Goal: Task Accomplishment & Management: Manage account settings

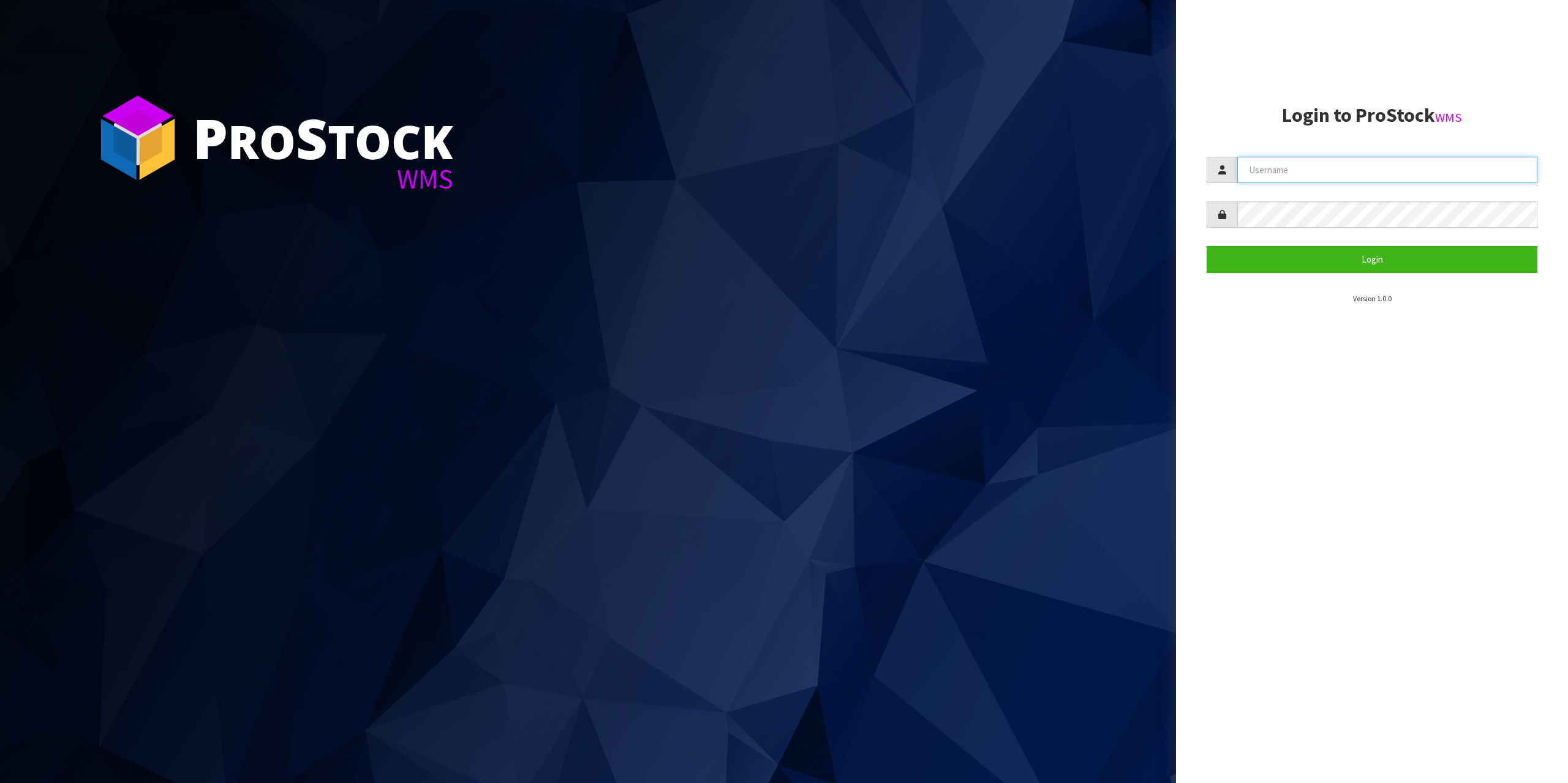
click at [1278, 162] on input "text" at bounding box center [1387, 170] width 300 height 26
type input "zubairmoolla"
click at [1207, 246] on button "Login" at bounding box center [1372, 259] width 331 height 26
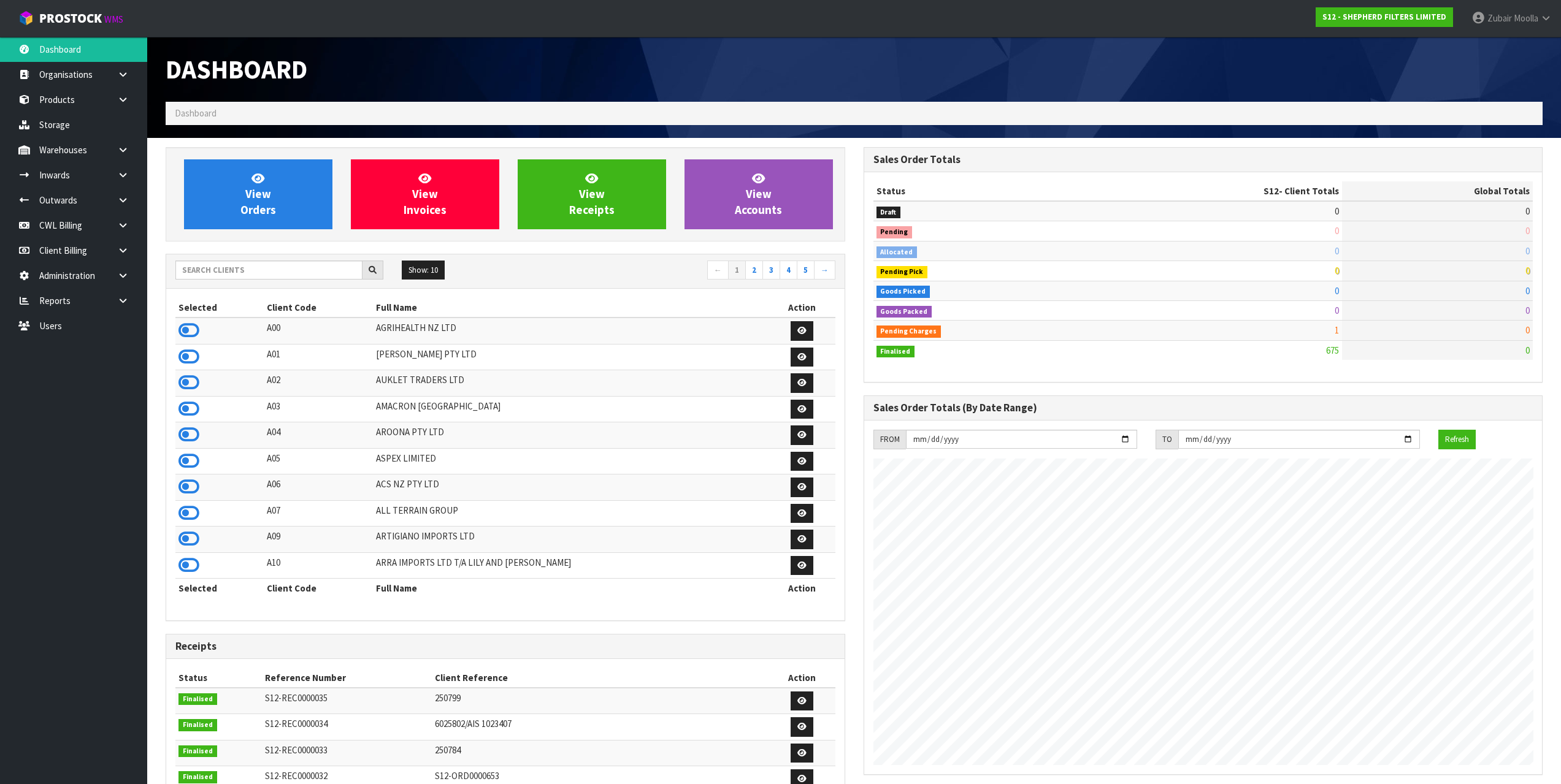
scroll to position [769, 697]
drag, startPoint x: 347, startPoint y: 107, endPoint x: 341, endPoint y: 117, distance: 11.7
click at [346, 112] on ol "Dashboard" at bounding box center [854, 113] width 1377 height 23
click at [258, 249] on div "View Orders View Invoices View Receipts View Accounts Show: 10 5 10 25" at bounding box center [505, 620] width 698 height 947
click at [255, 262] on input "text" at bounding box center [269, 270] width 187 height 19
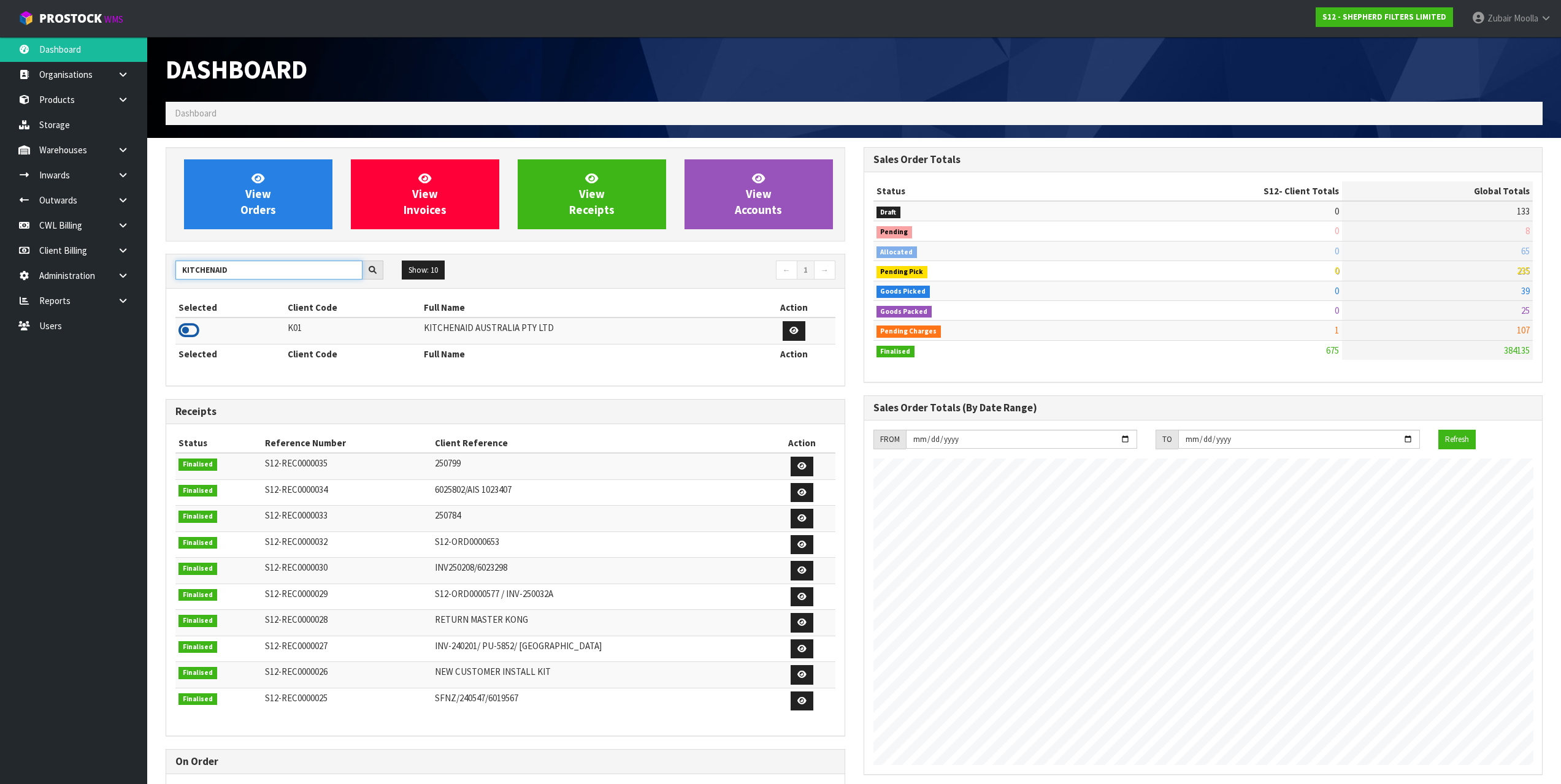
type input "KITCHENAID"
click at [186, 336] on icon at bounding box center [189, 330] width 21 height 19
click at [276, 319] on td at bounding box center [230, 331] width 109 height 26
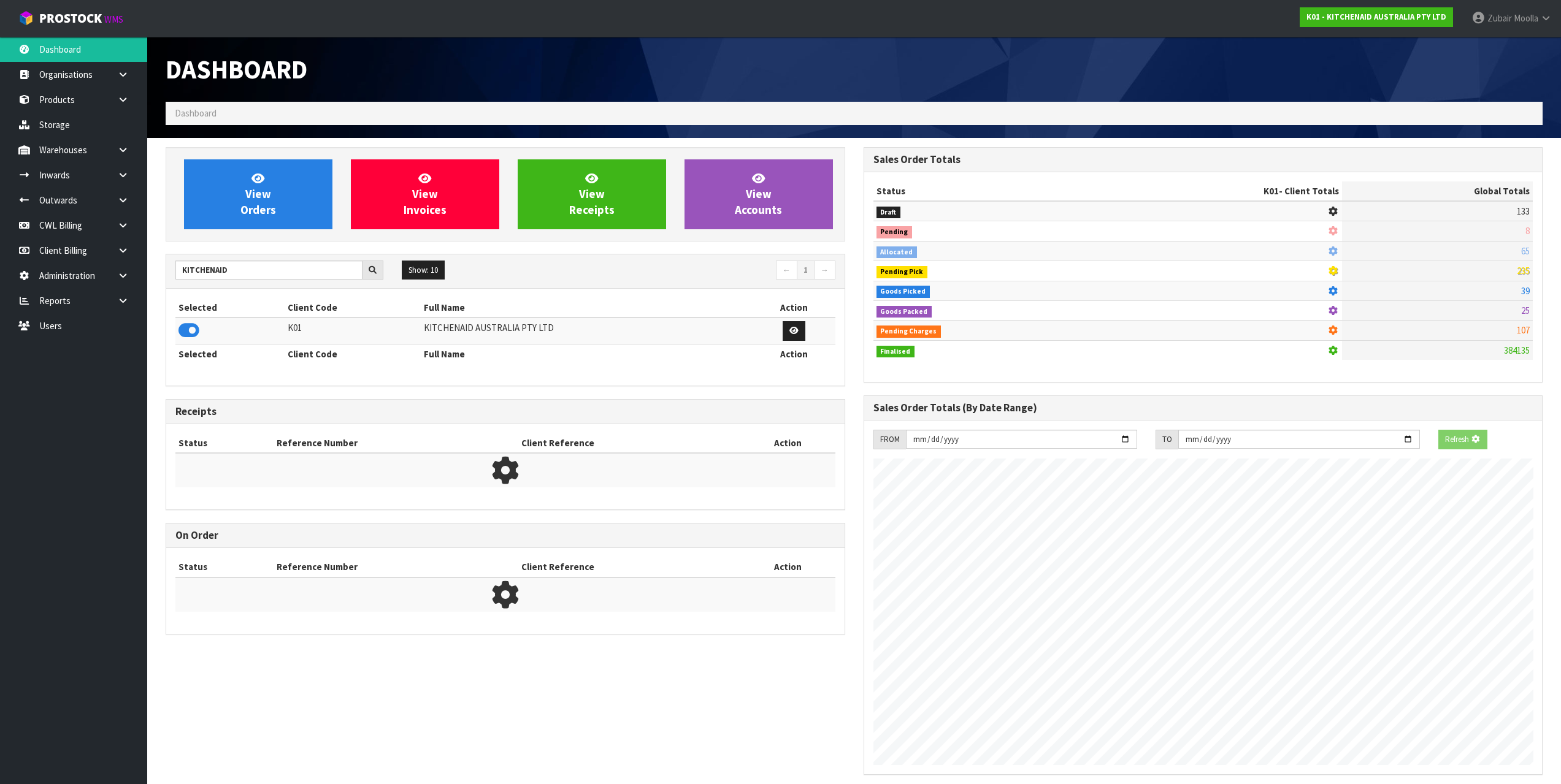
click at [274, 316] on th "Selected" at bounding box center [230, 307] width 109 height 19
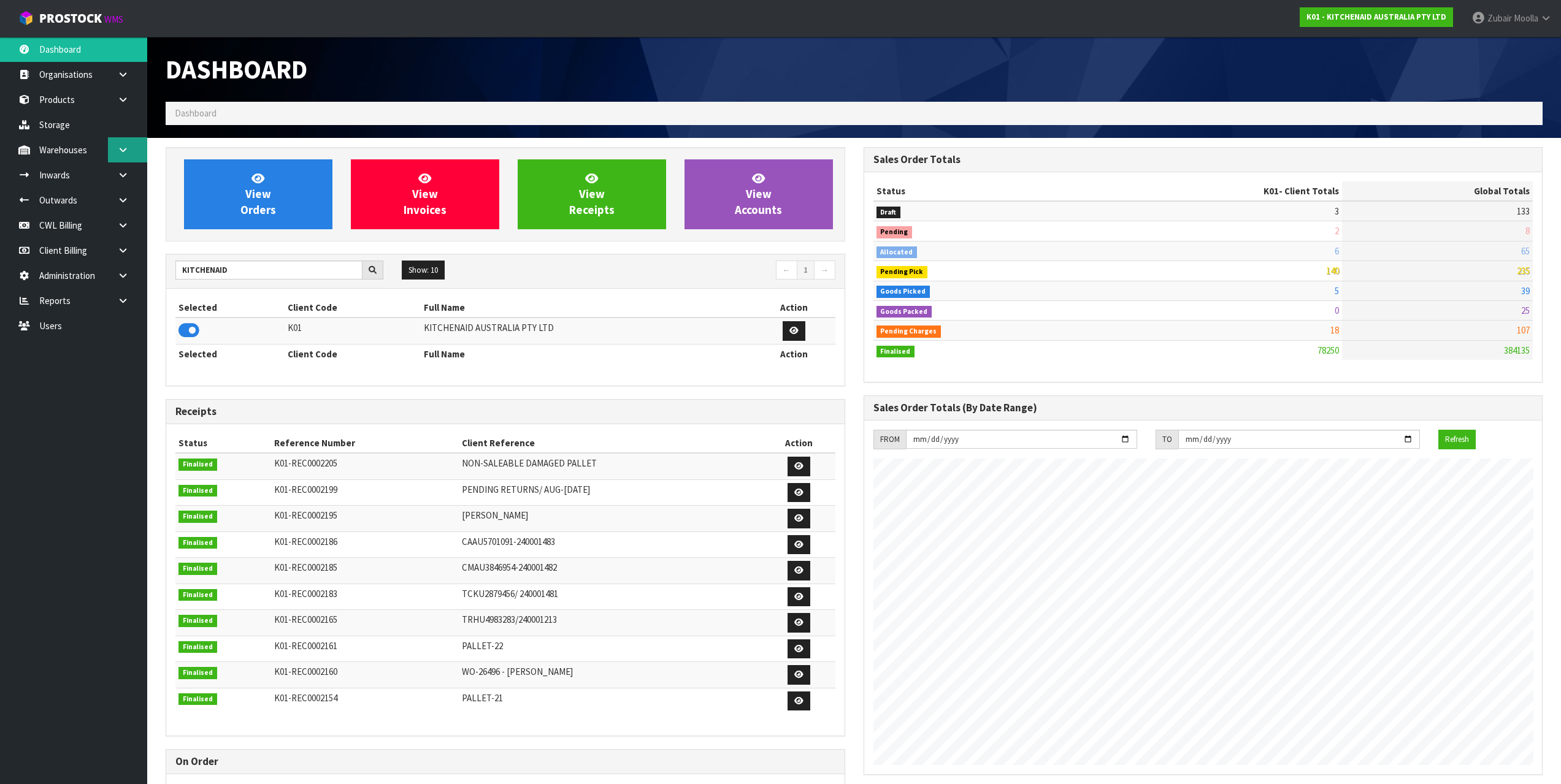
click at [132, 149] on link at bounding box center [127, 150] width 39 height 25
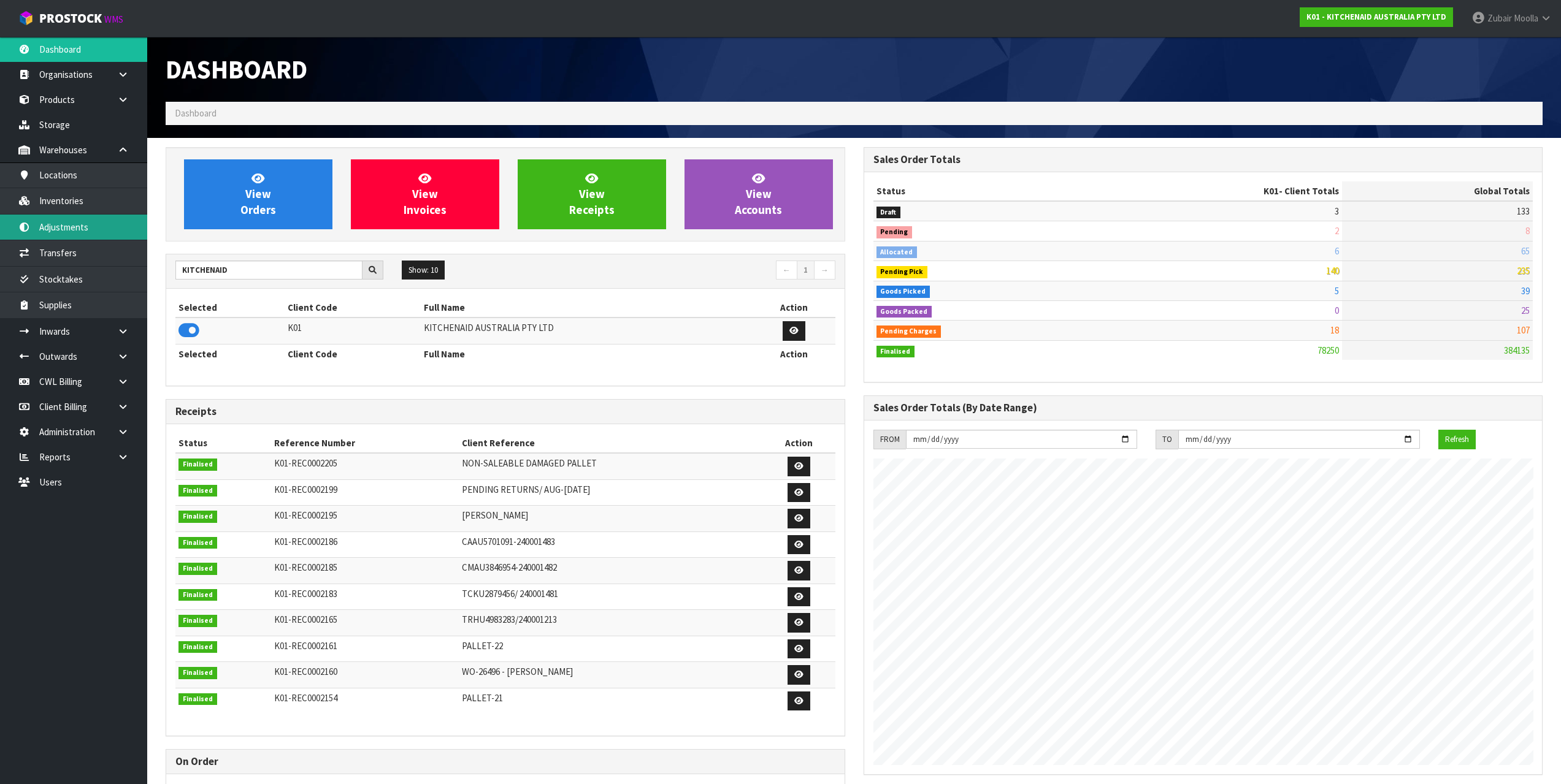
click at [116, 226] on link "Adjustments" at bounding box center [73, 227] width 147 height 25
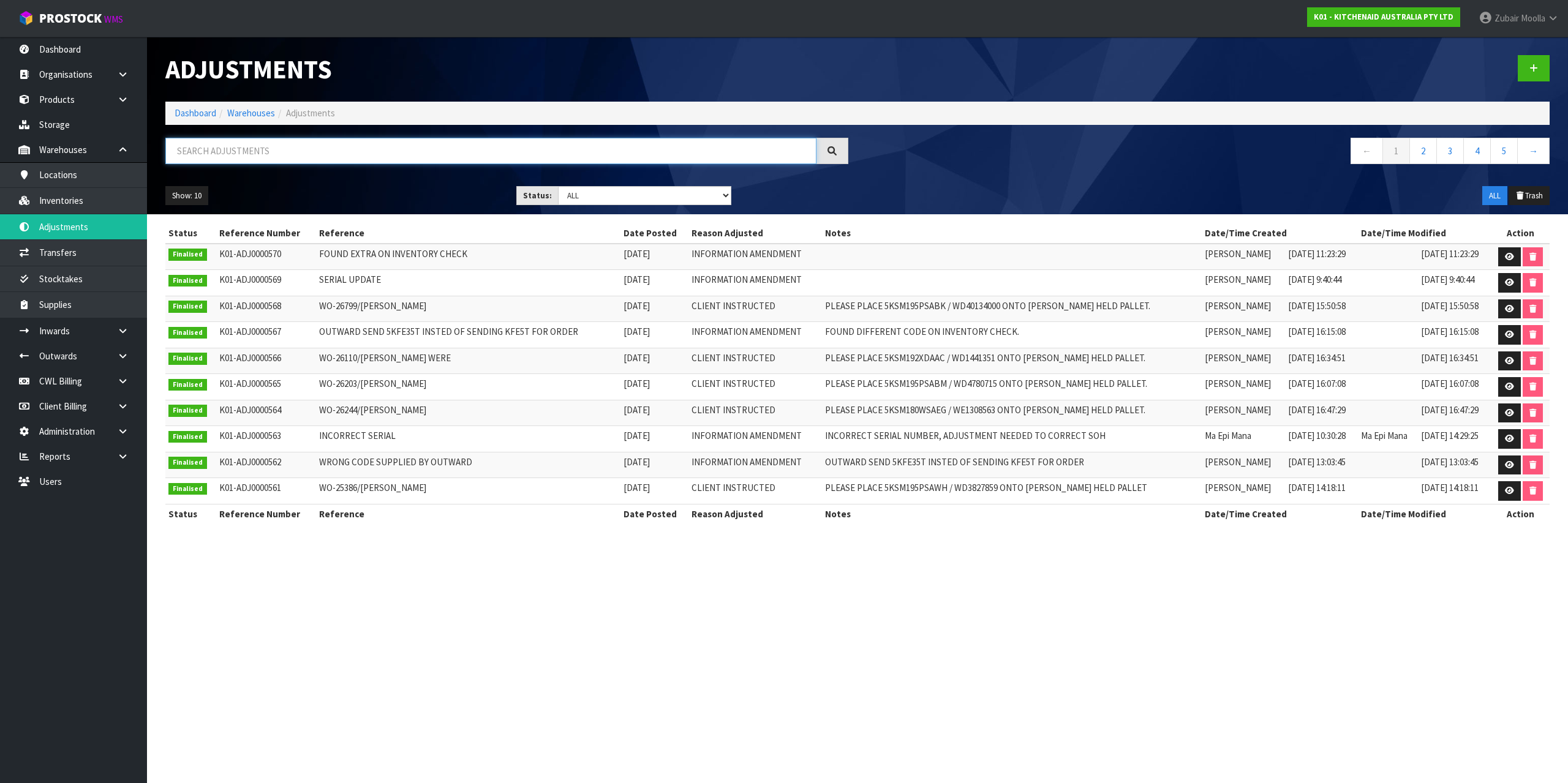
click at [465, 162] on input "text" at bounding box center [491, 151] width 651 height 26
click at [439, 370] on td "WO-26110/[PERSON_NAME] WERE" at bounding box center [468, 361] width 304 height 26
click at [1502, 250] on link at bounding box center [1509, 257] width 23 height 19
click at [1418, 398] on td "[DATE] 16:07:08" at bounding box center [1455, 387] width 73 height 26
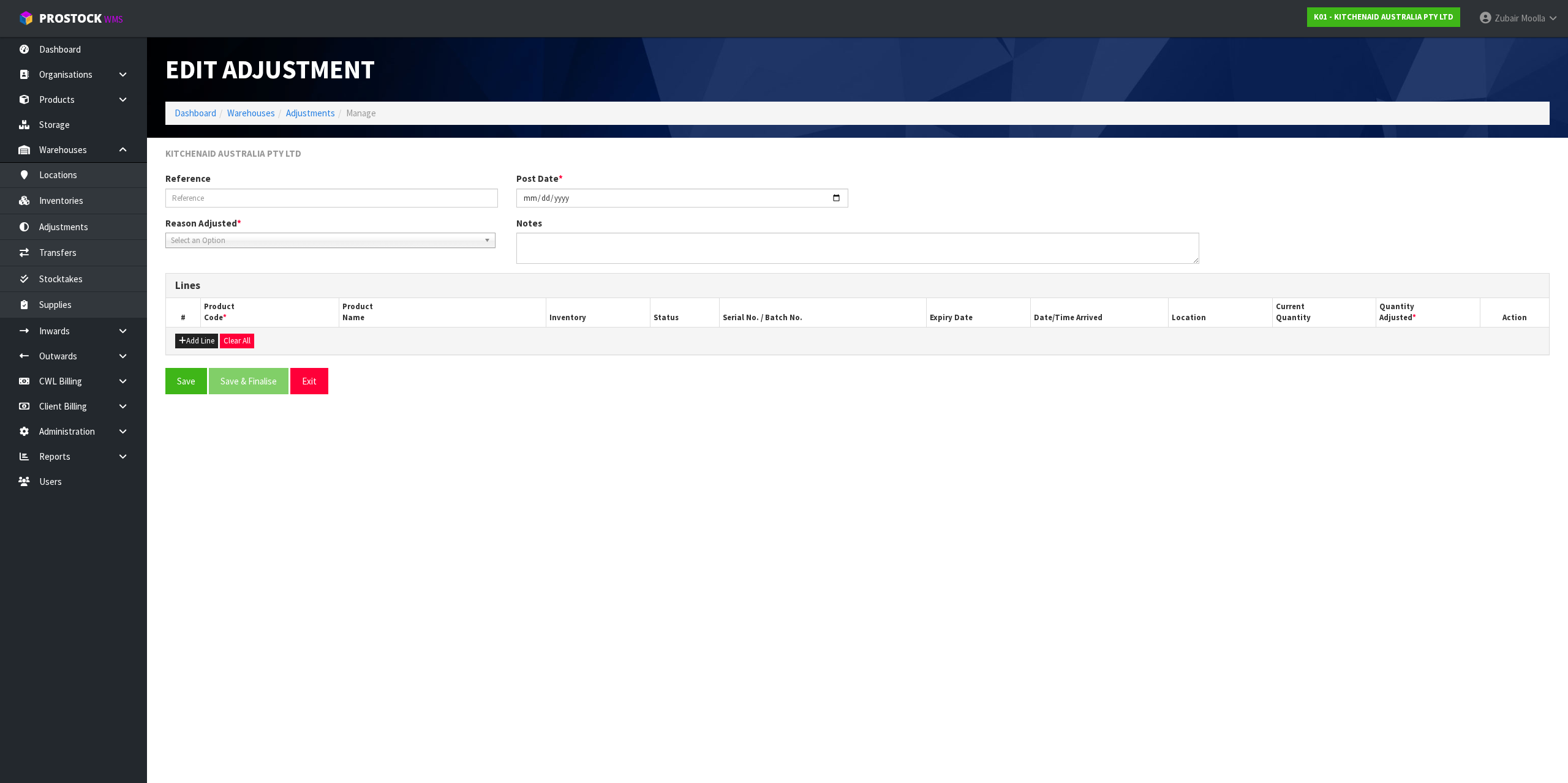
type input "FOUND EXTRA ON INVENTORY CHECK"
type input "[DATE]"
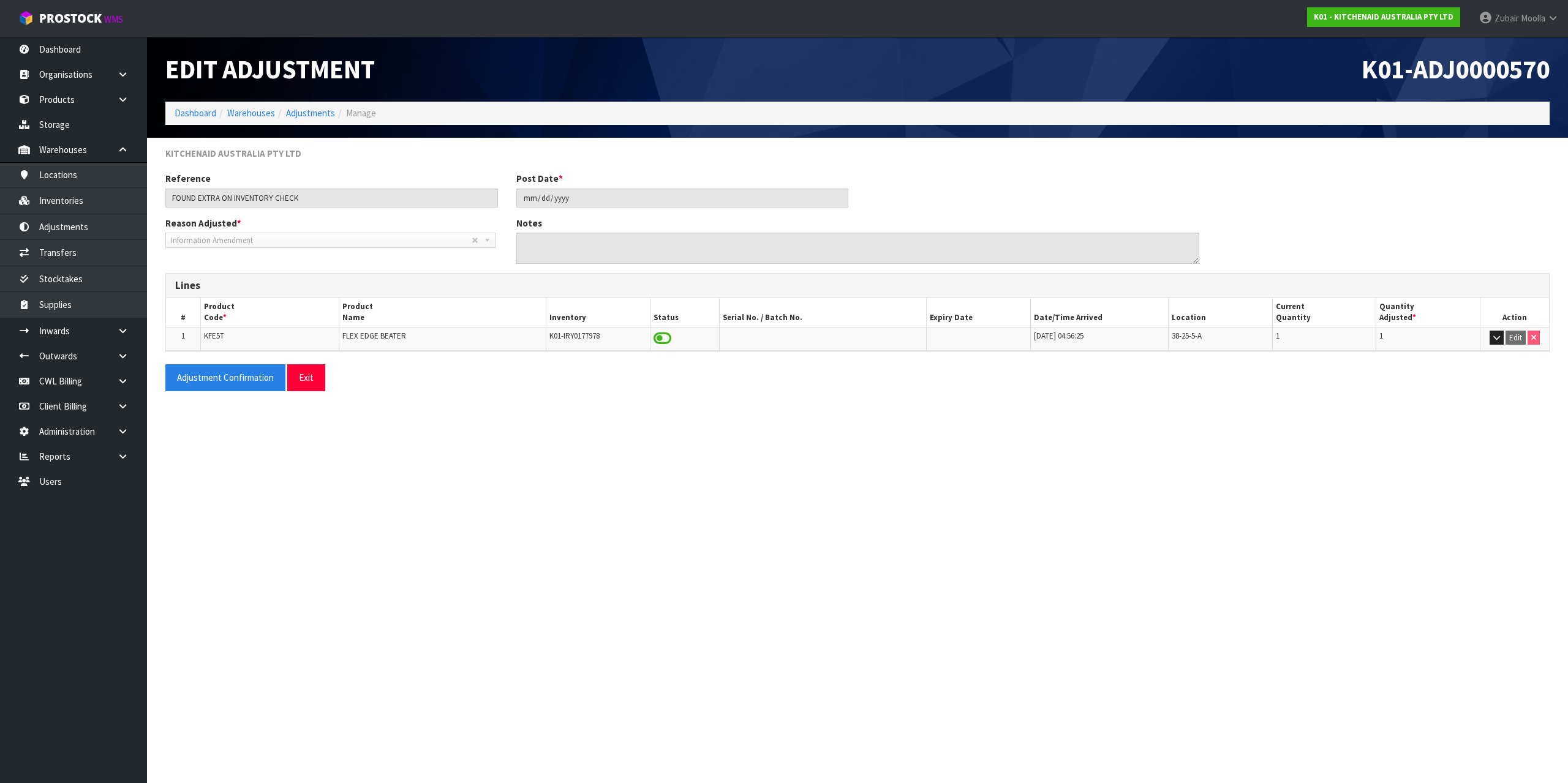
drag, startPoint x: 797, startPoint y: 401, endPoint x: 752, endPoint y: 439, distance: 58.9
click at [767, 434] on section "Edit Adjustment K01-ADJ0000570 Dashboard Warehouses Adjustments Manage KITCHENA…" at bounding box center [784, 391] width 1568 height 783
click at [61, 89] on link "Products" at bounding box center [73, 99] width 147 height 25
click at [640, 81] on h1 "Edit Adjustment" at bounding box center [507, 69] width 683 height 28
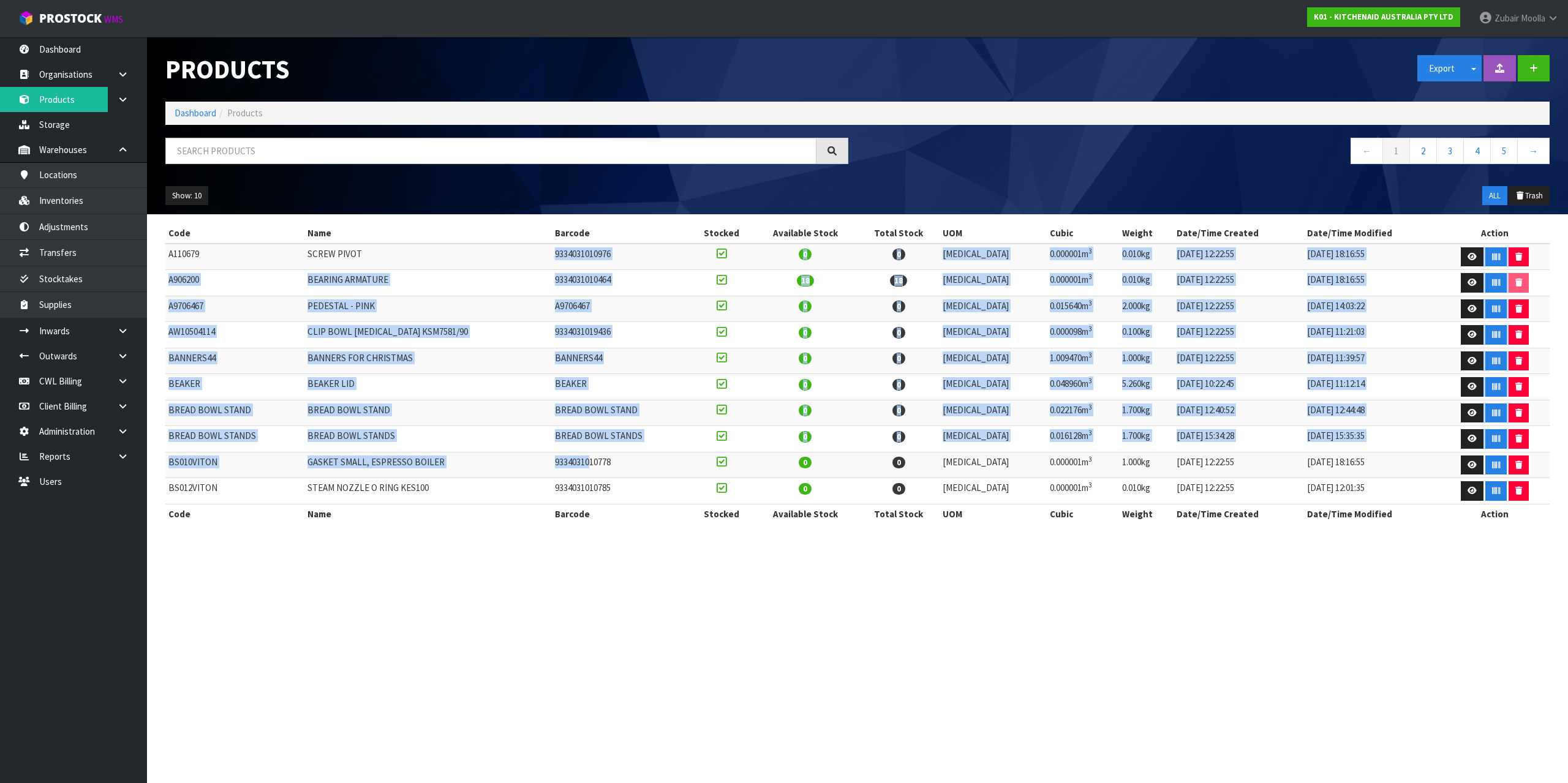
drag, startPoint x: 613, startPoint y: 333, endPoint x: 580, endPoint y: 466, distance: 137.0
click at [580, 466] on tbody "A110679 SCREW PIVOT 9334031010976 0 0 [MEDICAL_DATA] 0.000001m 3 0.010kg [DATE]…" at bounding box center [858, 374] width 1384 height 261
click at [580, 466] on td "9334031010778" at bounding box center [621, 465] width 139 height 26
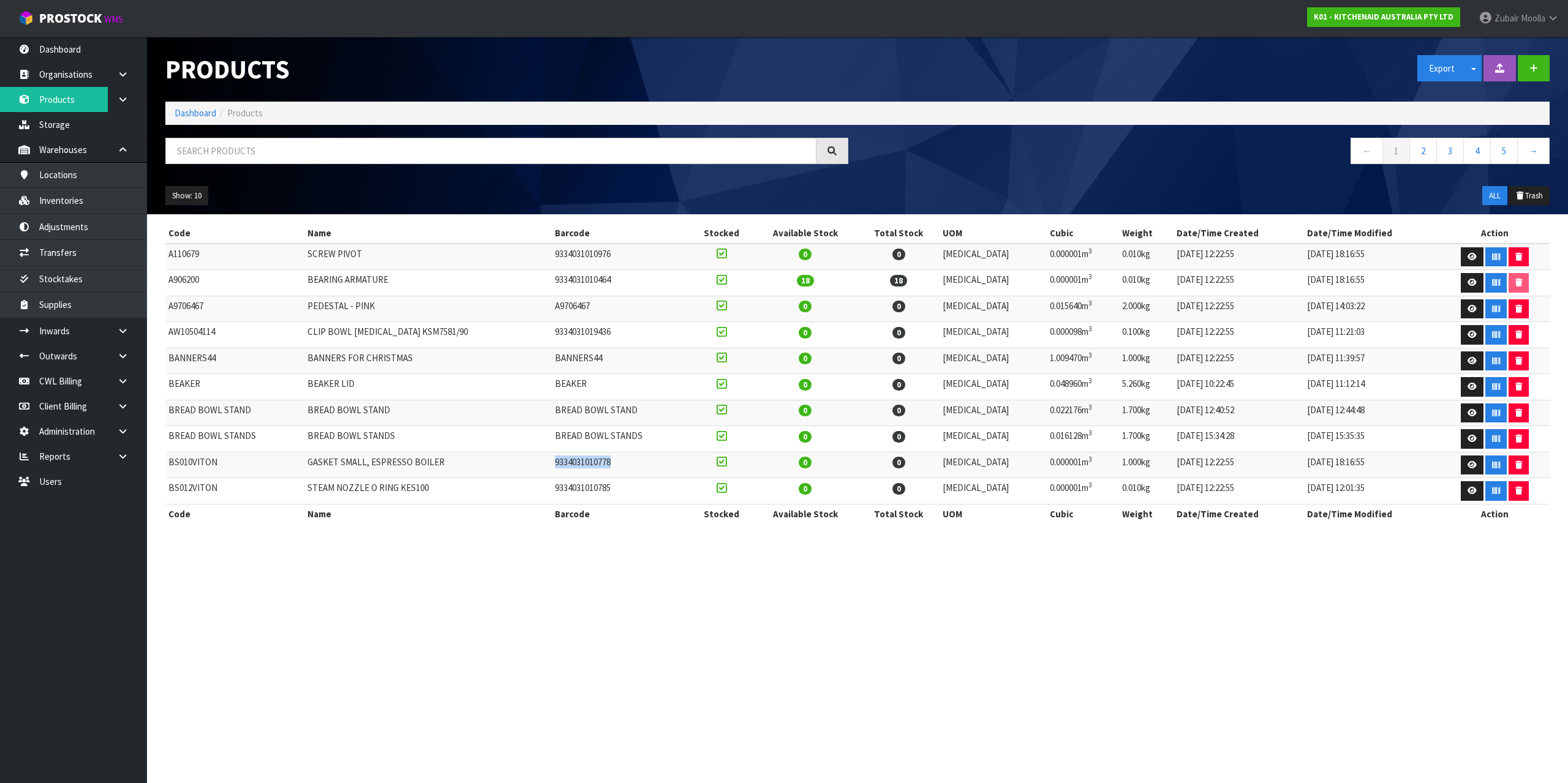
click at [580, 466] on td "9334031010778" at bounding box center [621, 465] width 139 height 26
click at [580, 466] on td "9334031010778" at bounding box center [621, 465] width 139 height 26
click at [578, 466] on td "9334031010778" at bounding box center [621, 465] width 139 height 26
click at [194, 137] on div "Products Export Split button! SOH Summary Measurements Dangerous Goods Import P…" at bounding box center [857, 125] width 1403 height 177
click at [86, 101] on link "Products" at bounding box center [73, 99] width 147 height 25
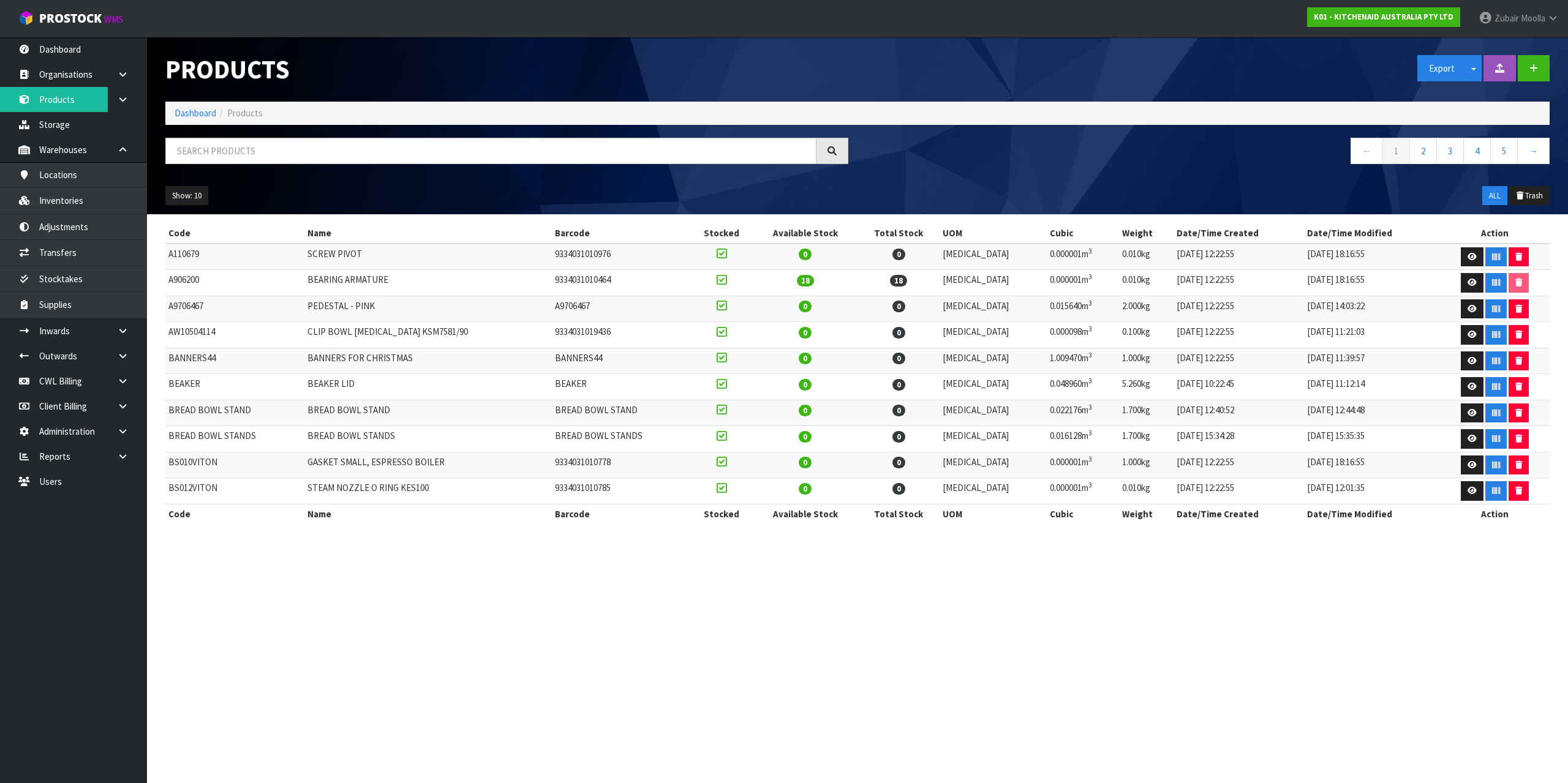
click at [462, 333] on td "CLIP BOWL [MEDICAL_DATA] KSM7581/90" at bounding box center [428, 335] width 248 height 26
click at [804, 174] on div "← 1 2 3 4 5 →" at bounding box center [857, 157] width 1403 height 39
click at [122, 362] on link at bounding box center [127, 356] width 39 height 25
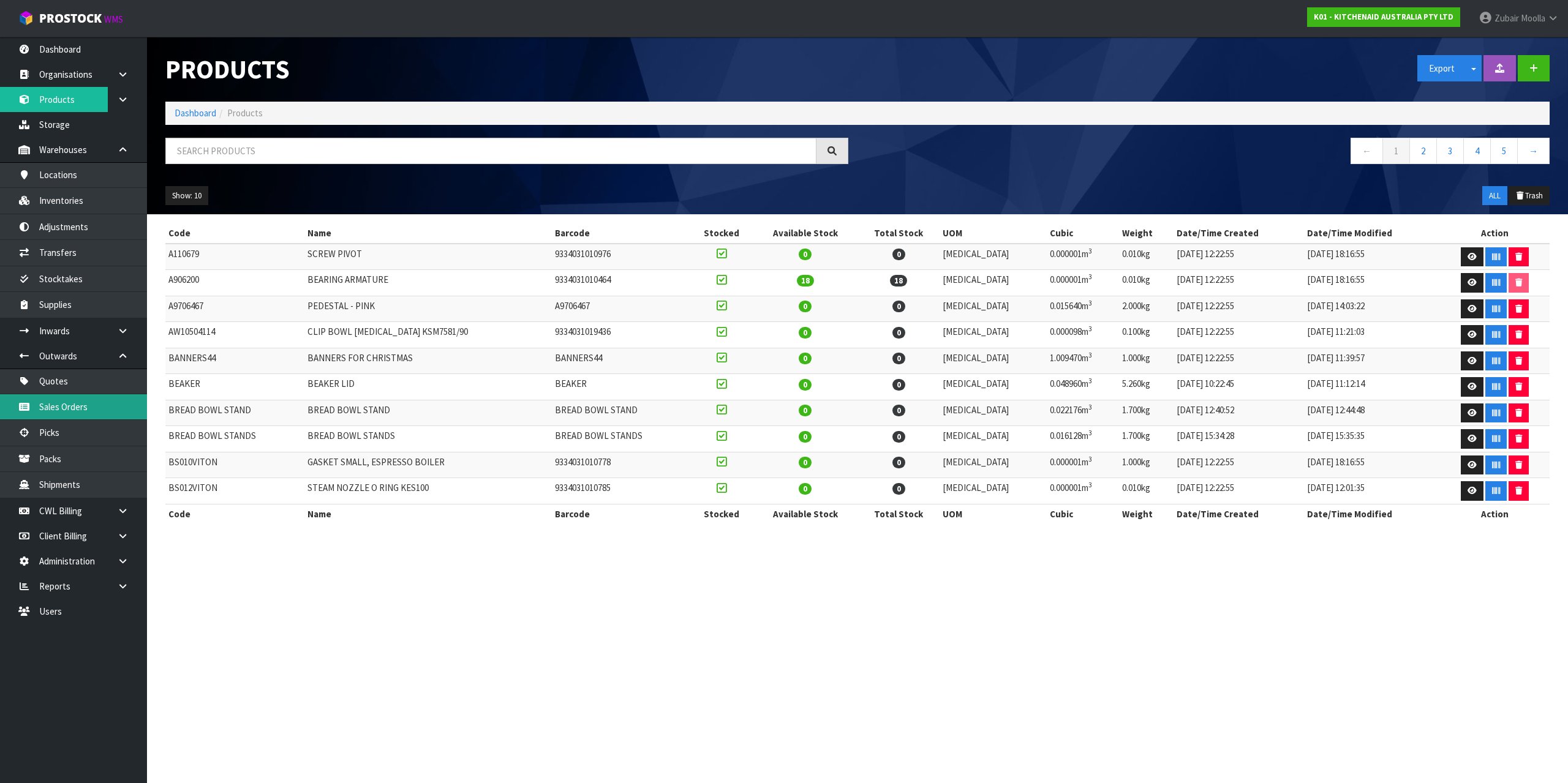
click at [108, 402] on link "Sales Orders" at bounding box center [73, 407] width 147 height 25
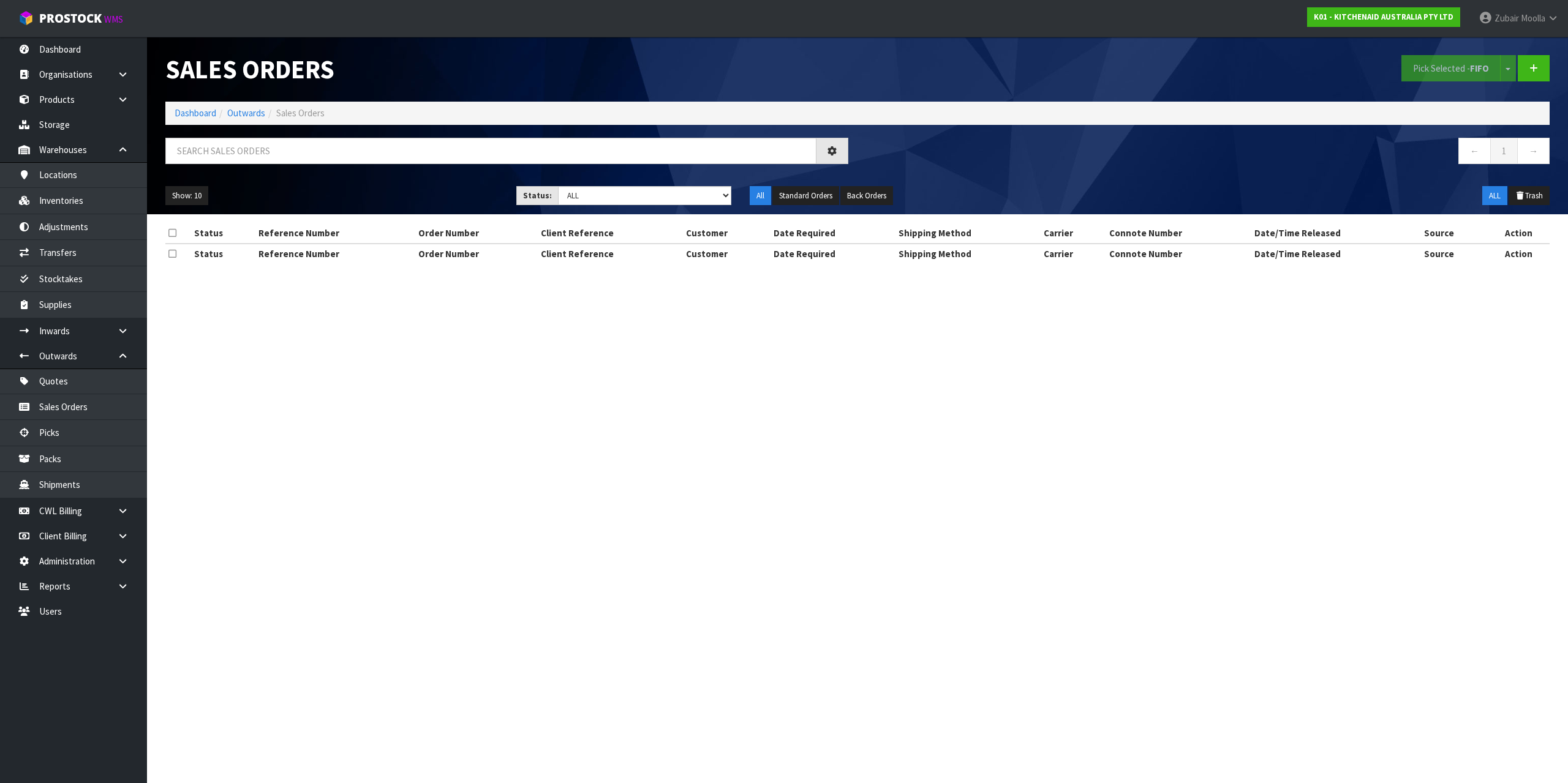
click at [580, 393] on section "Sales Orders Pick Selected - FIFO Split button! FIFO - First In First Out FEFO …" at bounding box center [784, 391] width 1568 height 783
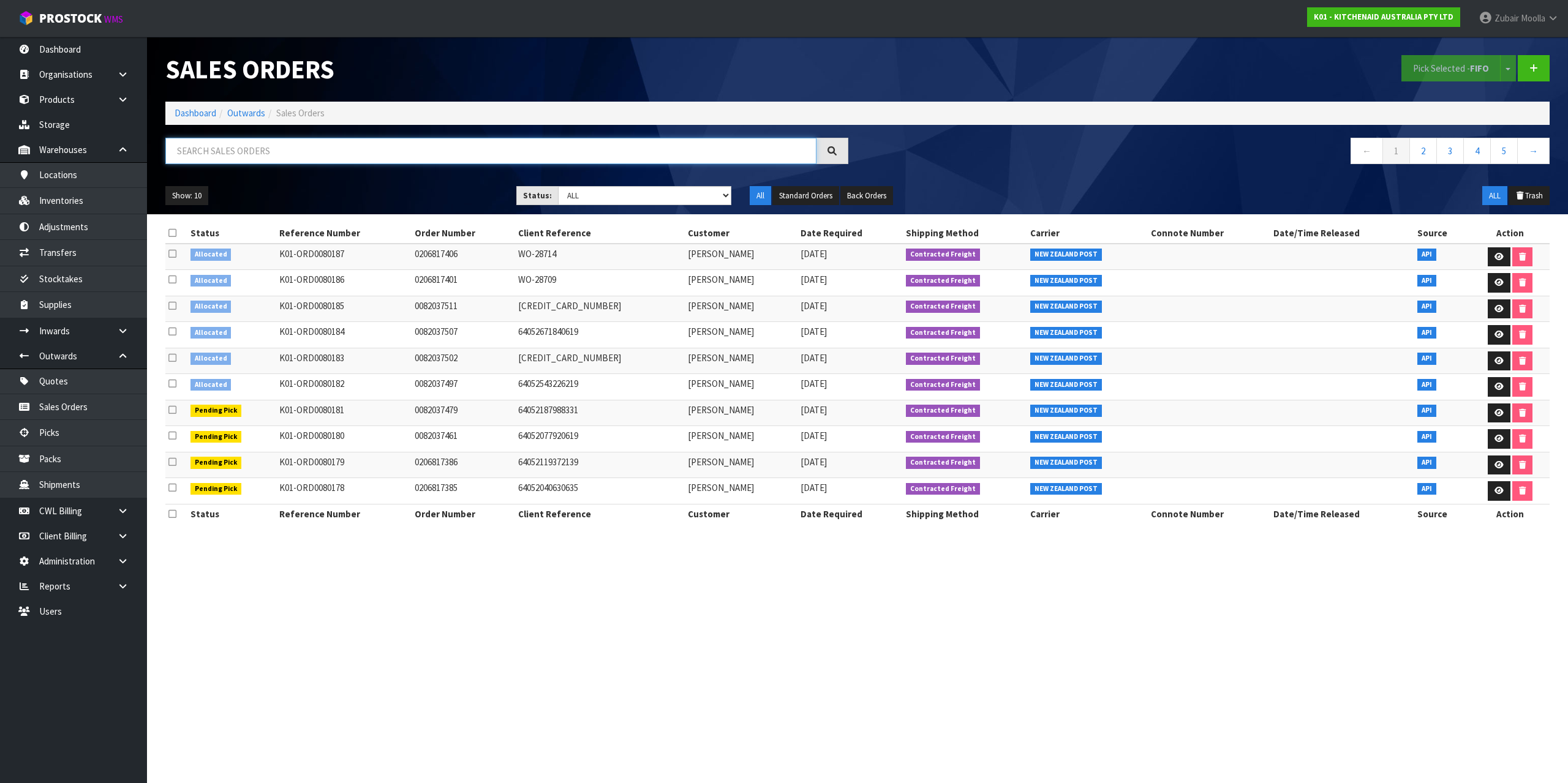
click at [302, 138] on input "text" at bounding box center [491, 151] width 651 height 26
paste input "5KSM60SPXAER"
type input "5KSM60SPXAER"
click at [587, 66] on h1 "Sales Orders" at bounding box center [507, 69] width 683 height 28
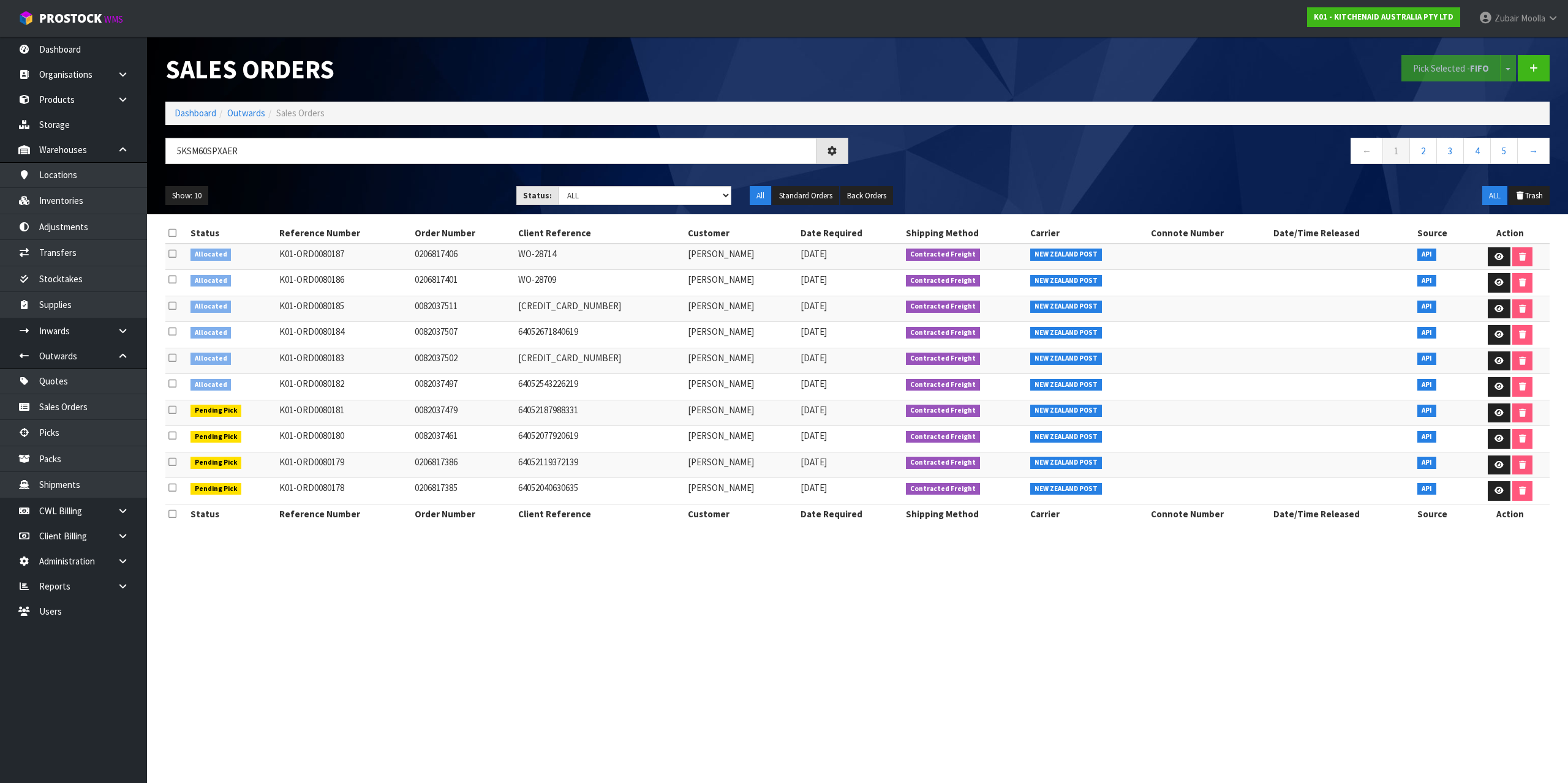
click at [574, 68] on h1 "Sales Orders" at bounding box center [507, 69] width 683 height 28
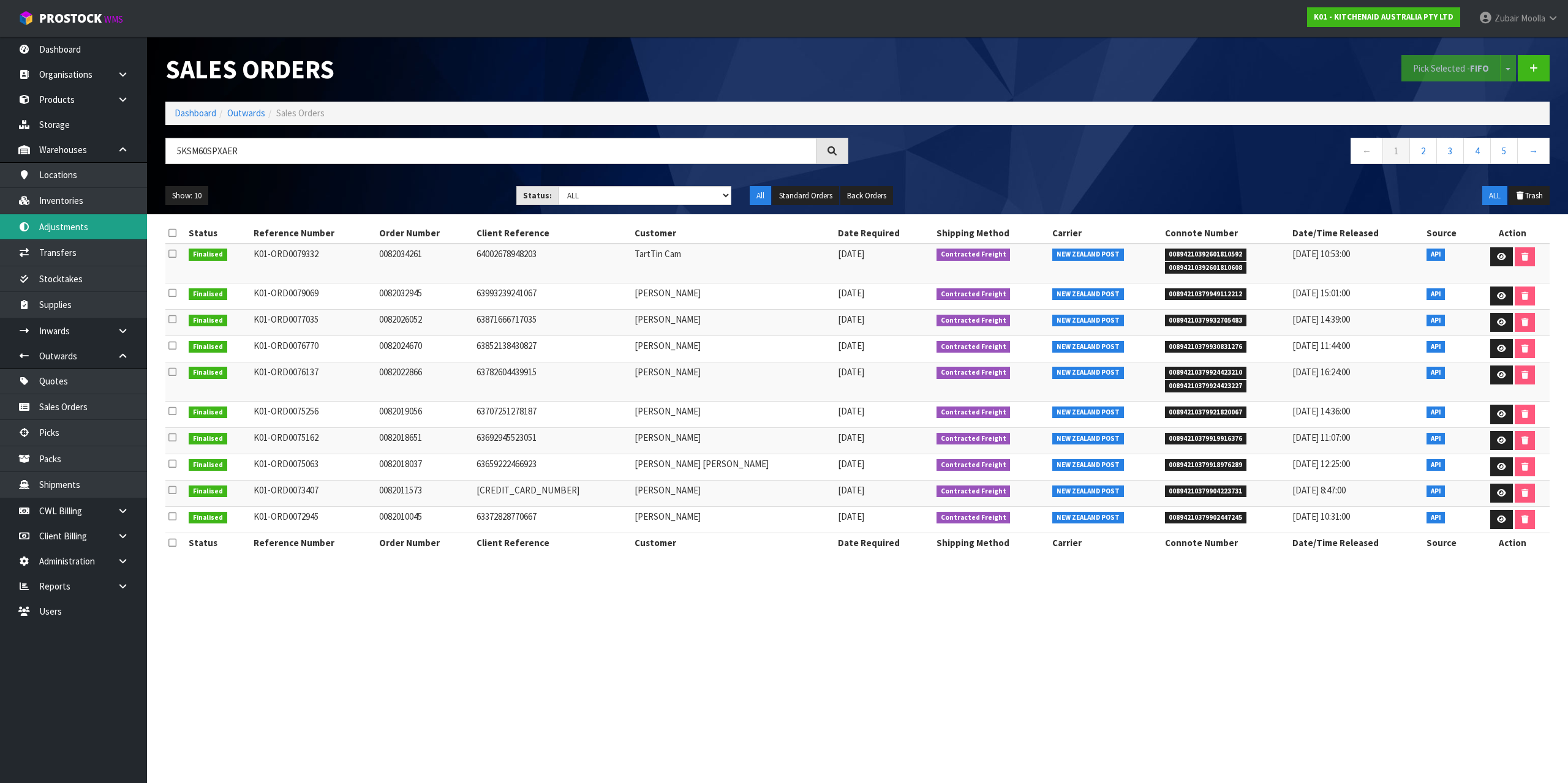
drag, startPoint x: 90, startPoint y: 232, endPoint x: 100, endPoint y: 229, distance: 10.4
click at [91, 232] on link "Adjustments" at bounding box center [73, 227] width 147 height 25
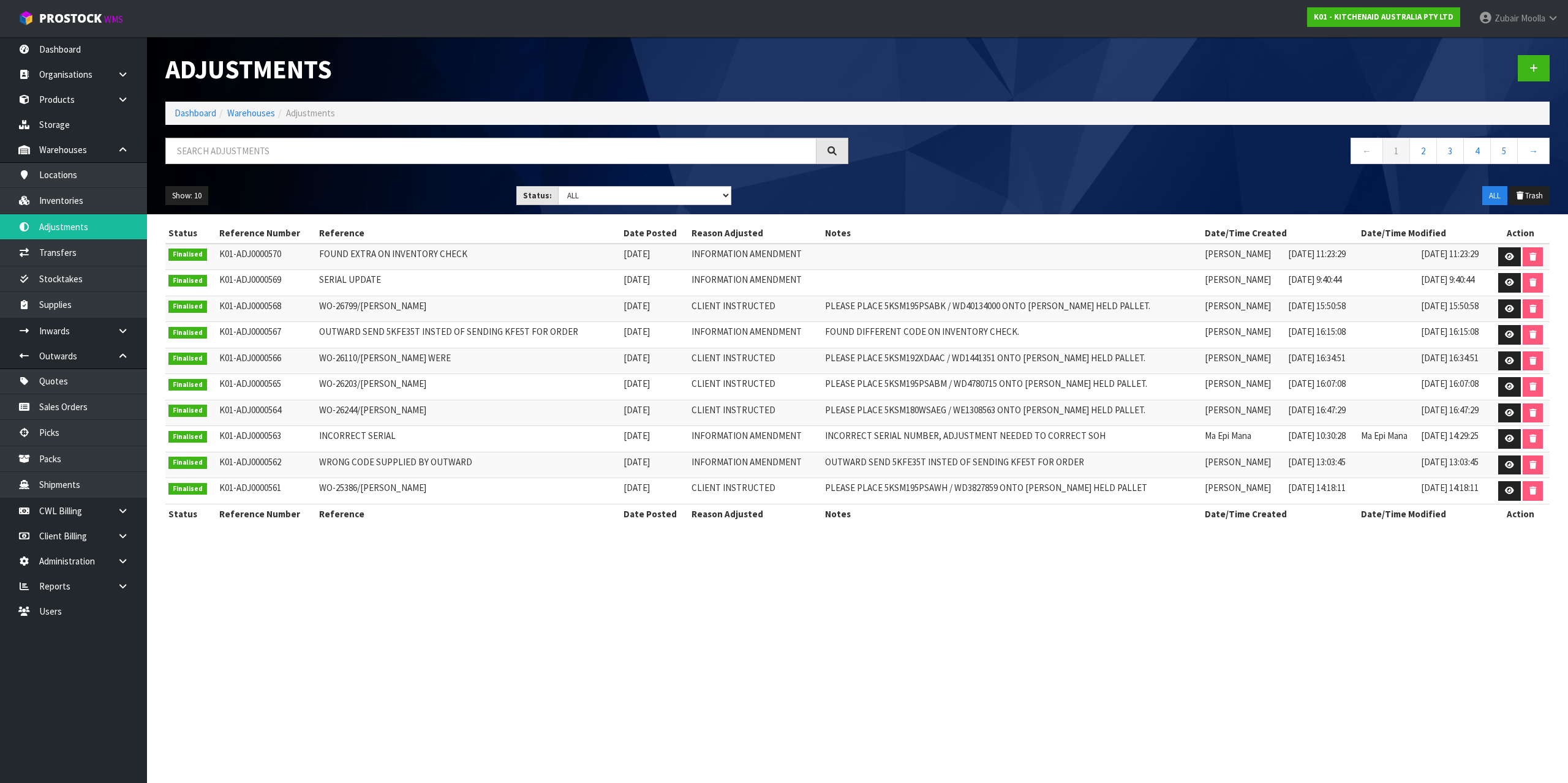
click at [497, 308] on td "WO-26799/[PERSON_NAME]" at bounding box center [468, 309] width 304 height 26
click at [1521, 71] on link at bounding box center [1534, 68] width 32 height 26
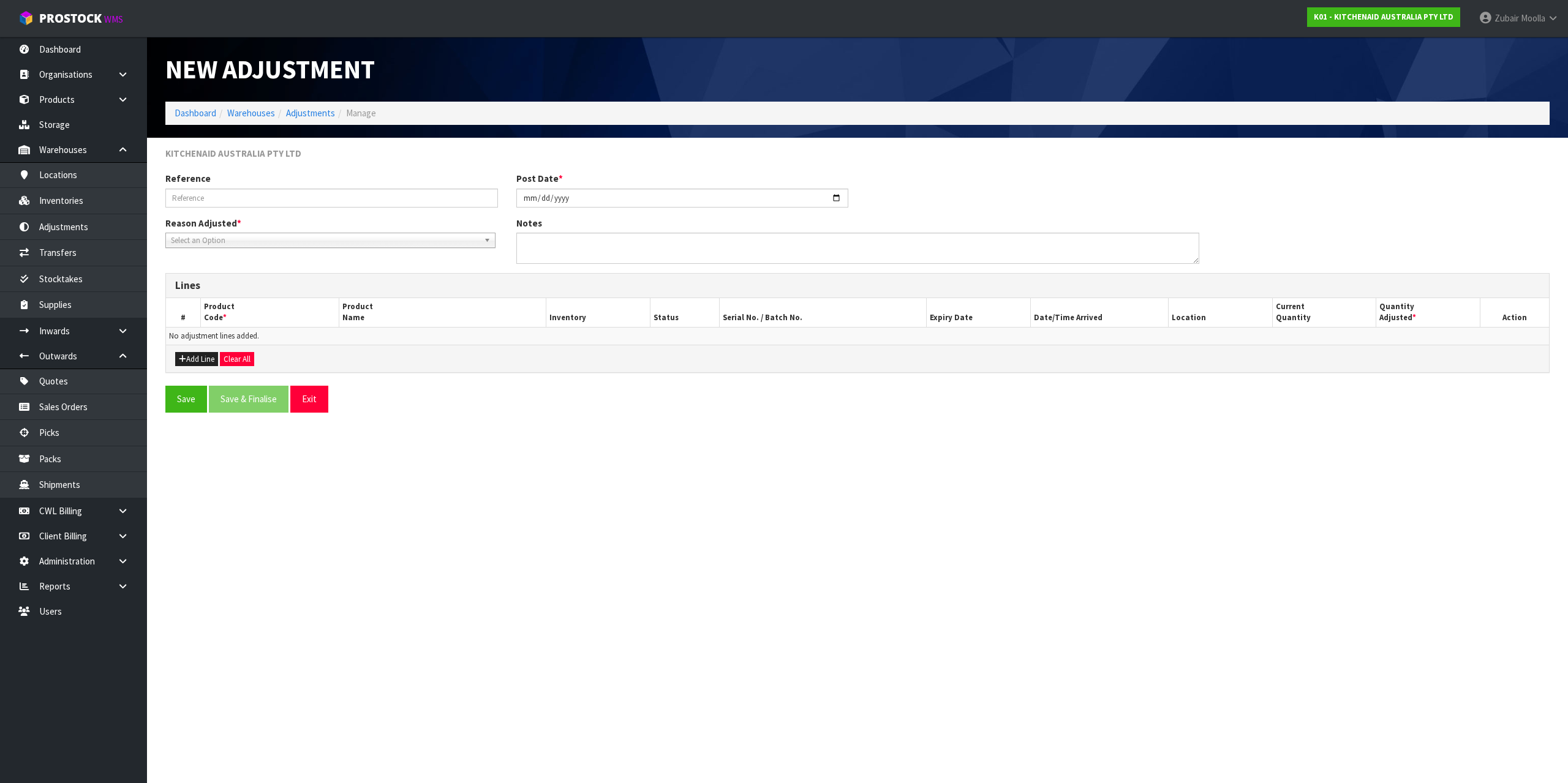
click at [532, 486] on section "New Adjustment Dashboard Warehouses Adjustments Manage KITCHENAID AUSTRALIA PTY…" at bounding box center [784, 391] width 1568 height 783
click at [190, 357] on button "Add Line" at bounding box center [197, 359] width 43 height 14
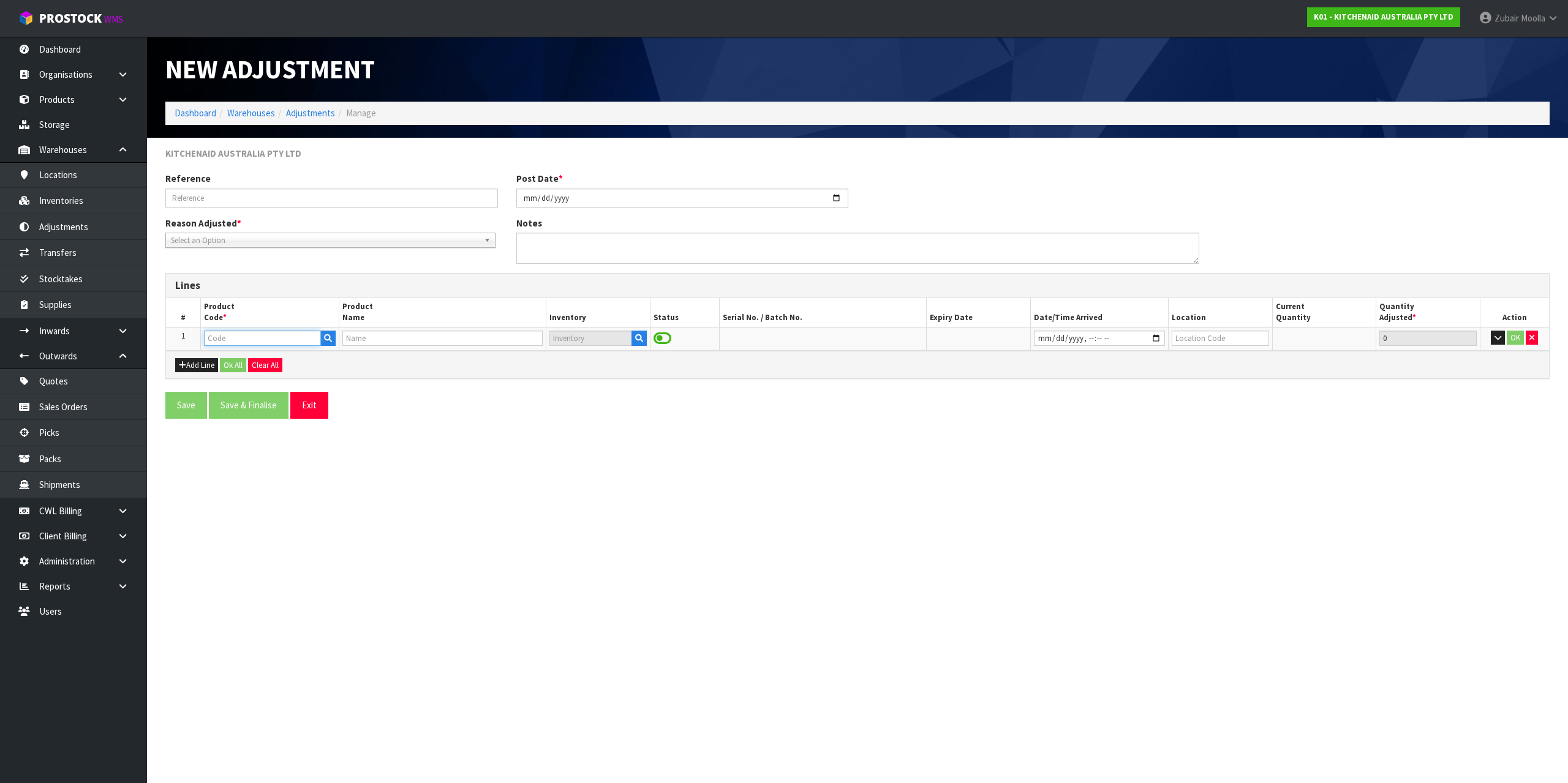
click at [249, 332] on input "text" at bounding box center [263, 338] width 117 height 15
click at [245, 343] on input "text" at bounding box center [263, 338] width 117 height 15
paste input "5KSM60SPXADR"
type input "5KSM60SPXADR"
type input "KSM60 DRIED [PERSON_NAME] MIXER"
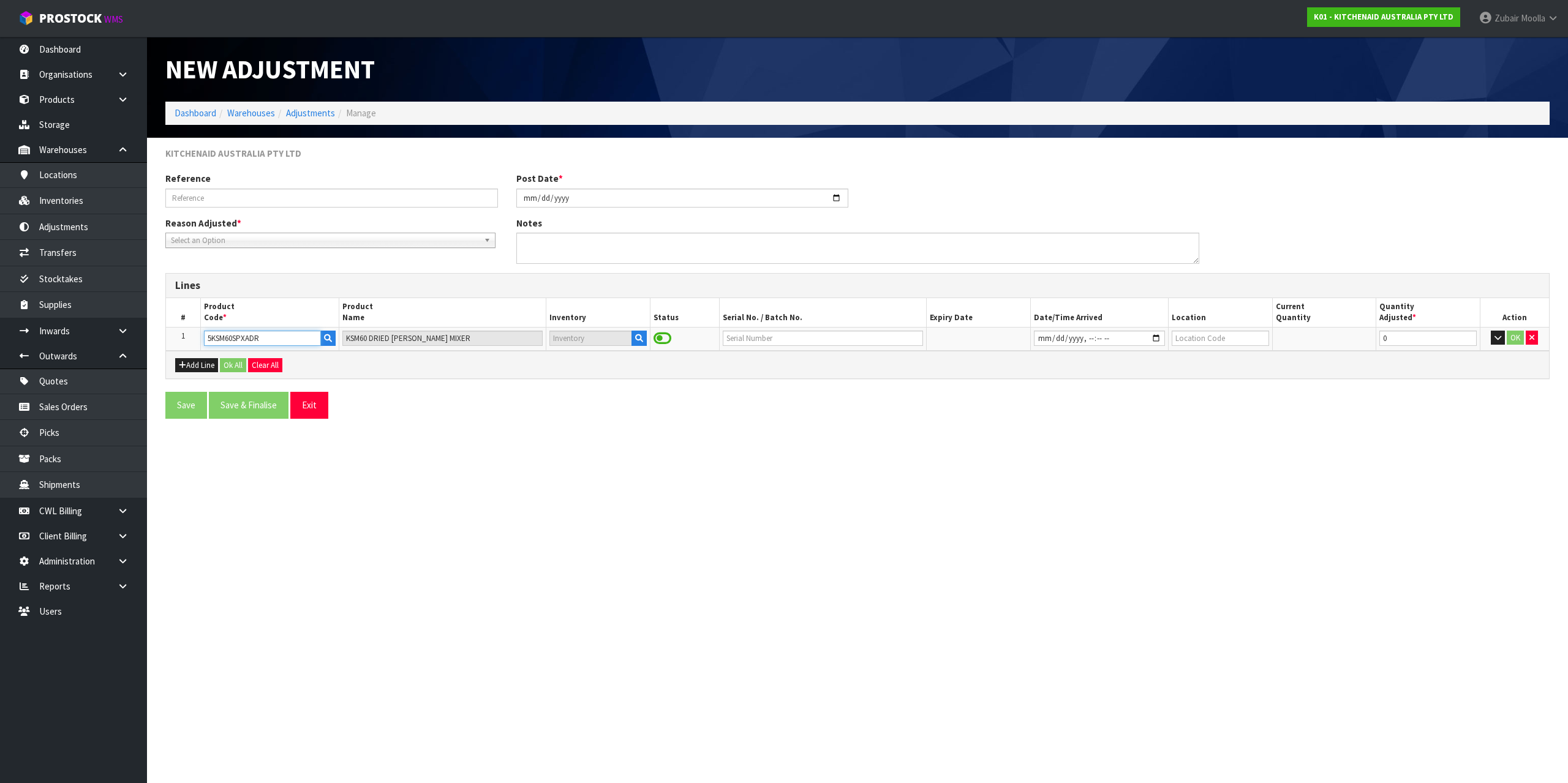
type input "5KSM60SPXADR"
click at [440, 382] on form "KITCHENAID AUSTRALIA PTY LTD Reference Post Date * [DATE] Reason Adjusted * Sto…" at bounding box center [858, 287] width 1384 height 281
click at [638, 335] on icon "button" at bounding box center [639, 339] width 8 height 8
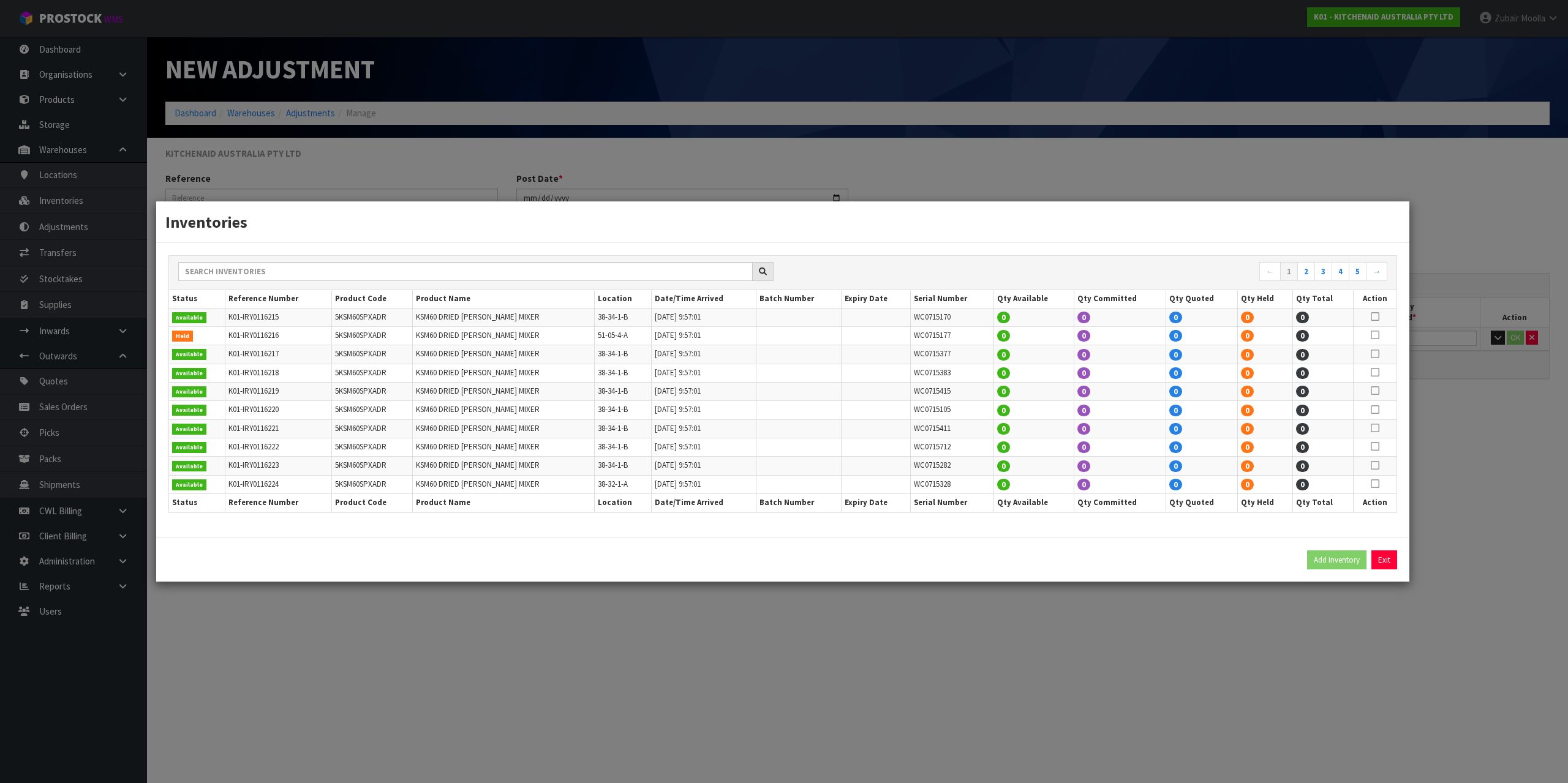
click at [1348, 536] on div "← 1 2 3 4 5 → Status Reference Number Product Code Product Name Location Date/T…" at bounding box center [783, 390] width 1253 height 295
click at [1355, 286] on div "← 1 2 3 4 5 →" at bounding box center [783, 273] width 1228 height 34
click at [1349, 329] on tr "Held K01-IRY0116216 5KSM60SPXADR KSM60 DRIED [PERSON_NAME] MIXER 51-05-4-A [DAT…" at bounding box center [783, 335] width 1228 height 19
click at [1366, 559] on div "Inventories ← 1 2 3 4 5 → Status Reference Number Product Code Product Name Loc…" at bounding box center [783, 391] width 1255 height 381
click at [1186, 533] on div "← 1 2 3 4 5 → Status Reference Number Product Code Product Name Location Date/T…" at bounding box center [783, 390] width 1253 height 295
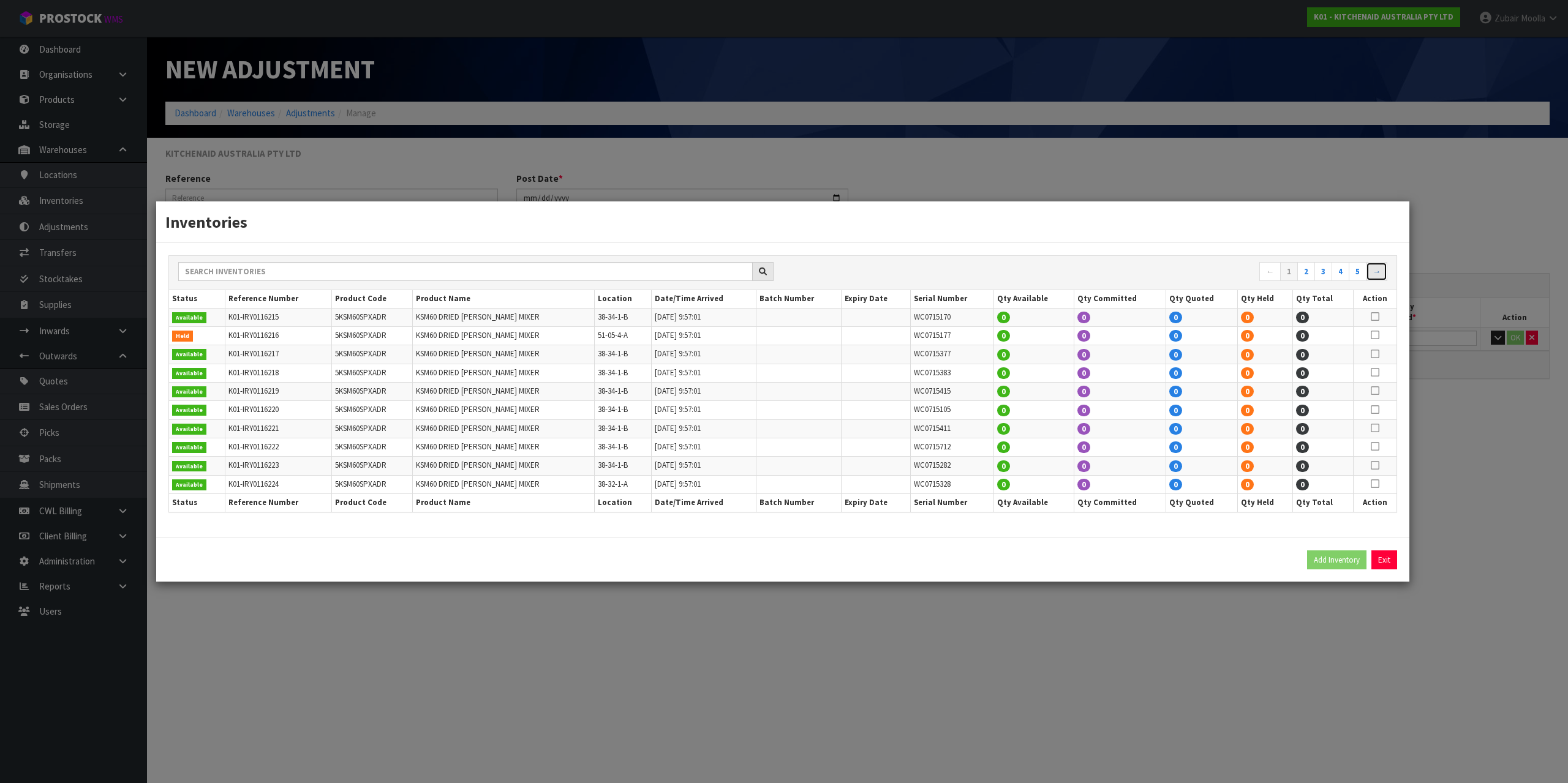
click at [1374, 270] on link "→" at bounding box center [1376, 272] width 21 height 19
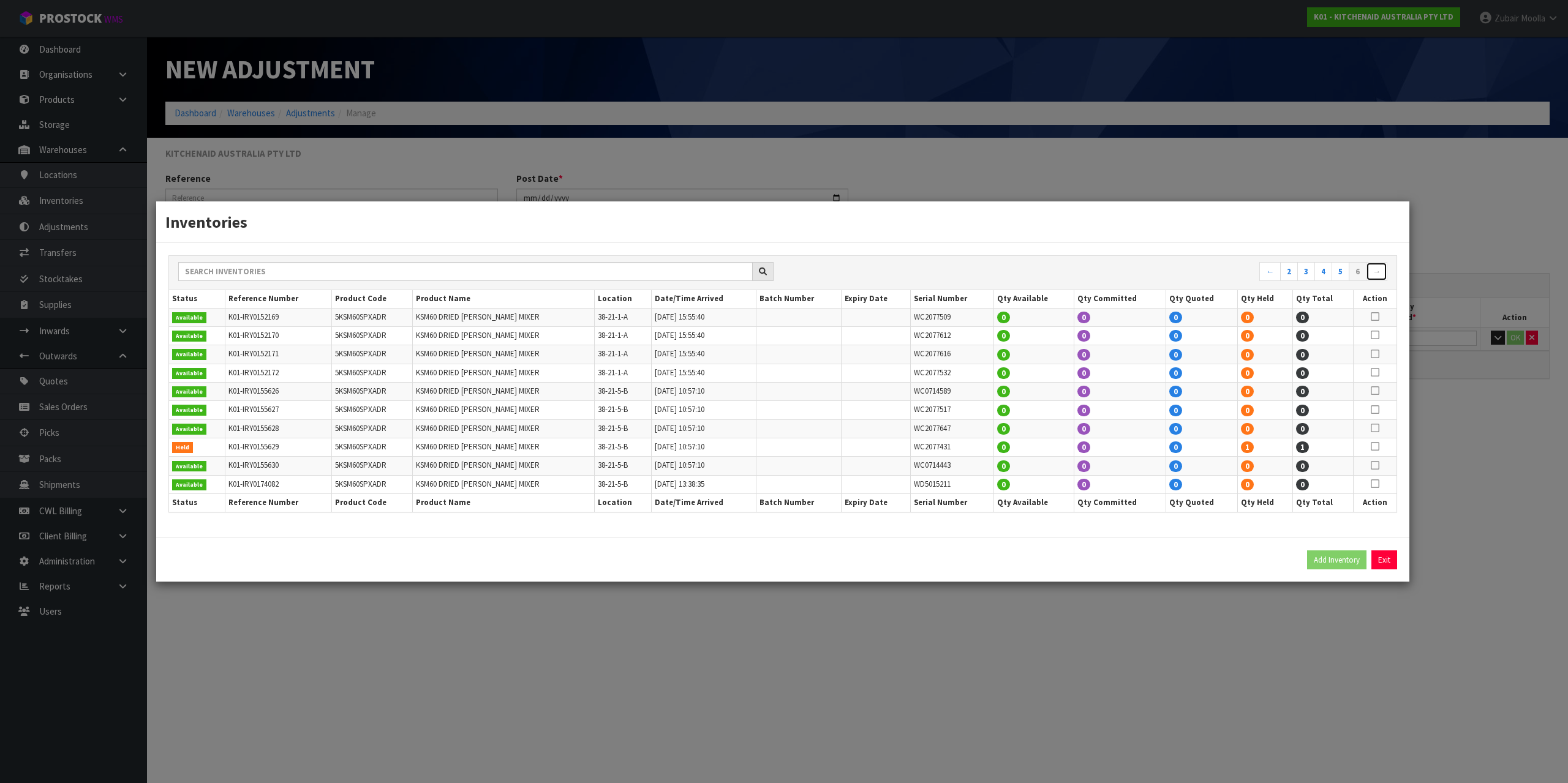
click at [1374, 270] on link "→" at bounding box center [1376, 272] width 21 height 19
click at [1373, 270] on div "← 2 3 4 5 6 →" at bounding box center [783, 273] width 1228 height 34
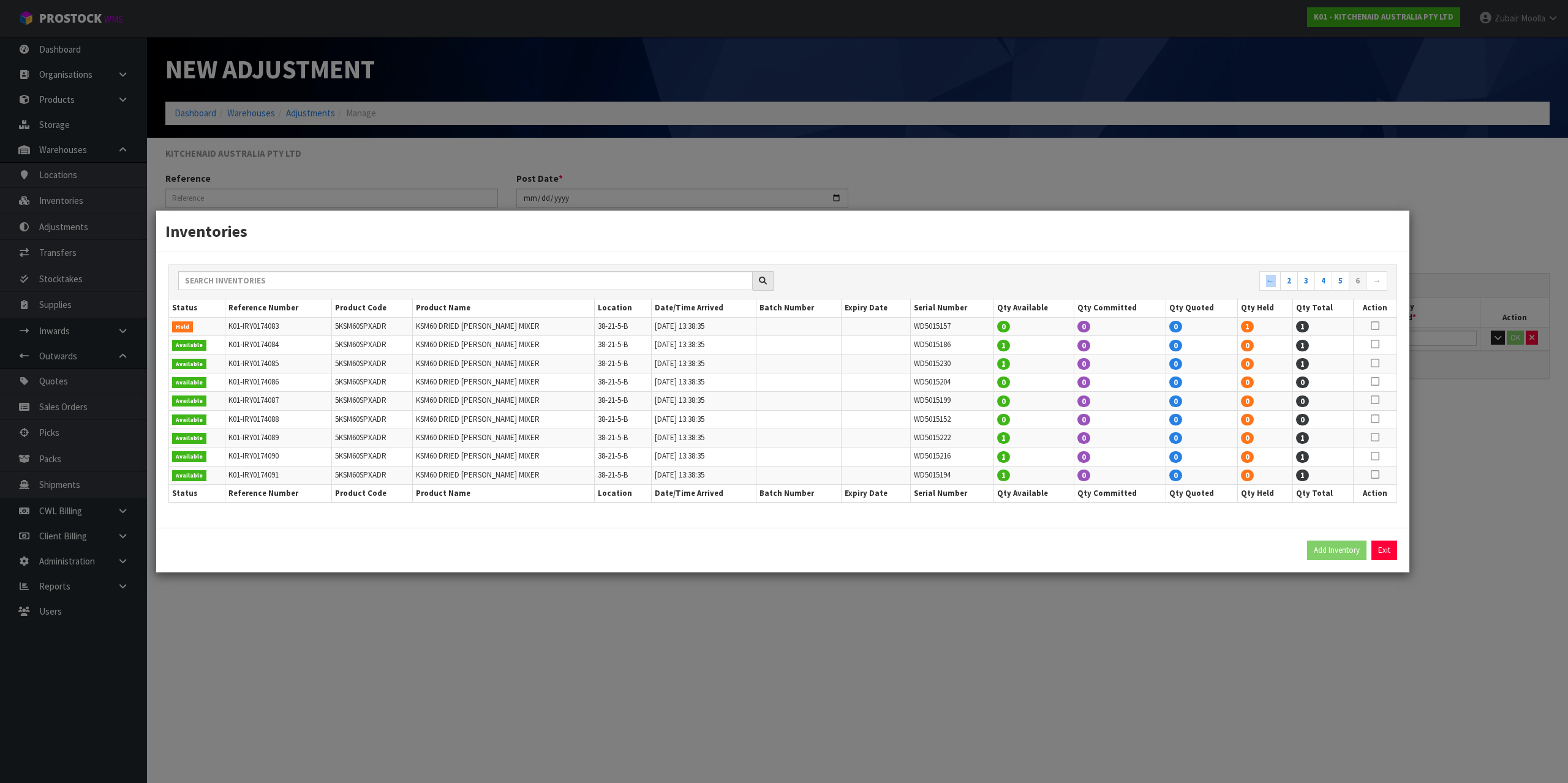
click at [1373, 270] on div "← 2 3 4 5 6 →" at bounding box center [783, 282] width 1228 height 34
click at [1372, 270] on div "← 2 3 4 5 6 →" at bounding box center [783, 282] width 1228 height 34
click at [1340, 282] on link "5" at bounding box center [1341, 281] width 18 height 19
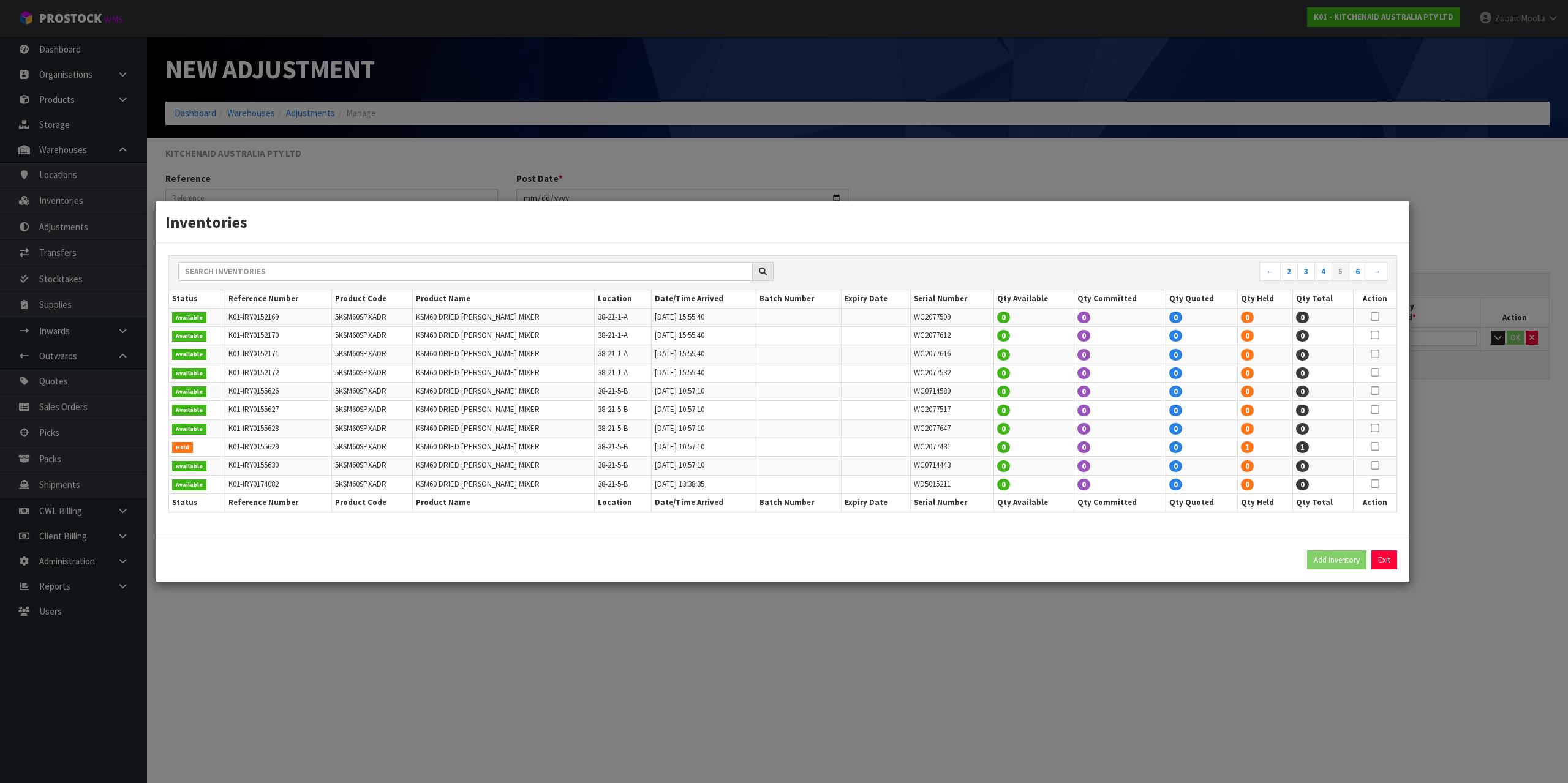
drag, startPoint x: 1331, startPoint y: 282, endPoint x: 1291, endPoint y: 292, distance: 41.2
drag, startPoint x: 1291, startPoint y: 292, endPoint x: 1011, endPoint y: 522, distance: 362.4
click at [1011, 522] on div "← 2 3 4 5 6 → Status Reference Number Product Code Product Name Location Date/T…" at bounding box center [783, 390] width 1253 height 295
drag, startPoint x: 228, startPoint y: 447, endPoint x: 1106, endPoint y: 281, distance: 893.6
click at [420, 448] on tr "Held K01-IRY0155629 5KSM60SPXADR KSM60 DRIED [PERSON_NAME] MIXER 38-21-5-B [DAT…" at bounding box center [783, 448] width 1228 height 19
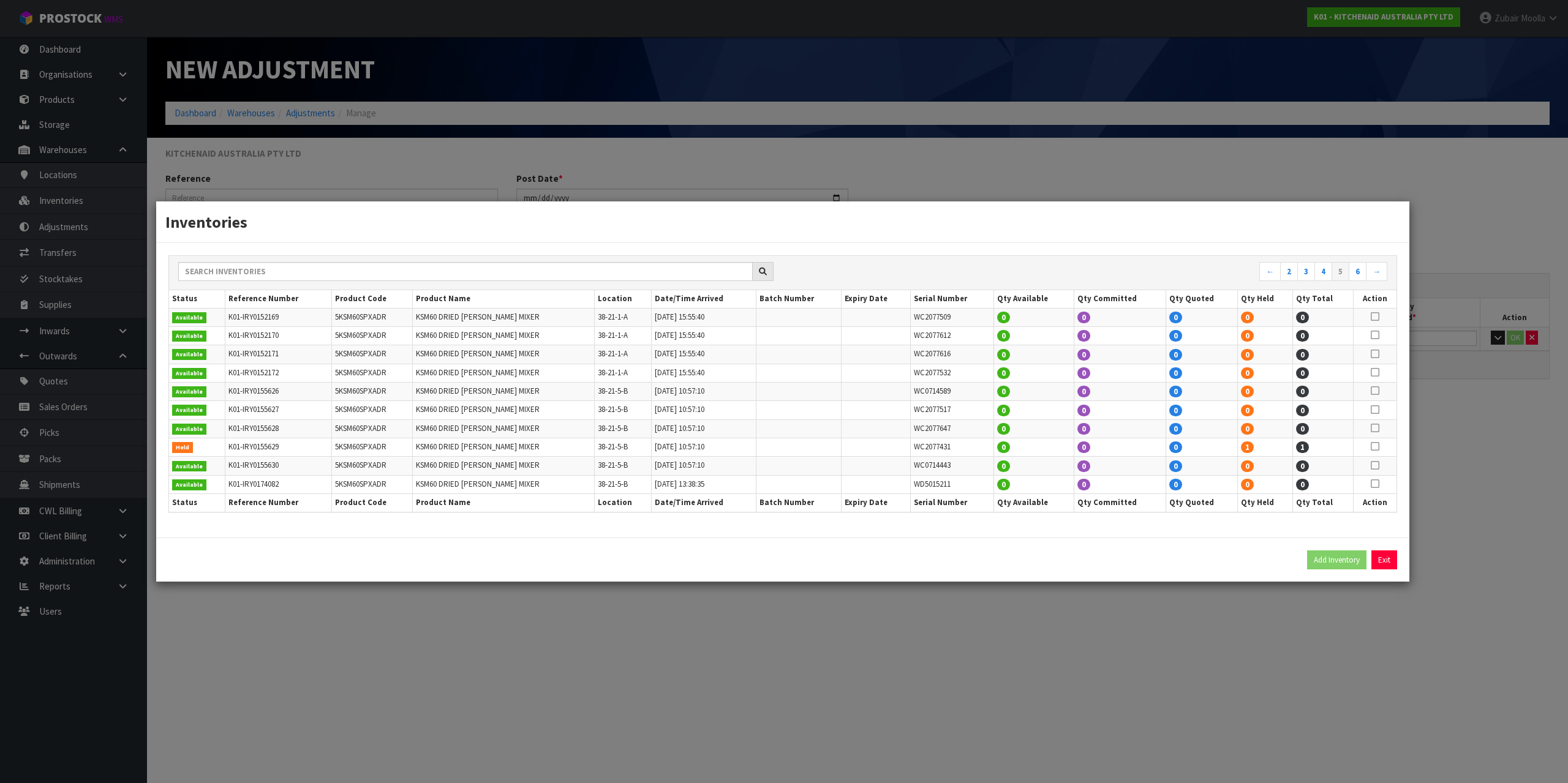
click at [1360, 261] on div "← 2 3 4 5 6 →" at bounding box center [783, 273] width 1228 height 34
click at [1360, 270] on link "6" at bounding box center [1358, 272] width 18 height 19
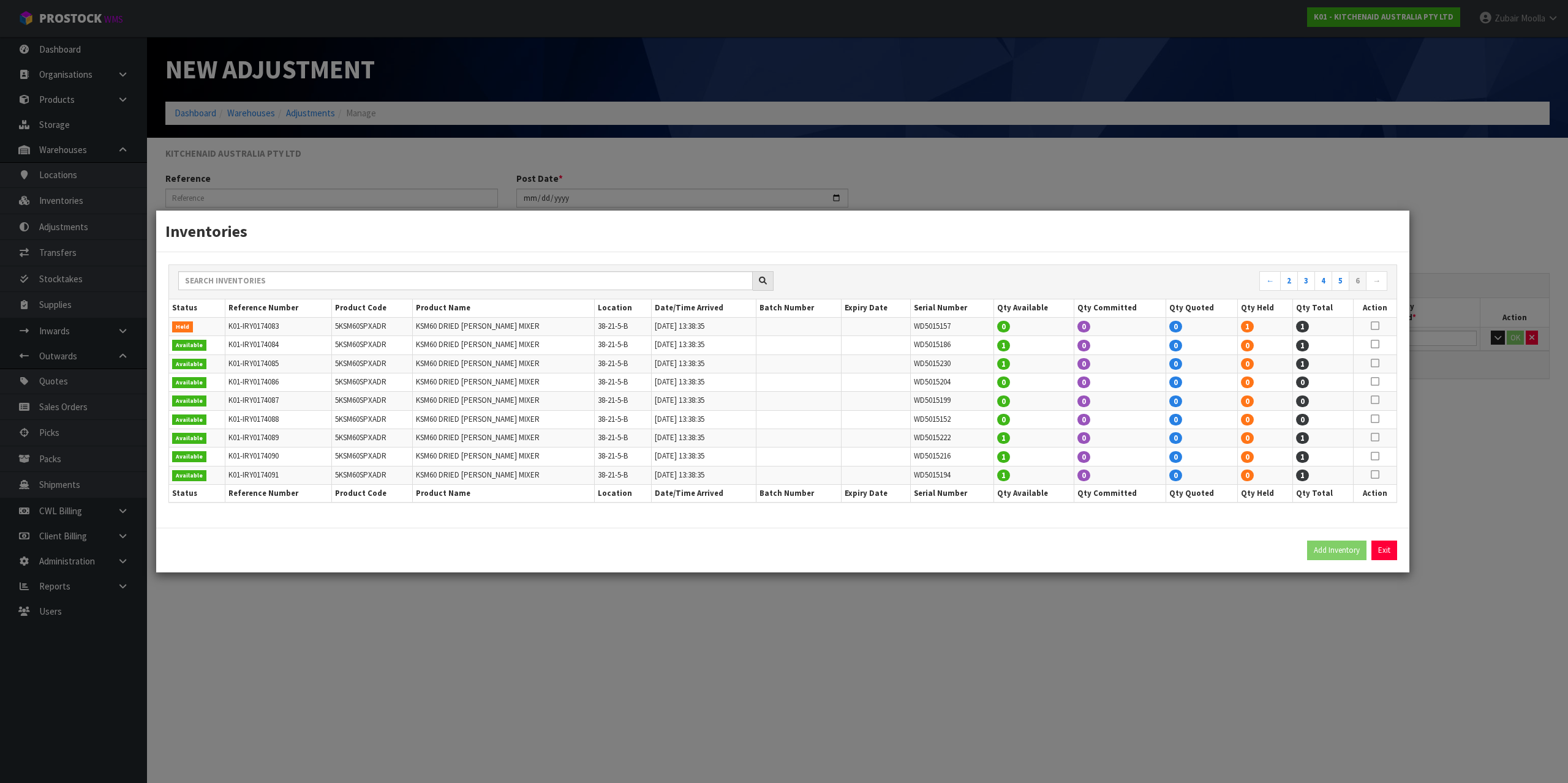
click at [1372, 215] on div "Inventories" at bounding box center [783, 231] width 1253 height 41
click at [1377, 344] on icon at bounding box center [1375, 344] width 8 height 1
click at [1373, 363] on icon at bounding box center [1375, 363] width 8 height 1
click at [1375, 371] on td at bounding box center [1375, 364] width 43 height 19
click at [1377, 381] on icon at bounding box center [1375, 381] width 8 height 1
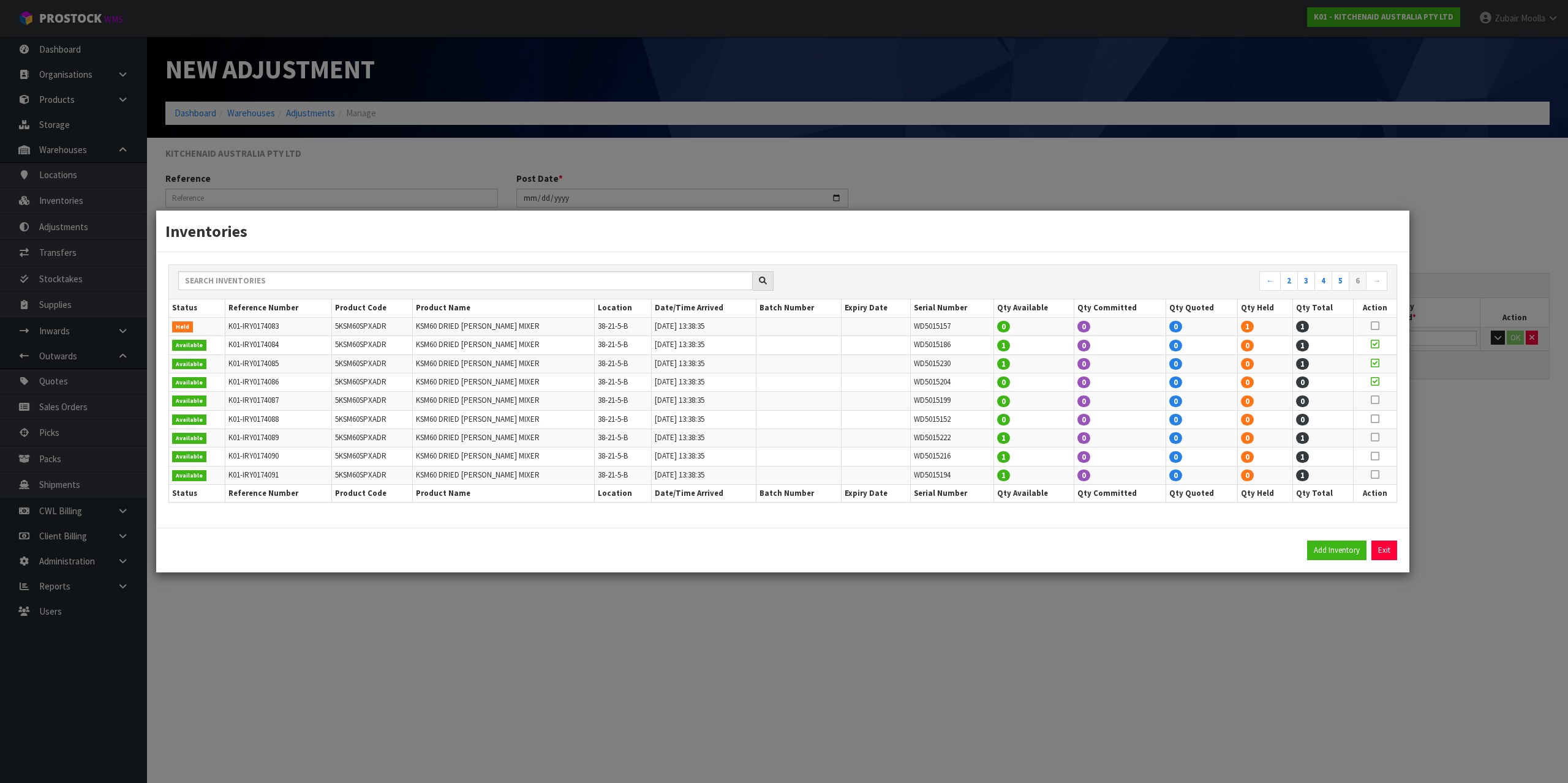
click at [1388, 401] on td at bounding box center [1375, 401] width 43 height 19
click at [1369, 401] on td at bounding box center [1375, 401] width 43 height 19
click at [1375, 382] on icon at bounding box center [1375, 381] width 8 height 1
click at [1429, 405] on div "Inventories ← 2 3 4 5 6 → Status Reference Number Product Code Product Name Loc…" at bounding box center [784, 391] width 1568 height 783
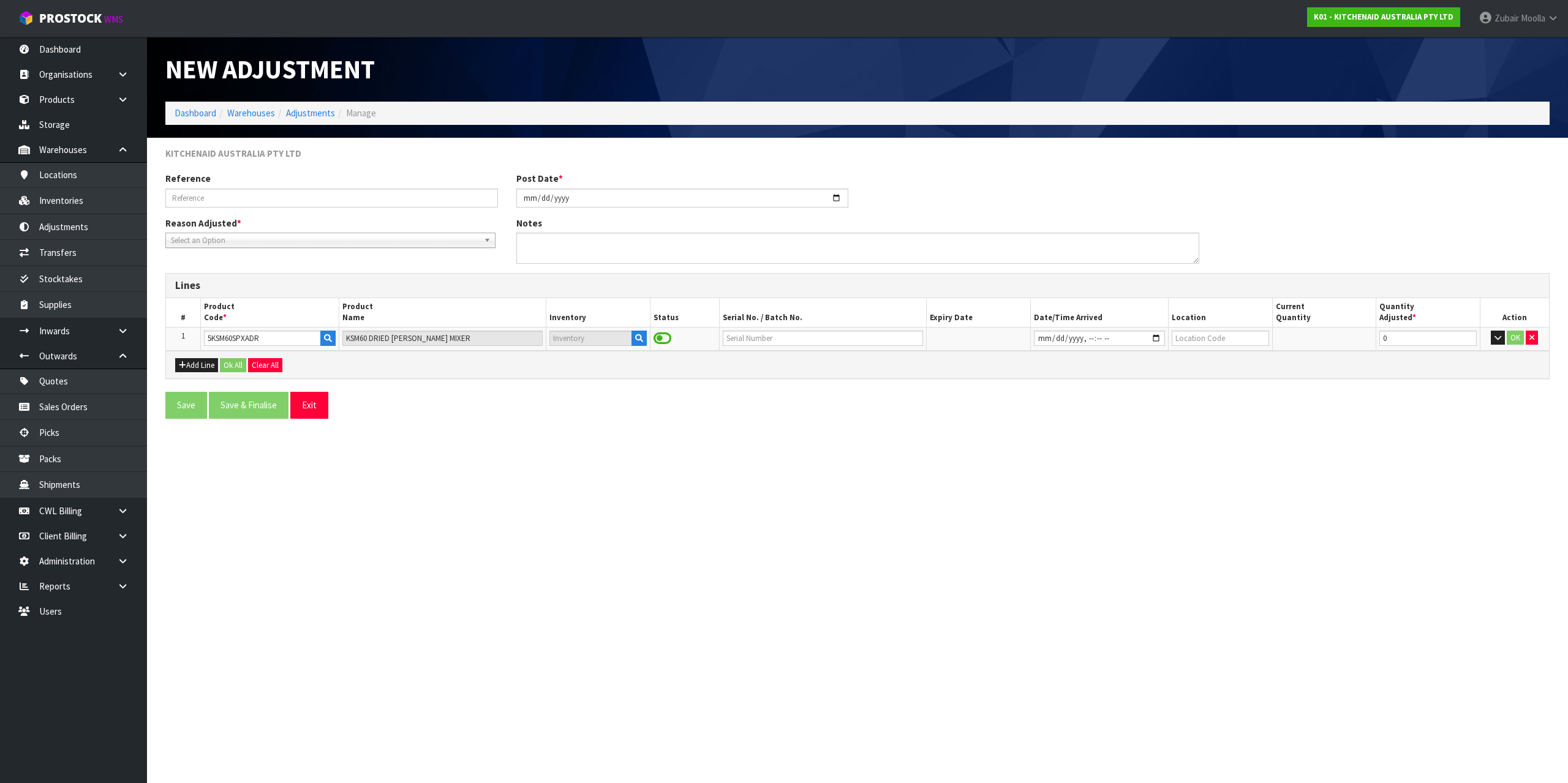
click at [1425, 405] on div "Save Save & Finalise Exit" at bounding box center [857, 409] width 1403 height 35
click at [1535, 335] on icon "button" at bounding box center [1531, 338] width 5 height 8
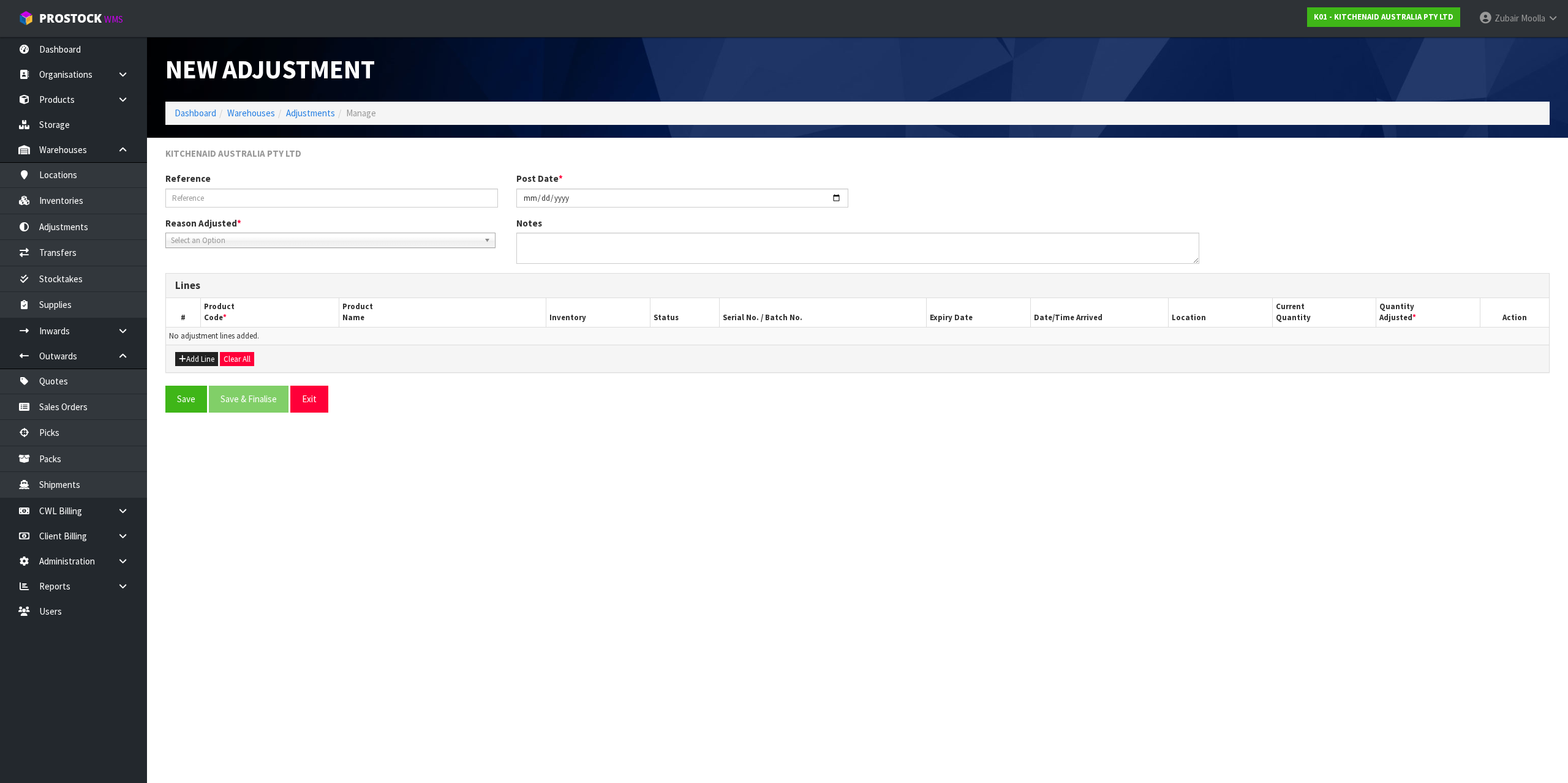
click at [1509, 286] on h3 "Lines" at bounding box center [858, 286] width 1365 height 12
click at [1511, 275] on div "Lines" at bounding box center [858, 286] width 1383 height 25
drag, startPoint x: 1503, startPoint y: 275, endPoint x: 1497, endPoint y: 275, distance: 6.0
drag, startPoint x: 1497, startPoint y: 275, endPoint x: 1447, endPoint y: 155, distance: 130.0
click at [1447, 155] on div "KITCHENAID AUSTRALIA PTY LTD" at bounding box center [857, 159] width 1403 height 25
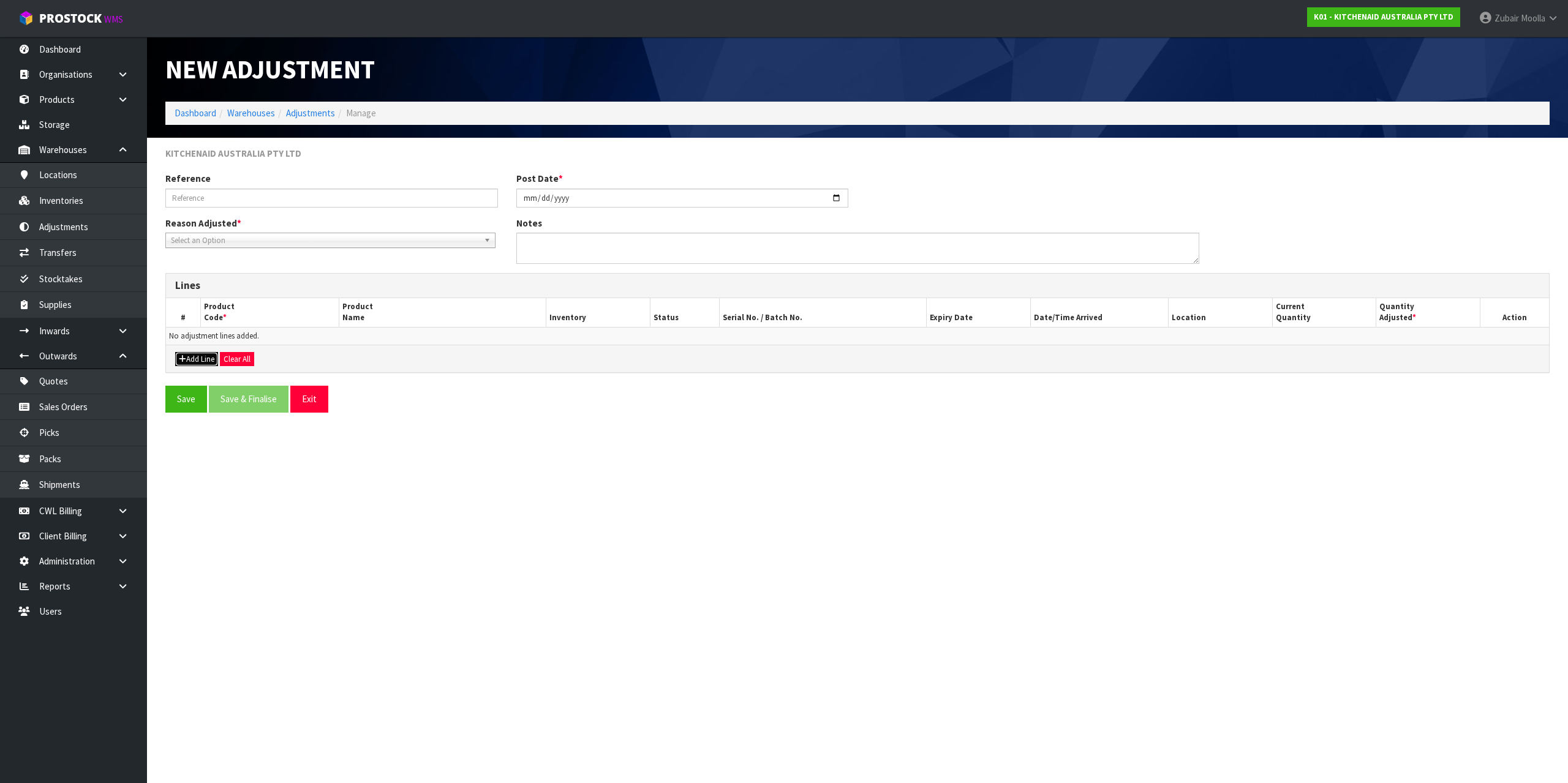
click at [202, 359] on button "Add Line" at bounding box center [197, 359] width 43 height 14
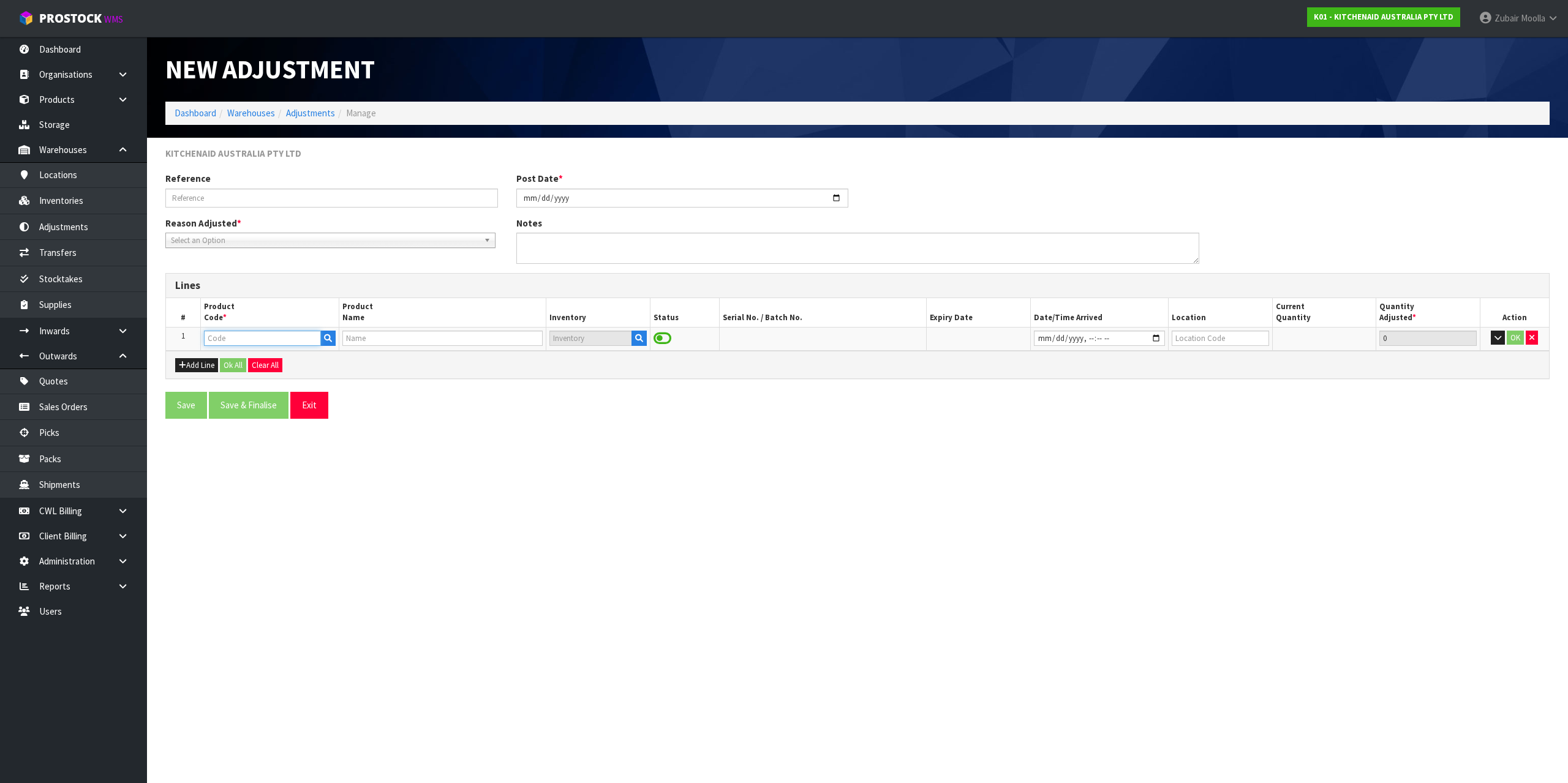
click at [217, 333] on input "text" at bounding box center [263, 338] width 117 height 15
paste input "5KSM60SPXADR"
type input "5KSM60SPXADR"
type input "KSM60 DRIED [PERSON_NAME] MIXER"
type input "5KSM60SPXADR"
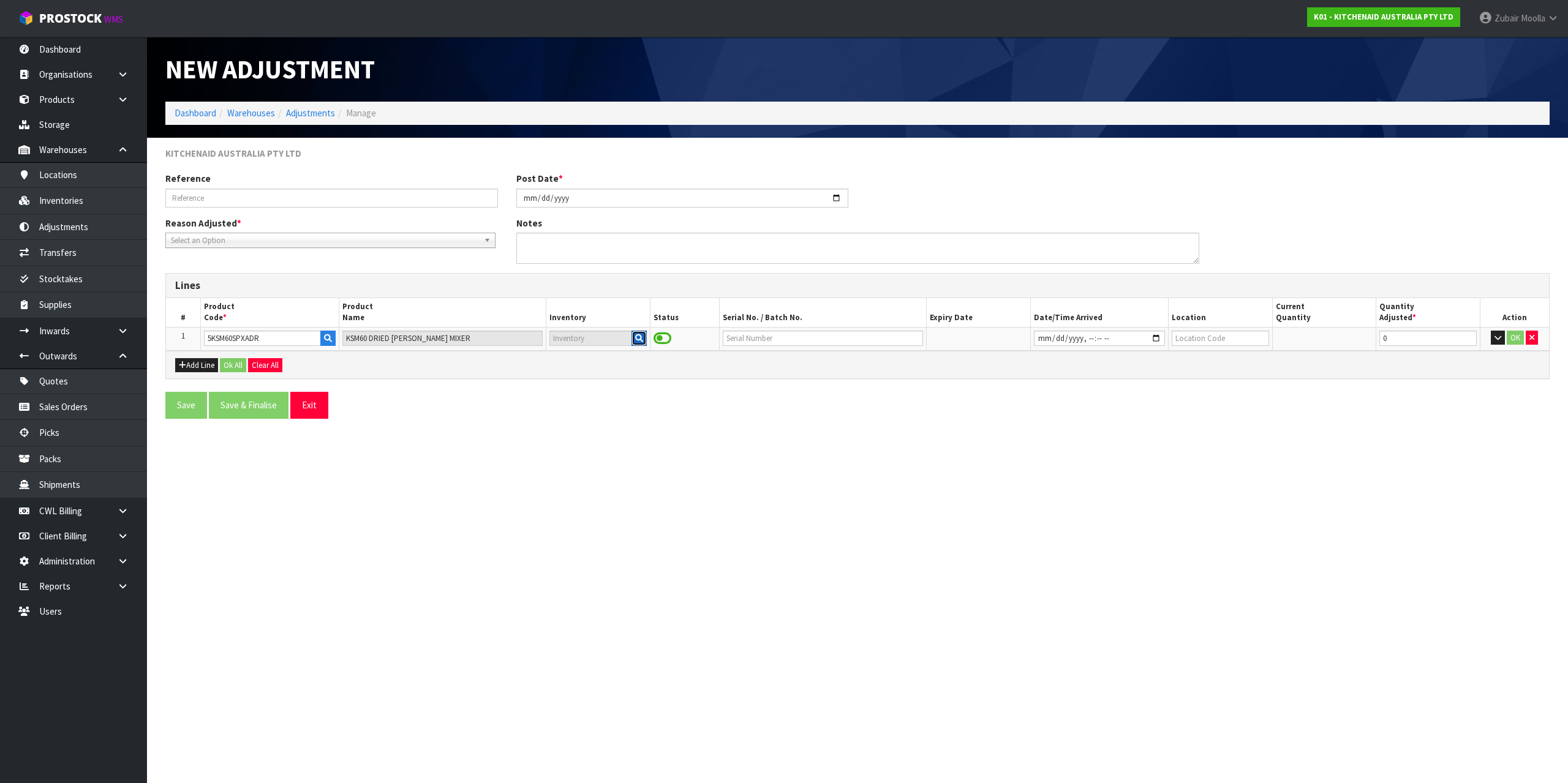
click at [634, 336] on button "button" at bounding box center [639, 338] width 15 height 16
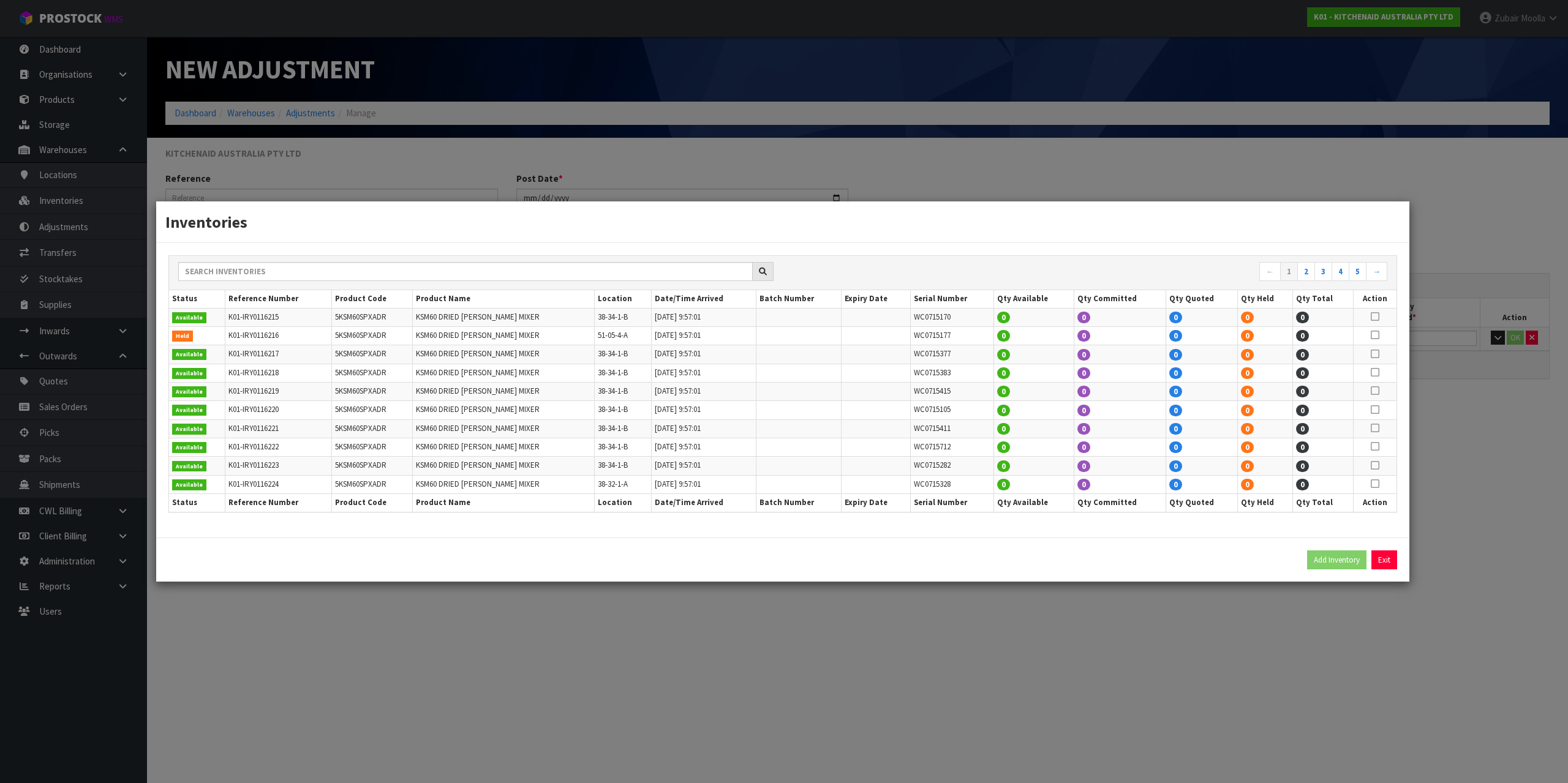
drag, startPoint x: 1378, startPoint y: 488, endPoint x: 1381, endPoint y: 461, distance: 27.2
click at [1376, 484] on icon at bounding box center [1375, 484] width 8 height 1
click at [1382, 461] on td at bounding box center [1375, 466] width 43 height 19
click at [1373, 466] on icon at bounding box center [1375, 466] width 8 height 1
click at [1370, 486] on td at bounding box center [1375, 484] width 43 height 19
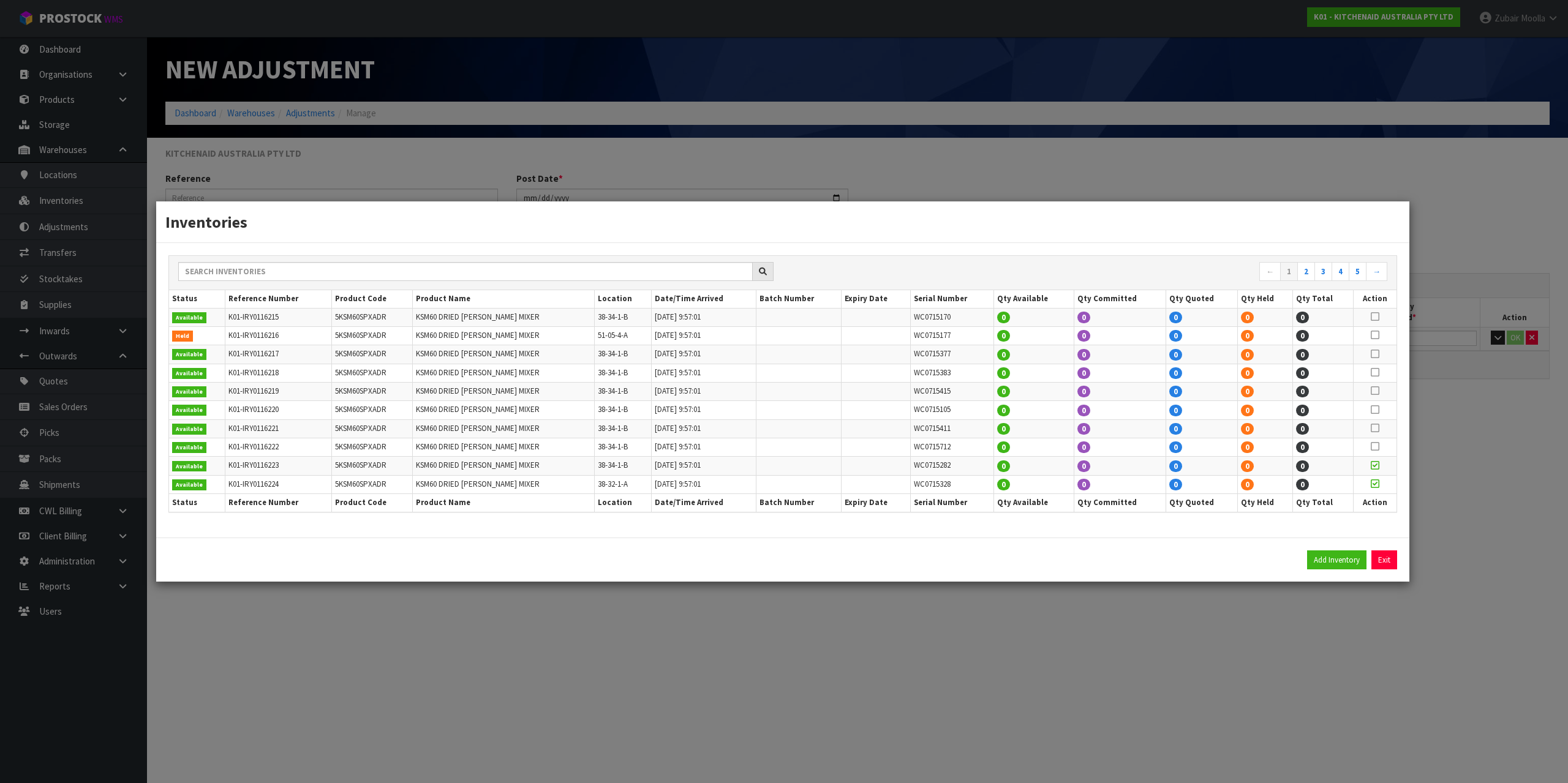
click at [1380, 469] on td at bounding box center [1375, 466] width 43 height 19
drag, startPoint x: 1372, startPoint y: 466, endPoint x: 1374, endPoint y: 473, distance: 7.3
click at [1373, 466] on icon at bounding box center [1375, 466] width 8 height 1
click at [1375, 481] on td at bounding box center [1375, 484] width 43 height 19
click at [1375, 484] on icon at bounding box center [1375, 484] width 8 height 1
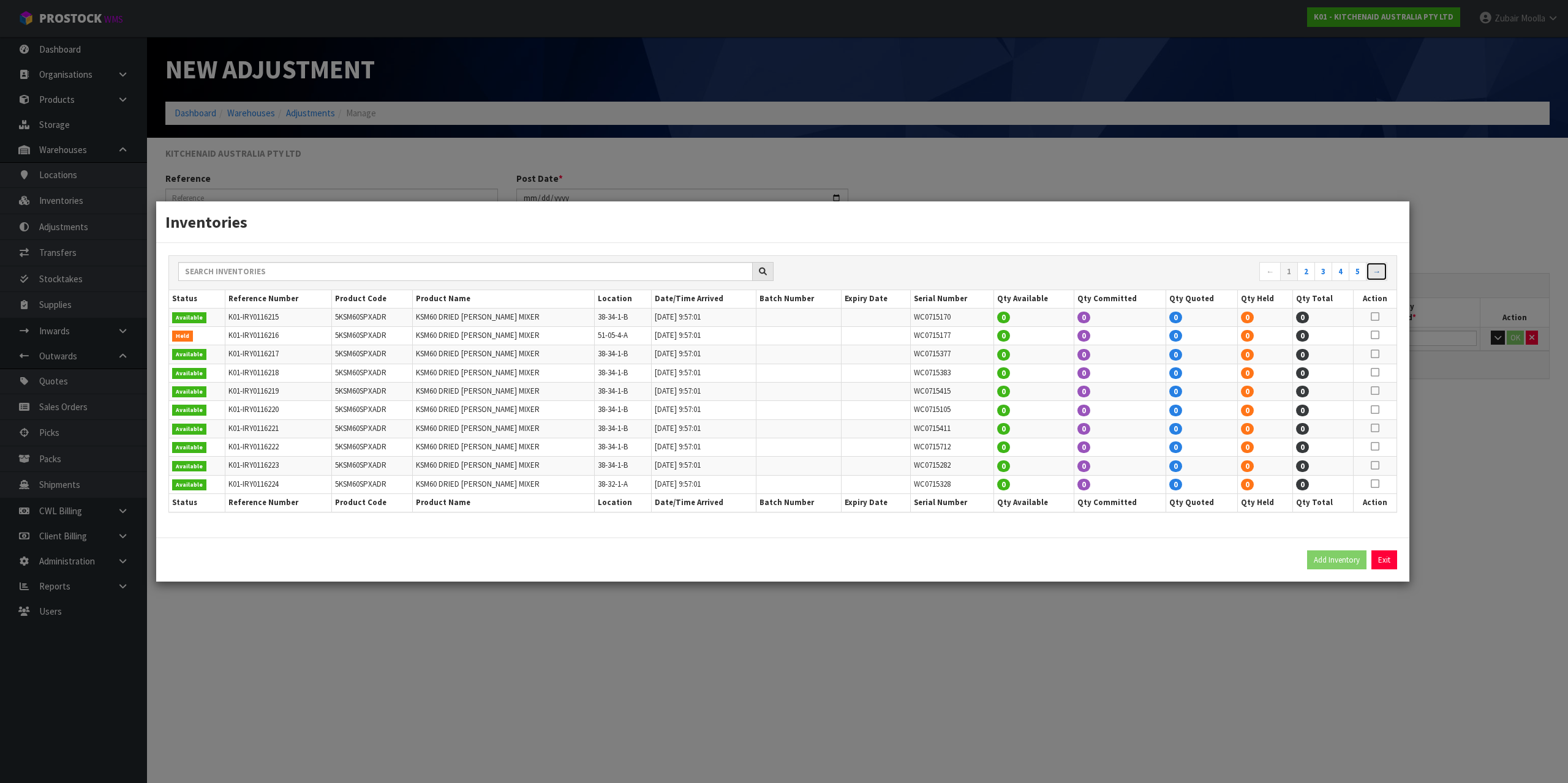
click at [1372, 277] on link "→" at bounding box center [1376, 272] width 21 height 19
click at [1373, 275] on link "→" at bounding box center [1376, 272] width 21 height 19
click at [1377, 275] on link "→" at bounding box center [1376, 272] width 21 height 19
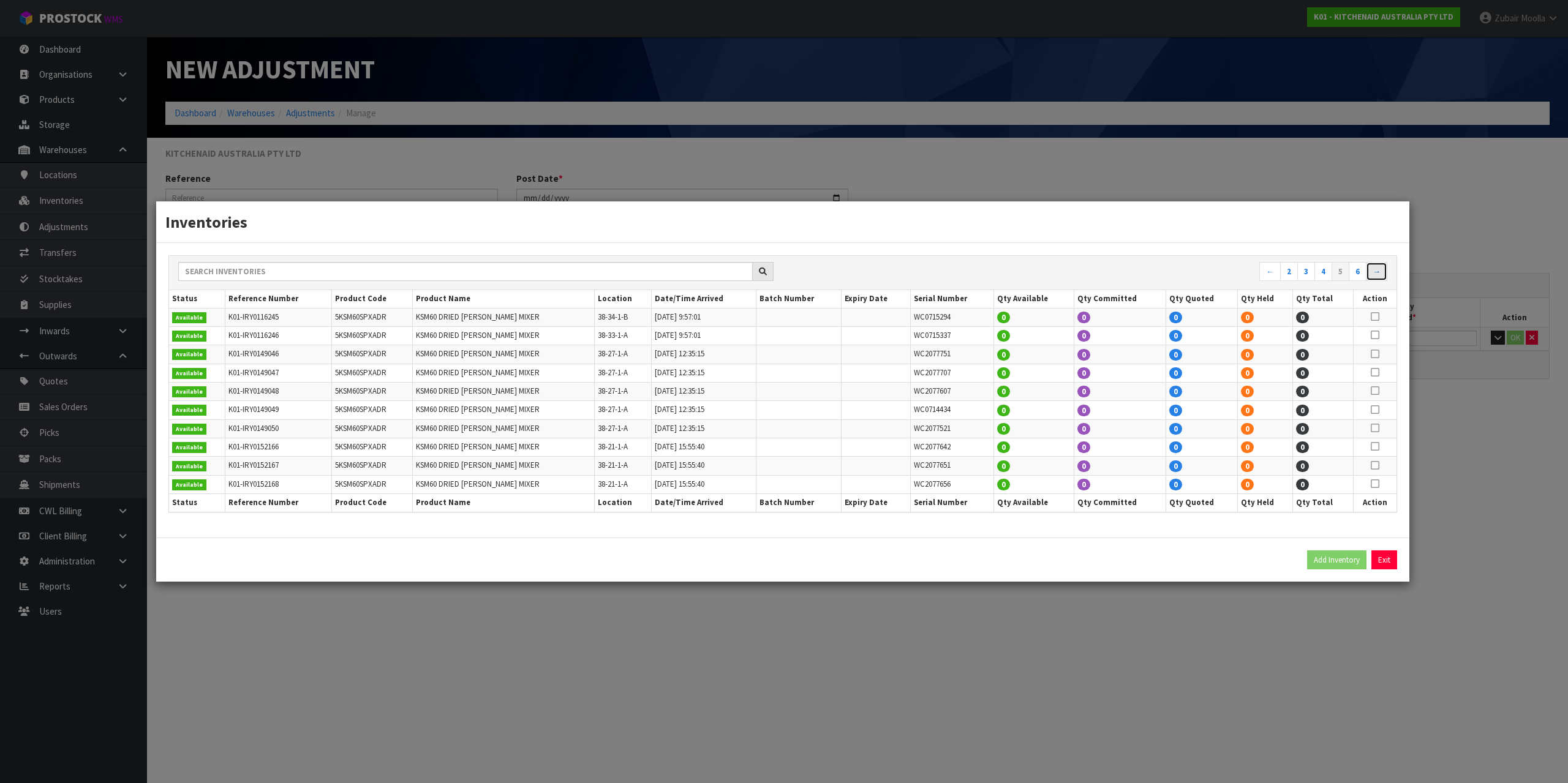
click at [1378, 275] on link "→" at bounding box center [1376, 272] width 21 height 19
click at [1379, 275] on link "→" at bounding box center [1376, 272] width 21 height 19
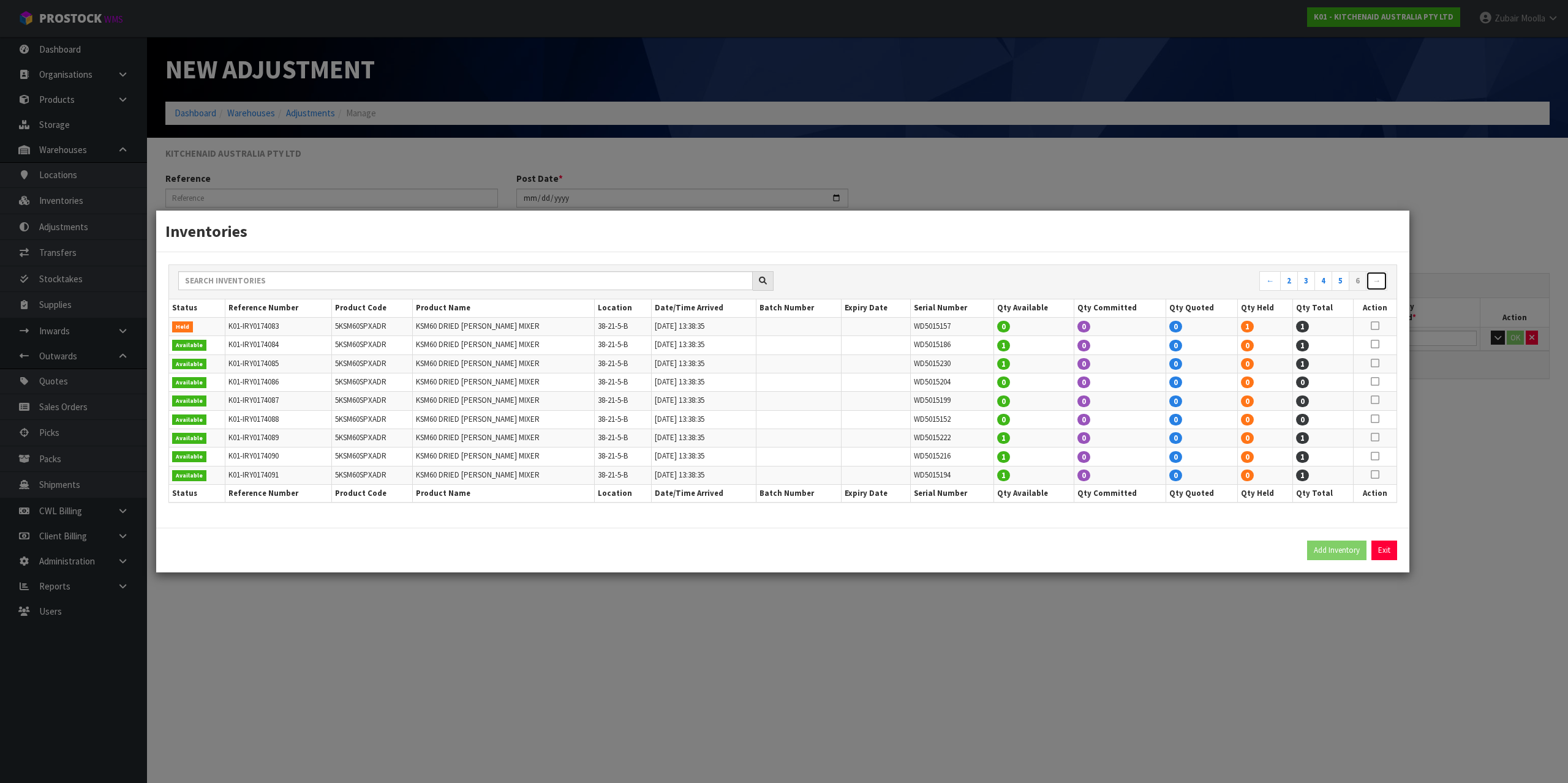
click at [1380, 275] on link "→" at bounding box center [1376, 281] width 21 height 19
click at [1380, 276] on link "→" at bounding box center [1376, 281] width 21 height 19
click at [1381, 326] on td at bounding box center [1375, 326] width 43 height 19
click at [1374, 326] on icon at bounding box center [1375, 326] width 8 height 1
click at [1375, 345] on icon at bounding box center [1375, 344] width 8 height 1
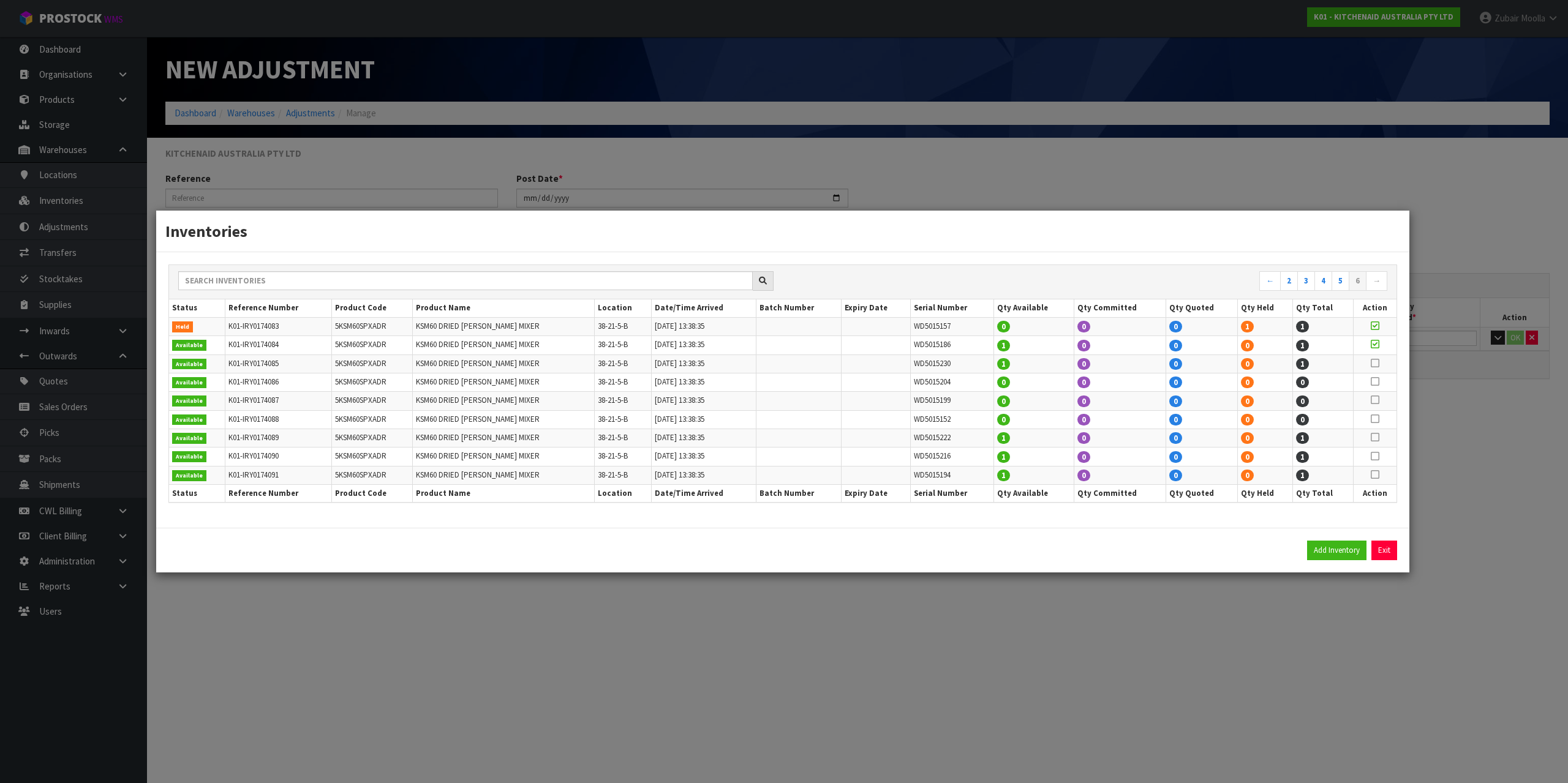
click at [1376, 363] on icon at bounding box center [1375, 363] width 8 height 1
click at [1373, 437] on icon at bounding box center [1375, 437] width 8 height 1
click at [1373, 456] on icon at bounding box center [1375, 456] width 8 height 1
click at [1373, 475] on icon at bounding box center [1375, 475] width 8 height 1
click at [1335, 286] on link "5" at bounding box center [1341, 281] width 18 height 19
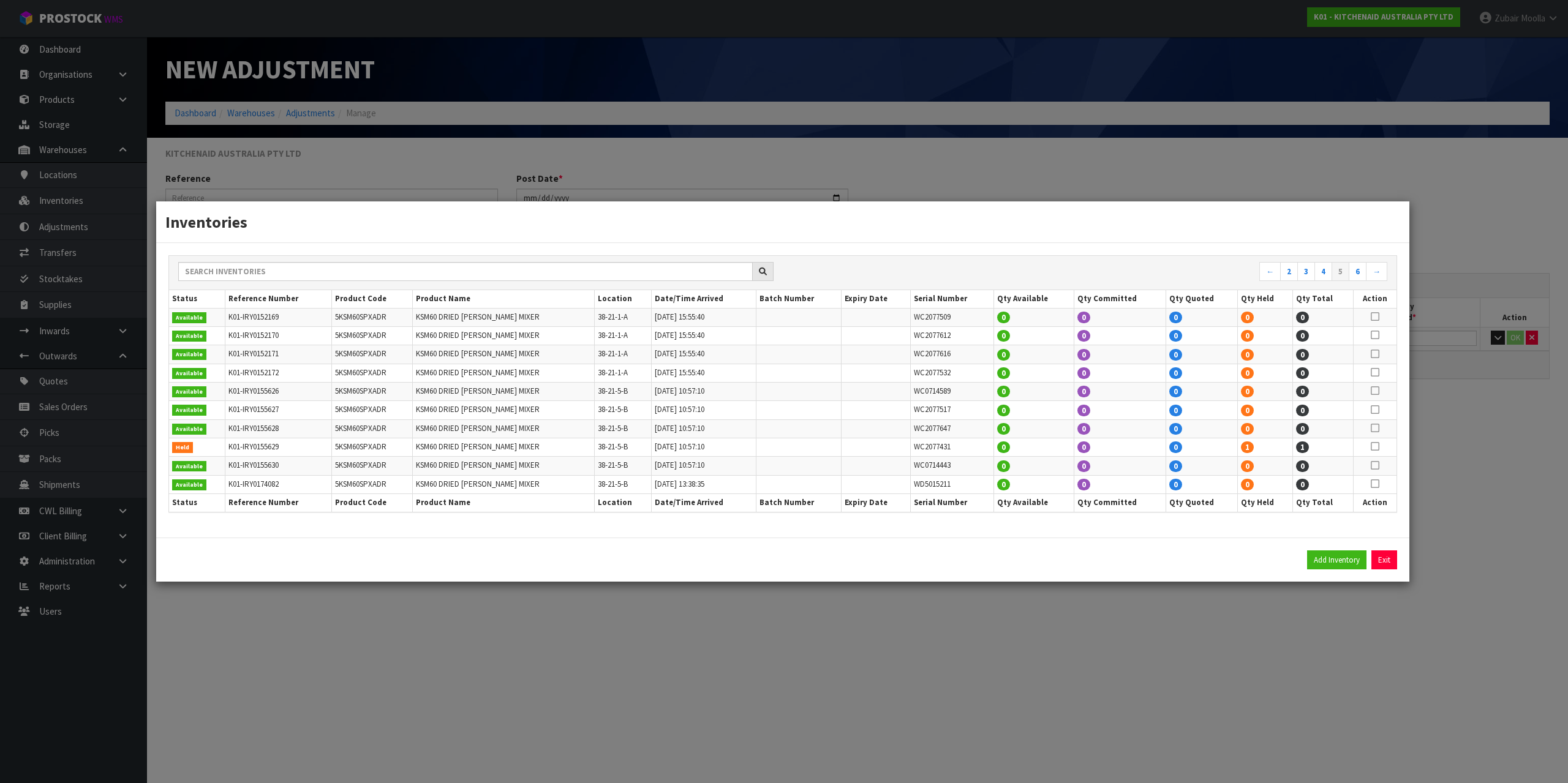
click at [1369, 448] on td at bounding box center [1375, 448] width 43 height 19
click at [1377, 446] on icon at bounding box center [1375, 446] width 8 height 1
click at [1328, 557] on button "Add Inventory" at bounding box center [1337, 560] width 59 height 19
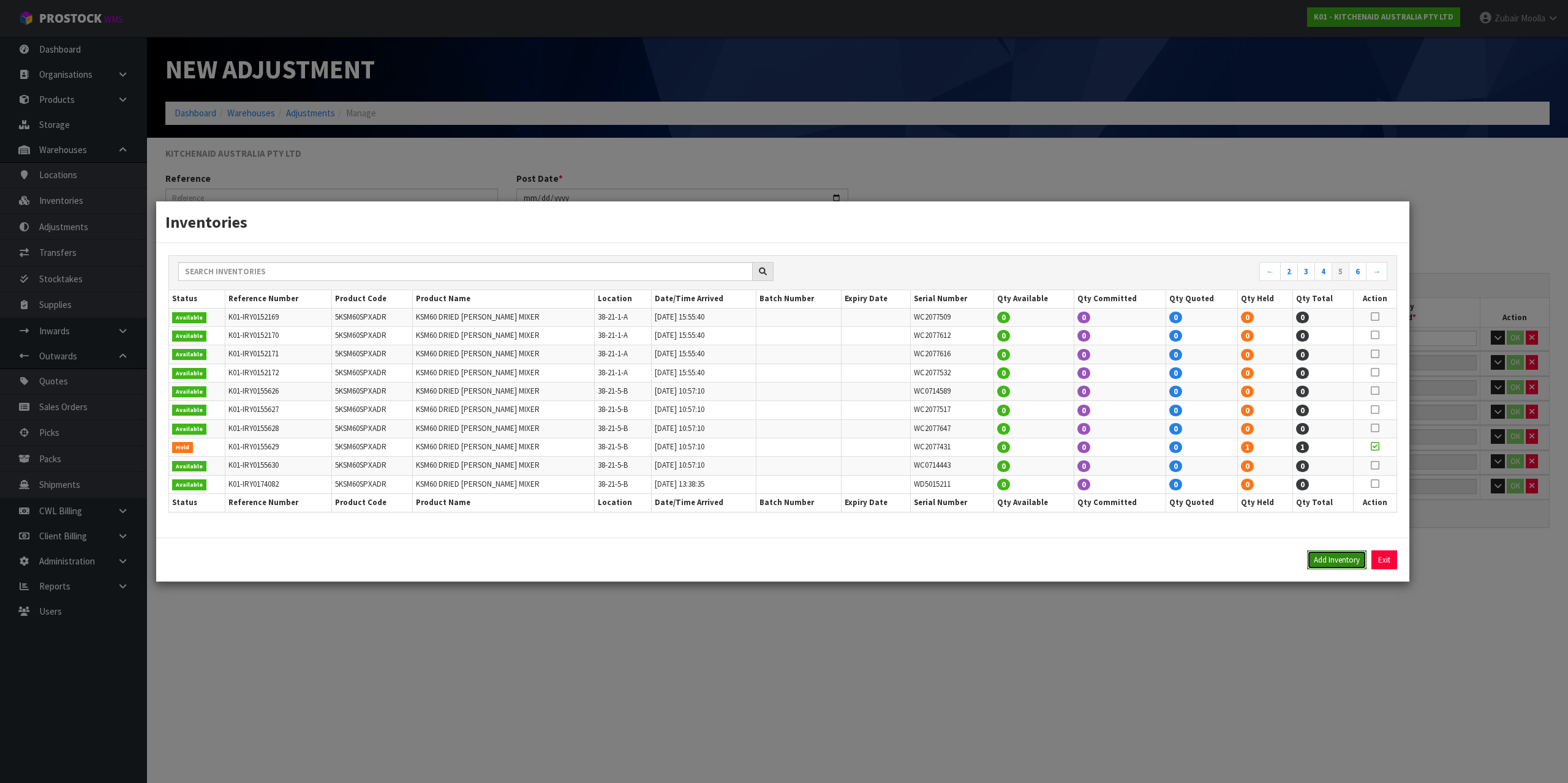
type input "K01-IRY0155629"
type input "[DATE]T10:57:10"
type input "38-21-5-B"
type input "WC2077431"
type input "K01-IRY0174083"
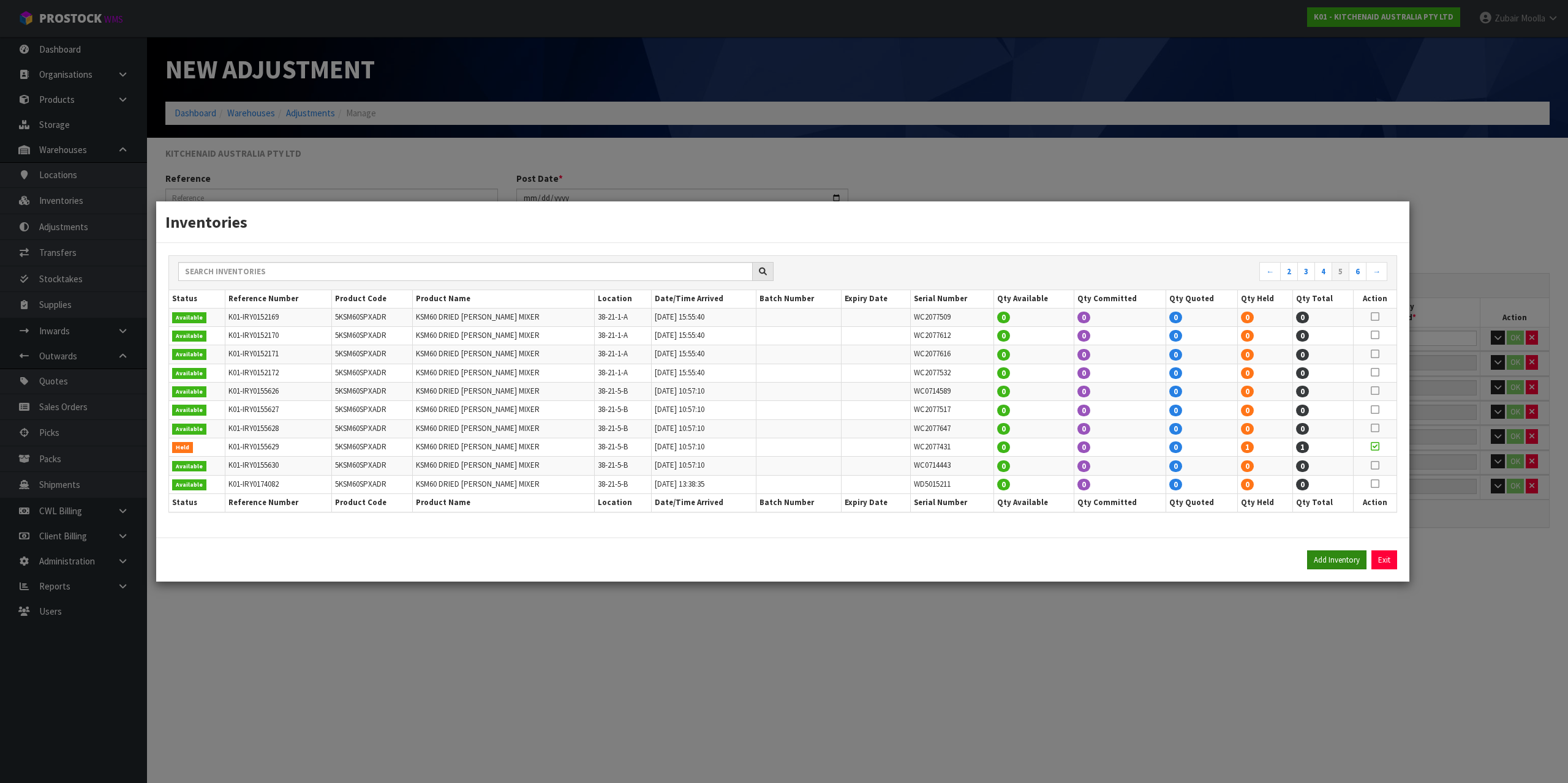
type input "[DATE]T13:38:35"
type input "38-21-5-B"
type input "K01-IRY0174084"
type input "[DATE]T13:38:35"
type input "38-21-5-B"
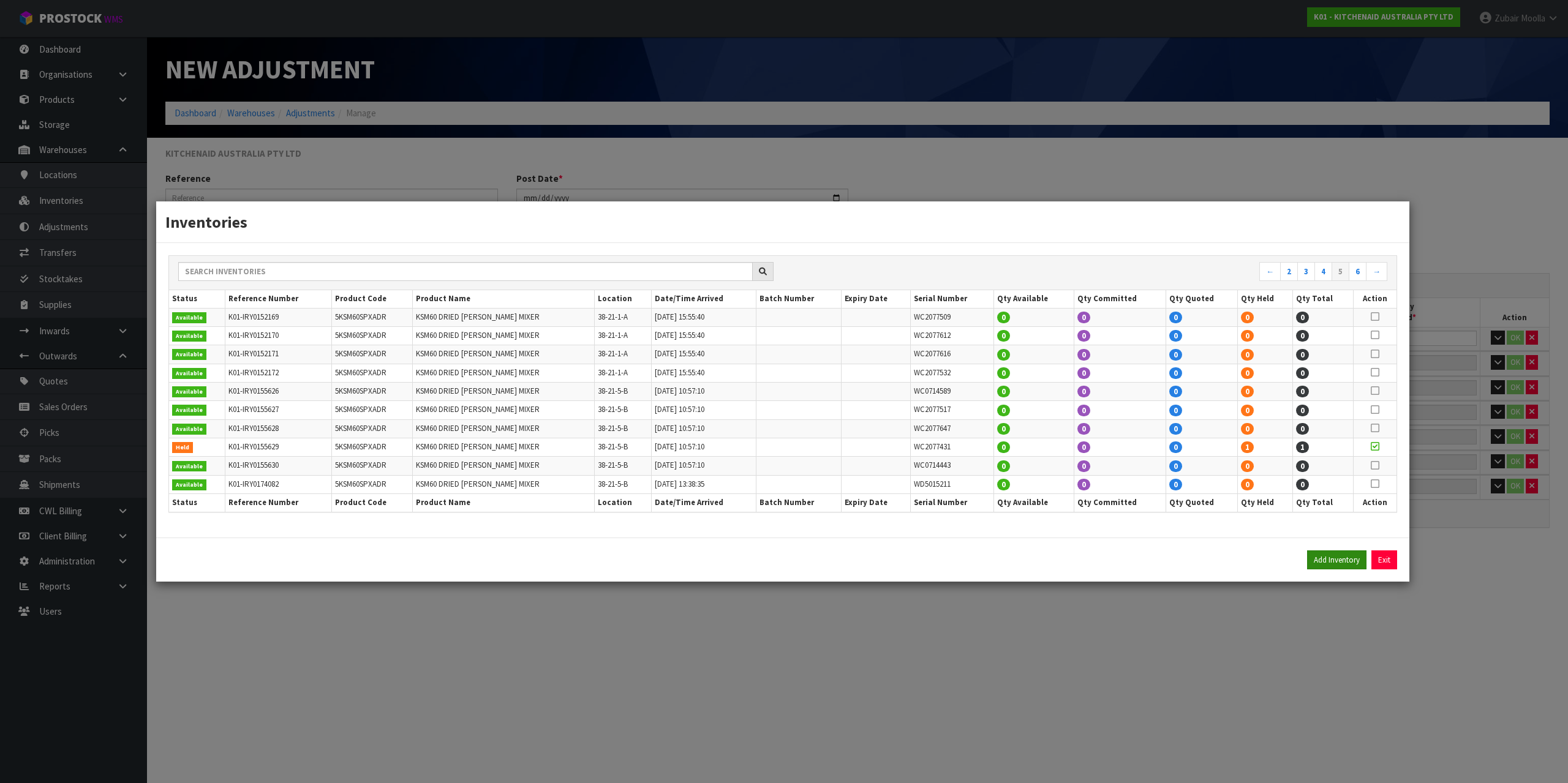
type input "K01-IRY0174085"
type input "[DATE]T13:38:35"
type input "38-21-5-B"
type input "K01-IRY0174089"
type input "[DATE]T13:38:35"
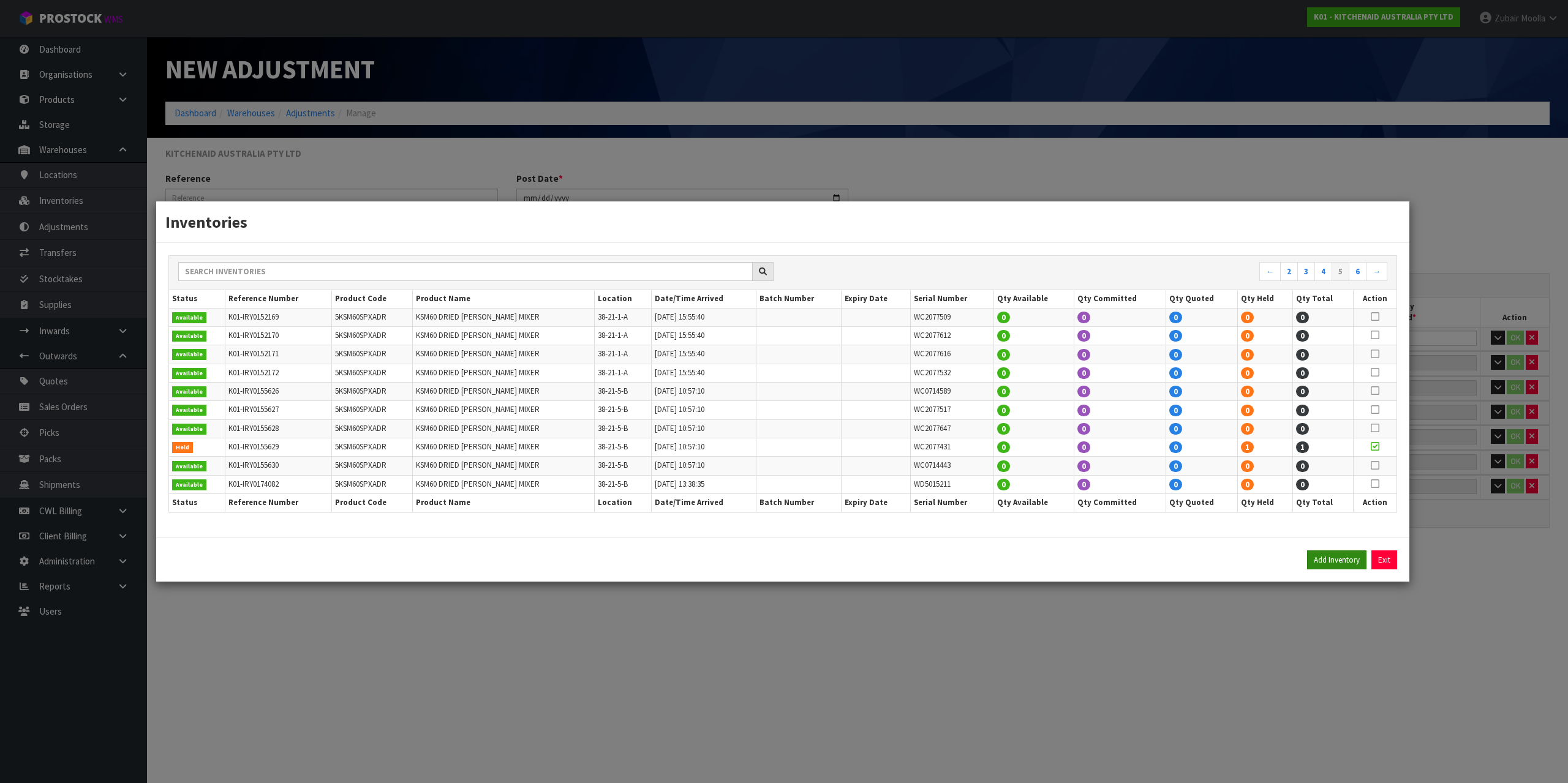
type input "38-21-5-B"
type input "K01-IRY0174090"
type input "[DATE]T13:38:35"
type input "38-21-5-B"
type input "K01-IRY0174091"
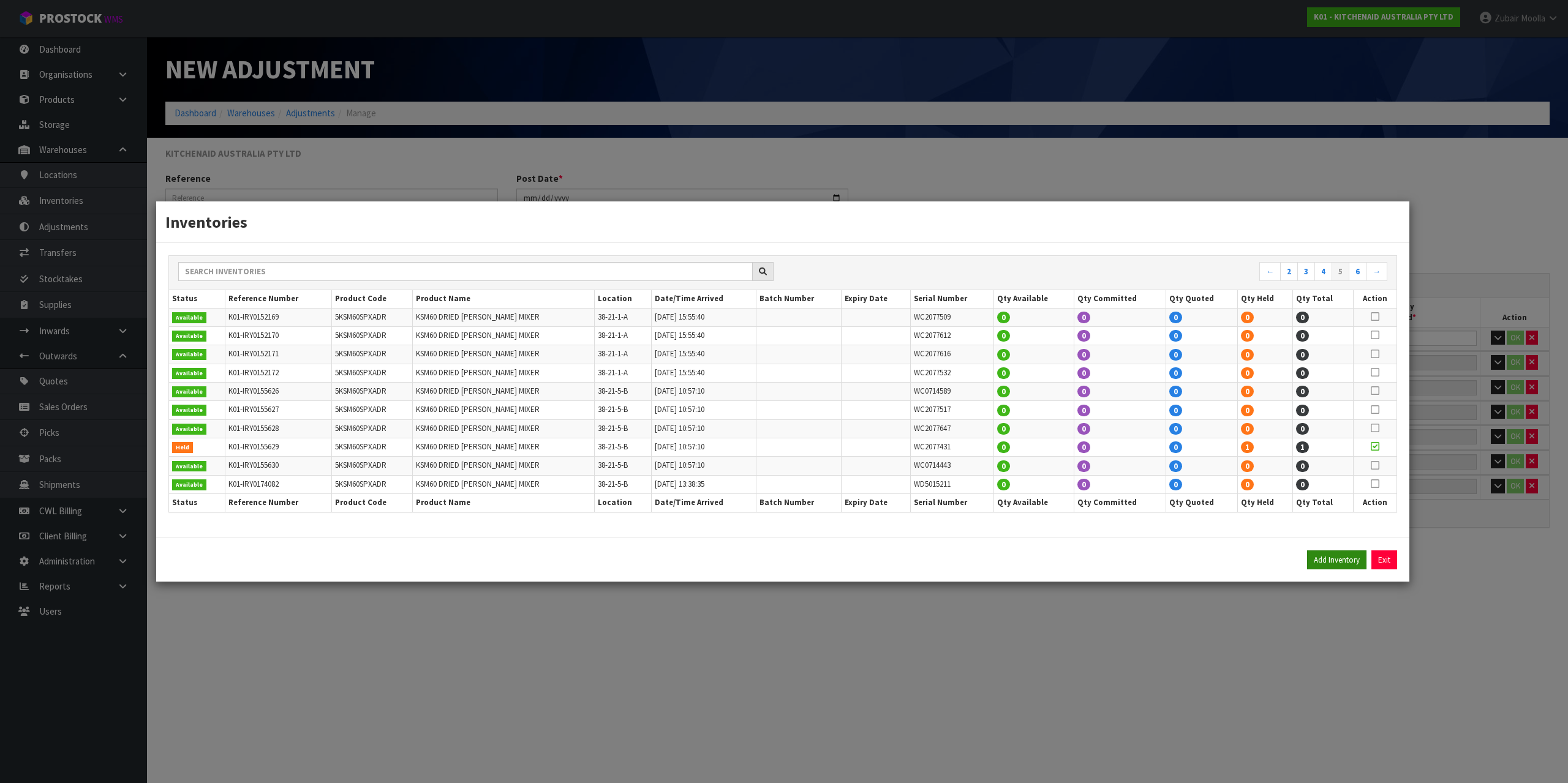
type input "[DATE]T13:38:35"
type input "38-21-5-B"
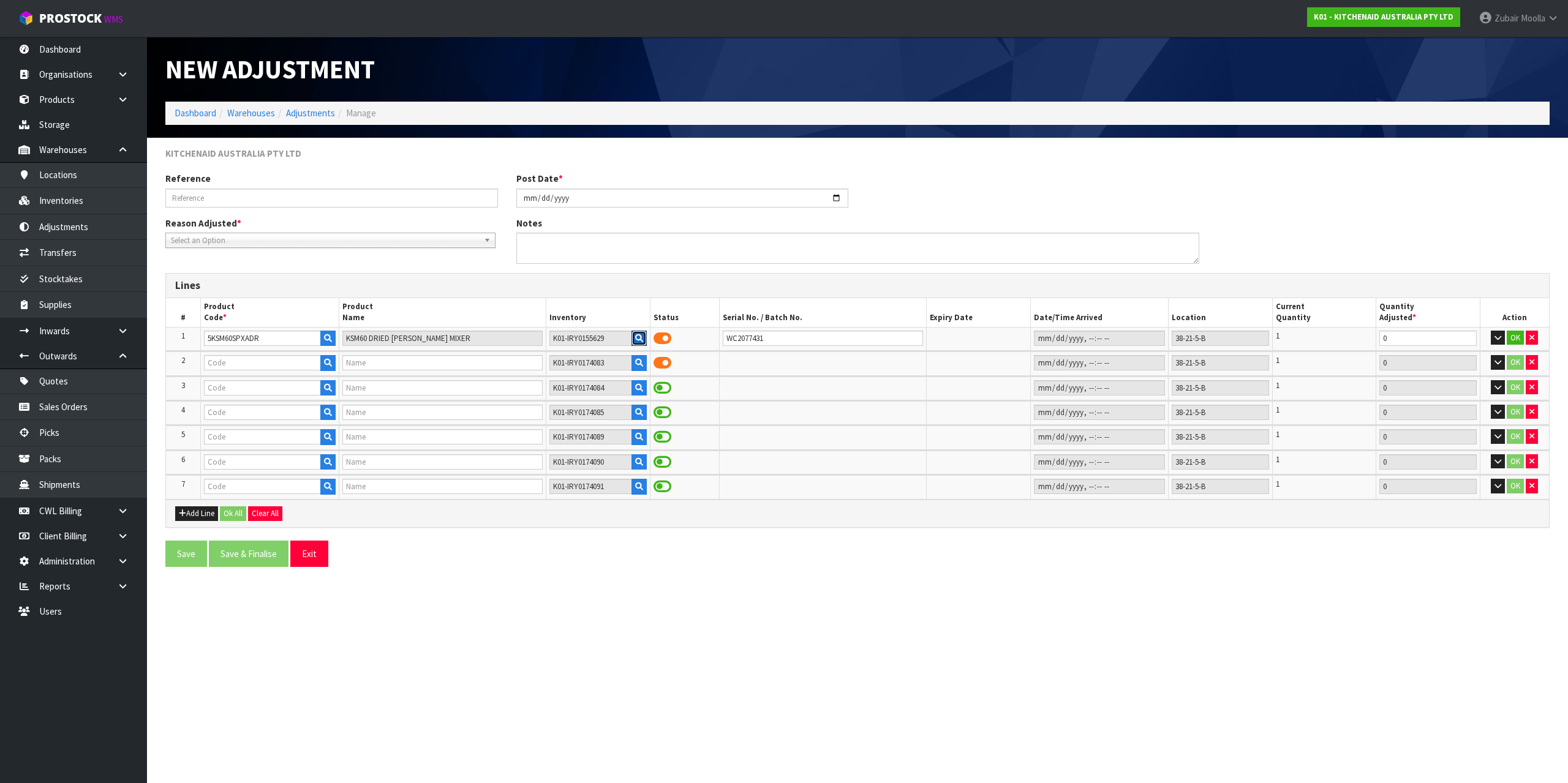
type input "5KSM60SPXADR"
type input "KSM60 DRIED [PERSON_NAME] MIXER"
type input "5KSM60SPXADR"
type input "KSM60 DRIED [PERSON_NAME] MIXER"
type input "5KSM60SPXADR"
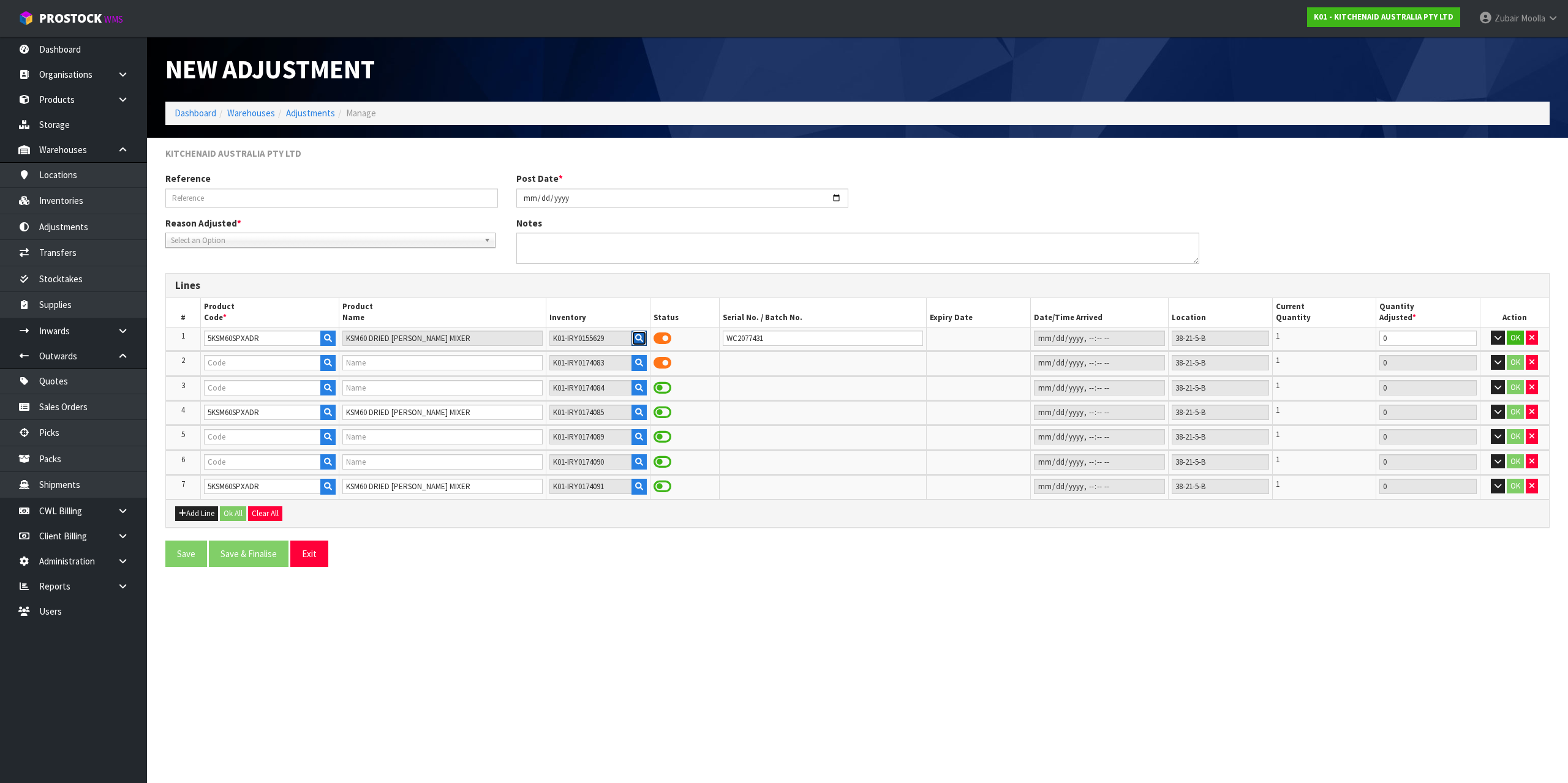
type input "KSM60 DRIED [PERSON_NAME] MIXER"
type input "5KSM60SPXADR"
type input "KSM60 DRIED [PERSON_NAME] MIXER"
type input "5KSM60SPXADR"
type input "KSM60 DRIED [PERSON_NAME] MIXER"
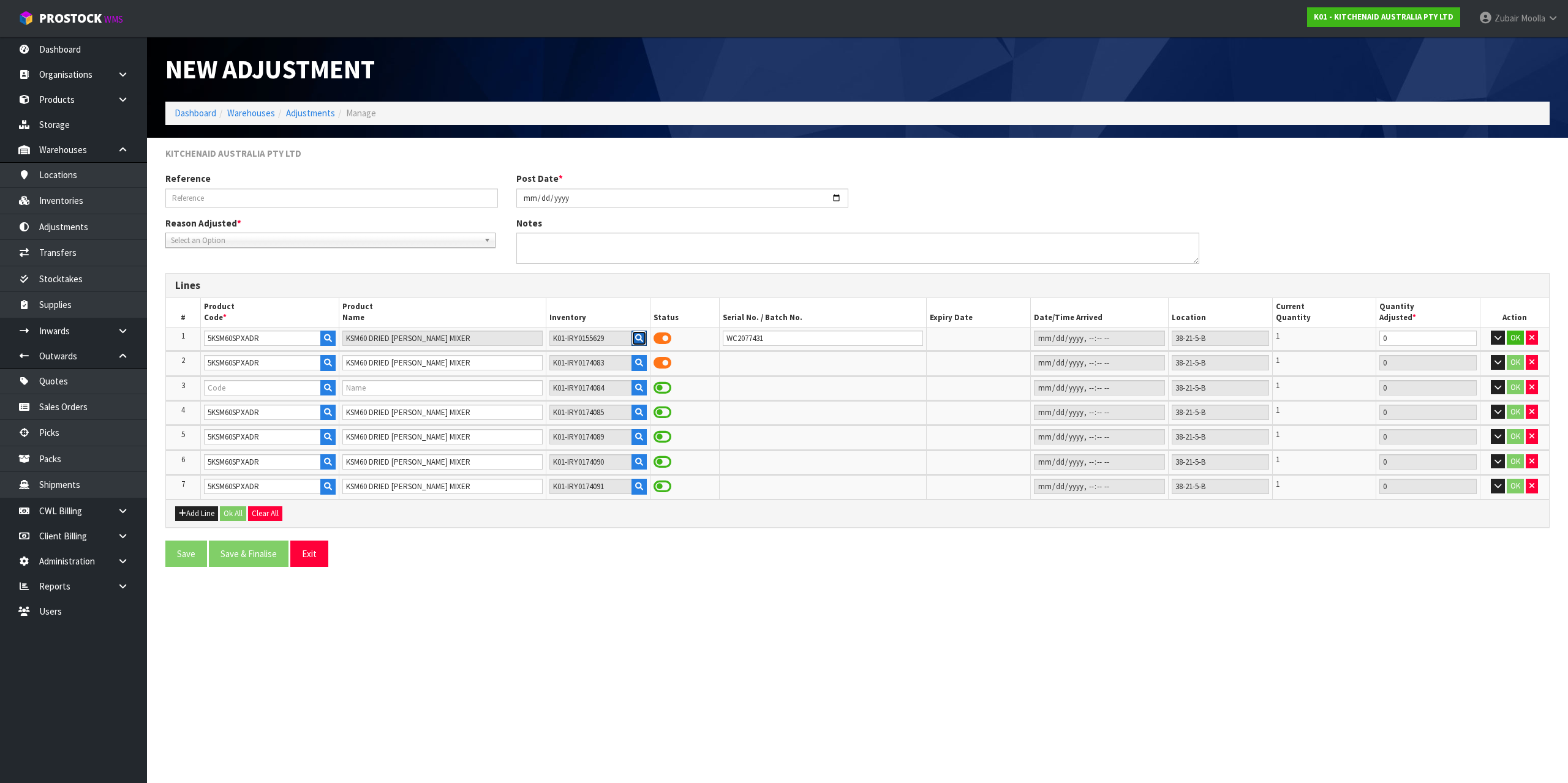
type input "5KSM60SPXADR"
type input "KSM60 DRIED [PERSON_NAME] MIXER"
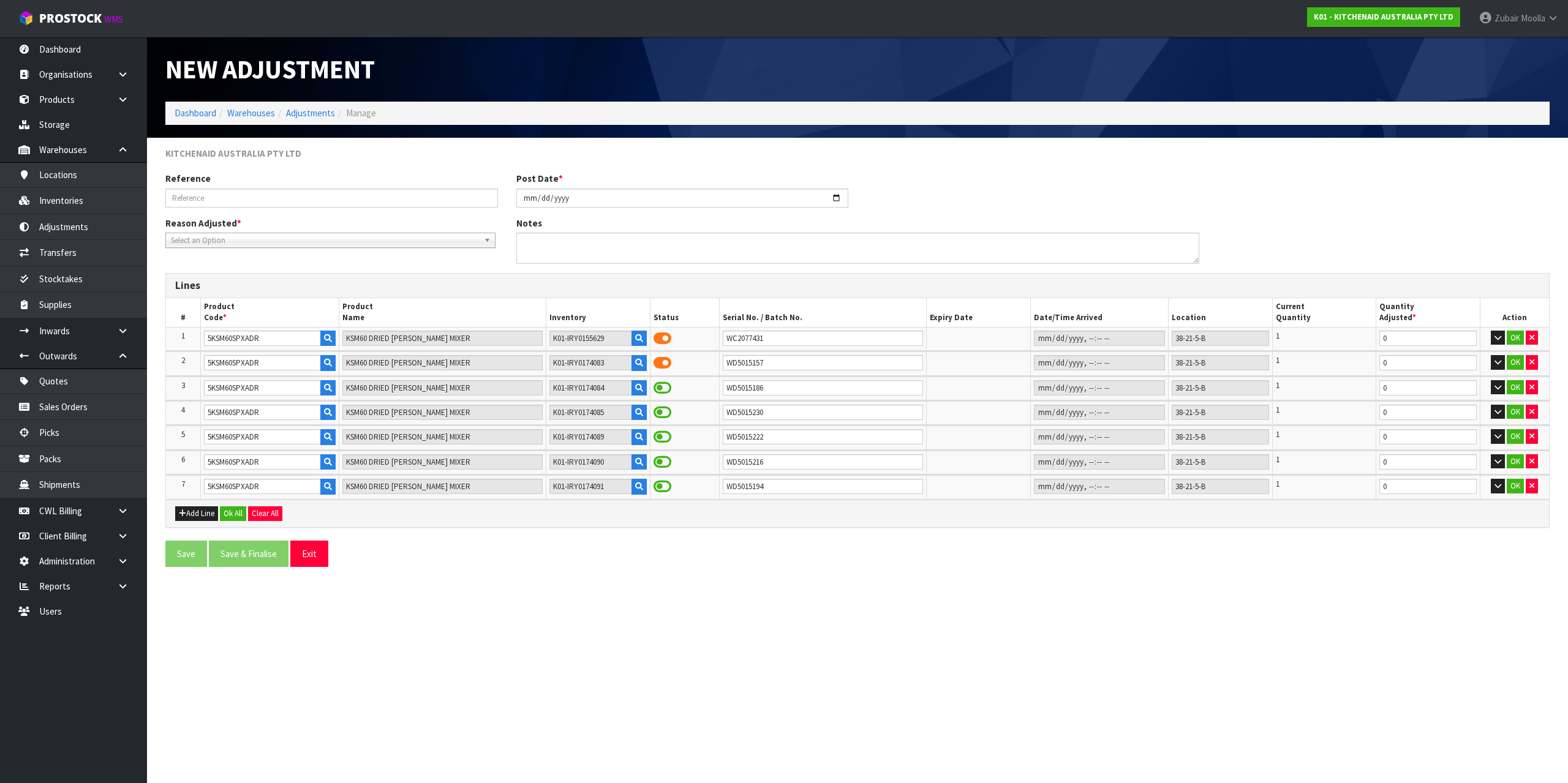
click at [665, 388] on span at bounding box center [663, 388] width 18 height 16
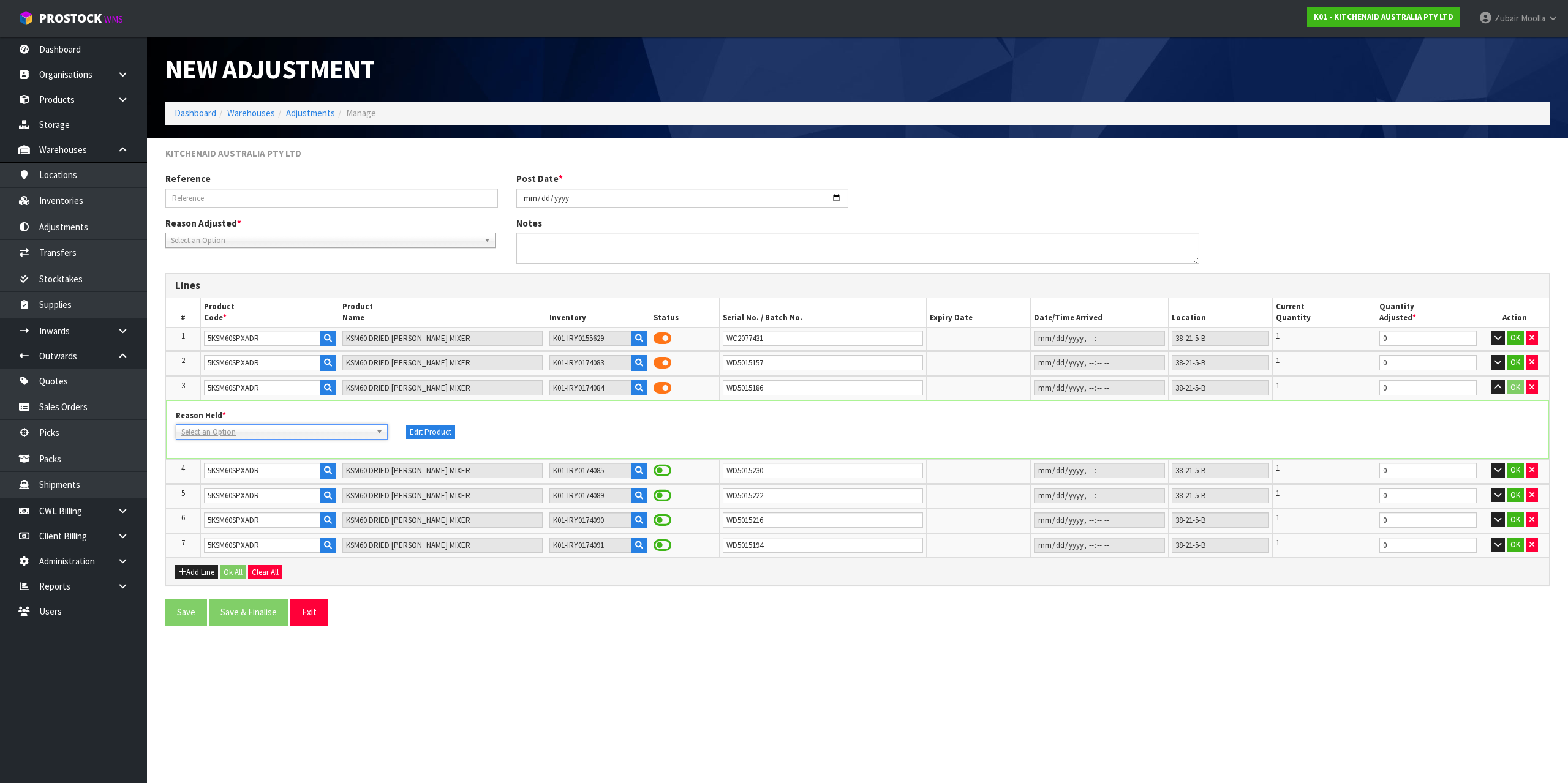
click at [657, 470] on span at bounding box center [663, 470] width 18 height 16
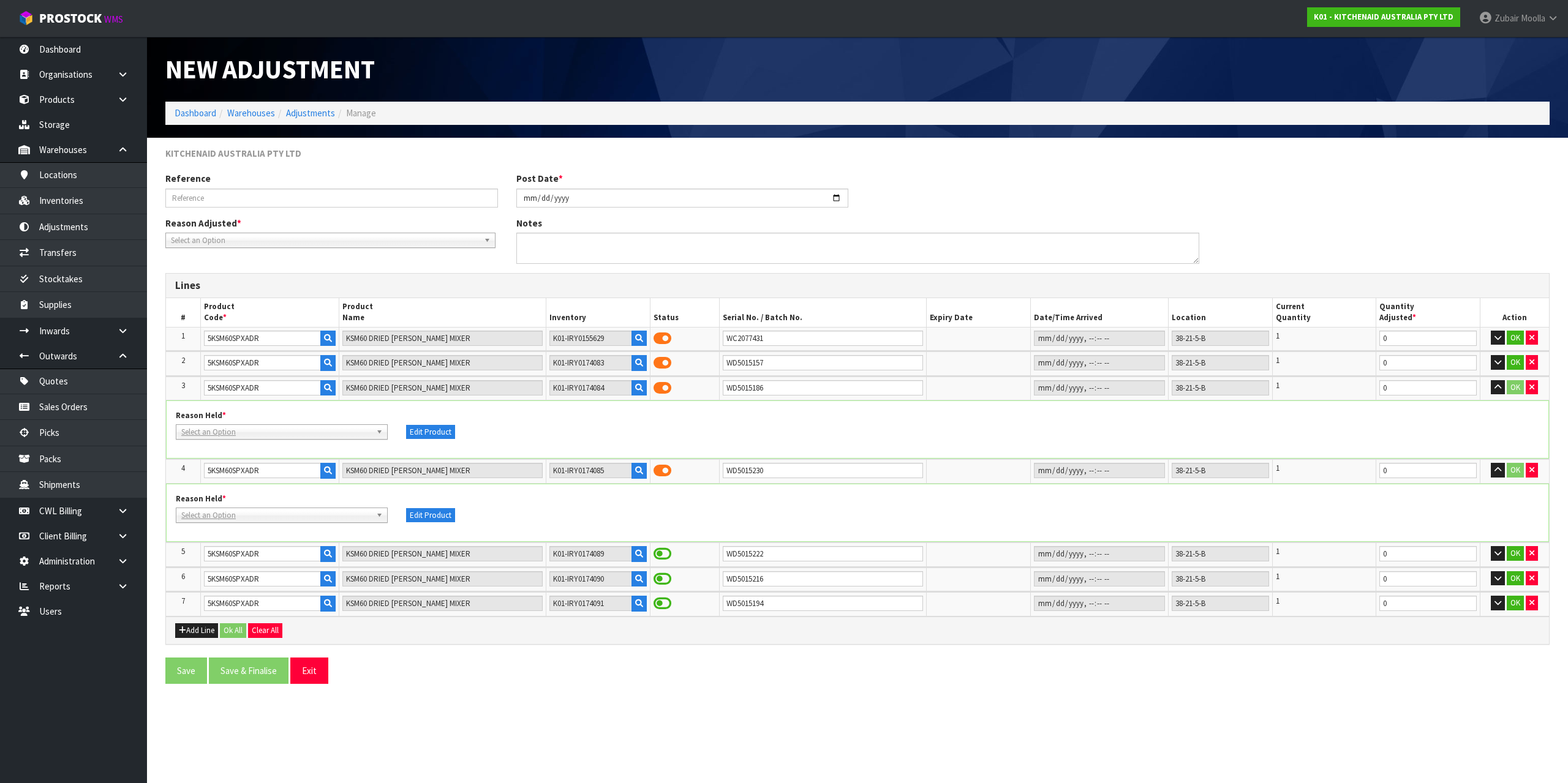
click at [667, 553] on span at bounding box center [663, 554] width 18 height 16
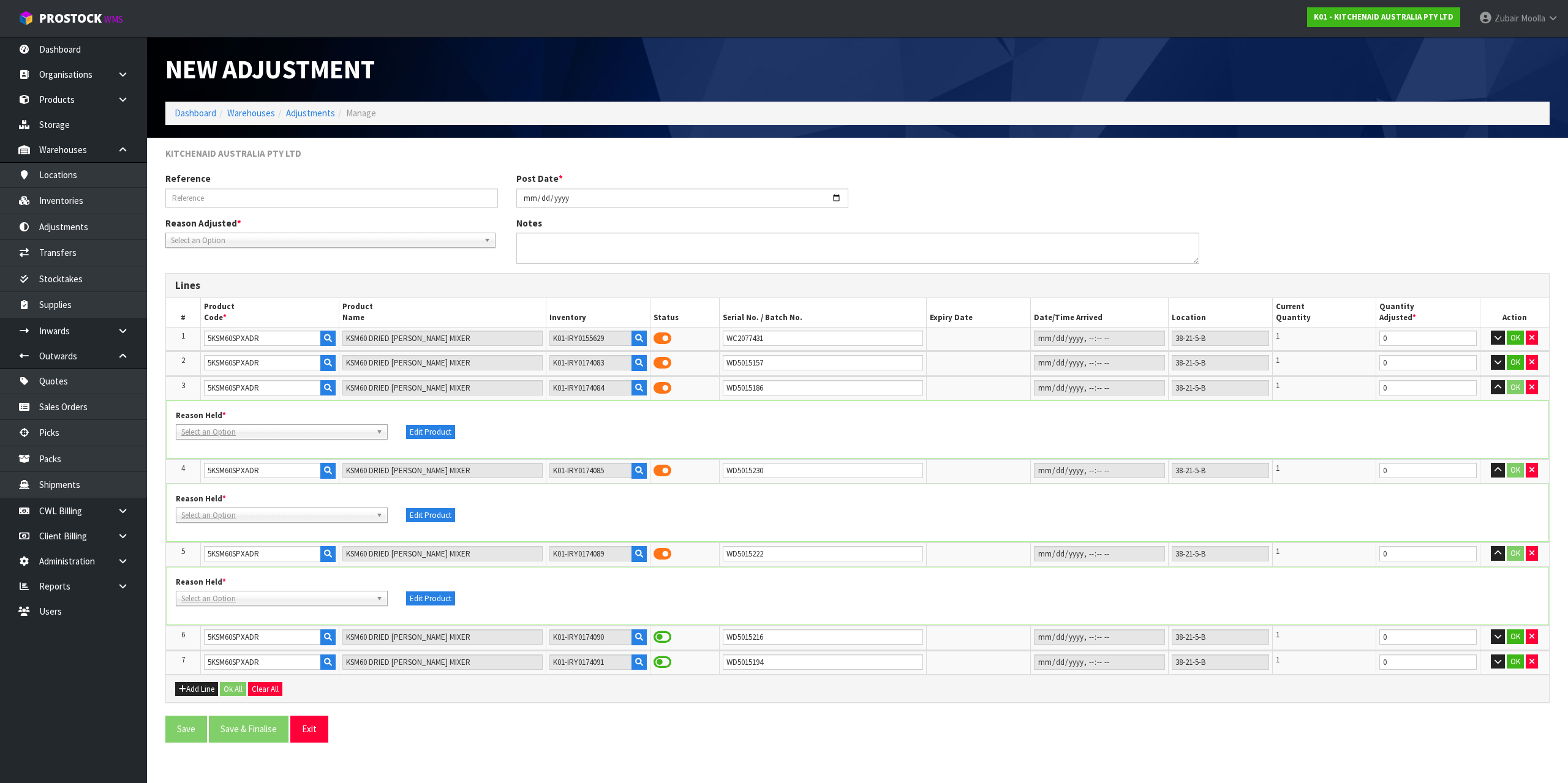
click at [671, 660] on span at bounding box center [663, 662] width 18 height 16
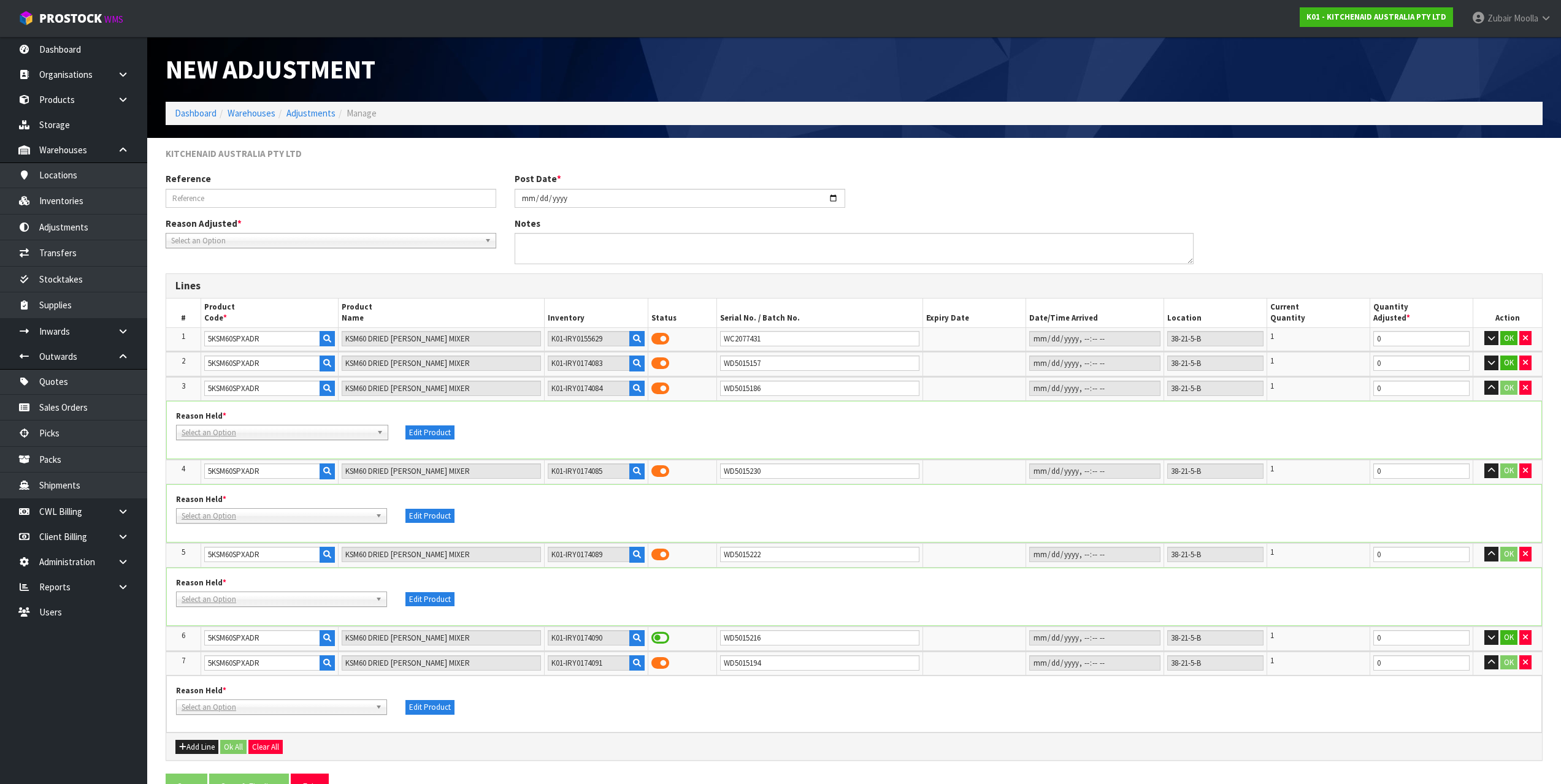
click at [673, 643] on div at bounding box center [683, 639] width 62 height 17
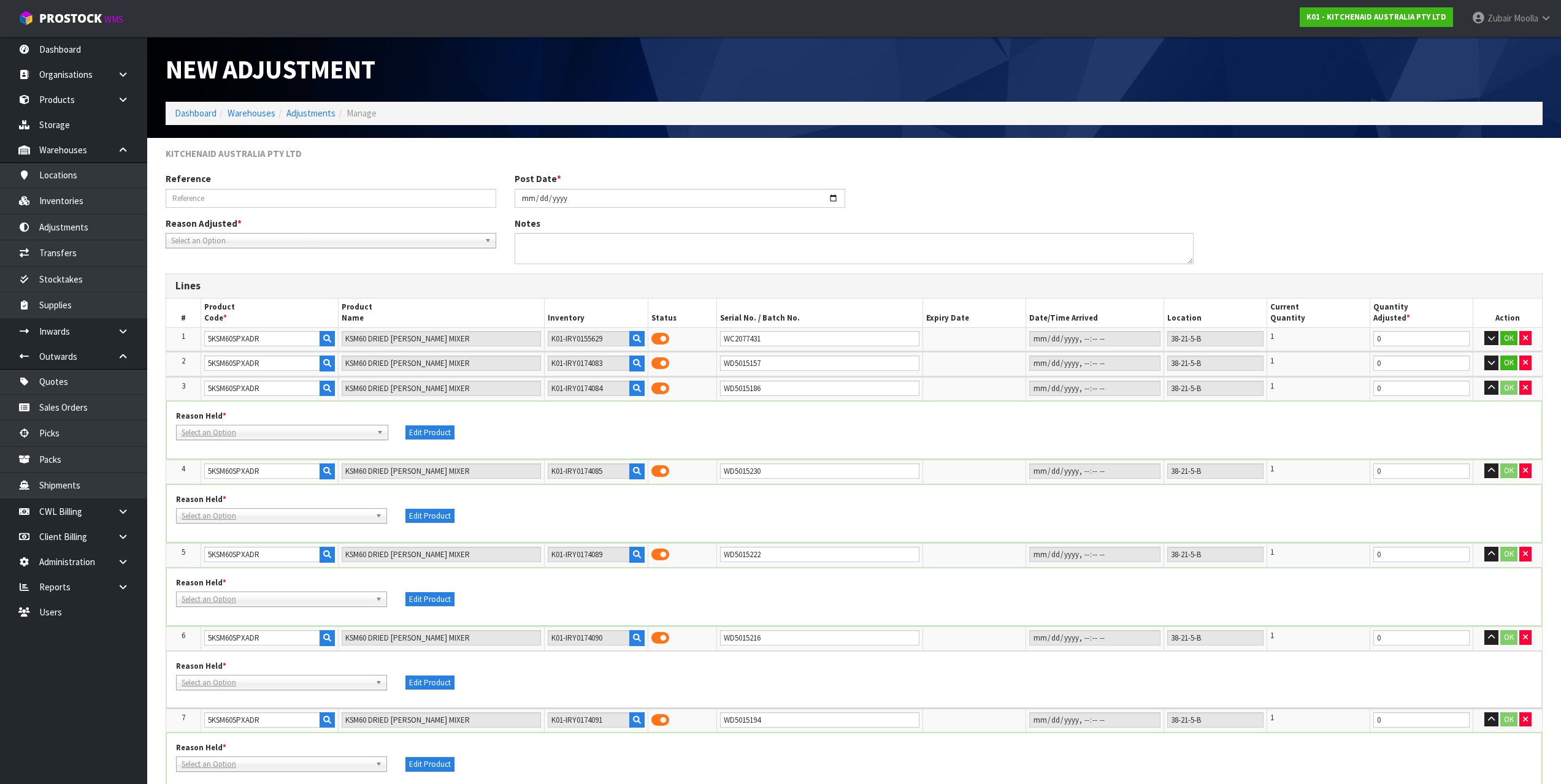
click at [667, 640] on span at bounding box center [661, 638] width 18 height 16
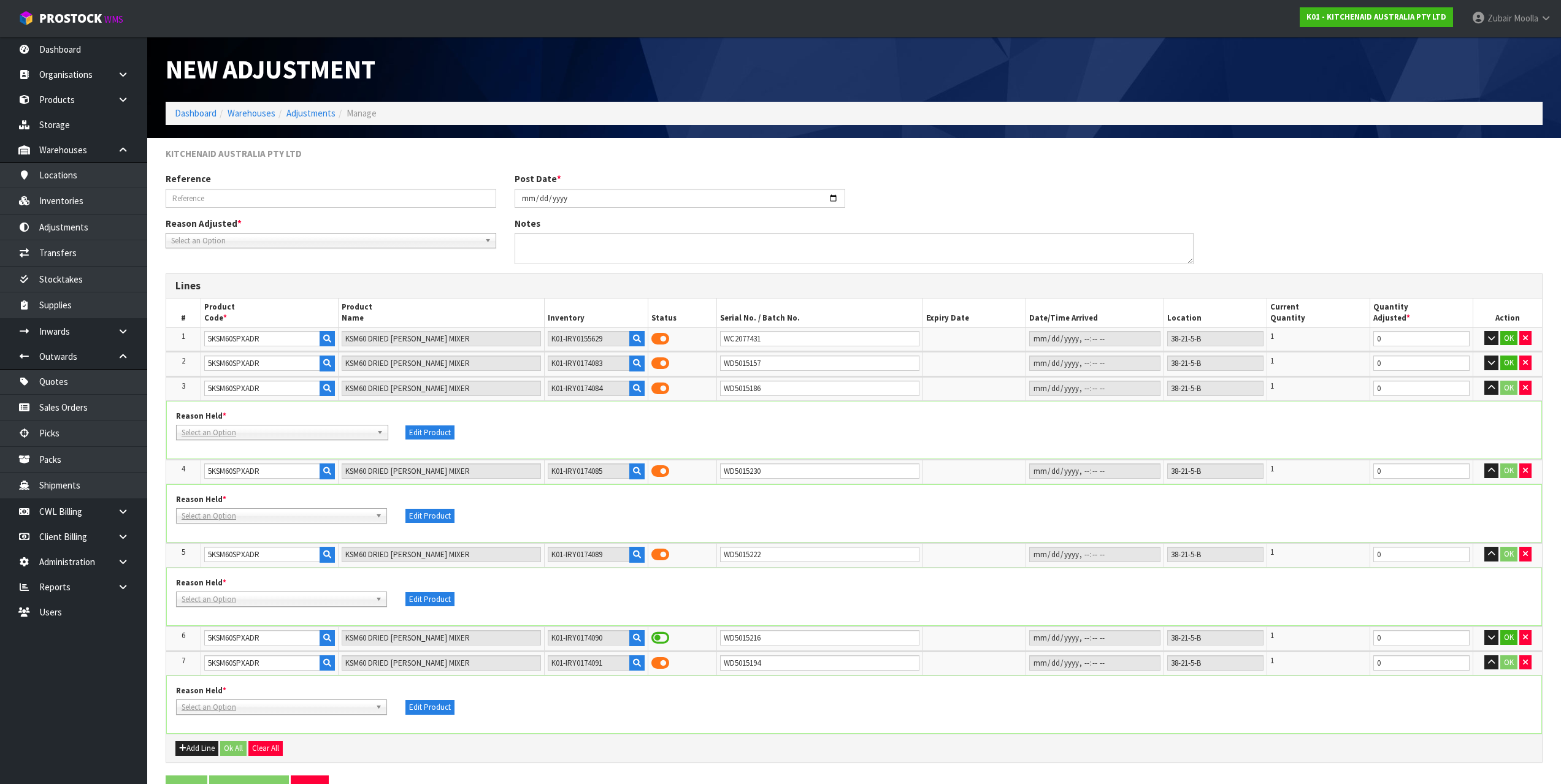
click at [666, 640] on span at bounding box center [661, 638] width 18 height 16
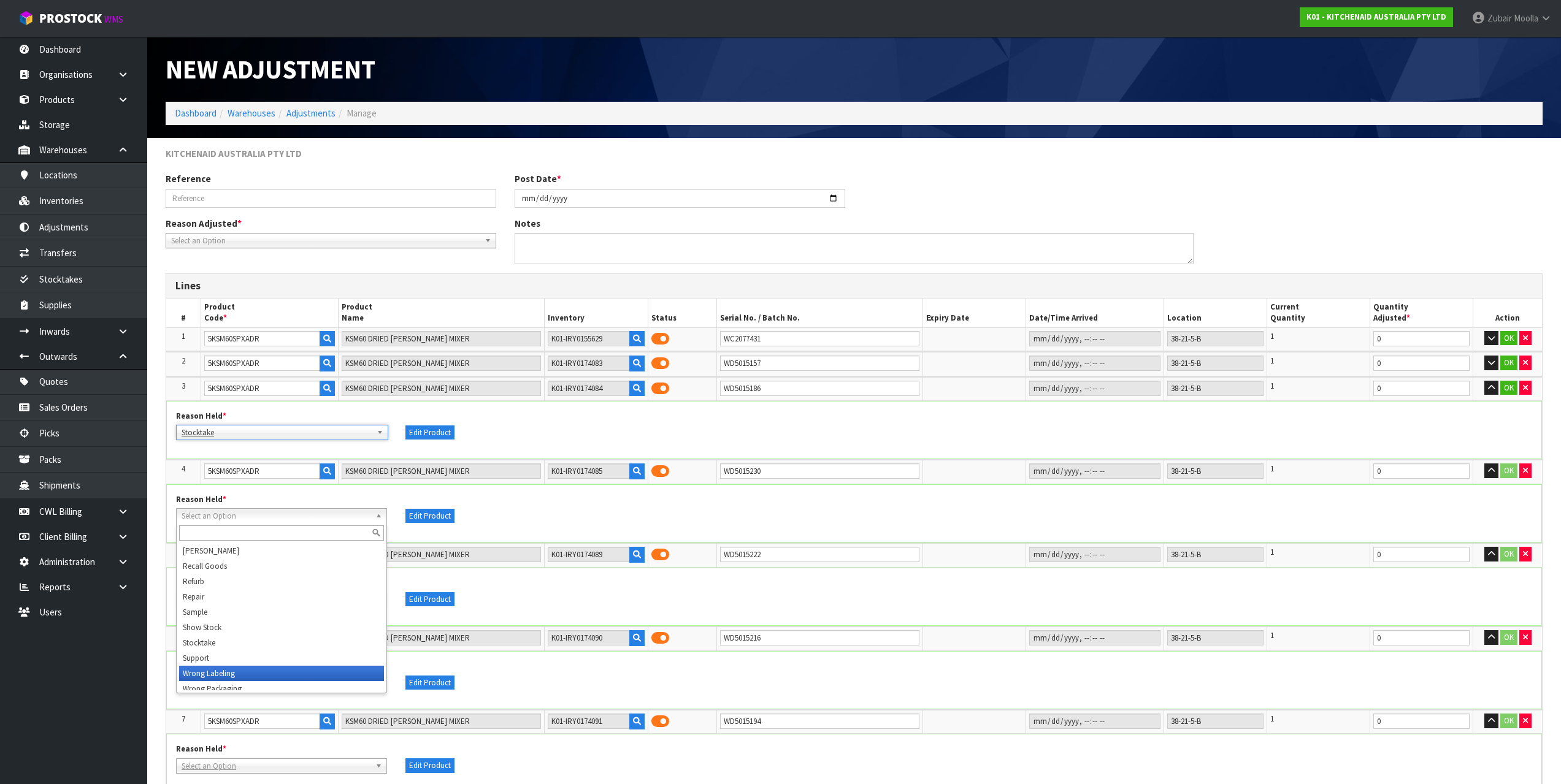
scroll to position [190, 0]
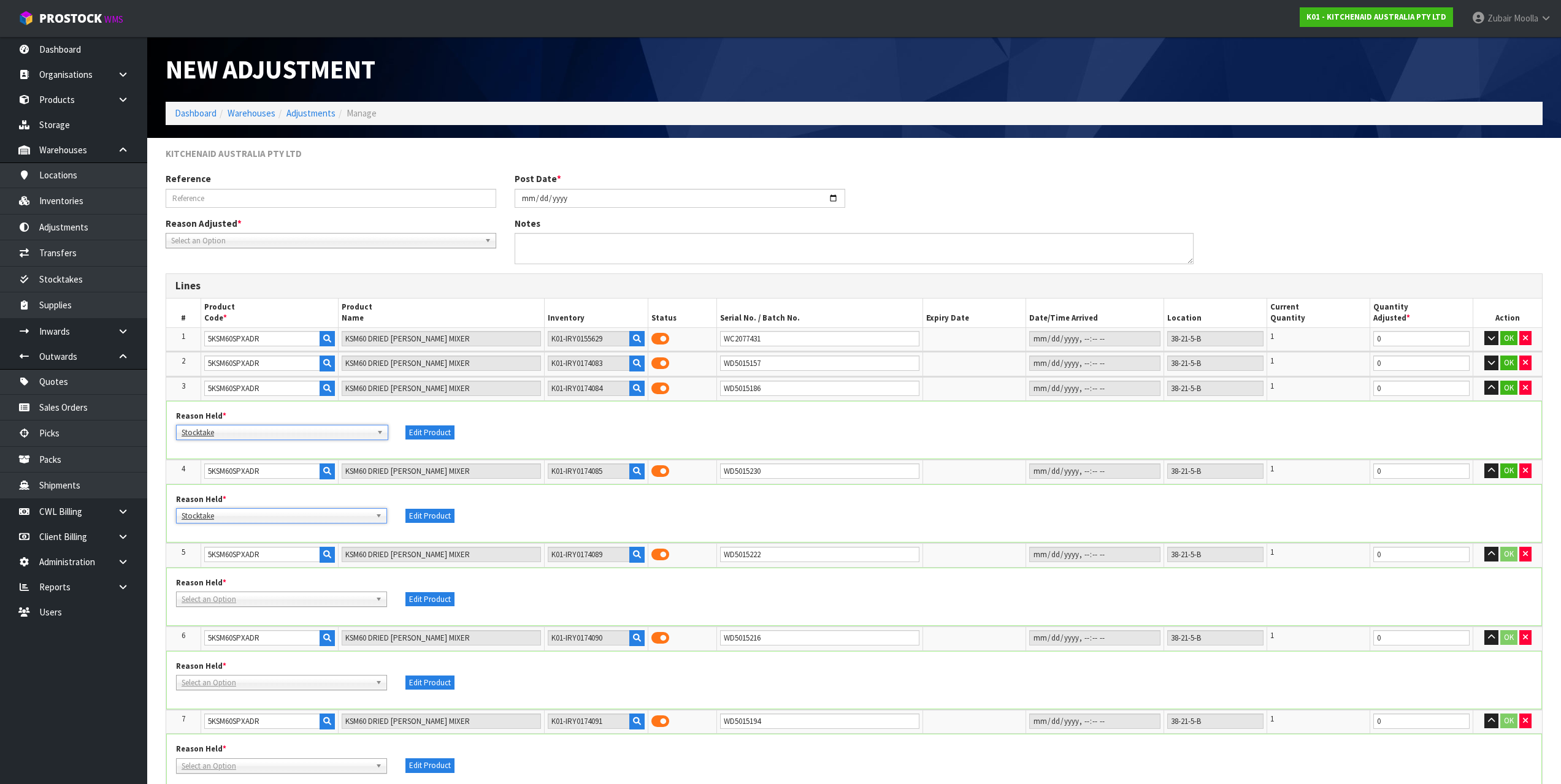
click at [232, 589] on div "Reason Held * Bang BAU Bulk Goods Damaged Expired Stock Faulty Loose Stock Miss…" at bounding box center [281, 592] width 229 height 30
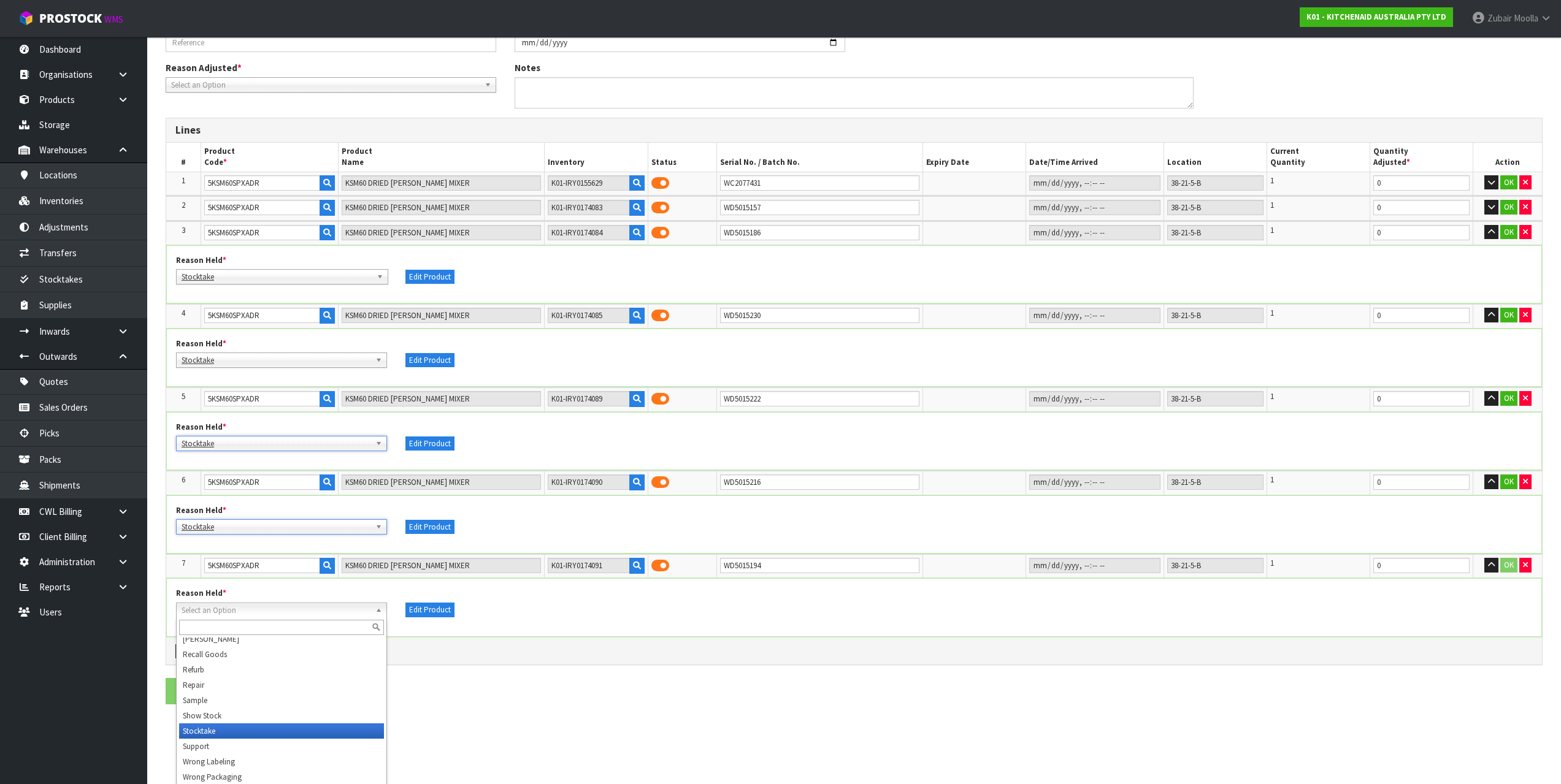
scroll to position [95, 0]
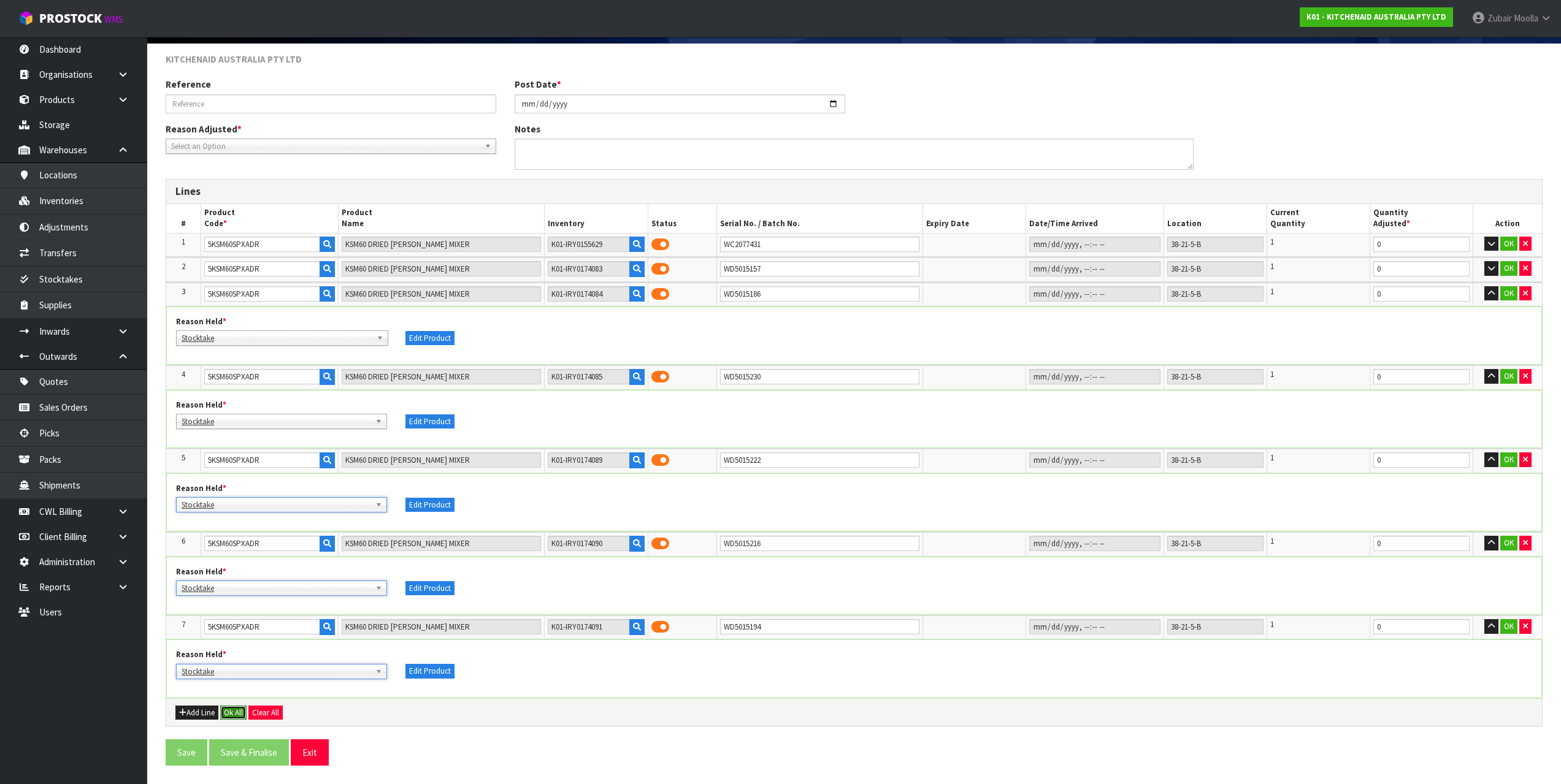
click at [245, 713] on button "Ok All" at bounding box center [234, 713] width 26 height 15
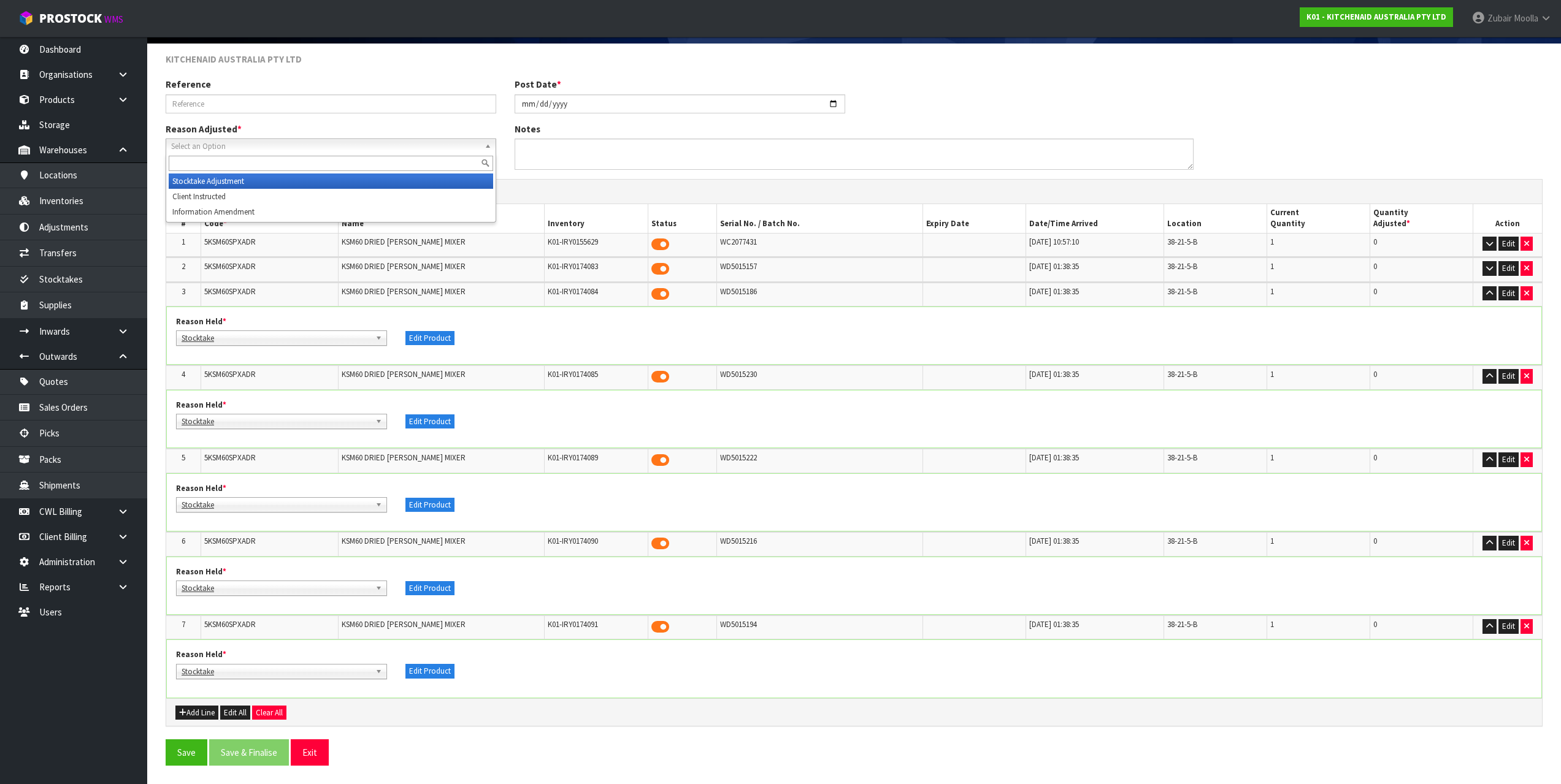
click at [294, 143] on span "Select an Option" at bounding box center [325, 146] width 308 height 15
drag, startPoint x: 220, startPoint y: 169, endPoint x: 219, endPoint y: 178, distance: 9.1
click at [219, 178] on div "Stocktake Adjustment Client Instructed Information Amendment" at bounding box center [331, 188] width 330 height 69
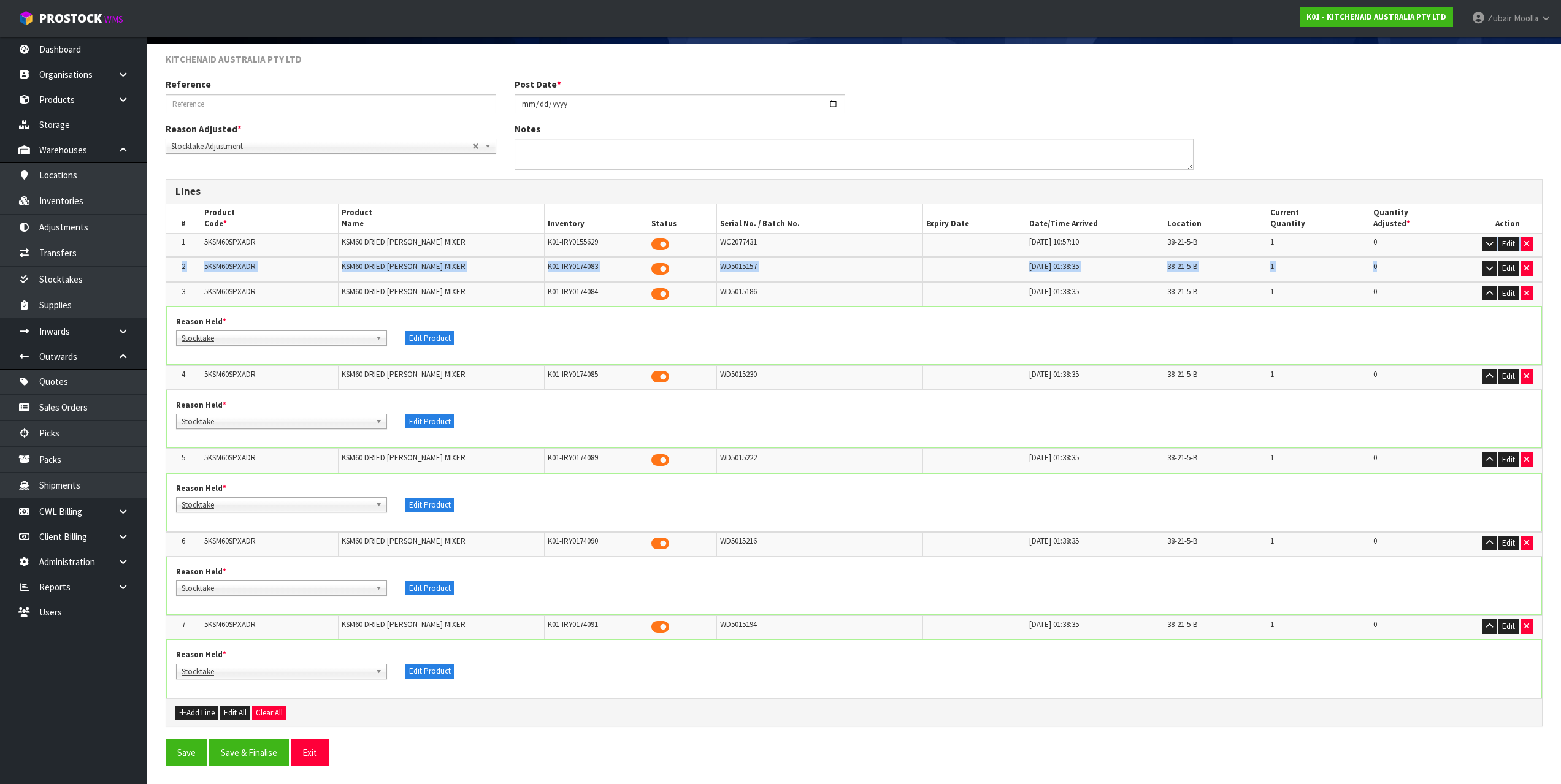
drag, startPoint x: 1394, startPoint y: 236, endPoint x: 1421, endPoint y: 288, distance: 58.6
click at [1421, 284] on table "# Product Code * Product Name Inventory Status Serial No. / Batch No. Expiry Da…" at bounding box center [854, 451] width 1376 height 494
click at [1421, 293] on td "0" at bounding box center [1421, 294] width 103 height 24
click at [1494, 247] on button "button" at bounding box center [1489, 244] width 14 height 15
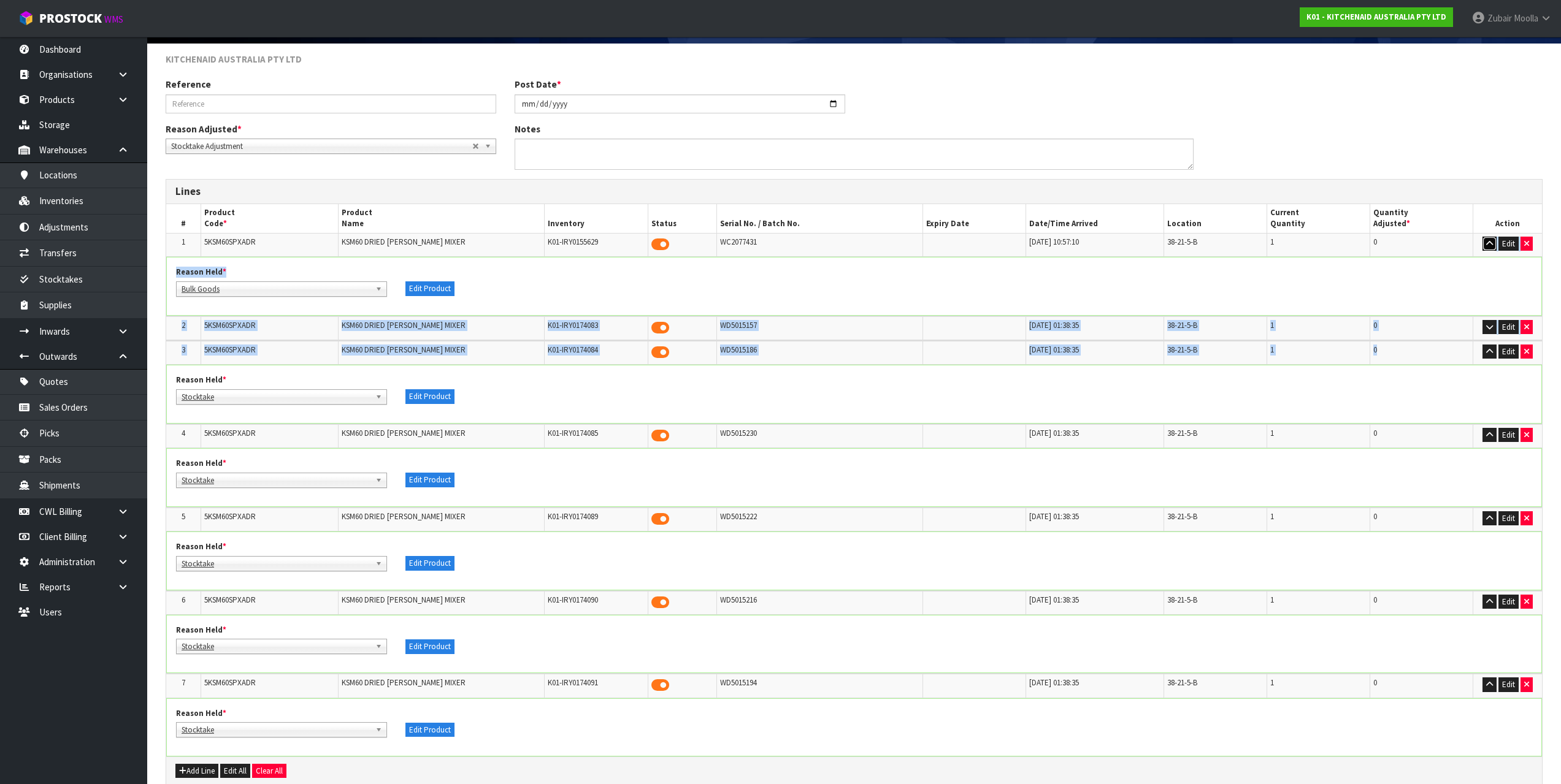
click at [1488, 251] on button "button" at bounding box center [1489, 244] width 14 height 15
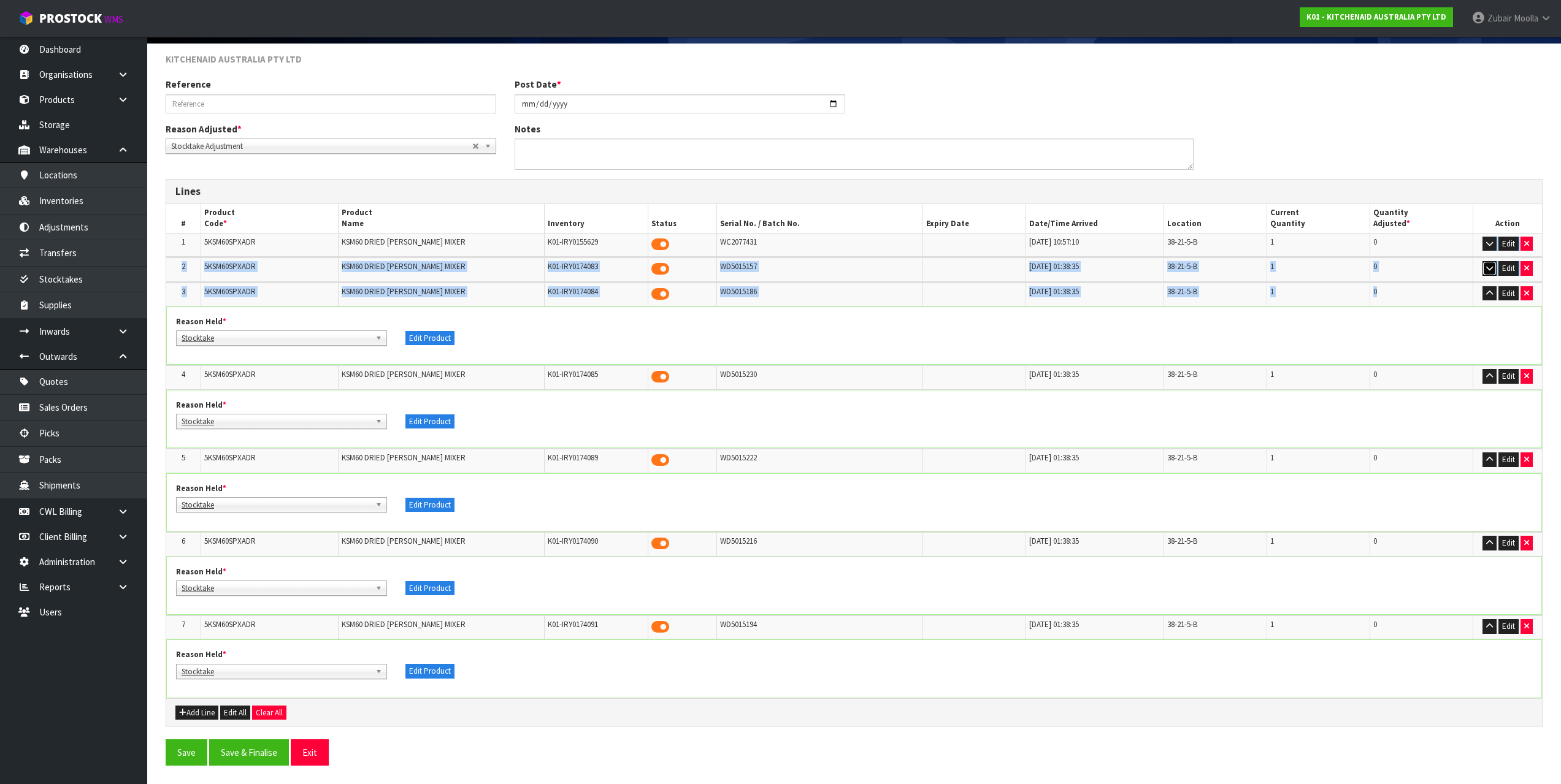
click at [1486, 276] on td "Edit" at bounding box center [1507, 269] width 68 height 24
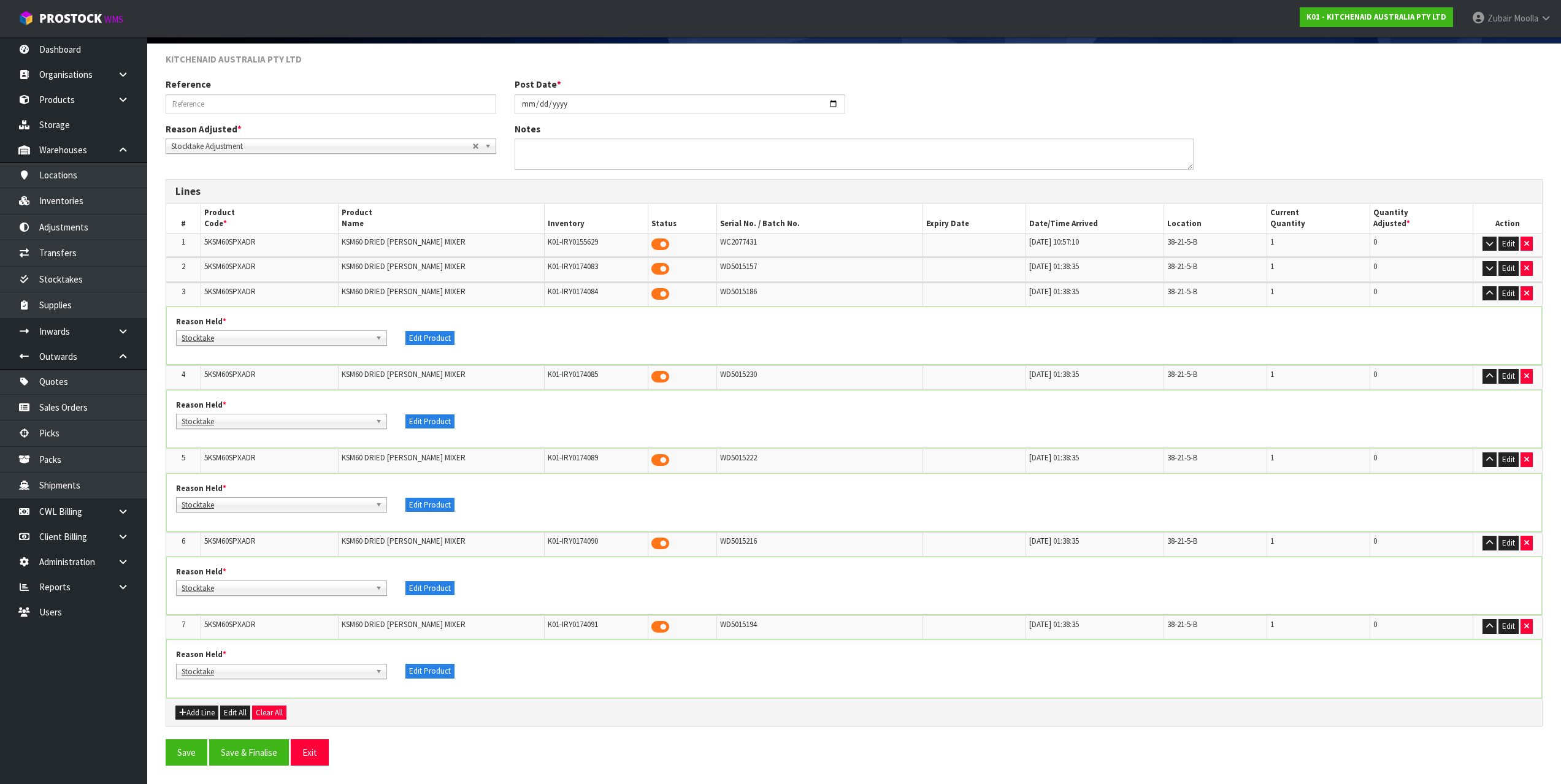
click at [1479, 290] on td "Edit" at bounding box center [1507, 294] width 68 height 24
click at [1489, 298] on button "button" at bounding box center [1489, 294] width 14 height 15
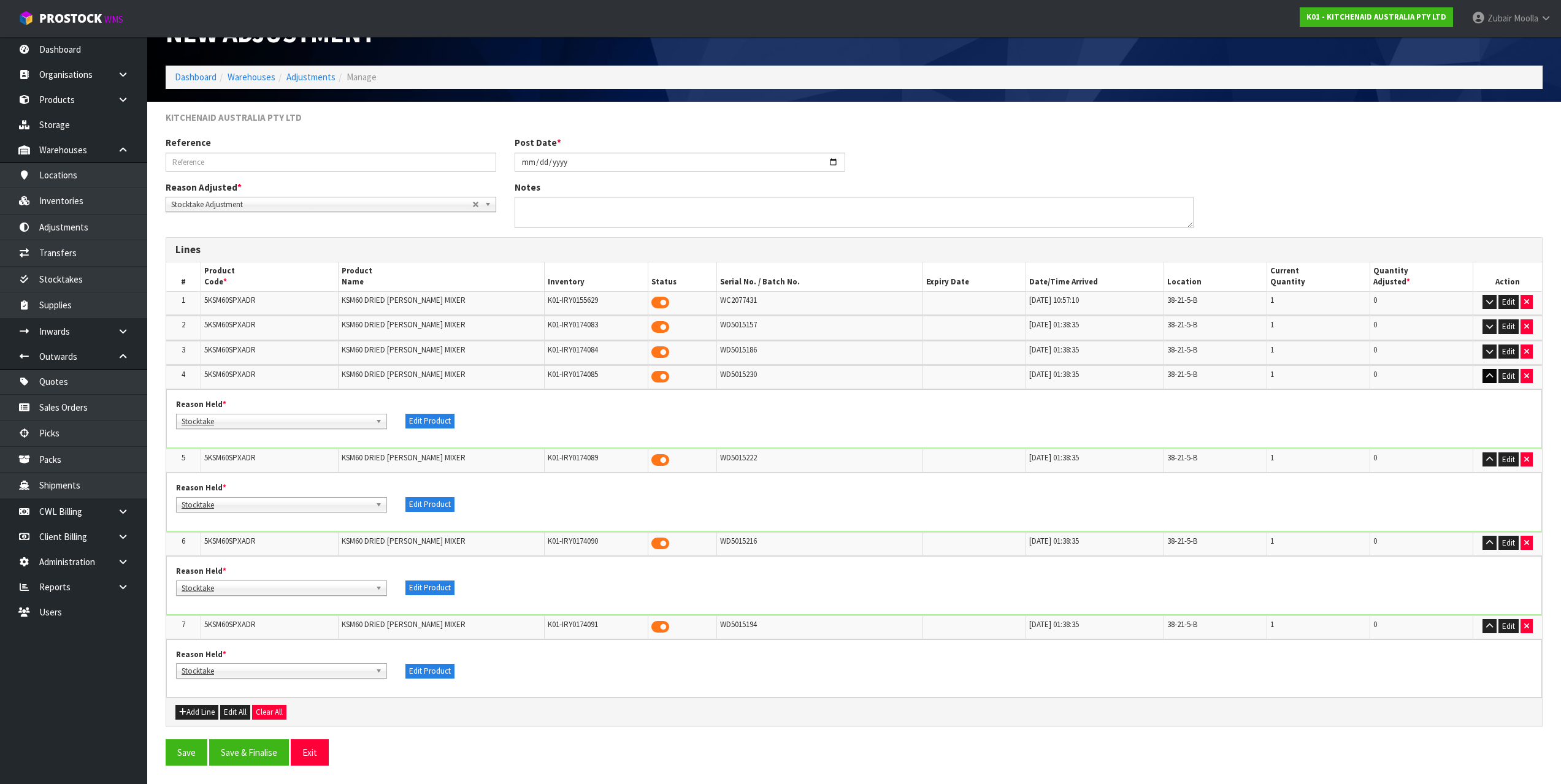
drag, startPoint x: 1480, startPoint y: 368, endPoint x: 1491, endPoint y: 377, distance: 14.2
click at [1488, 374] on td "Edit" at bounding box center [1507, 377] width 68 height 24
click at [1491, 377] on icon "button" at bounding box center [1490, 376] width 7 height 8
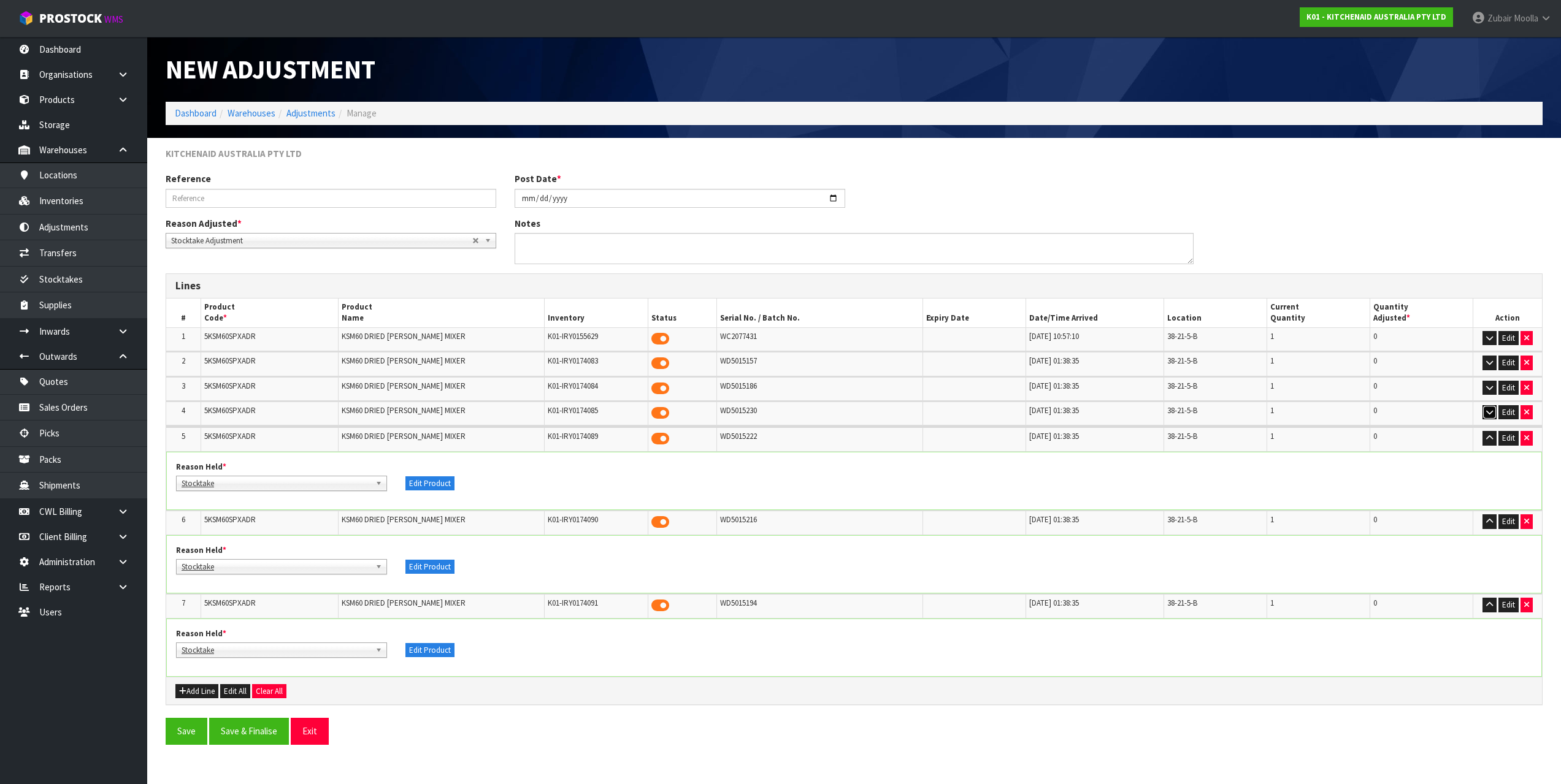
scroll to position [0, 0]
click at [1500, 440] on icon "button" at bounding box center [1499, 437] width 7 height 8
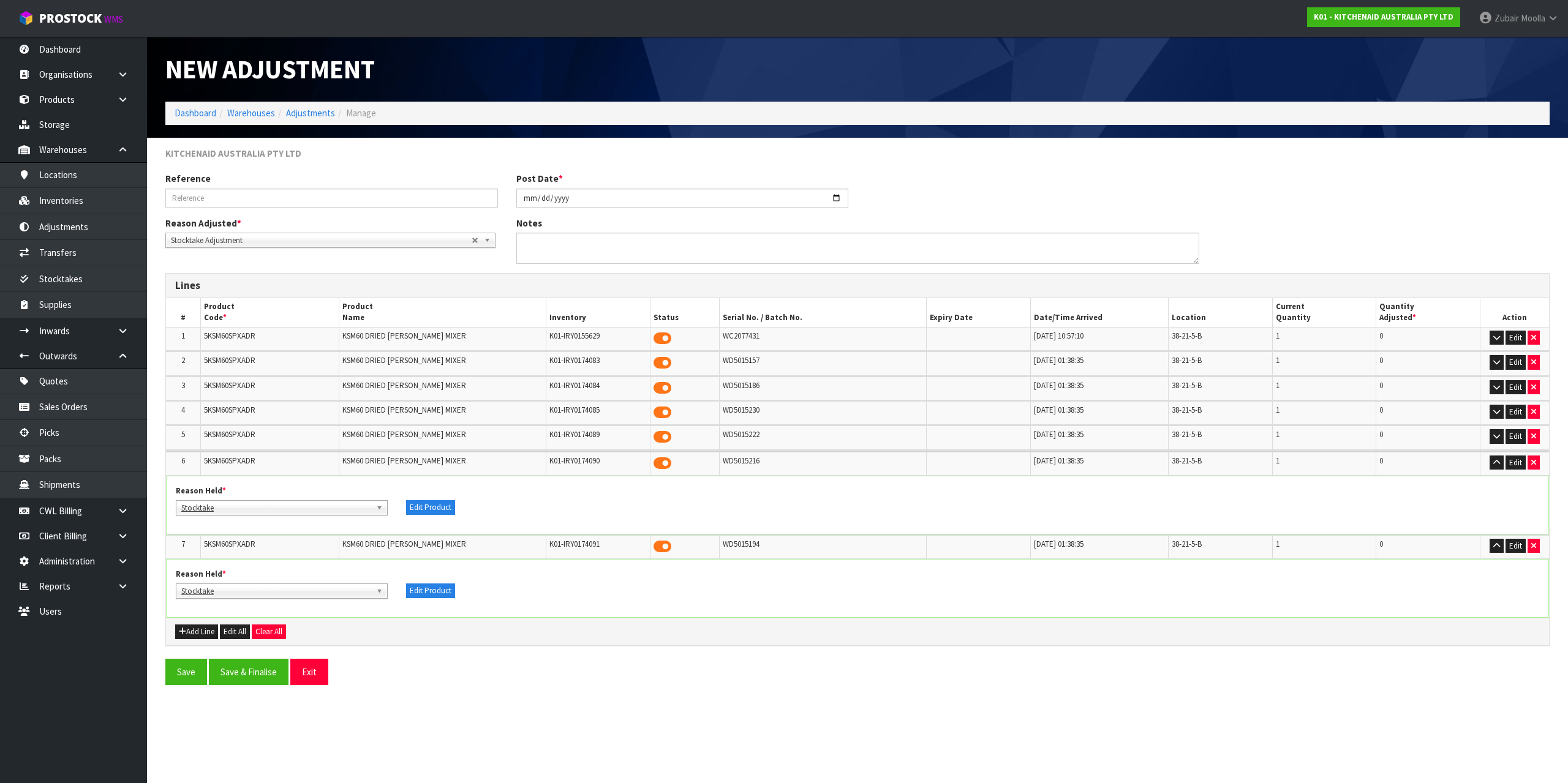
click at [1494, 484] on div "Reason Held * Bang BAU Bulk Goods Damaged Expired Stock Faulty Loose Stock Miss…" at bounding box center [857, 505] width 1382 height 57
click at [1507, 452] on td "Edit" at bounding box center [1515, 462] width 69 height 24
click at [1497, 466] on button "button" at bounding box center [1497, 462] width 14 height 14
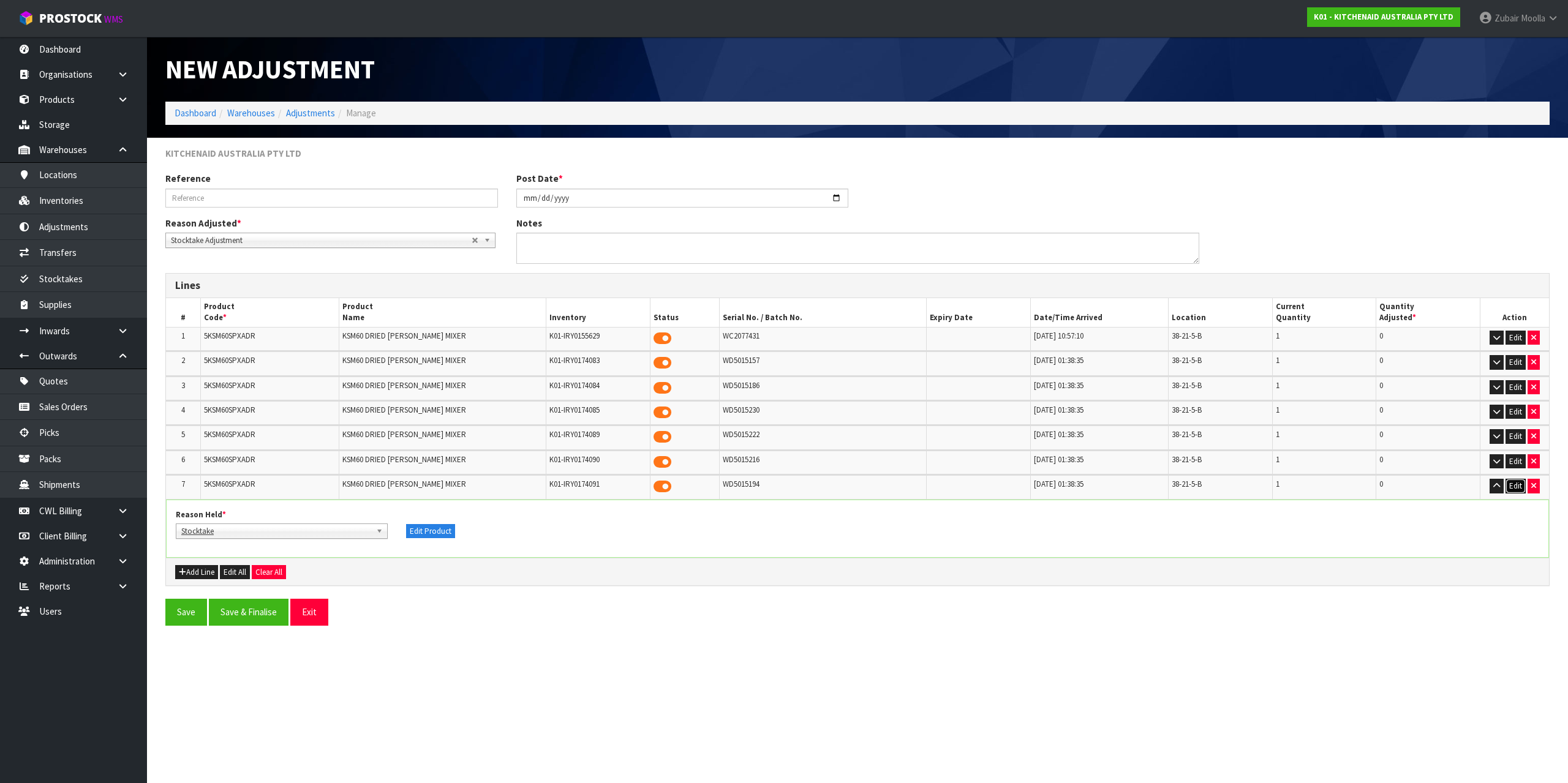
click at [1507, 493] on button "Edit" at bounding box center [1516, 486] width 20 height 14
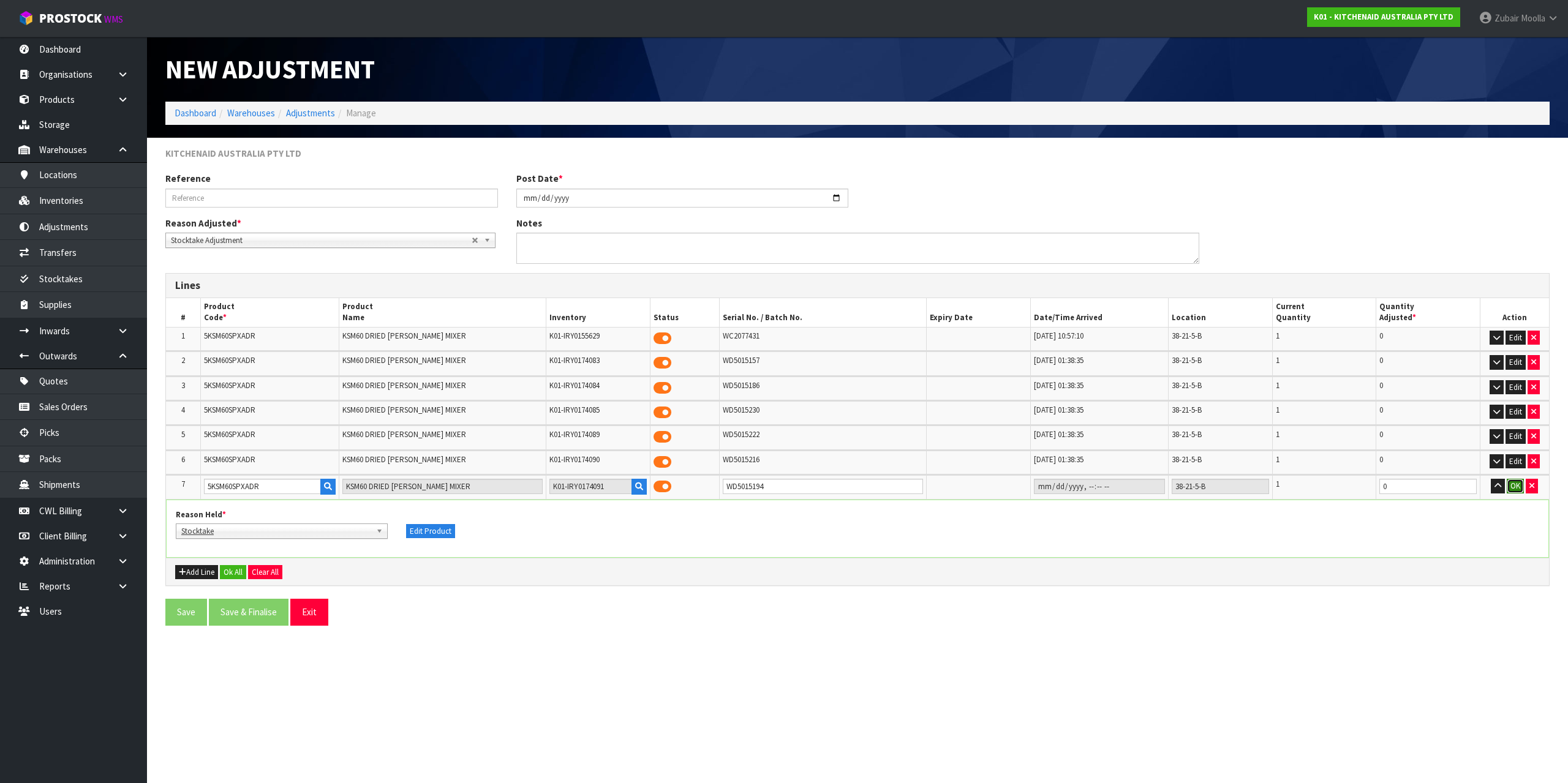
click at [1512, 481] on button "OK" at bounding box center [1516, 486] width 17 height 14
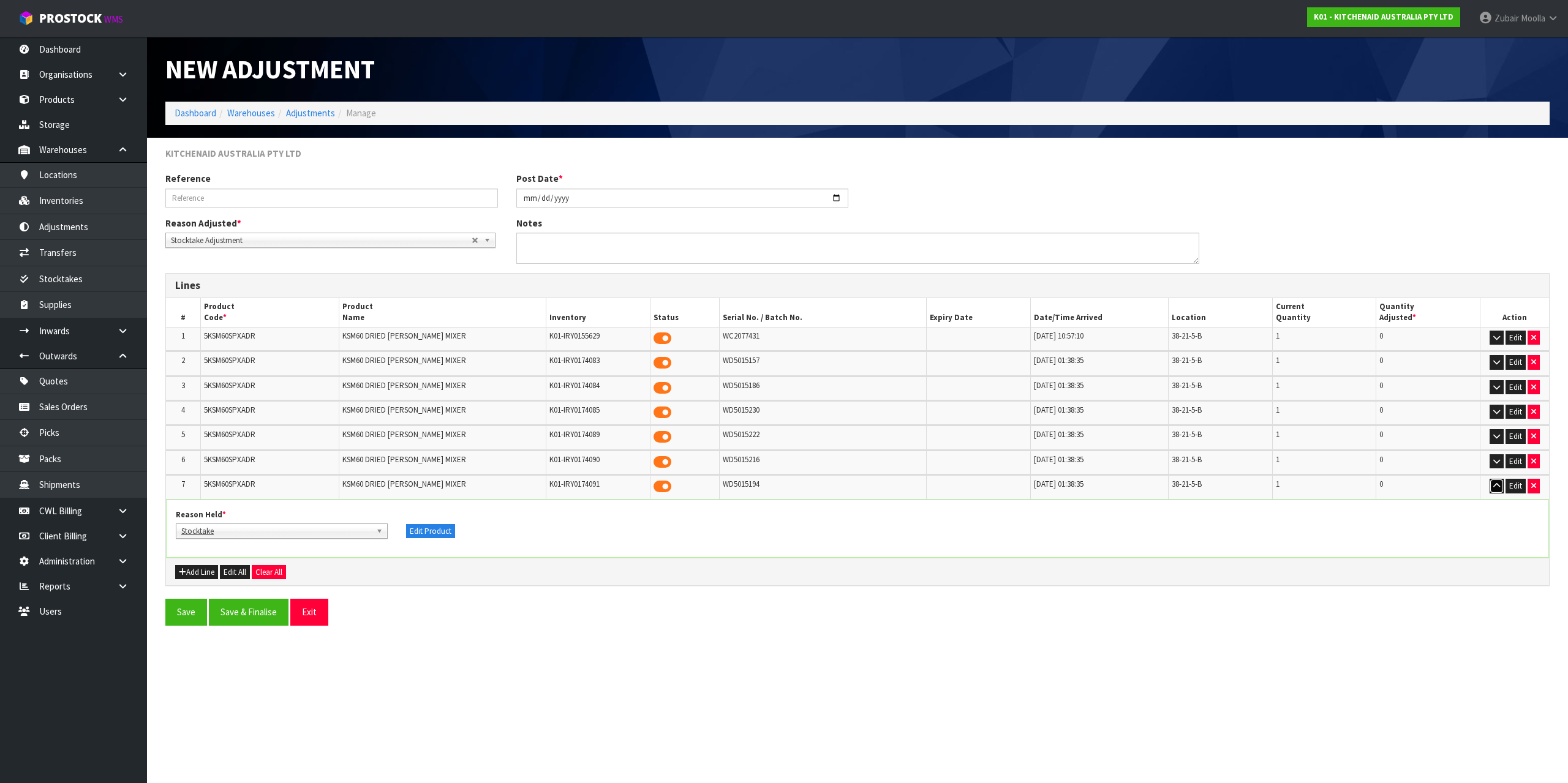
click at [1498, 489] on icon "button" at bounding box center [1497, 486] width 7 height 8
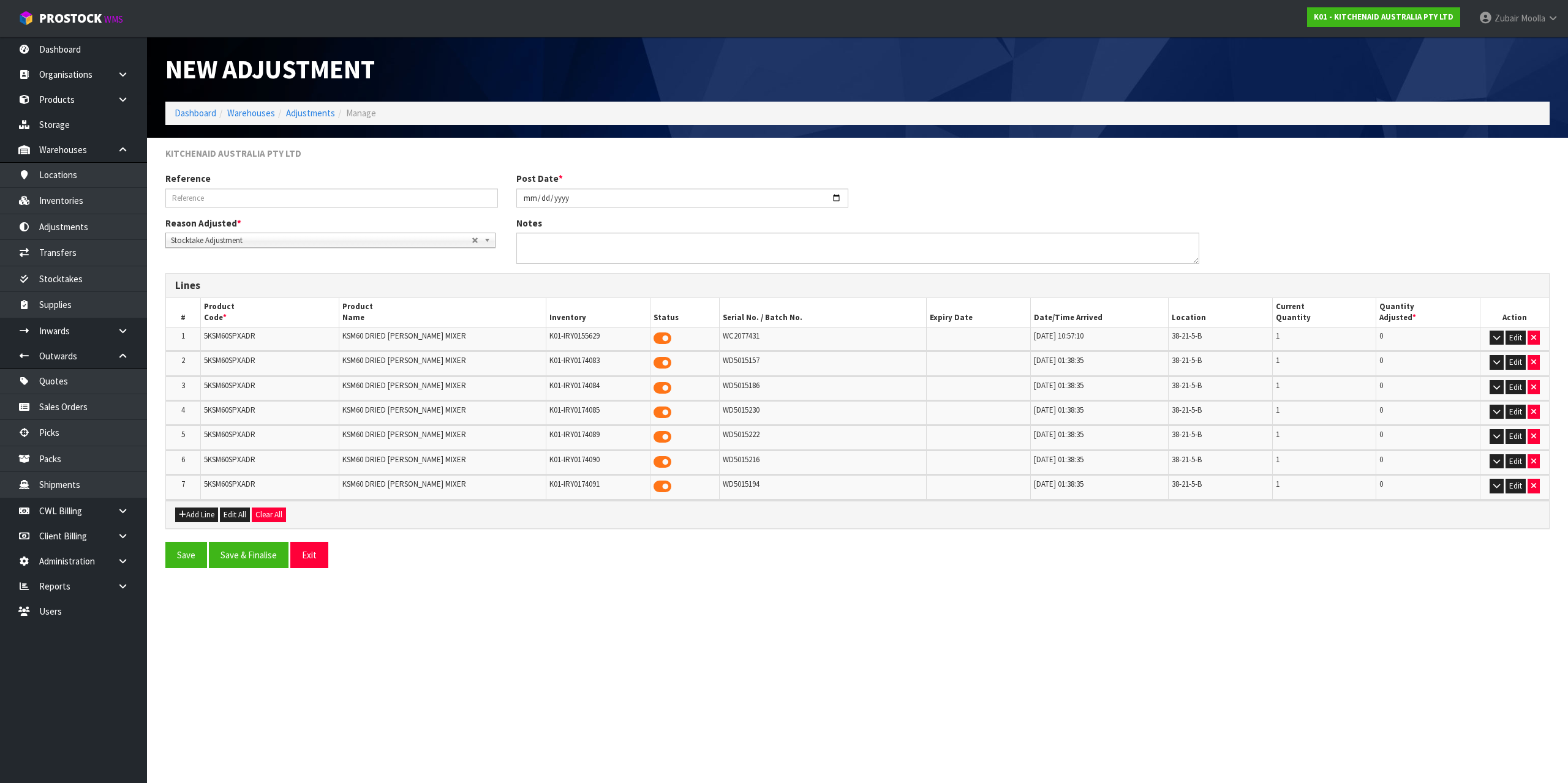
click at [1499, 628] on section "New Adjustment Dashboard Warehouses Adjustments Manage KITCHENAID AUSTRALIA PTY…" at bounding box center [784, 391] width 1568 height 783
click at [1486, 618] on section "New Adjustment Dashboard Warehouses Adjustments Manage KITCHENAID AUSTRALIA PTY…" at bounding box center [784, 391] width 1568 height 783
click at [545, 67] on h1 "New Adjustment" at bounding box center [507, 69] width 683 height 28
click at [549, 63] on h1 "New Adjustment" at bounding box center [507, 69] width 683 height 28
click at [311, 559] on button "Exit" at bounding box center [309, 554] width 38 height 26
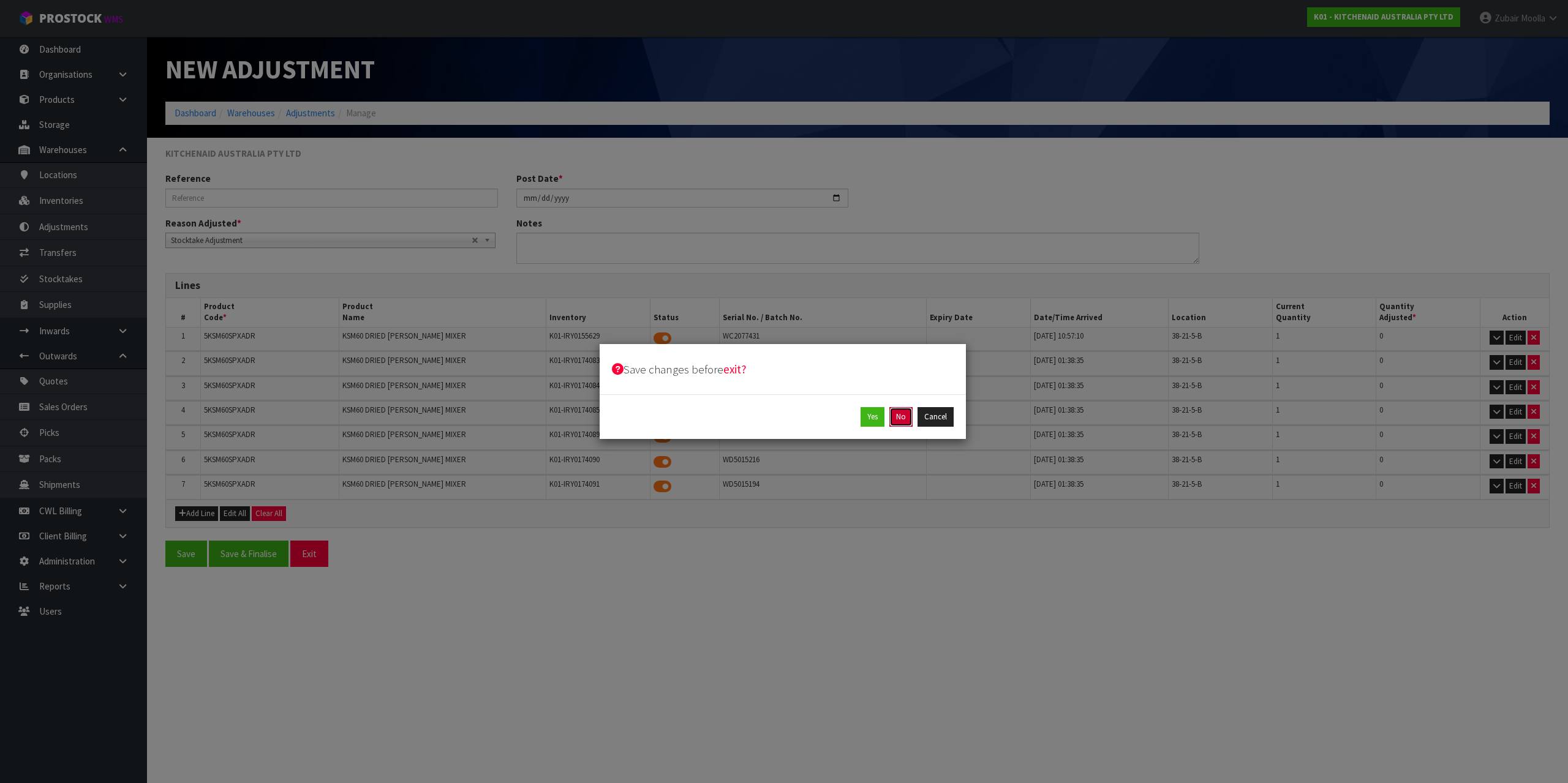
click at [910, 424] on button "No" at bounding box center [901, 417] width 23 height 19
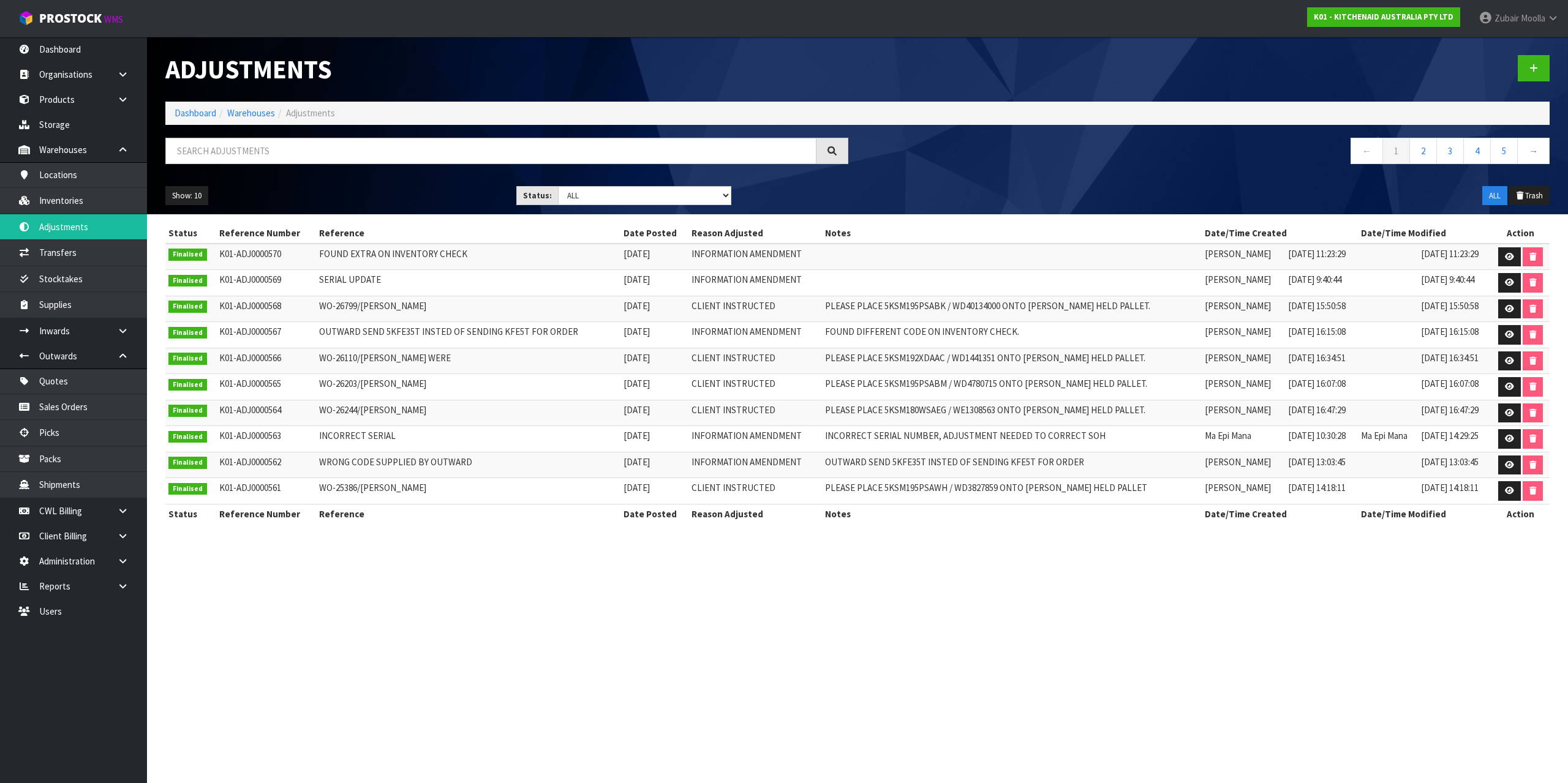
click at [357, 365] on td "WO-26110/[PERSON_NAME] WERE" at bounding box center [468, 361] width 304 height 26
click at [77, 57] on link "Dashboard" at bounding box center [73, 49] width 147 height 25
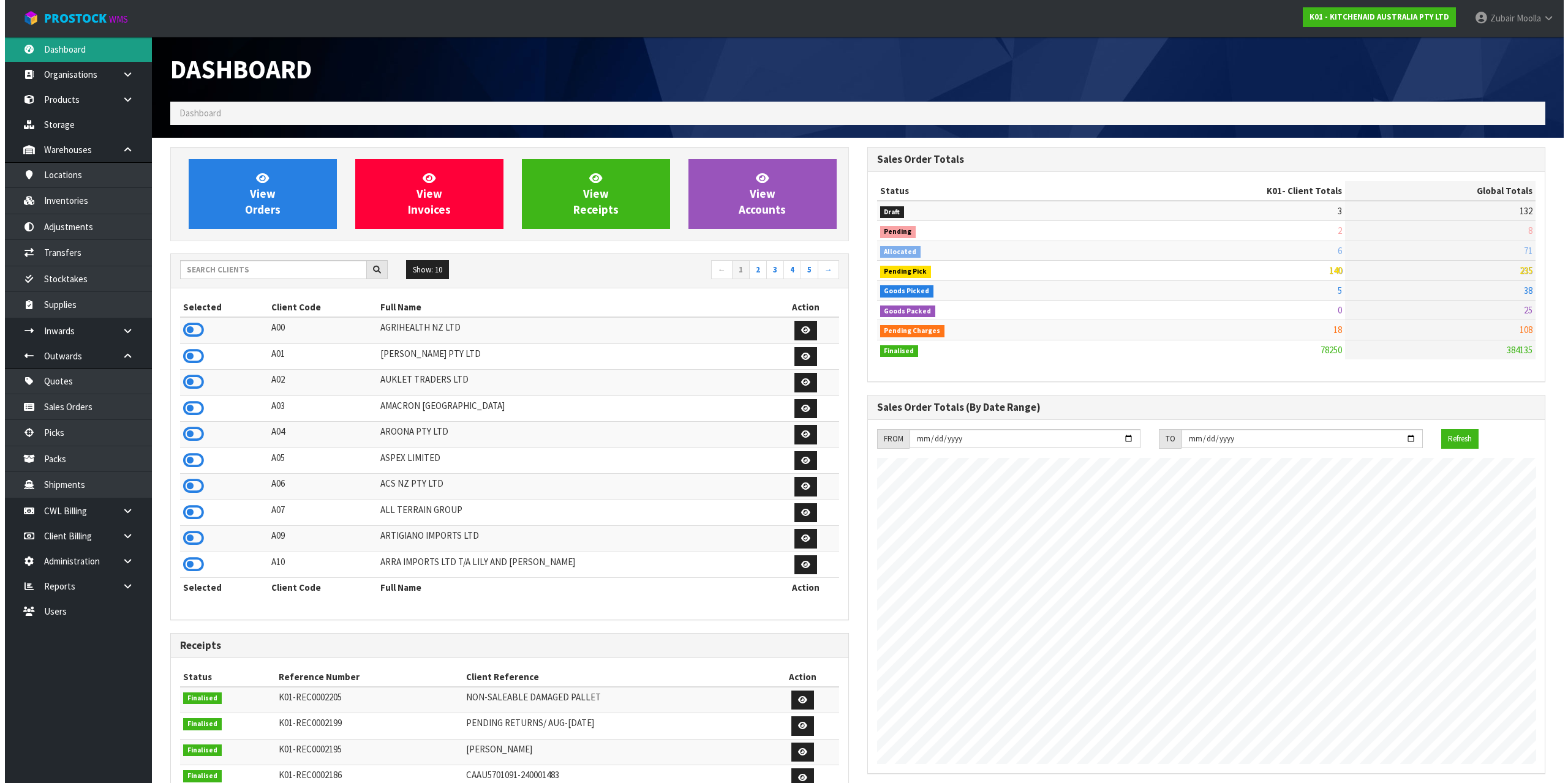
scroll to position [928, 696]
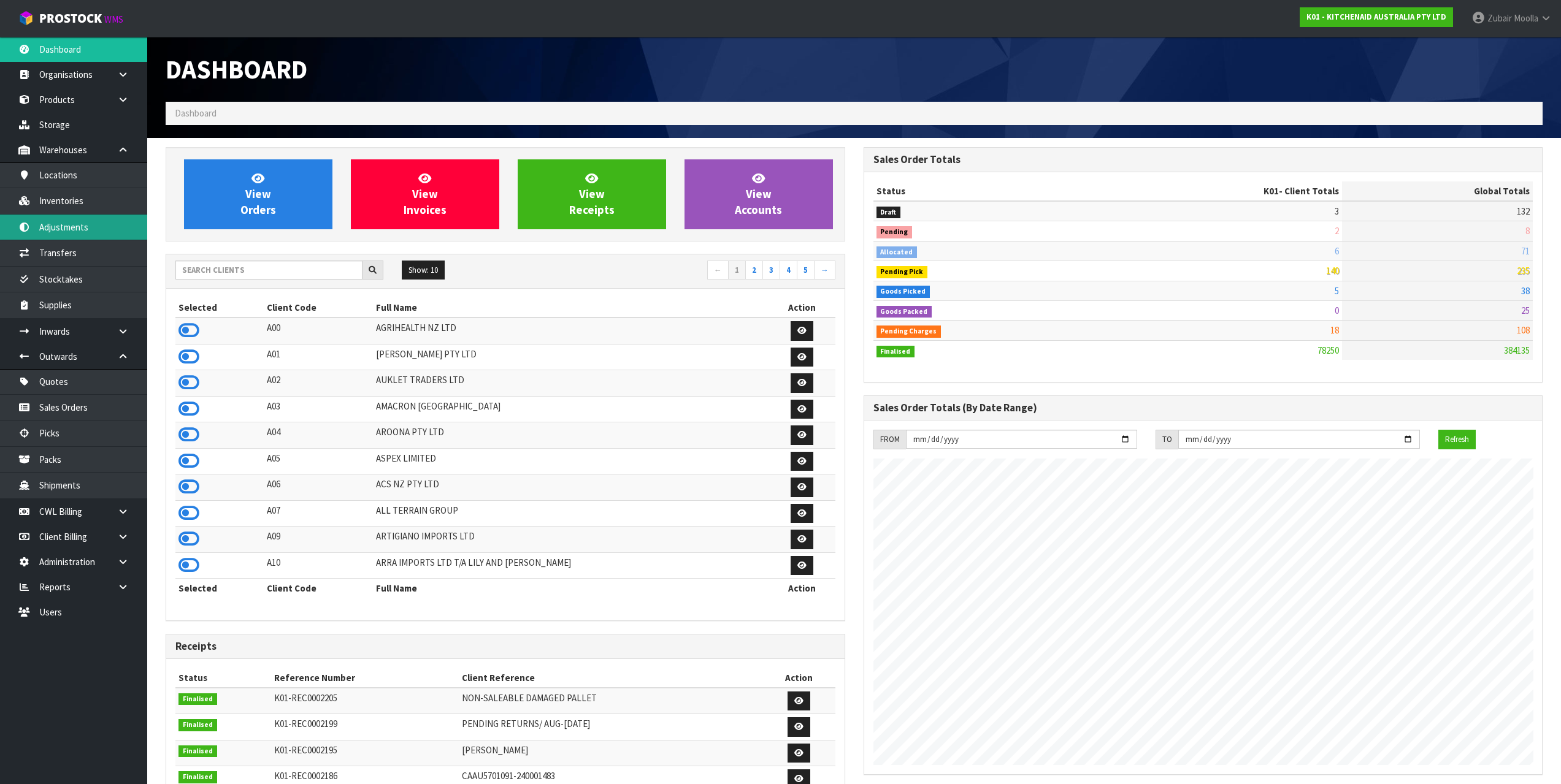
click at [63, 240] on link "Adjustments" at bounding box center [73, 227] width 147 height 25
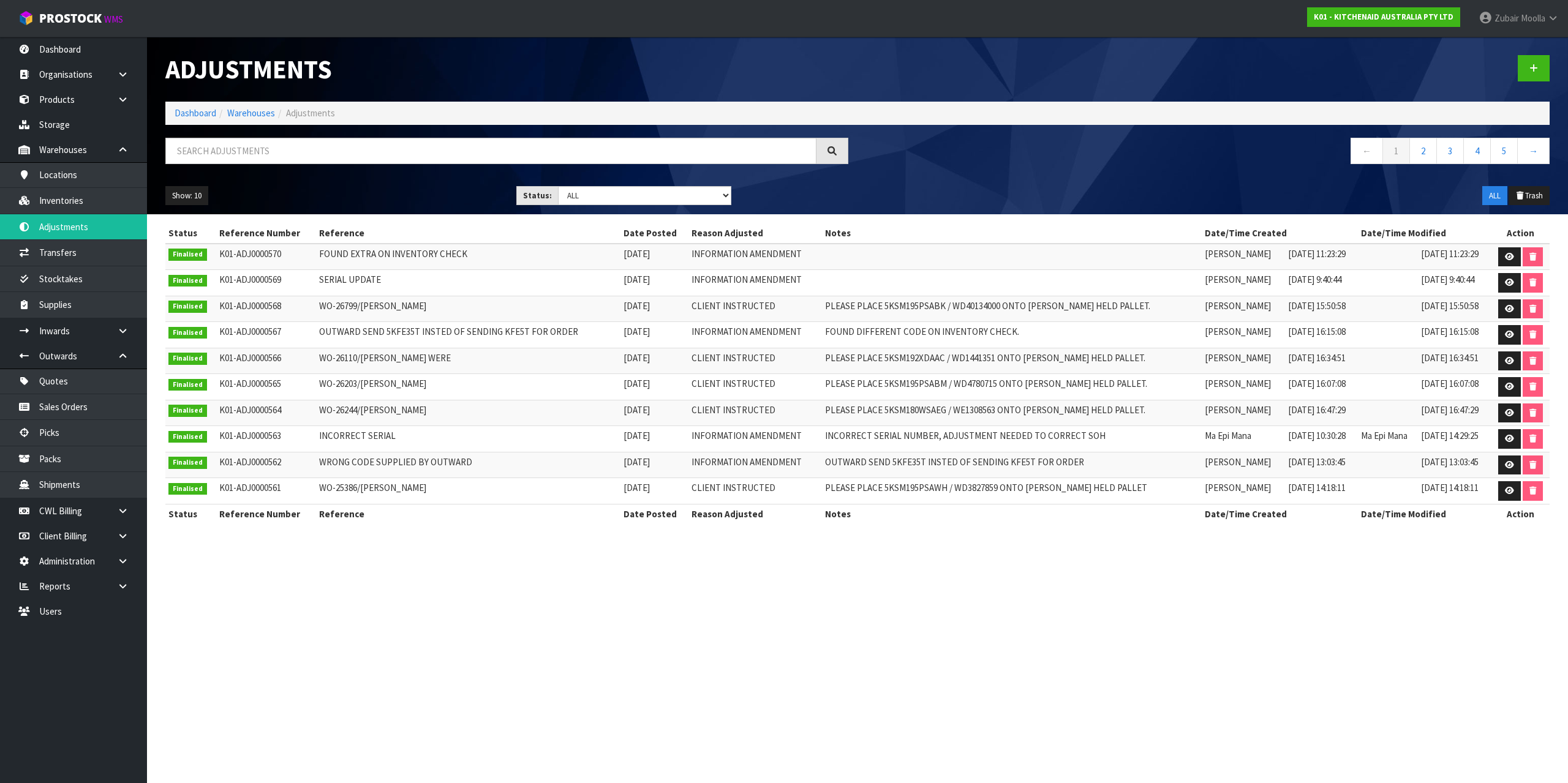
click at [1513, 78] on div at bounding box center [1208, 68] width 701 height 63
click at [1535, 71] on icon at bounding box center [1533, 68] width 8 height 9
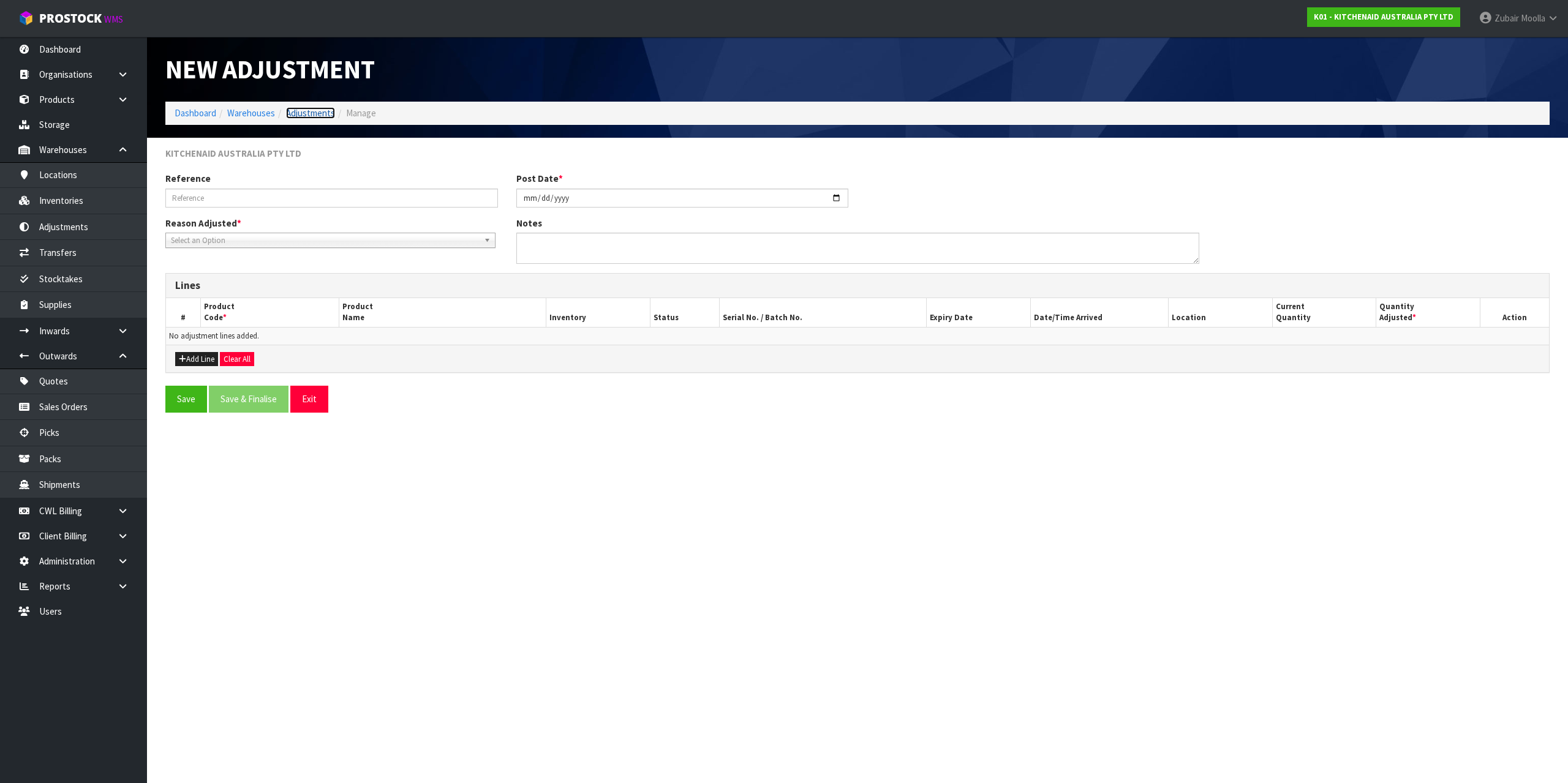
drag, startPoint x: 302, startPoint y: 108, endPoint x: 322, endPoint y: 106, distance: 20.1
click at [302, 108] on link "Adjustments" at bounding box center [311, 112] width 49 height 12
click at [655, 117] on ol "Dashboard Warehouses Adjustments Manage" at bounding box center [858, 112] width 1384 height 23
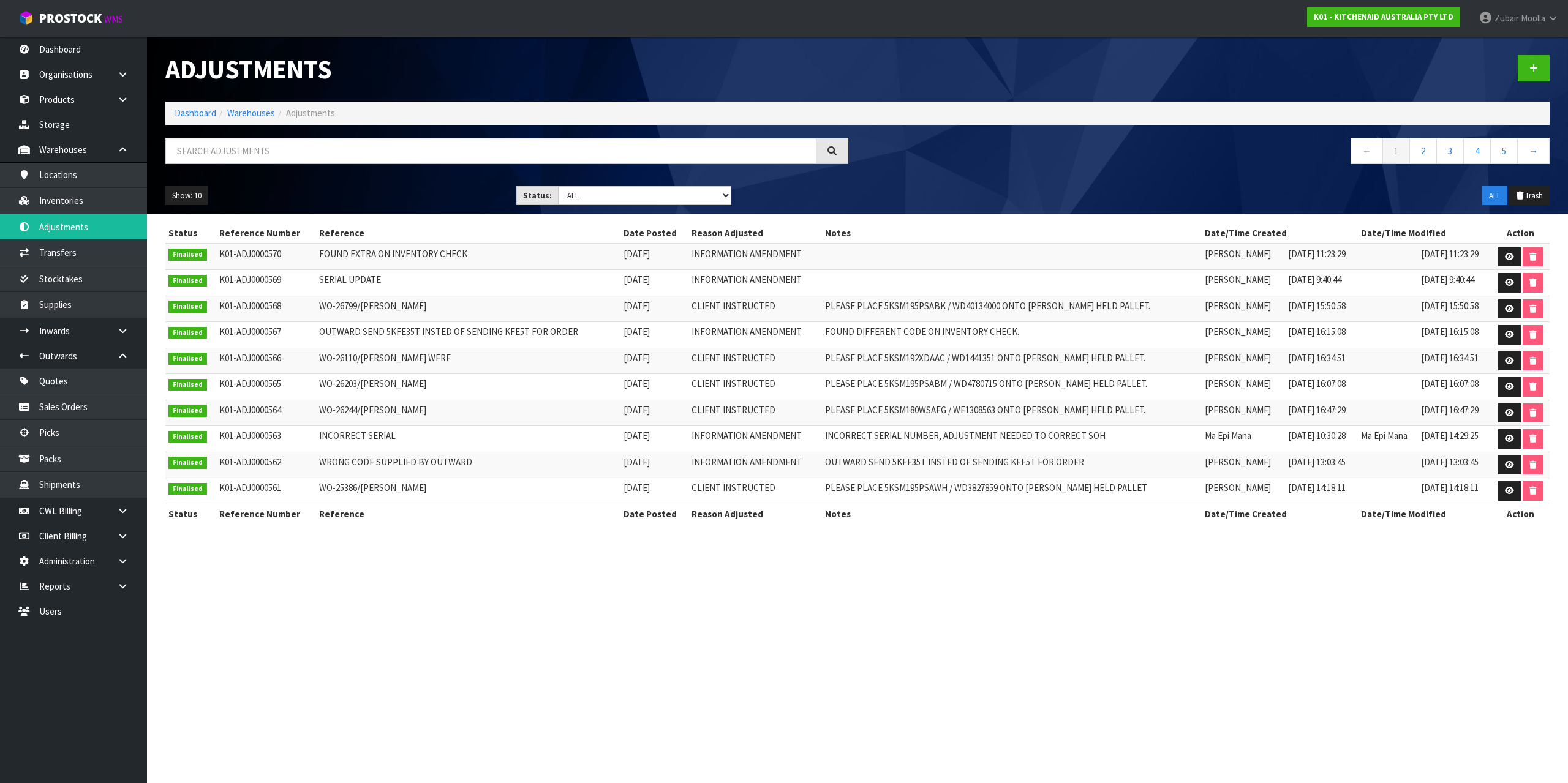
drag, startPoint x: 739, startPoint y: 462, endPoint x: 753, endPoint y: 511, distance: 51.0
click at [753, 511] on table "Status Reference Number Reference Date Posted Reason Adjusted Notes Date/Time C…" at bounding box center [858, 373] width 1384 height 300
click at [753, 511] on th "Reason Adjusted" at bounding box center [756, 514] width 134 height 19
click at [1100, 163] on nav "← 1 2 3 4 5 →" at bounding box center [1208, 152] width 683 height 30
click at [82, 196] on link "Inventories" at bounding box center [73, 201] width 147 height 25
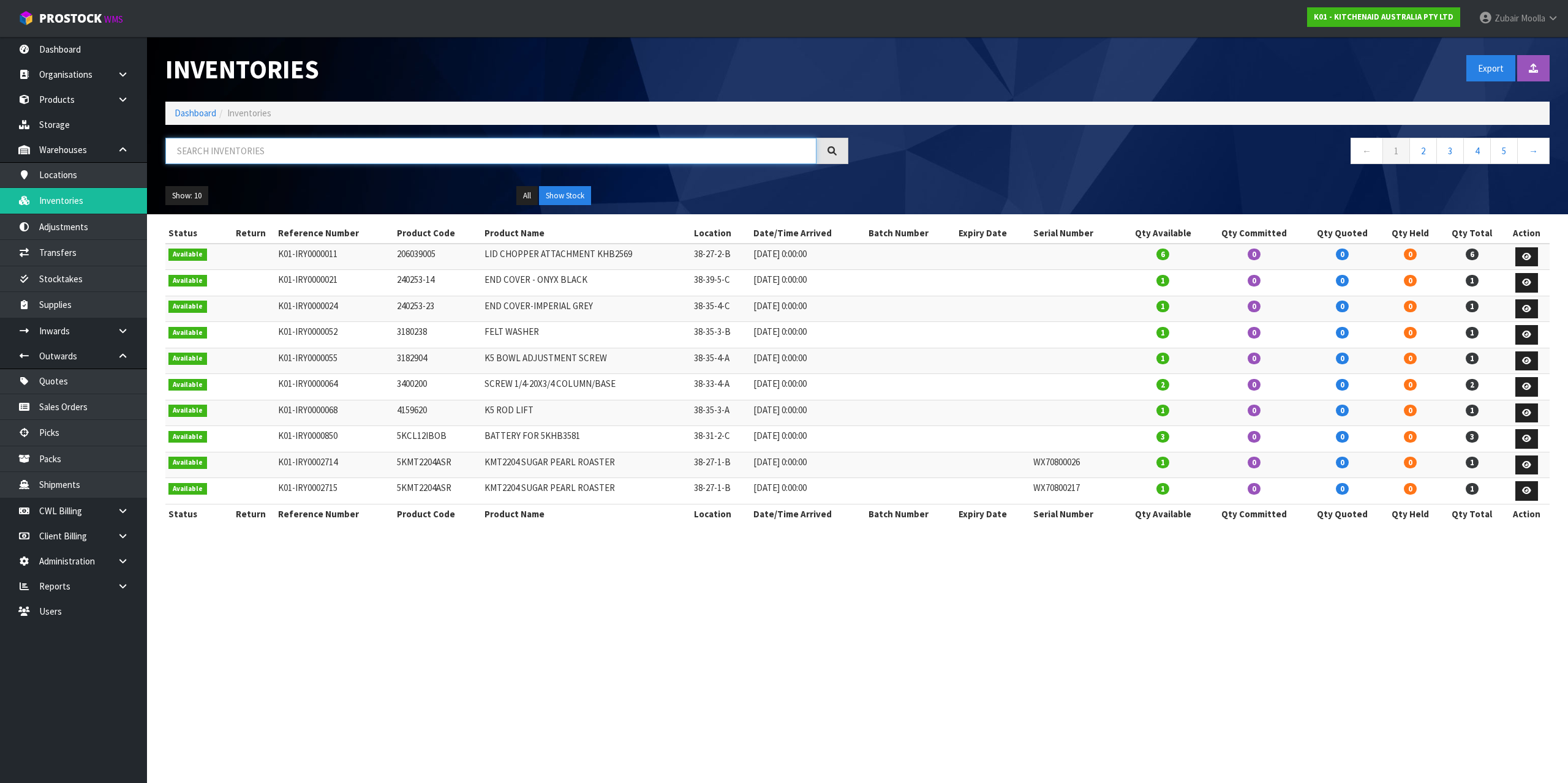
click at [372, 146] on input "text" at bounding box center [491, 151] width 651 height 26
paste input "K01-IRY0176144"
type input "K01-IRY0176144"
click at [777, 21] on nav "Toggle navigation ProStock WMS K01 - KITCHENAID AUSTRALIA PTY LTD [PERSON_NAME]…" at bounding box center [784, 19] width 1568 height 37
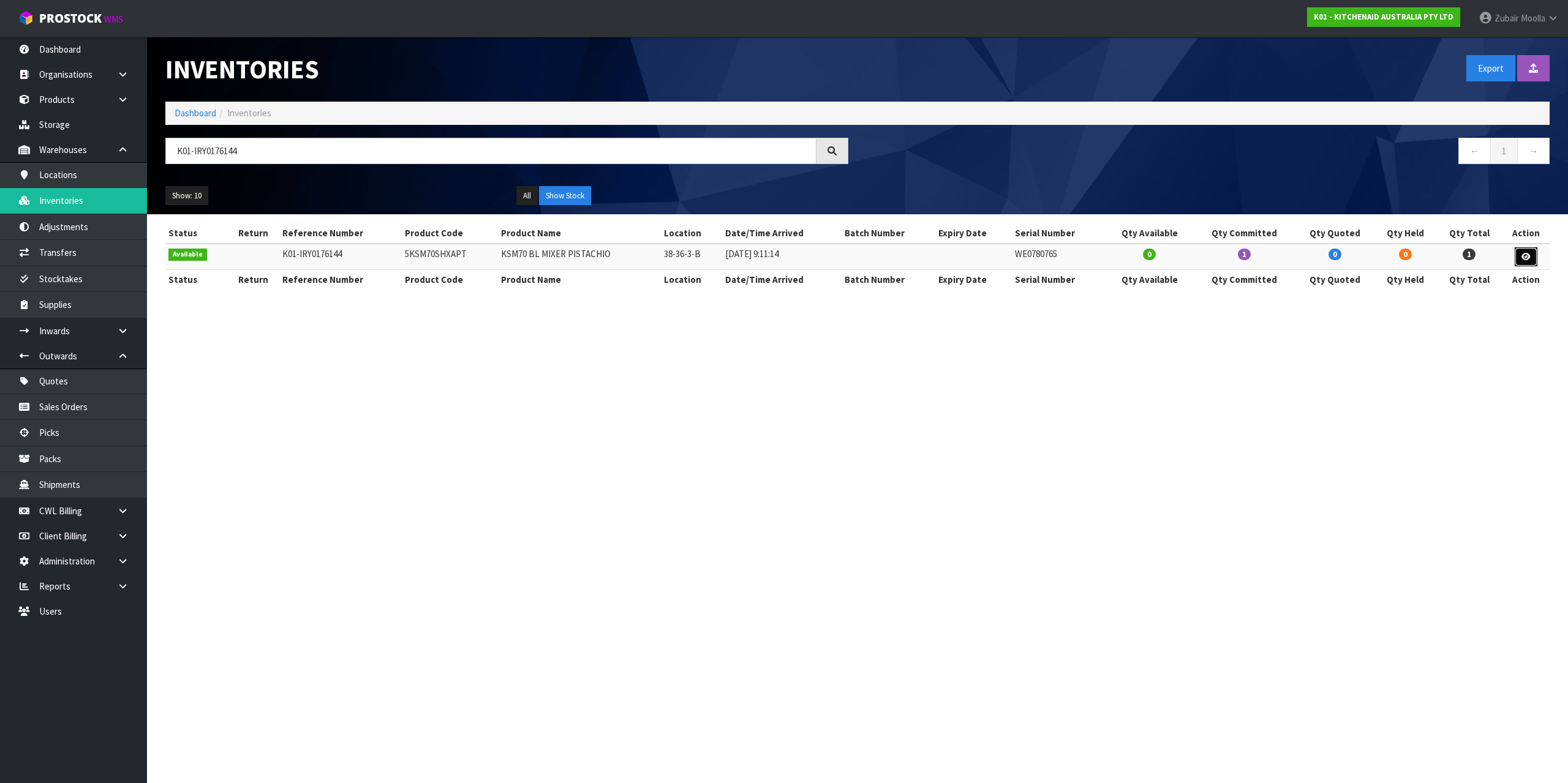
click at [1531, 261] on link at bounding box center [1526, 257] width 23 height 19
click at [1522, 417] on section "Inventories Export Import Inventory Drop file here to import csv template Dashb…" at bounding box center [784, 391] width 1568 height 783
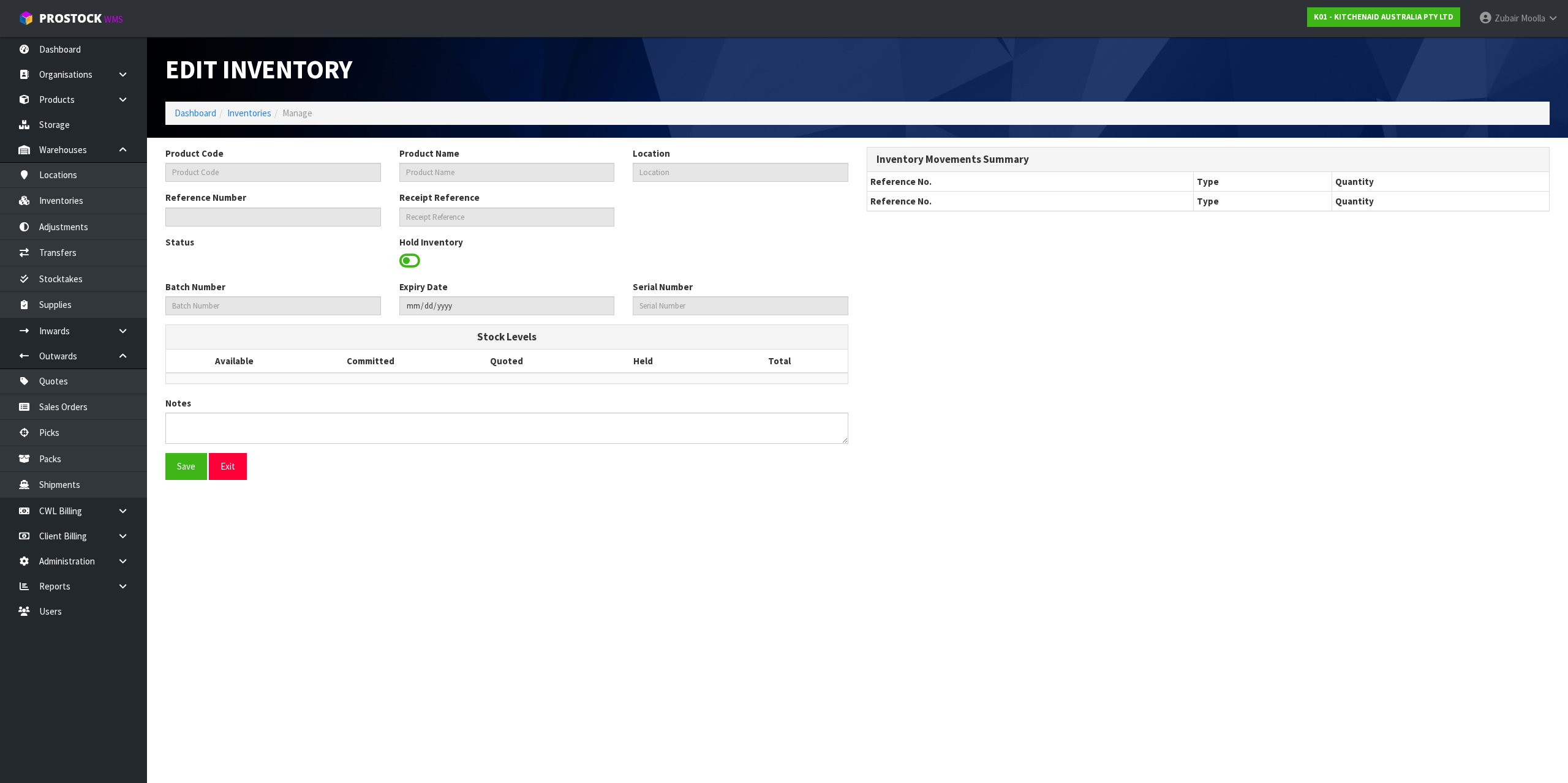
type input "5KSM70SHXAPT"
type input "KSM70 BL MIXER PISTACHIO"
type input "38-36-3-B"
type input "K01-IRY0176144"
type input "K01-REC0002088"
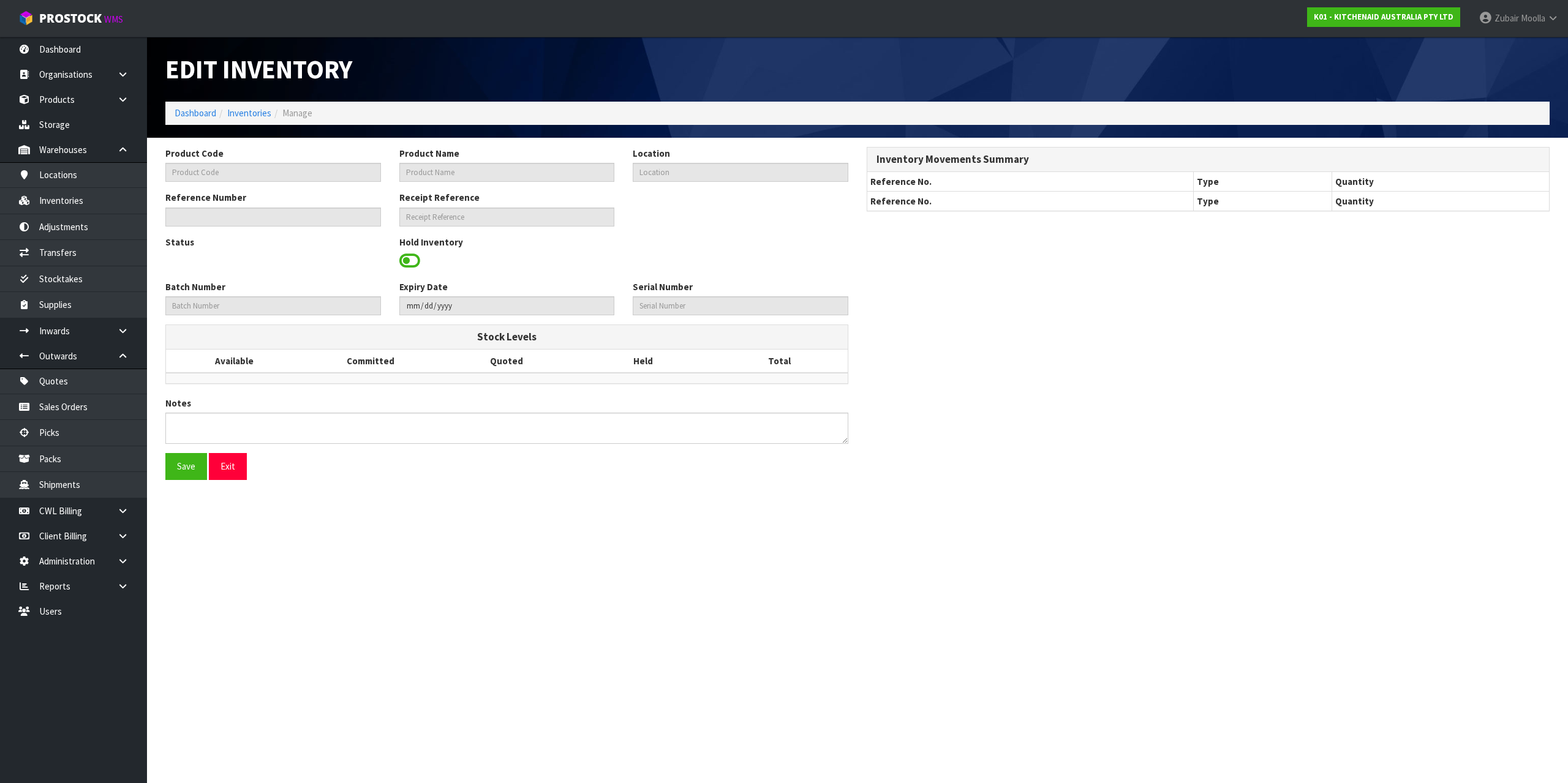
type input "WE0780765"
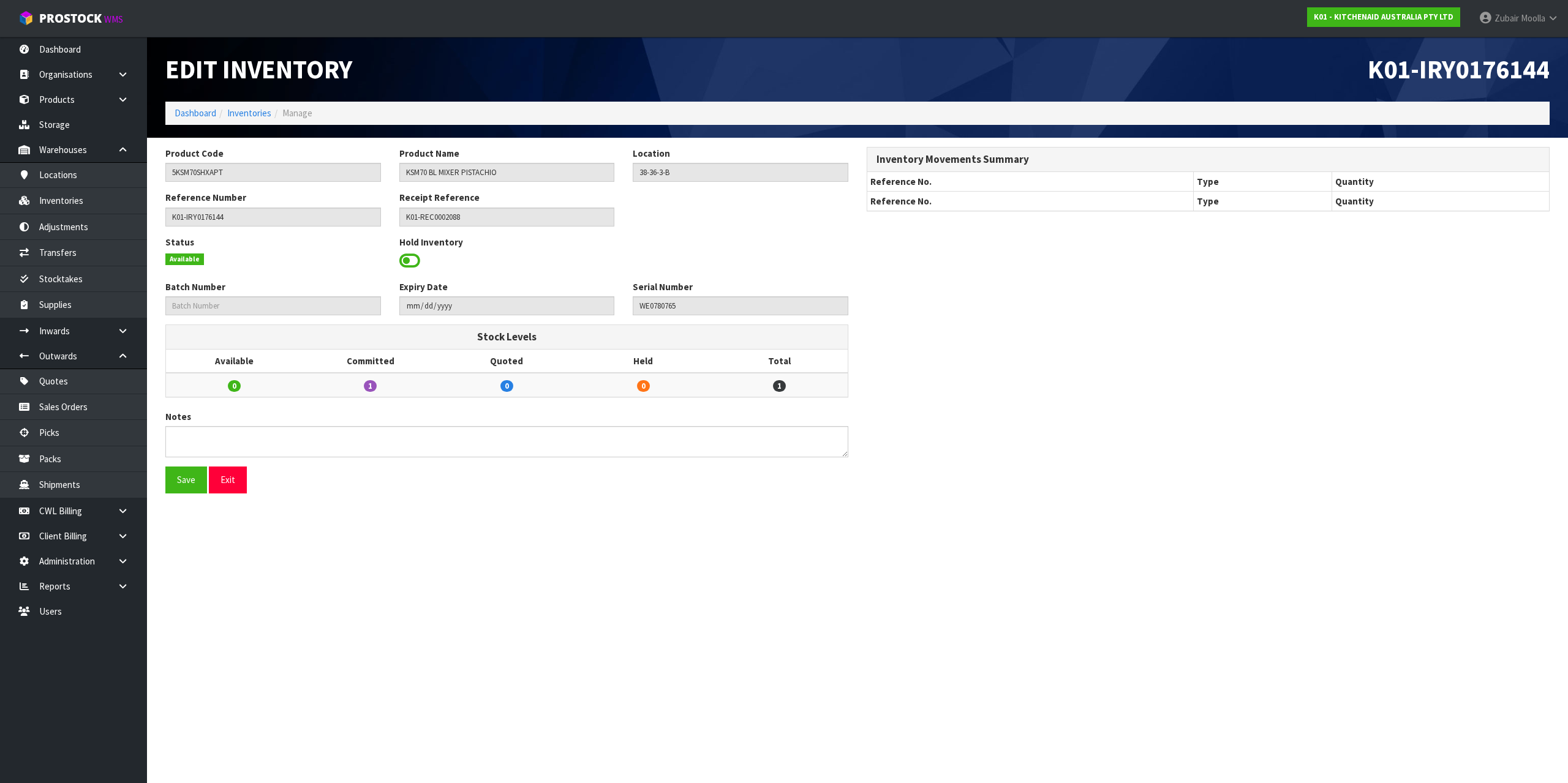
click at [1522, 417] on div "Product Code 5KSM70SHXAPT Product Name KSM70 BL MIXER PISTACHIO Location 38-36-…" at bounding box center [857, 325] width 1403 height 356
click at [241, 116] on link "Inventories" at bounding box center [249, 112] width 44 height 12
click at [467, 86] on div "Edit Inventory" at bounding box center [507, 69] width 701 height 65
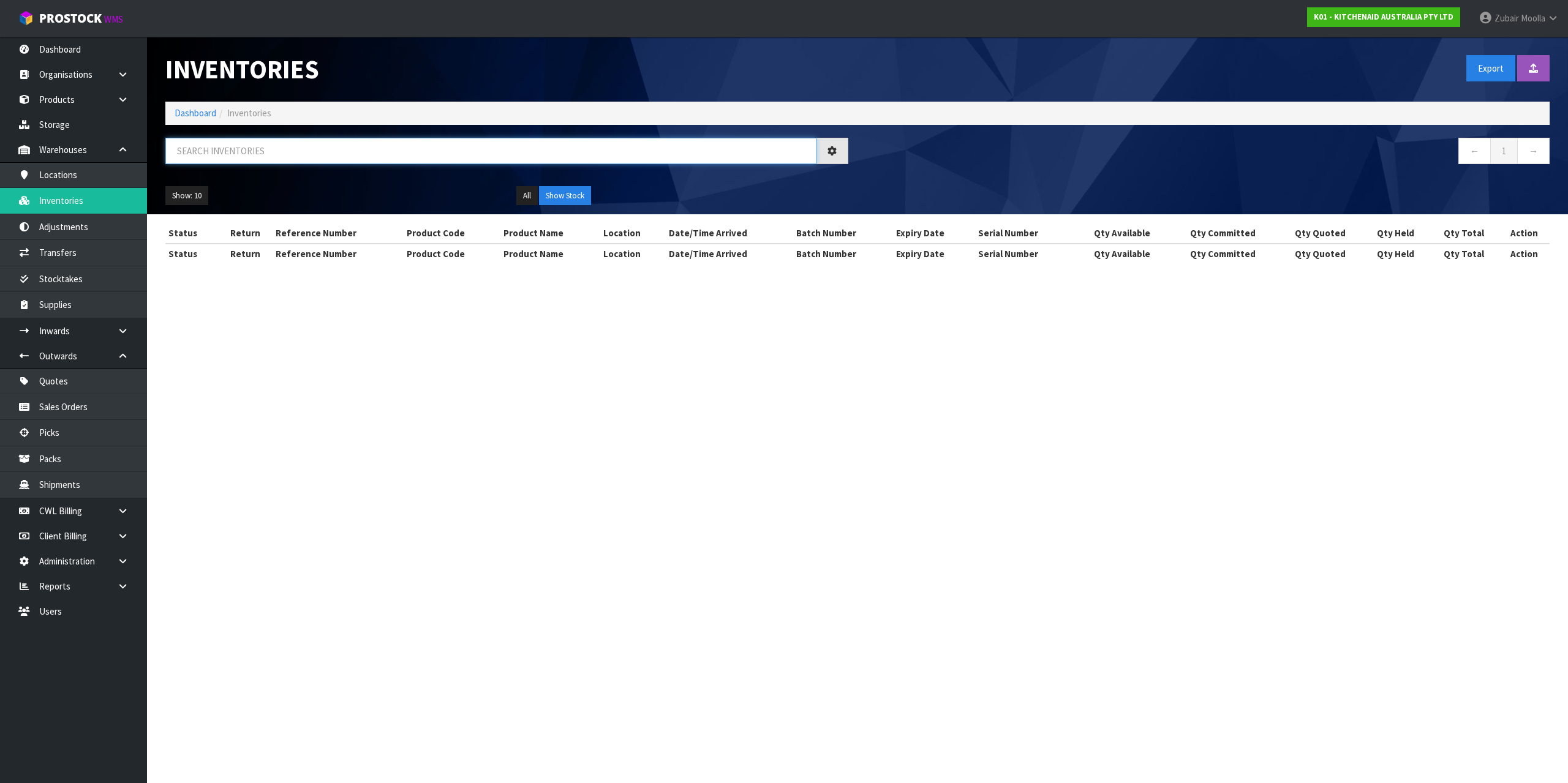
click at [277, 142] on input "text" at bounding box center [491, 151] width 651 height 26
paste input "er"
click at [551, 41] on div "Inventories" at bounding box center [507, 69] width 701 height 65
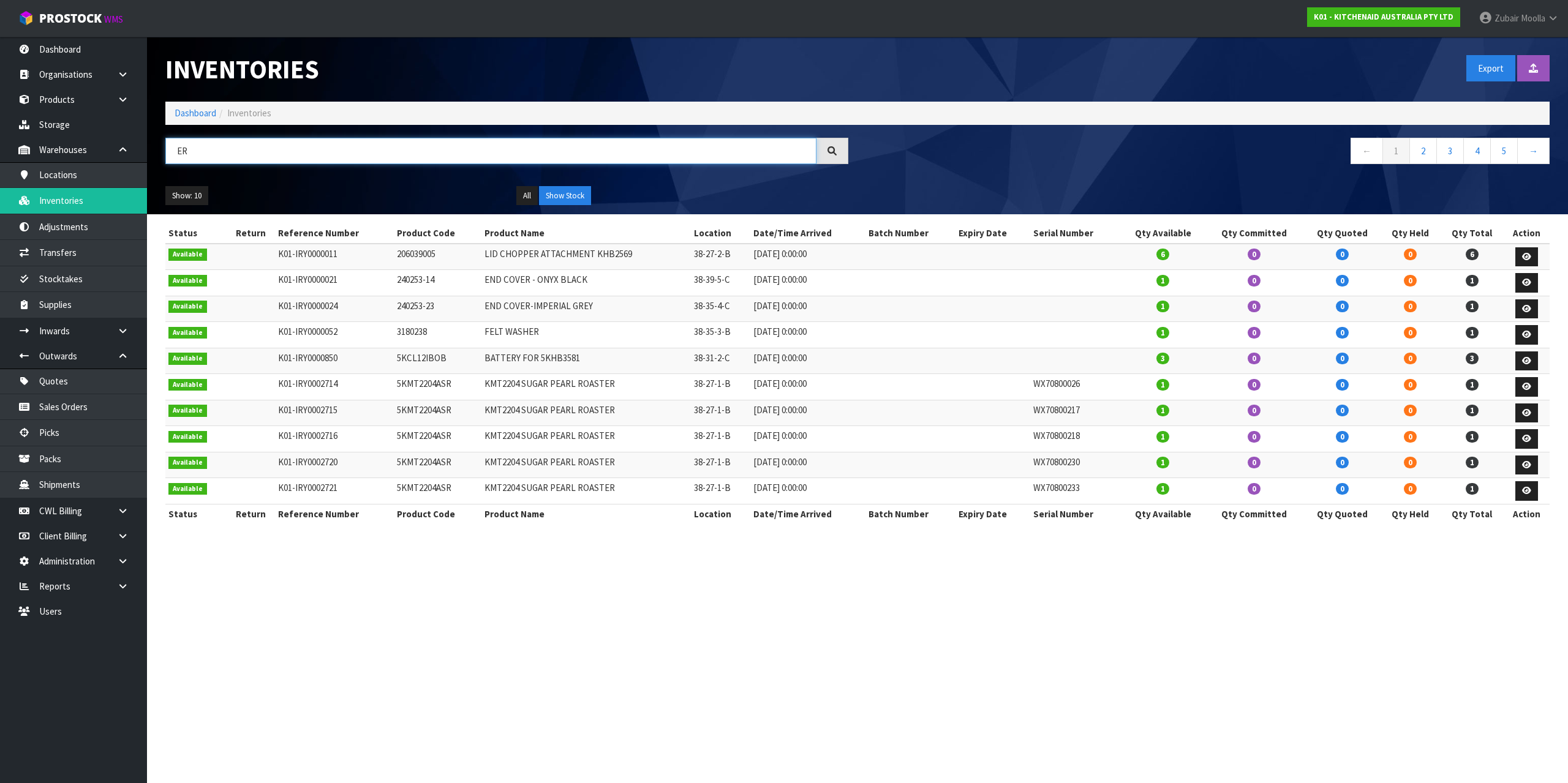
click at [204, 159] on input "ER" at bounding box center [491, 151] width 651 height 26
paste input "K01-IRY0170228"
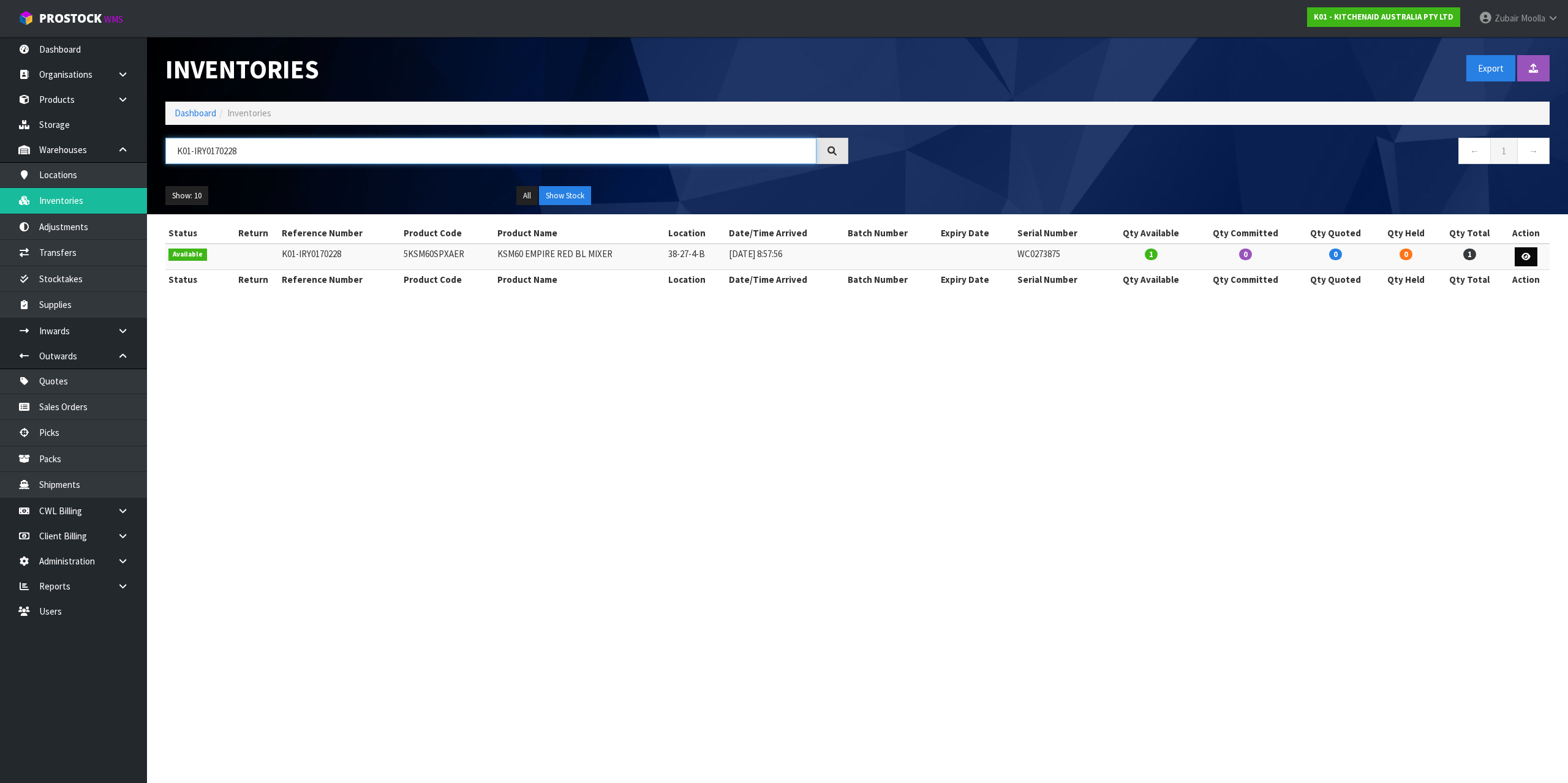
type input "K01-IRY0170228"
click at [1531, 251] on link at bounding box center [1526, 257] width 23 height 19
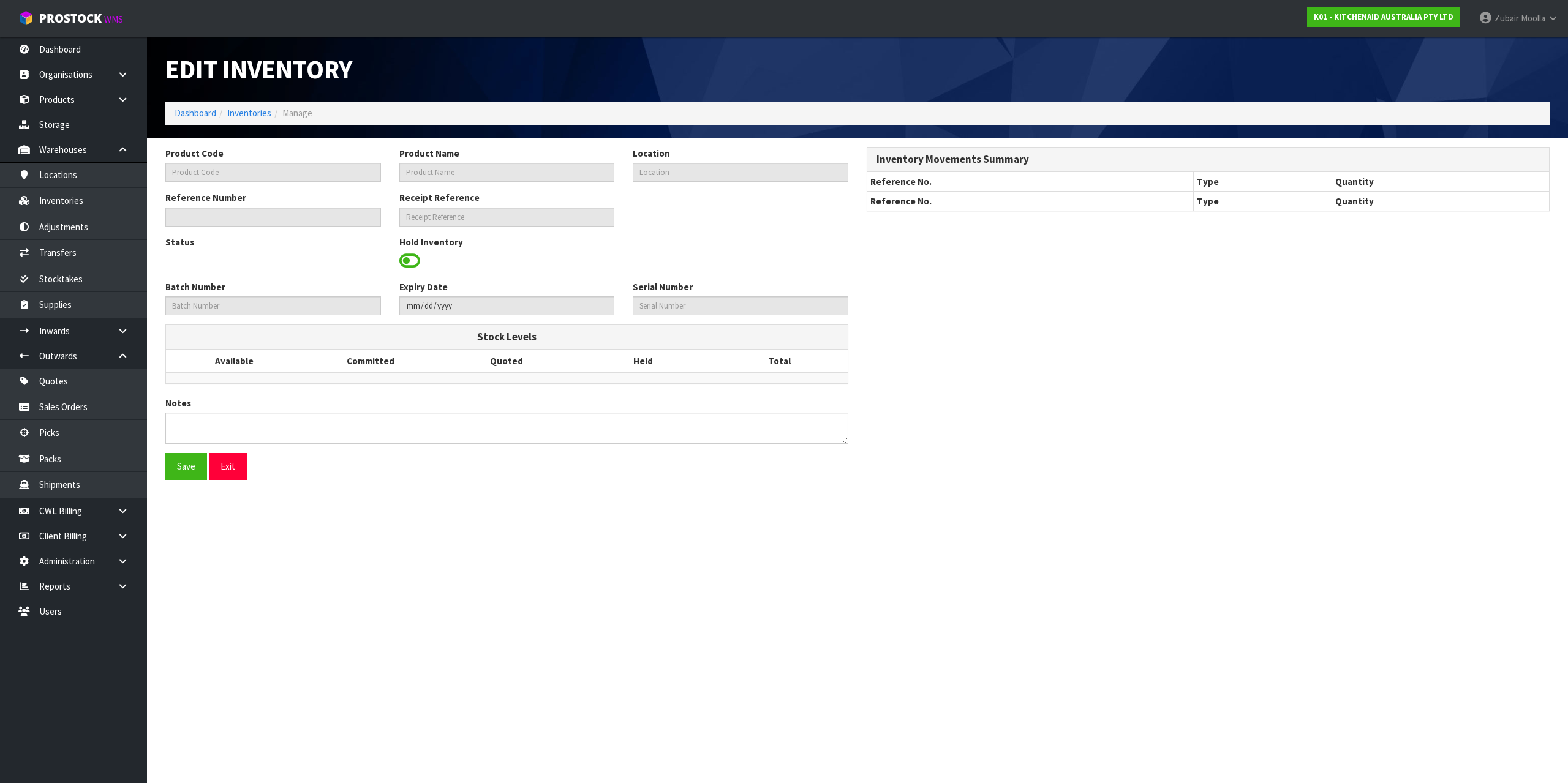
type input "5KSM60SPXAER"
type input "KSM60 EMPIRE RED BL MIXER"
type input "38-27-4-B"
type input "K01-IRY0170228"
type input "K01-REC0002056"
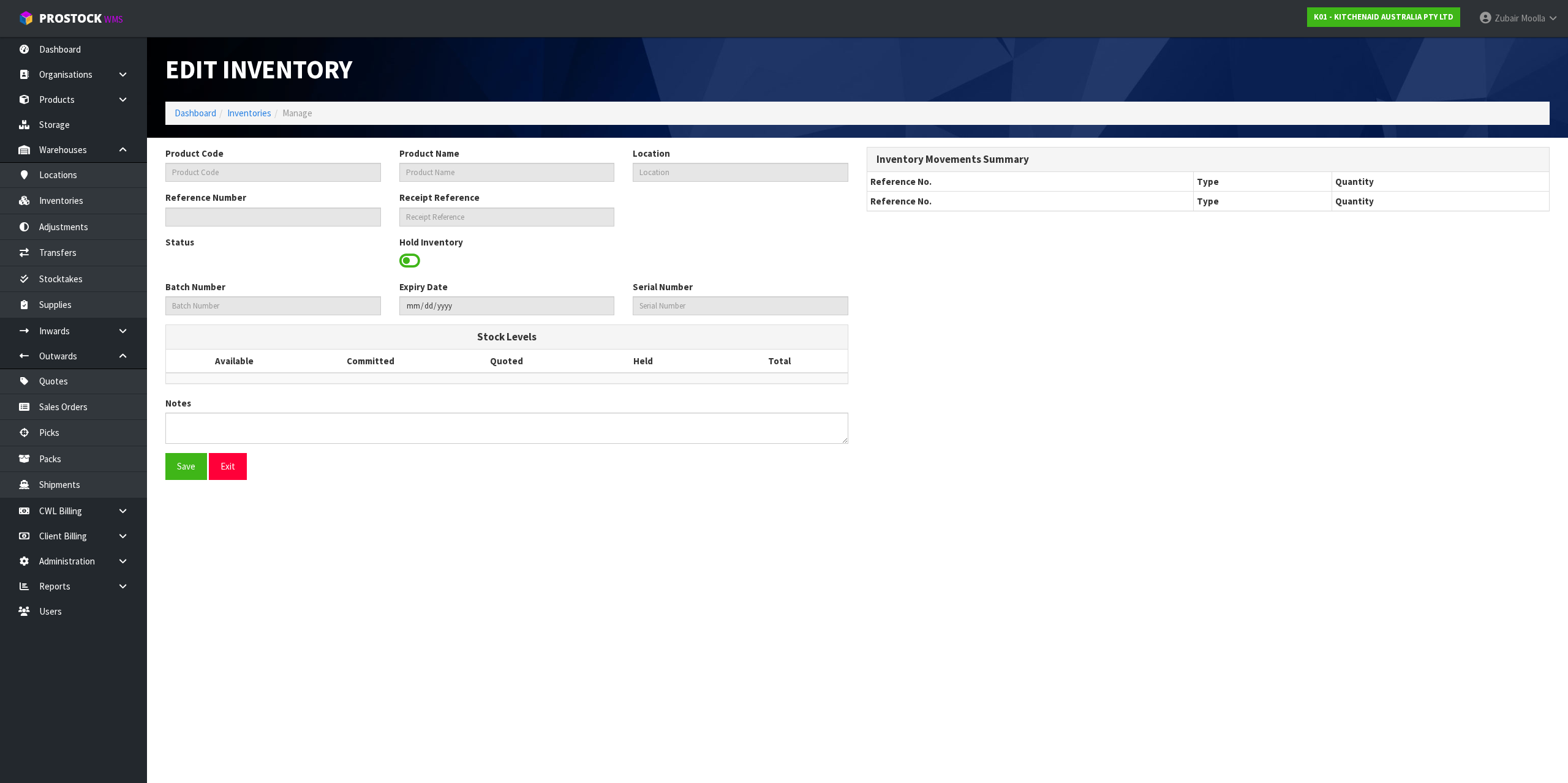
type input "WC0273875"
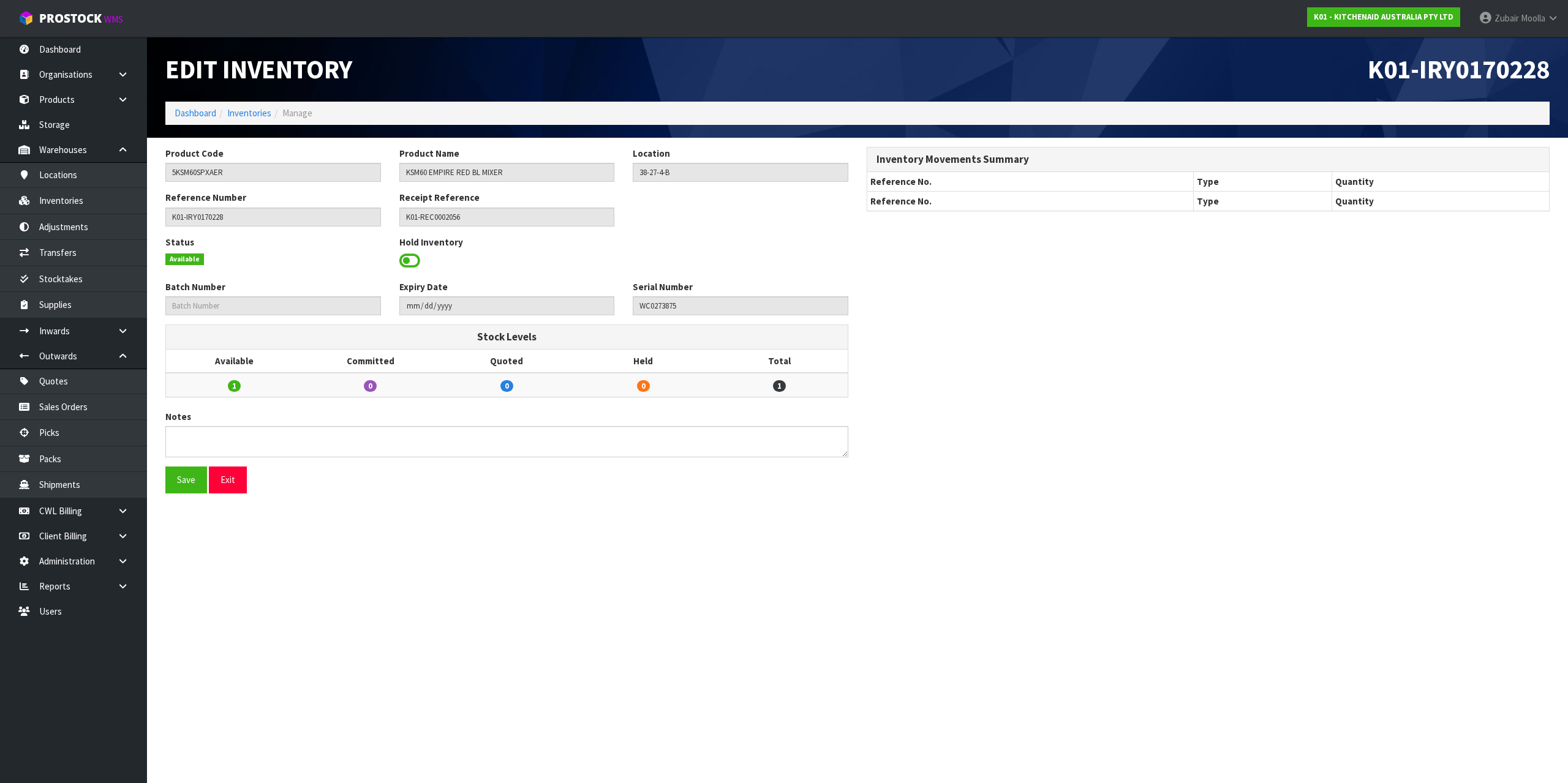
click at [1282, 524] on section "Edit Inventory K01-IRY0170228 Dashboard Inventories Manage Product Code 5KSM60S…" at bounding box center [784, 391] width 1568 height 783
click at [408, 264] on span at bounding box center [410, 261] width 21 height 19
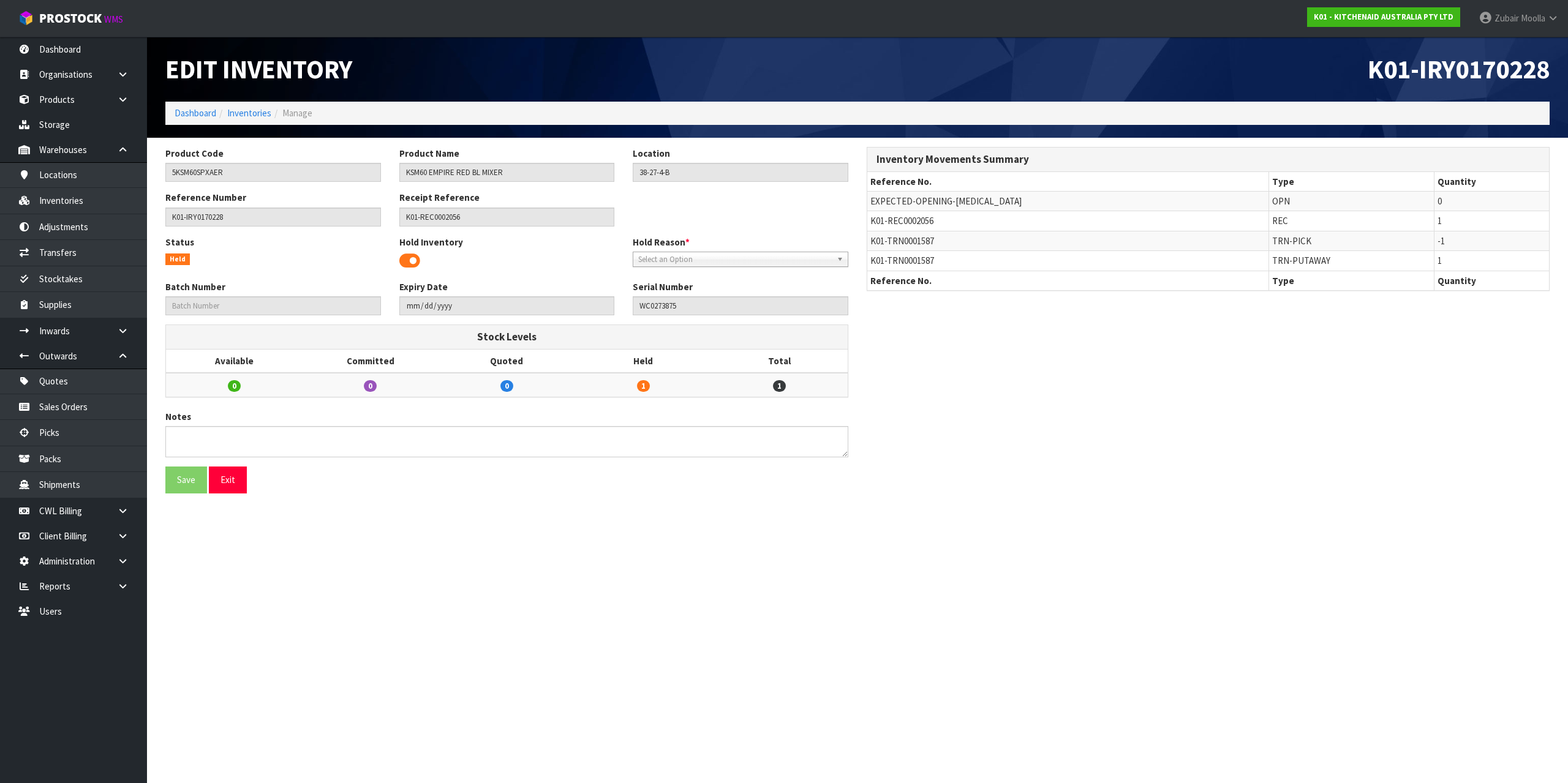
click at [746, 268] on div "Status Held Hold Inventory Hold Reason * Bang BAU Bulk Goods Damaged Expired St…" at bounding box center [507, 258] width 701 height 45
click at [752, 262] on span "Select an Option" at bounding box center [735, 259] width 193 height 14
click at [1110, 499] on div "Product Code 5KSM60SPXAER Product Name KSM60 EMPIRE RED BL MIXER Location 38-27…" at bounding box center [857, 325] width 1403 height 356
click at [676, 252] on span "Select an Option" at bounding box center [735, 259] width 193 height 14
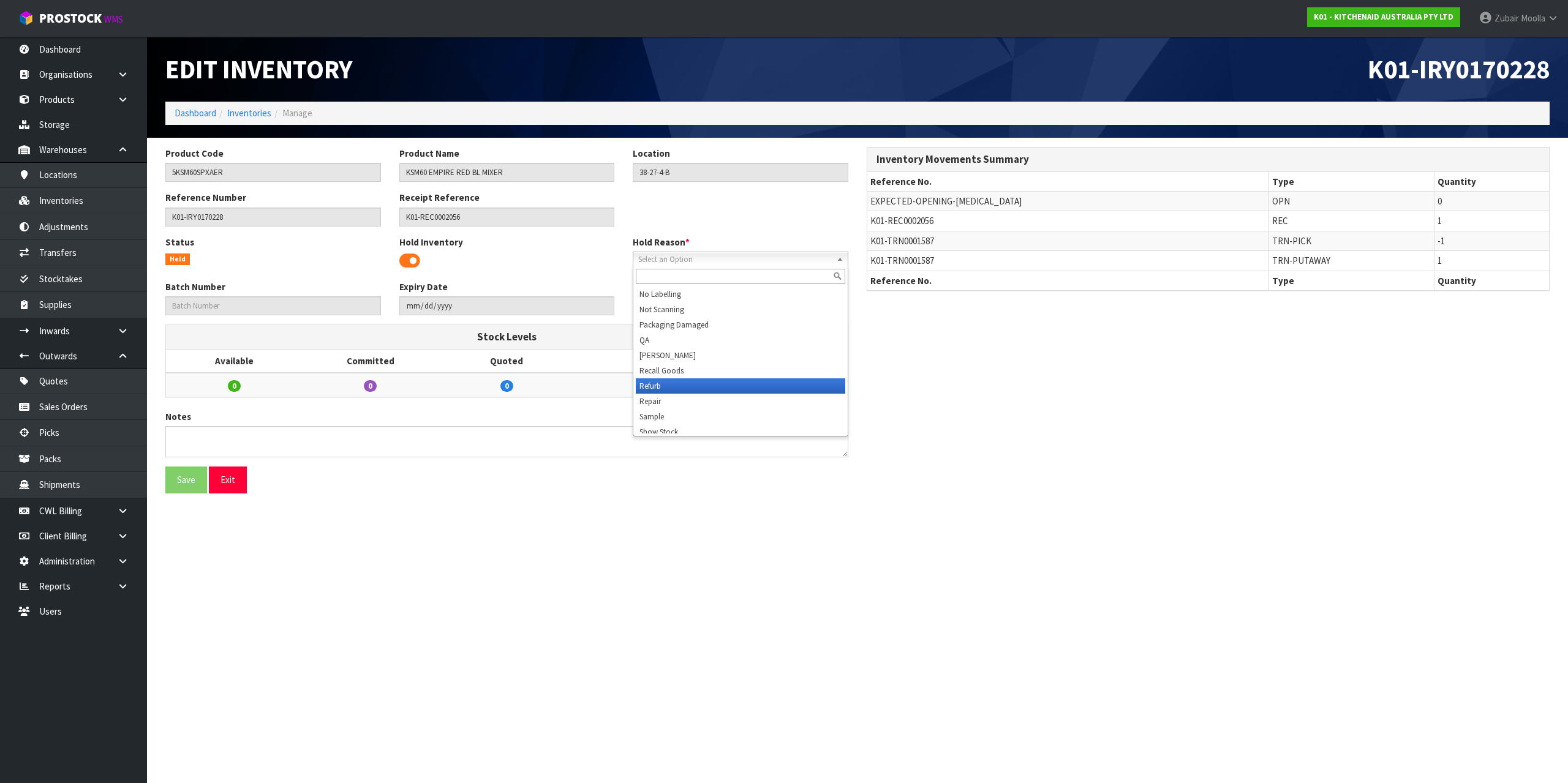
scroll to position [190, 0]
click at [825, 382] on li "Stocktake" at bounding box center [741, 380] width 210 height 15
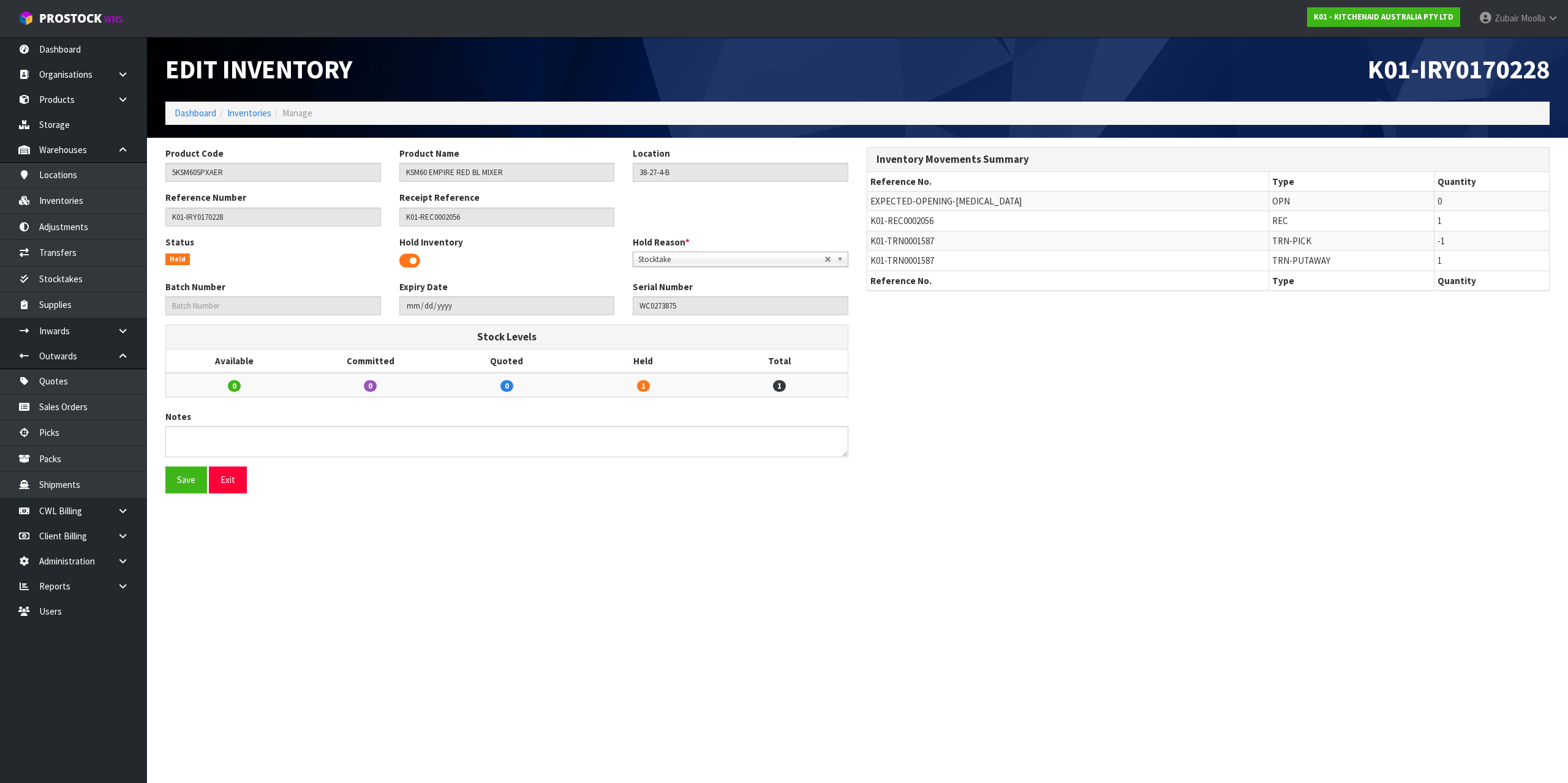
click at [339, 119] on ol "Dashboard Inventories Manage" at bounding box center [858, 112] width 1384 height 23
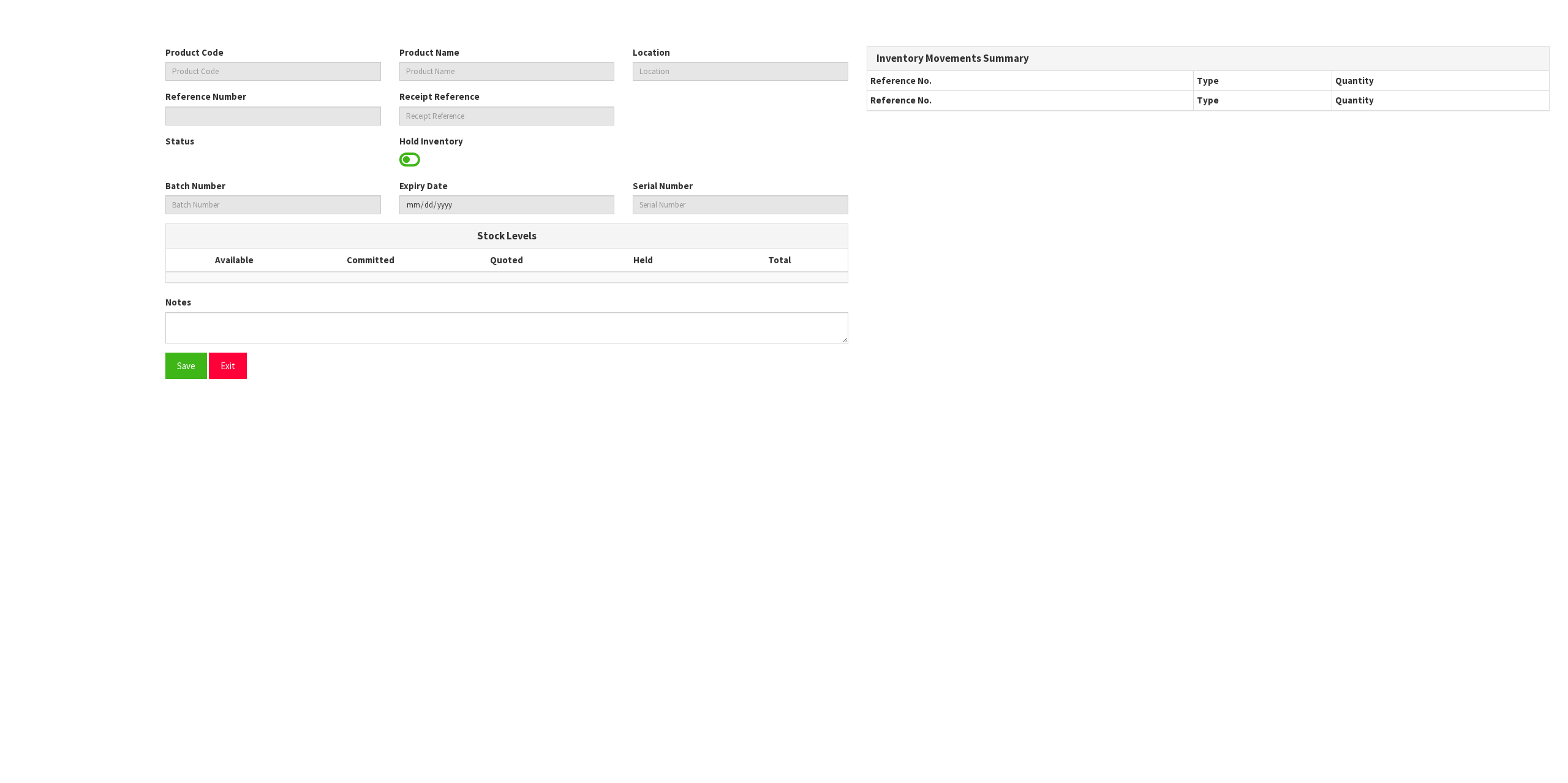
type input "5KSM60SPXAER"
type input "KSM60 EMPIRE RED BL MIXER"
type input "38-27-4-B"
type input "K01-IRY0170228"
type input "K01-REC0002056"
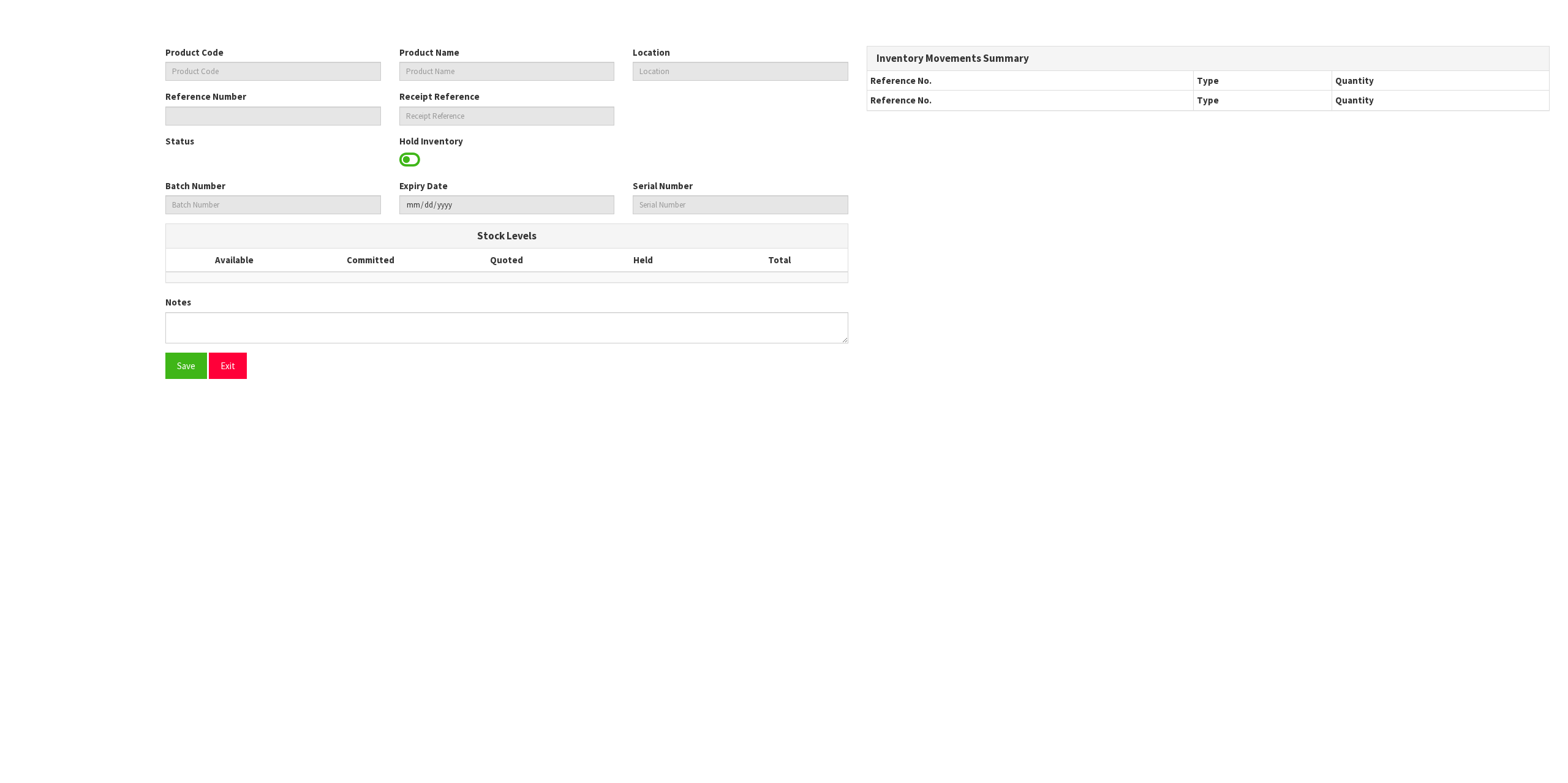
type input "WC0273875"
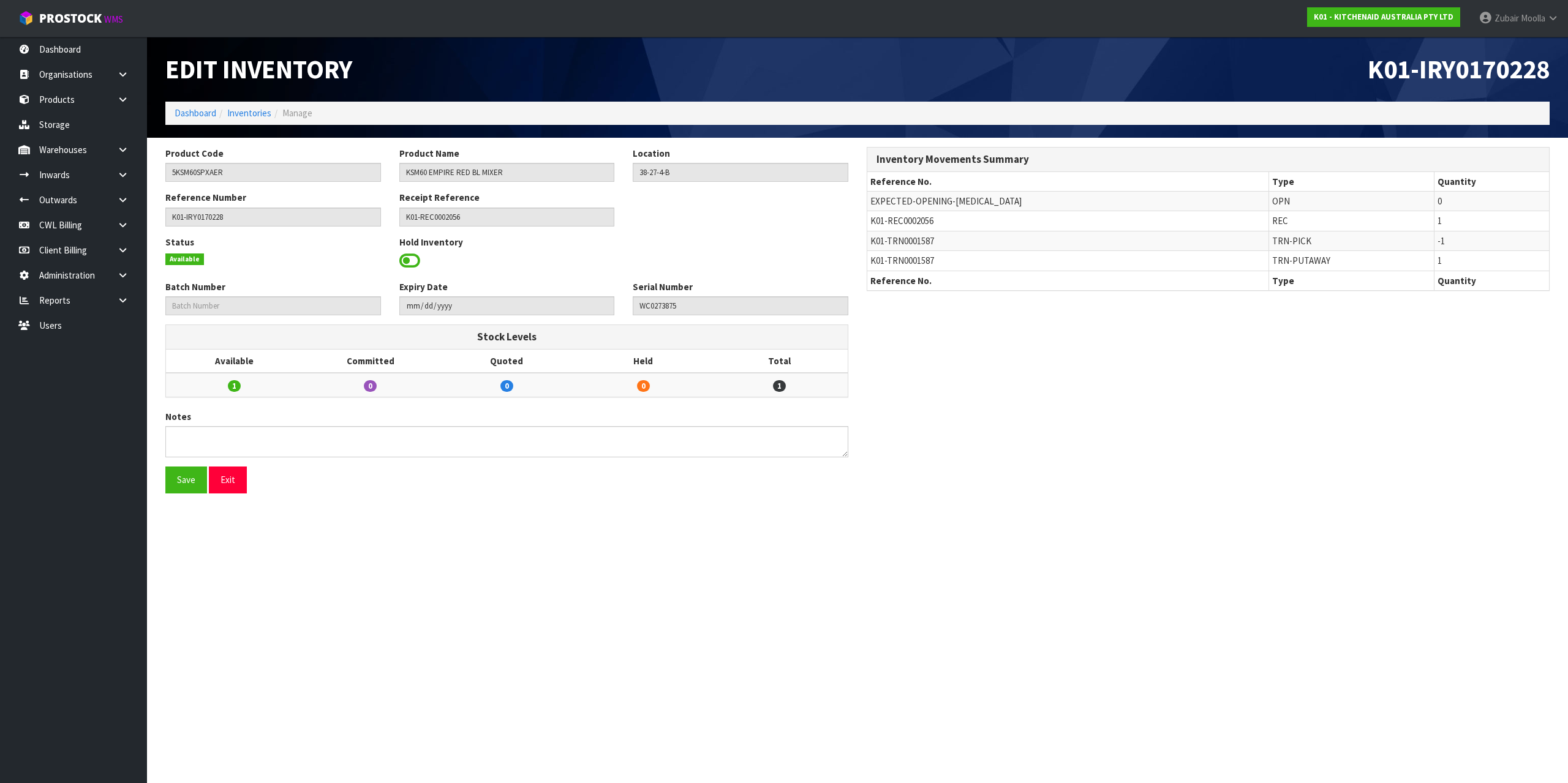
click at [770, 226] on div "Reference Number K01-IRY0170228 Receipt Reference K01-REC0002056" at bounding box center [507, 213] width 701 height 44
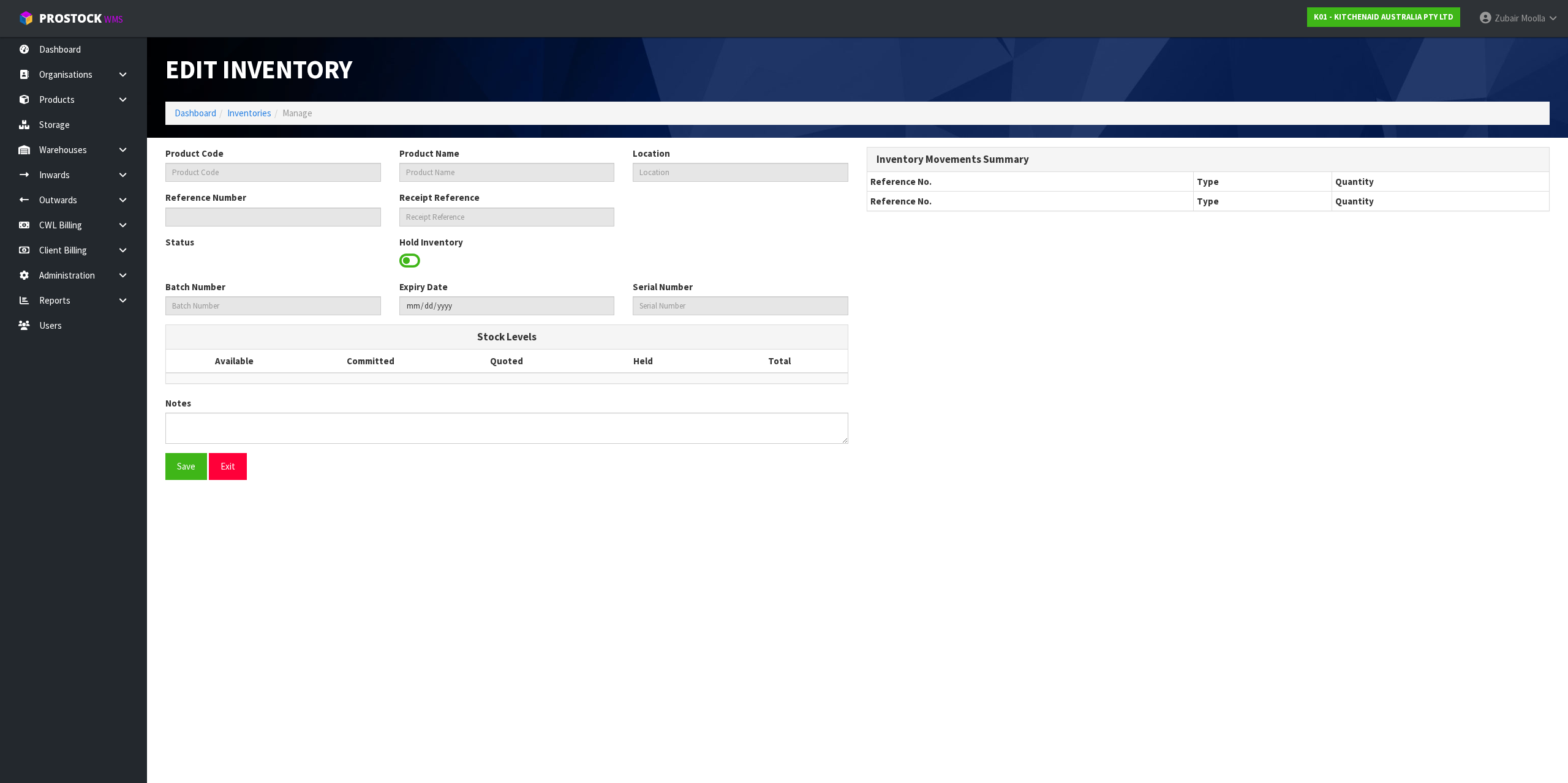
type input "5KSM60SPXAER"
type input "KSM60 EMPIRE RED BL MIXER"
type input "38-27-4-B"
type input "K01-IRY0170228"
type input "K01-REC0002056"
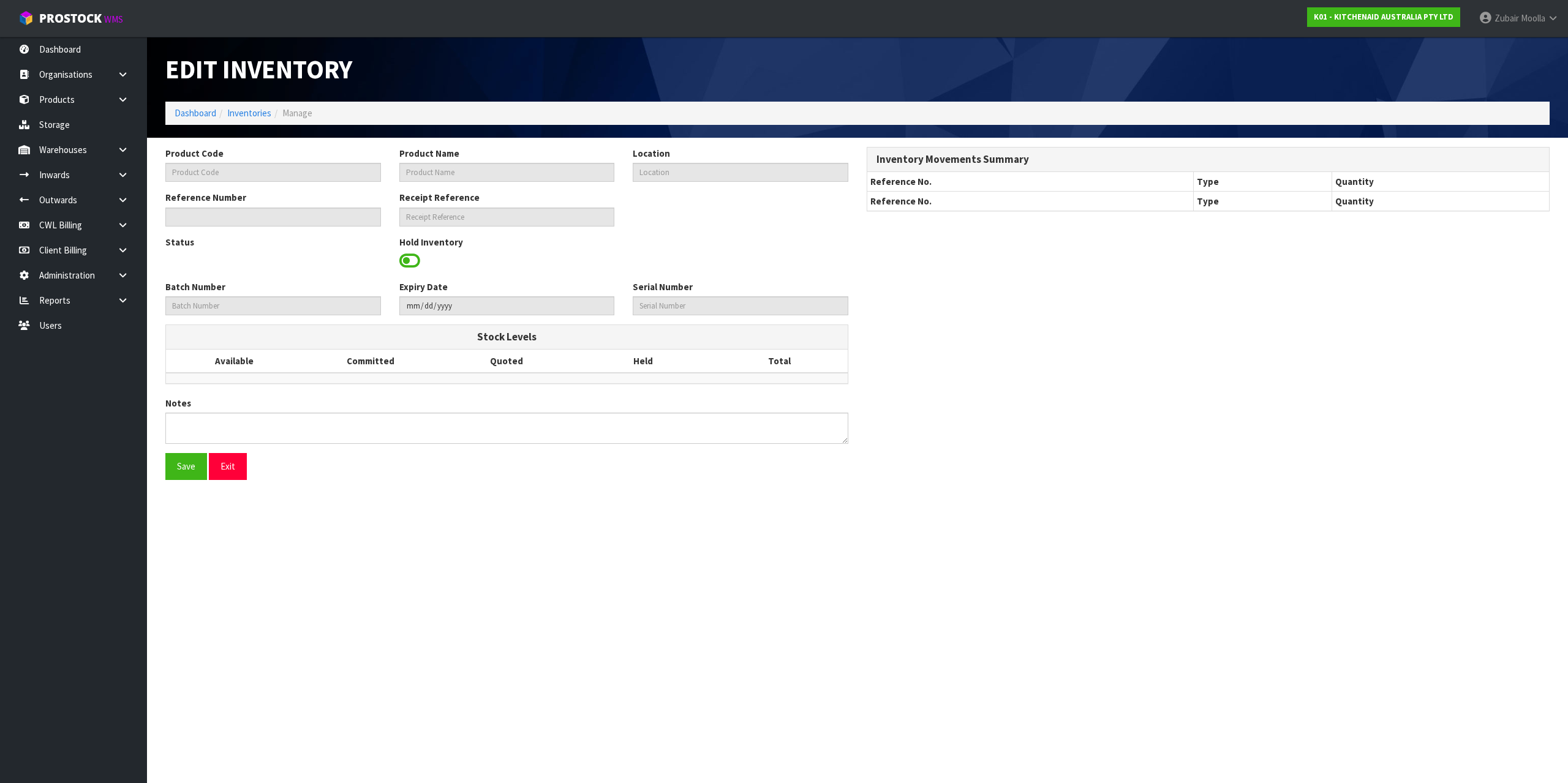
type input "WC0273875"
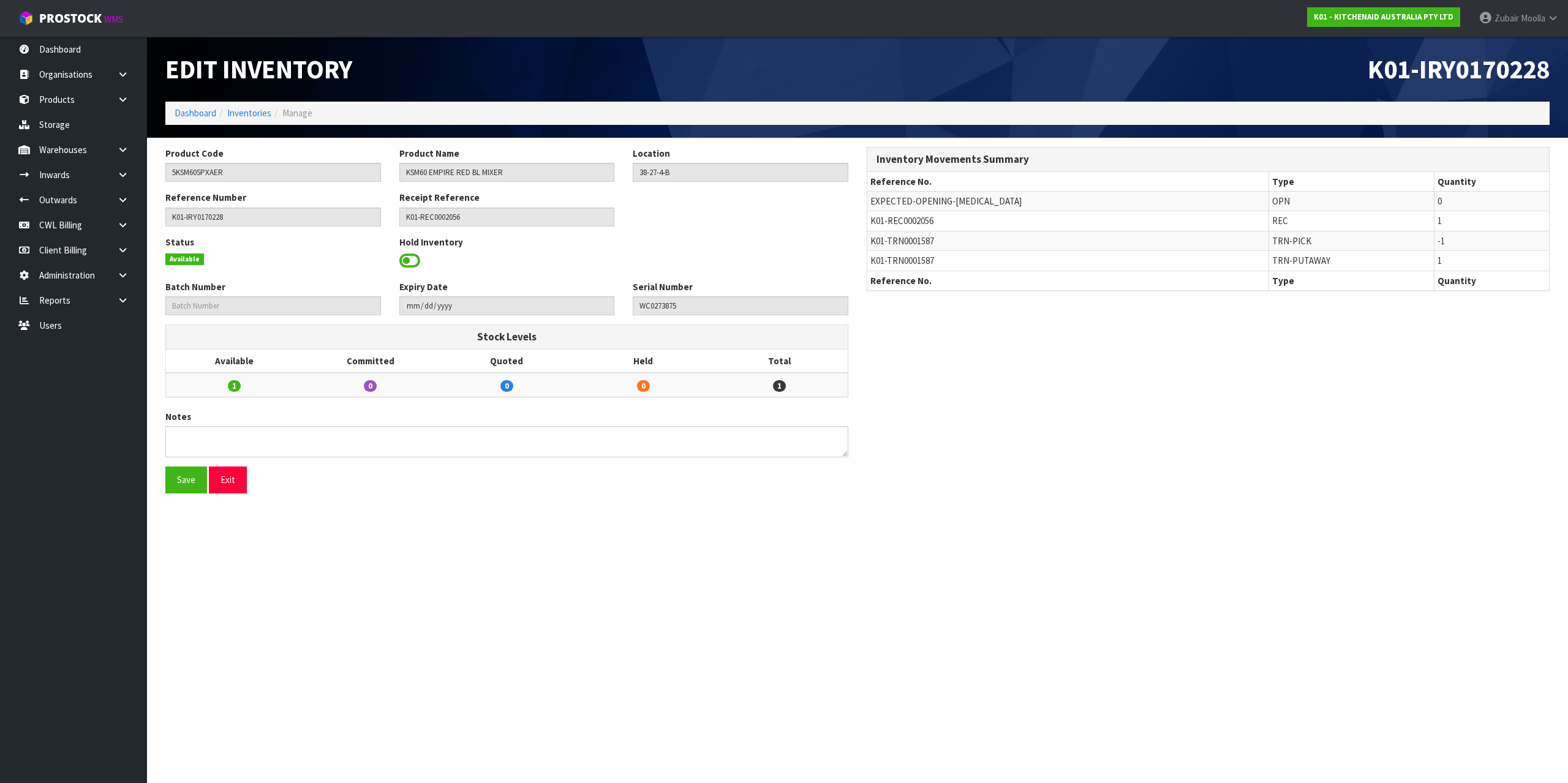
click at [905, 144] on section "Product Code 5KSM60SPXAER Product Name KSM60 EMPIRE RED BL MIXER Location 38-27…" at bounding box center [857, 325] width 1421 height 374
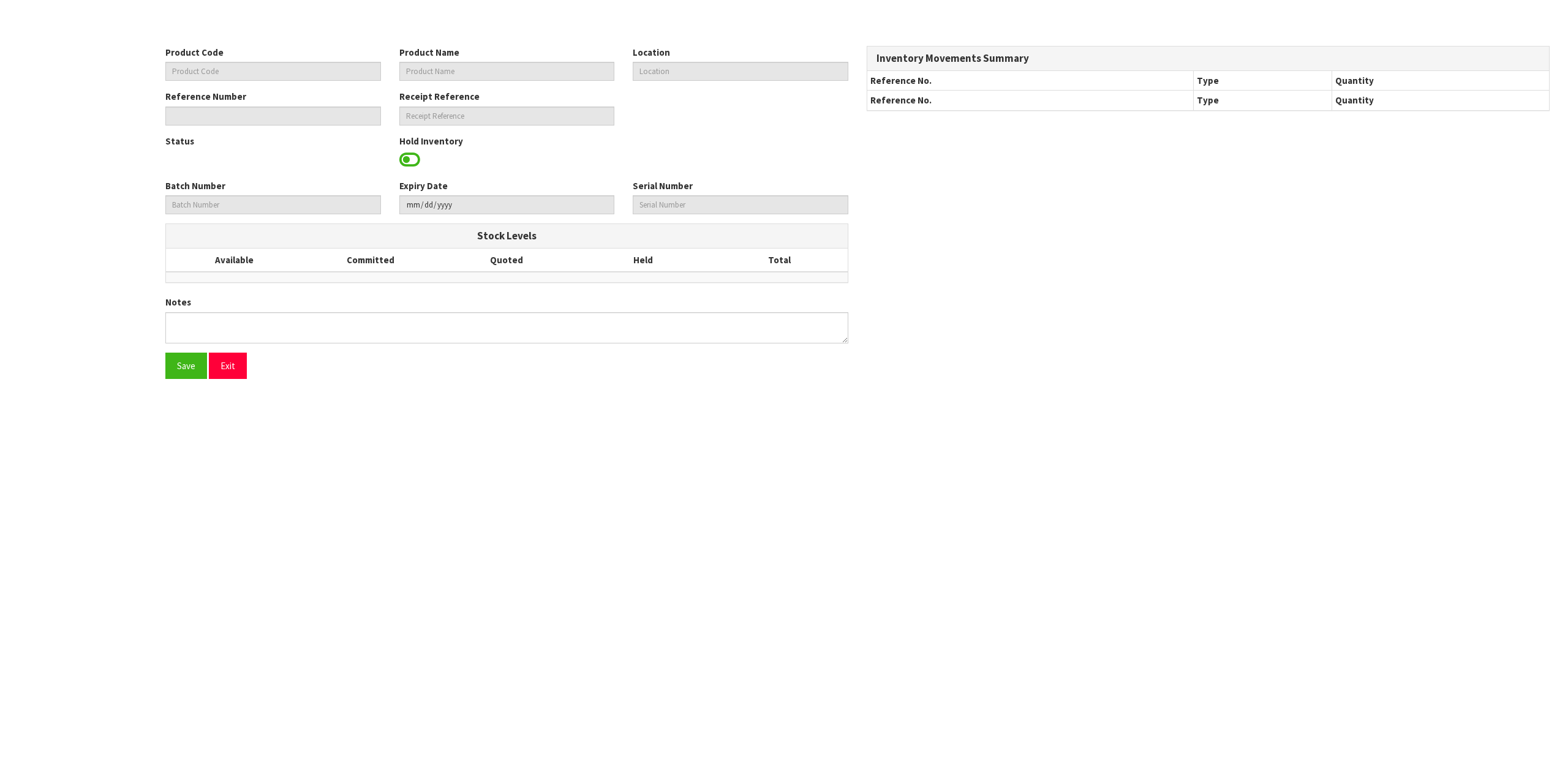
type input "5KSM60SPXAER"
type input "KSM60 EMPIRE RED BL MIXER"
type input "38-27-4-B"
type input "K01-IRY0170228"
type input "K01-REC0002056"
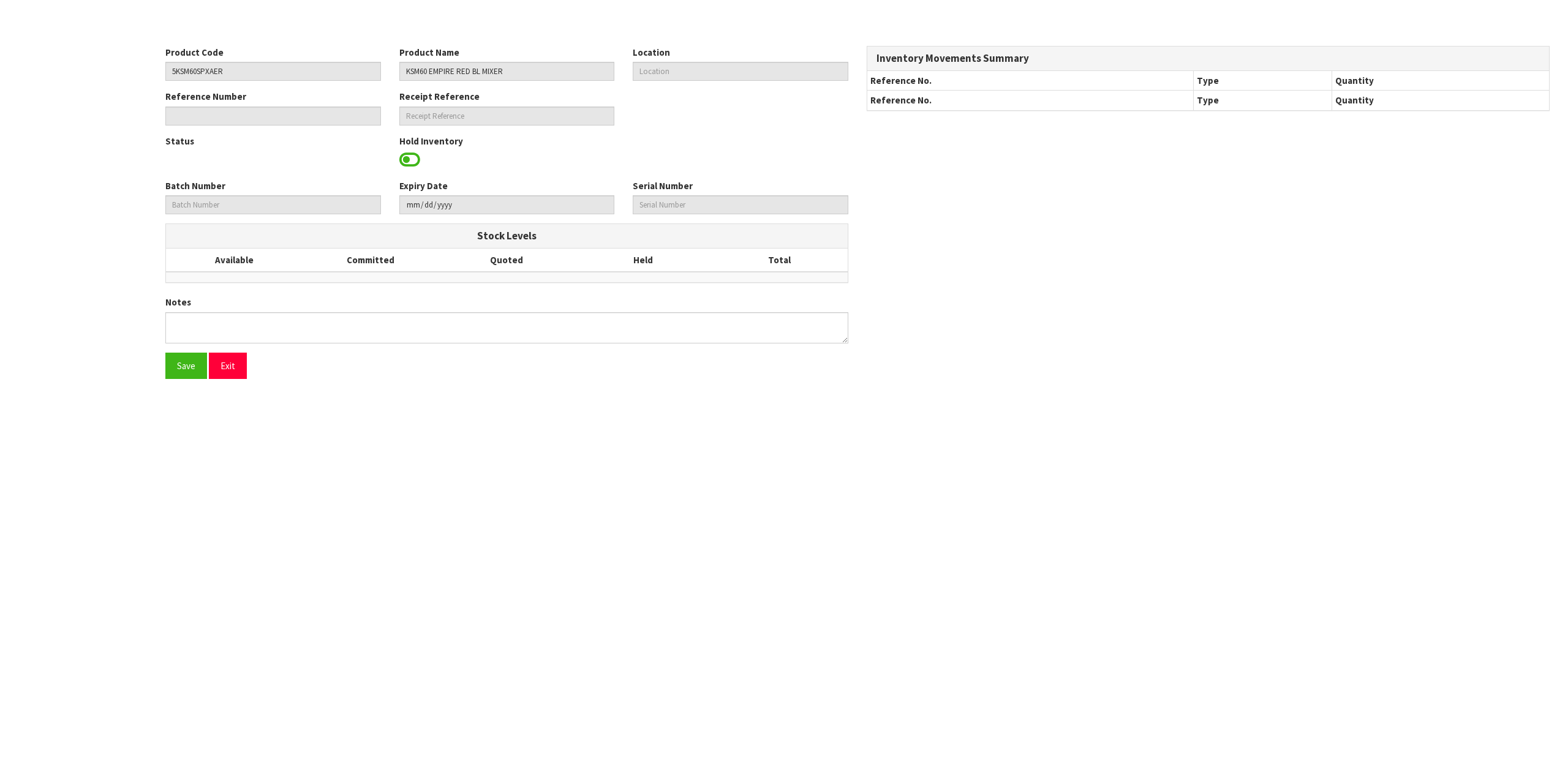
type input "WC0273875"
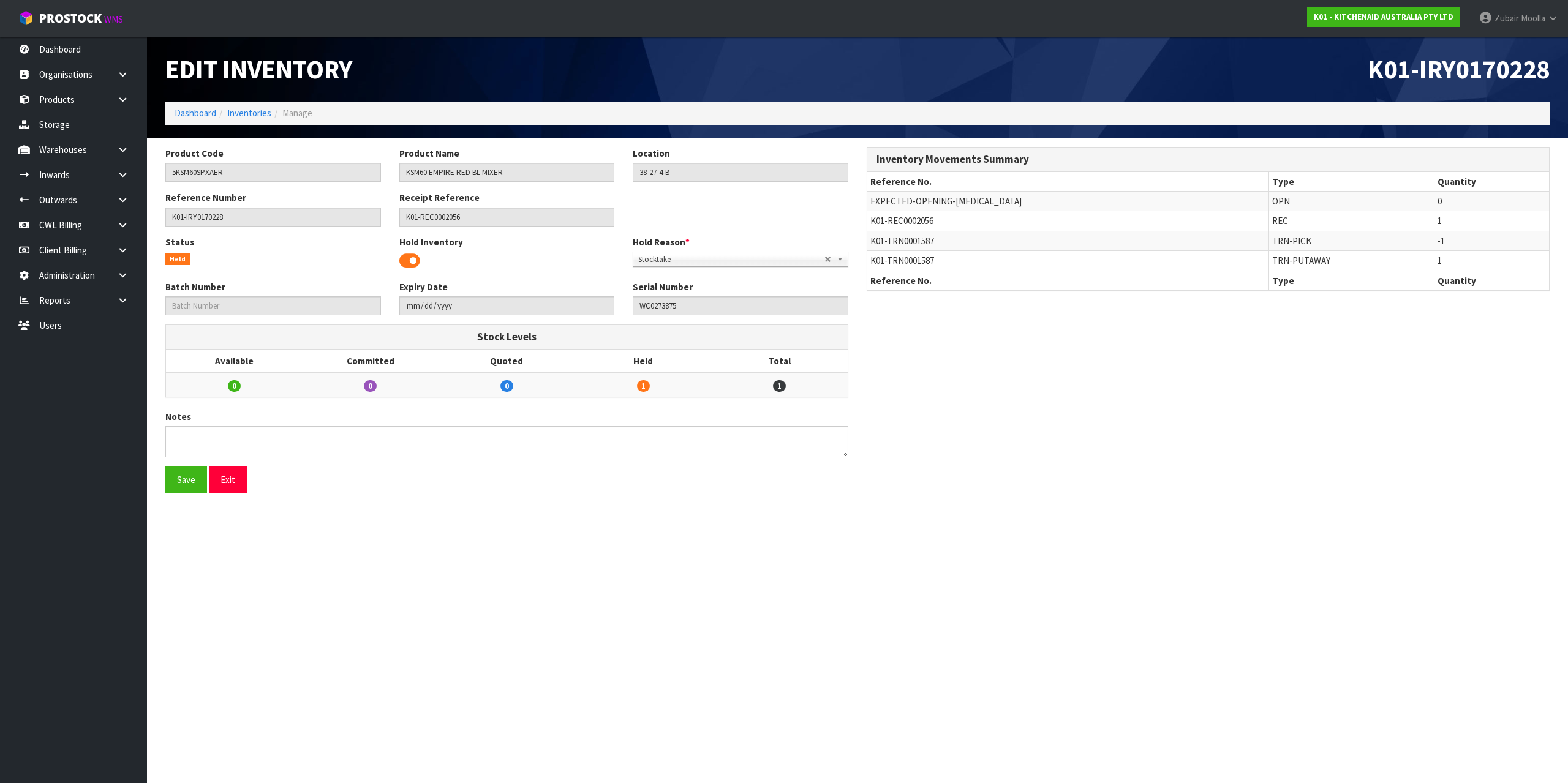
drag, startPoint x: 863, startPoint y: 666, endPoint x: 870, endPoint y: 667, distance: 7.1
click at [870, 667] on section "Edit Inventory K01-IRY0170228 Dashboard Inventories Manage Product Code 5KSM60S…" at bounding box center [784, 391] width 1568 height 783
drag, startPoint x: 1070, startPoint y: 693, endPoint x: 765, endPoint y: 591, distance: 321.6
click at [1068, 689] on section "Edit Inventory K01-IRY0170228 Dashboard Inventories Manage Product Code 5KSM60S…" at bounding box center [784, 391] width 1568 height 783
click at [178, 170] on input "5KSM60SPXAER" at bounding box center [273, 172] width 215 height 19
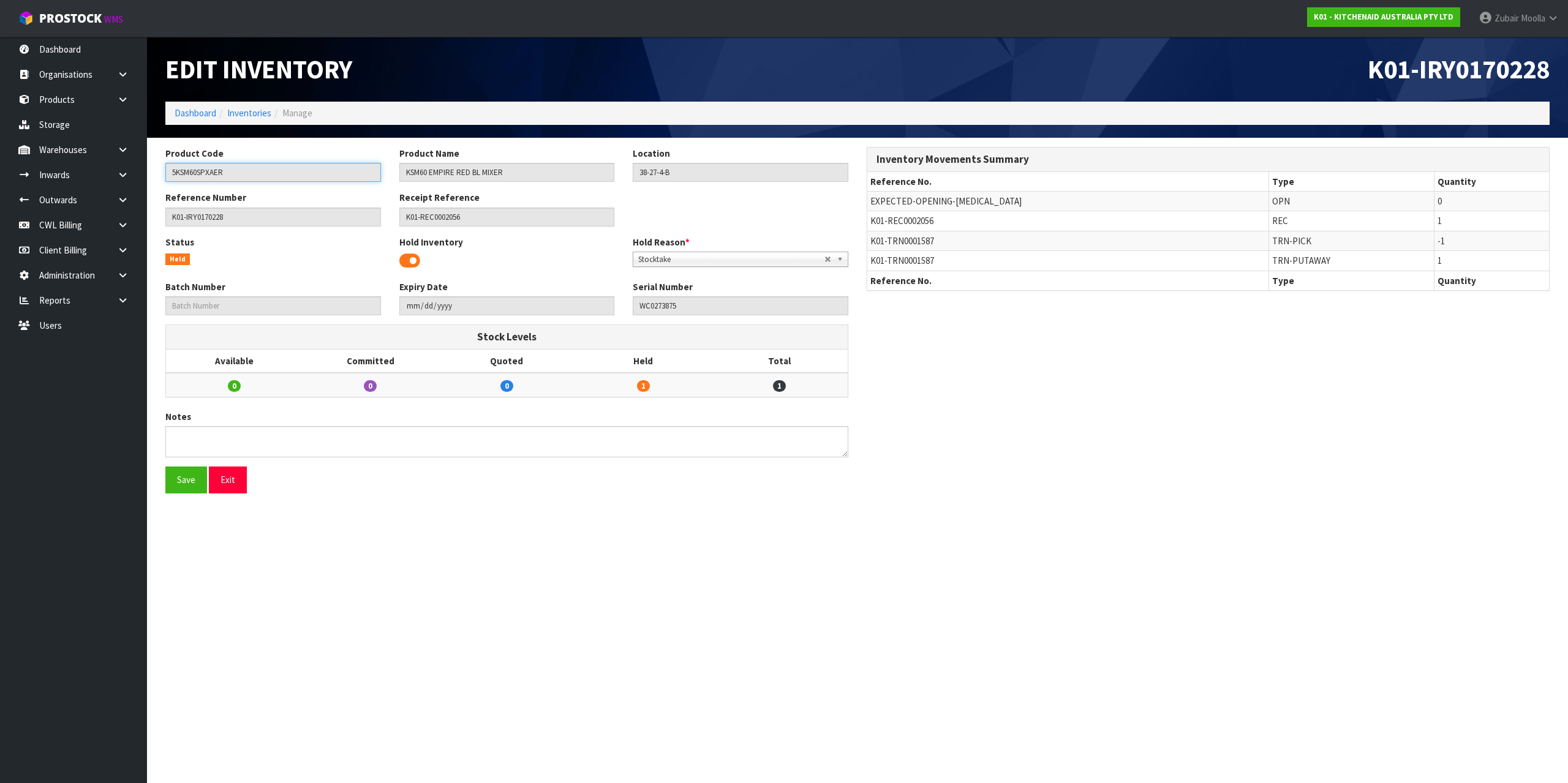
click at [178, 170] on input "5KSM60SPXAER" at bounding box center [273, 172] width 215 height 19
click at [255, 113] on link "Inventories" at bounding box center [249, 112] width 44 height 12
click at [562, 61] on h1 "Edit Inventory" at bounding box center [507, 69] width 683 height 28
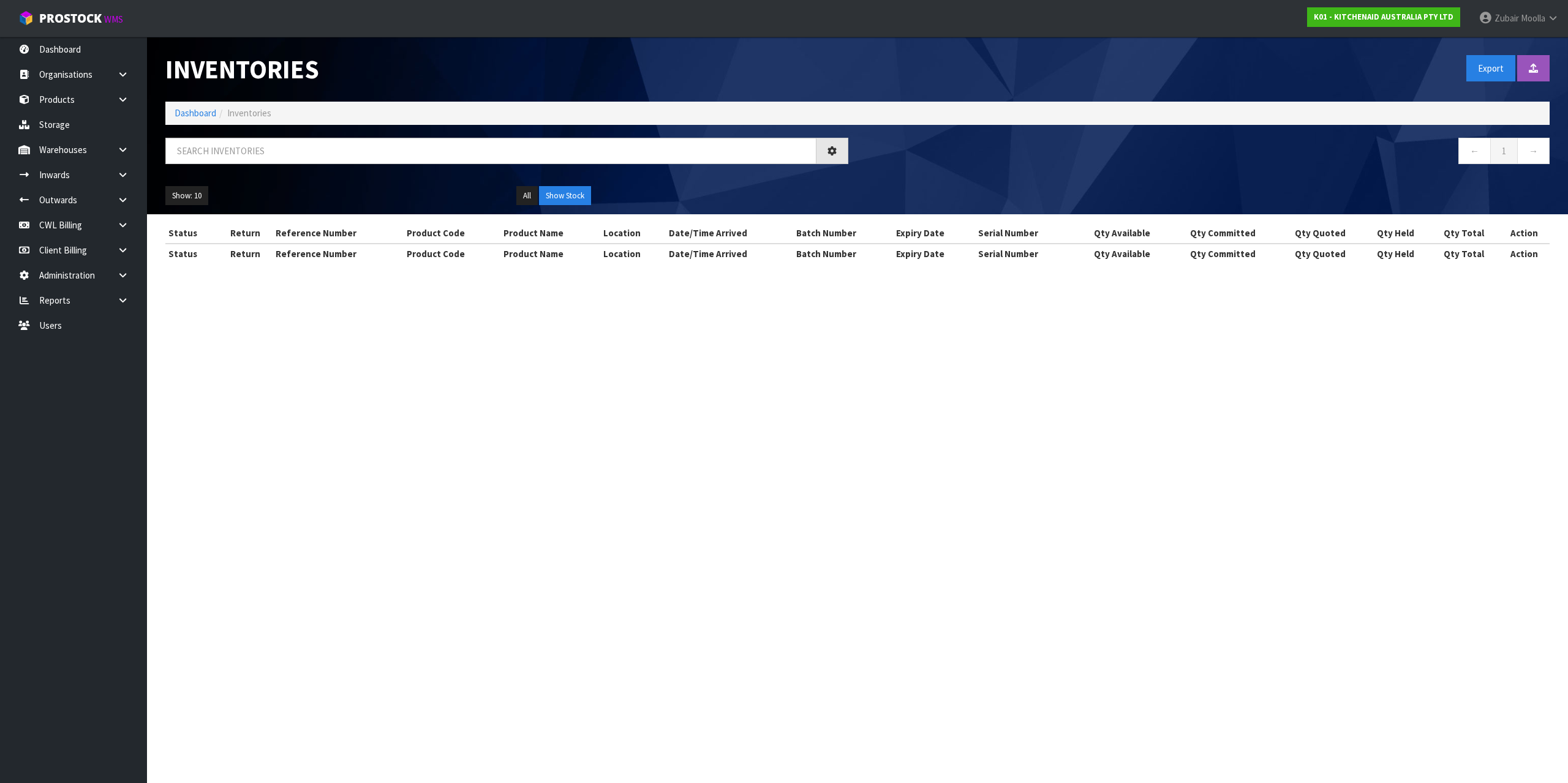
click at [562, 61] on h1 "Inventories" at bounding box center [507, 69] width 683 height 28
drag, startPoint x: 257, startPoint y: 162, endPoint x: 271, endPoint y: 152, distance: 17.2
click at [257, 161] on input "text" at bounding box center [491, 151] width 651 height 26
paste input "5KSM60SPXAER"
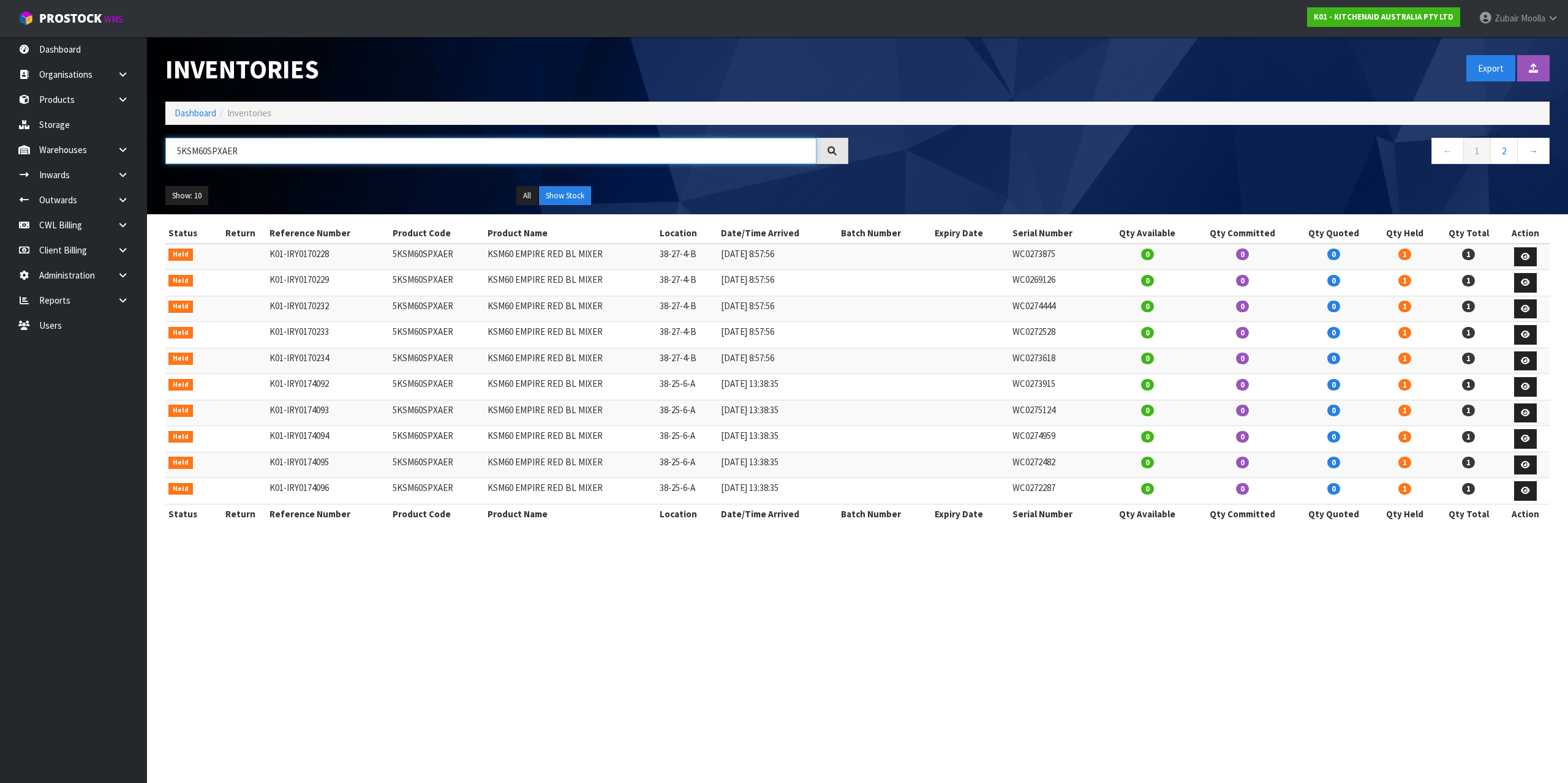
click at [320, 143] on input "5KSM60SPXAER" at bounding box center [491, 151] width 651 height 26
paste input "70SHXABK"
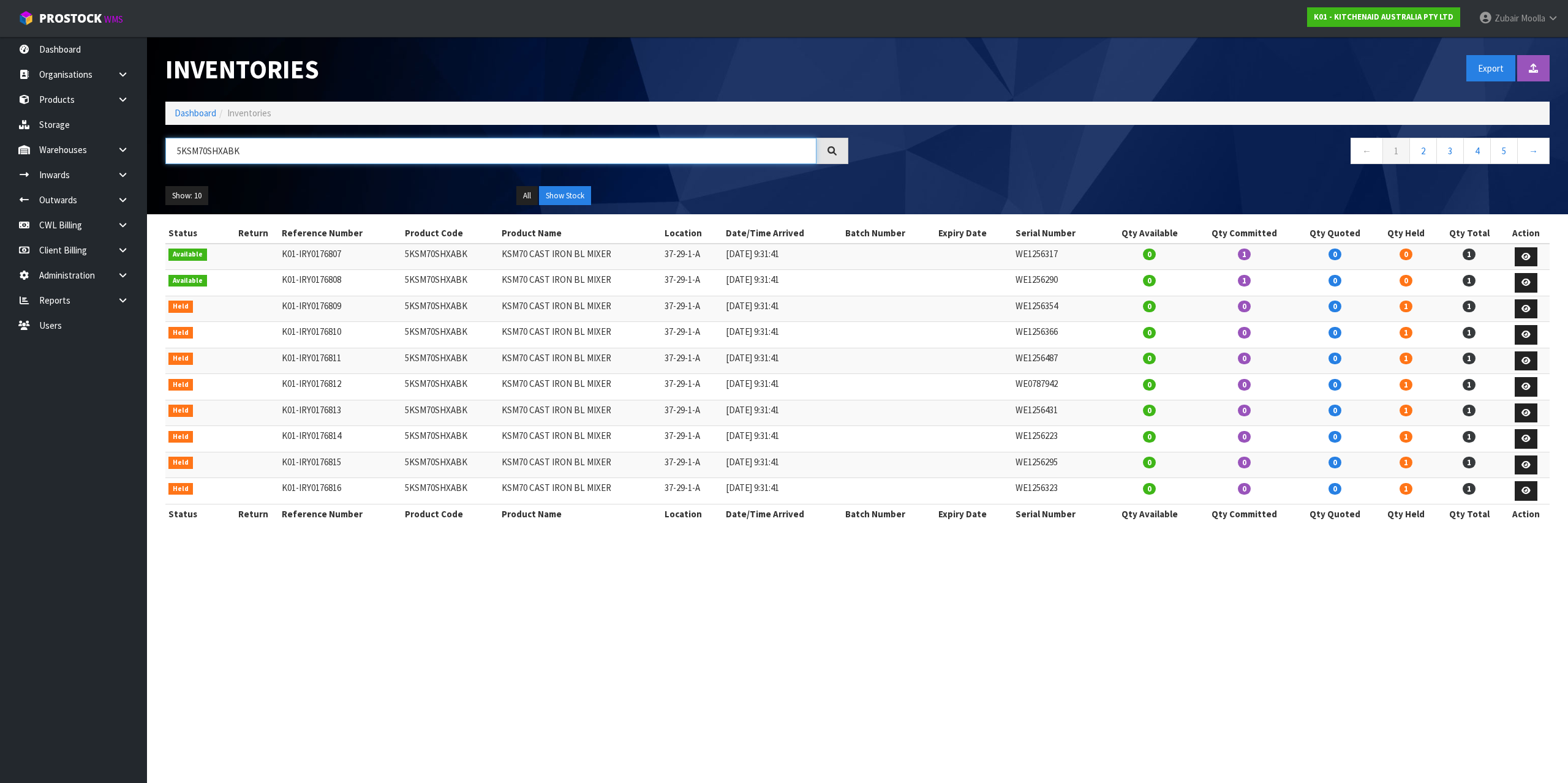
type input "5KSM70SHXABK"
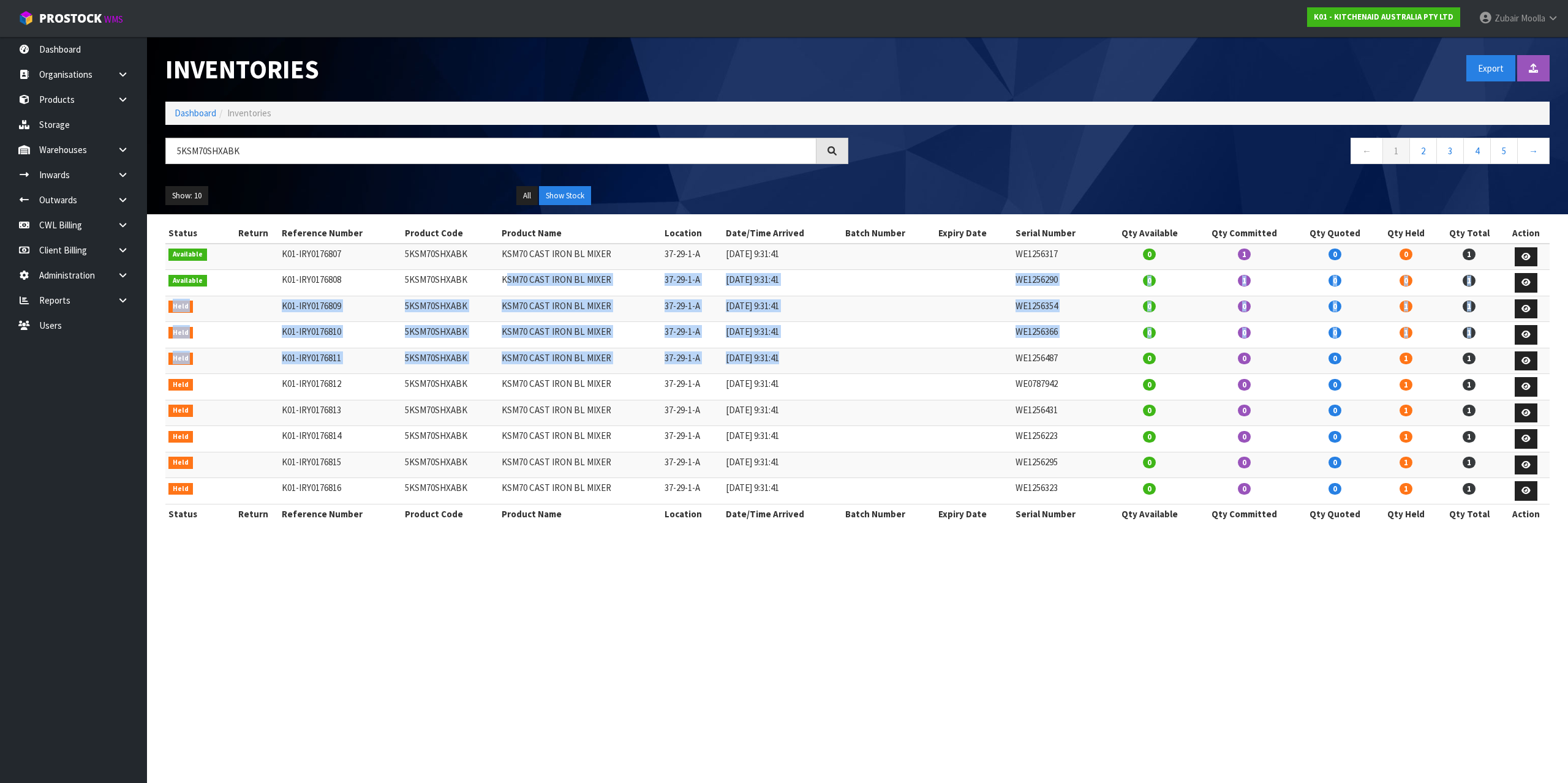
drag, startPoint x: 567, startPoint y: 302, endPoint x: 863, endPoint y: 370, distance: 303.7
click at [863, 370] on tbody "Available K01-IRY0176807 5KSM70SHXABK KSM70 CAST IRON BL MIXER 37-29-1-A 09/07/…" at bounding box center [858, 374] width 1384 height 261
click at [863, 370] on td at bounding box center [889, 361] width 93 height 26
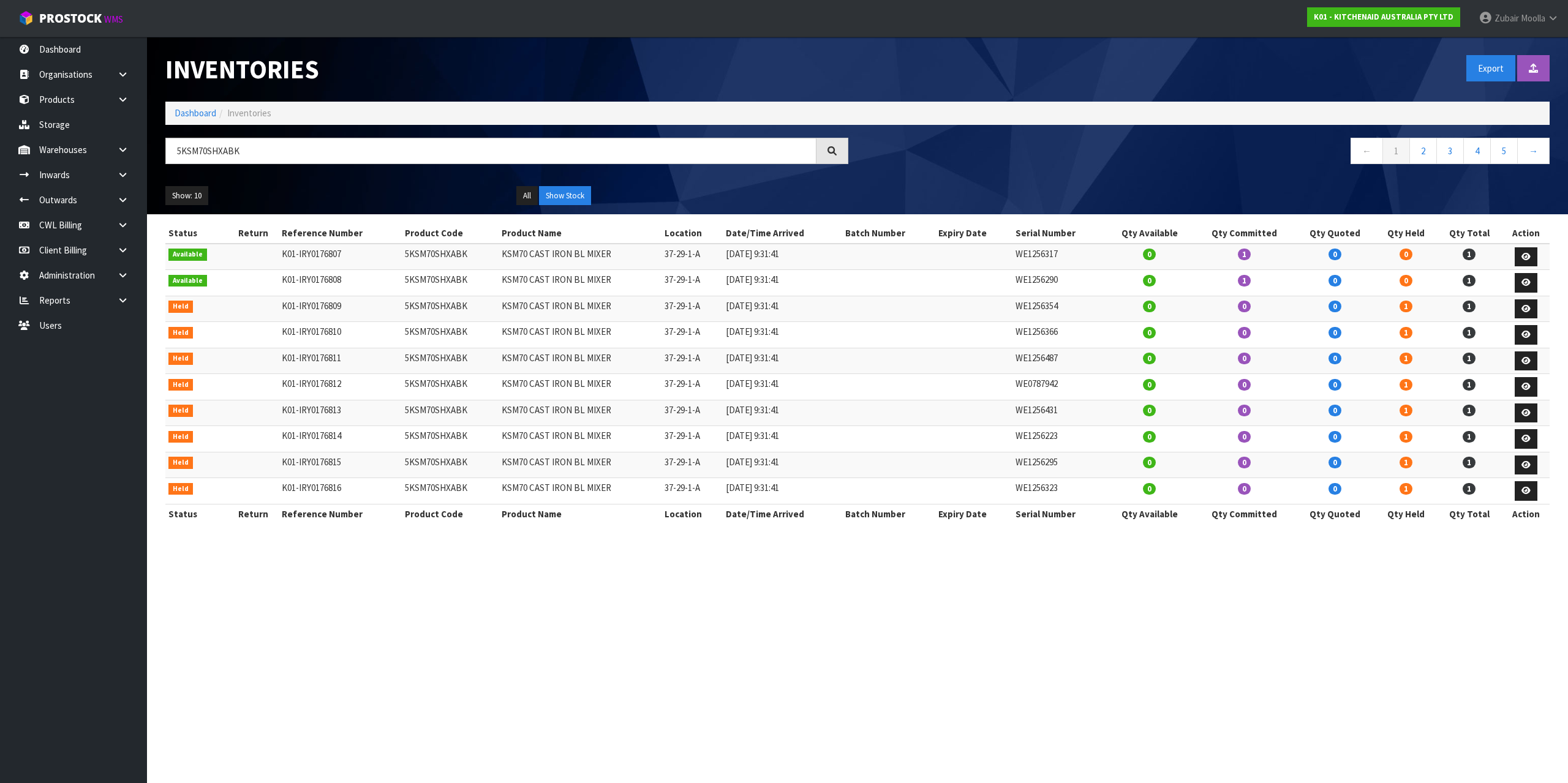
click at [863, 370] on td at bounding box center [889, 361] width 93 height 26
click at [1530, 368] on link at bounding box center [1526, 361] width 23 height 19
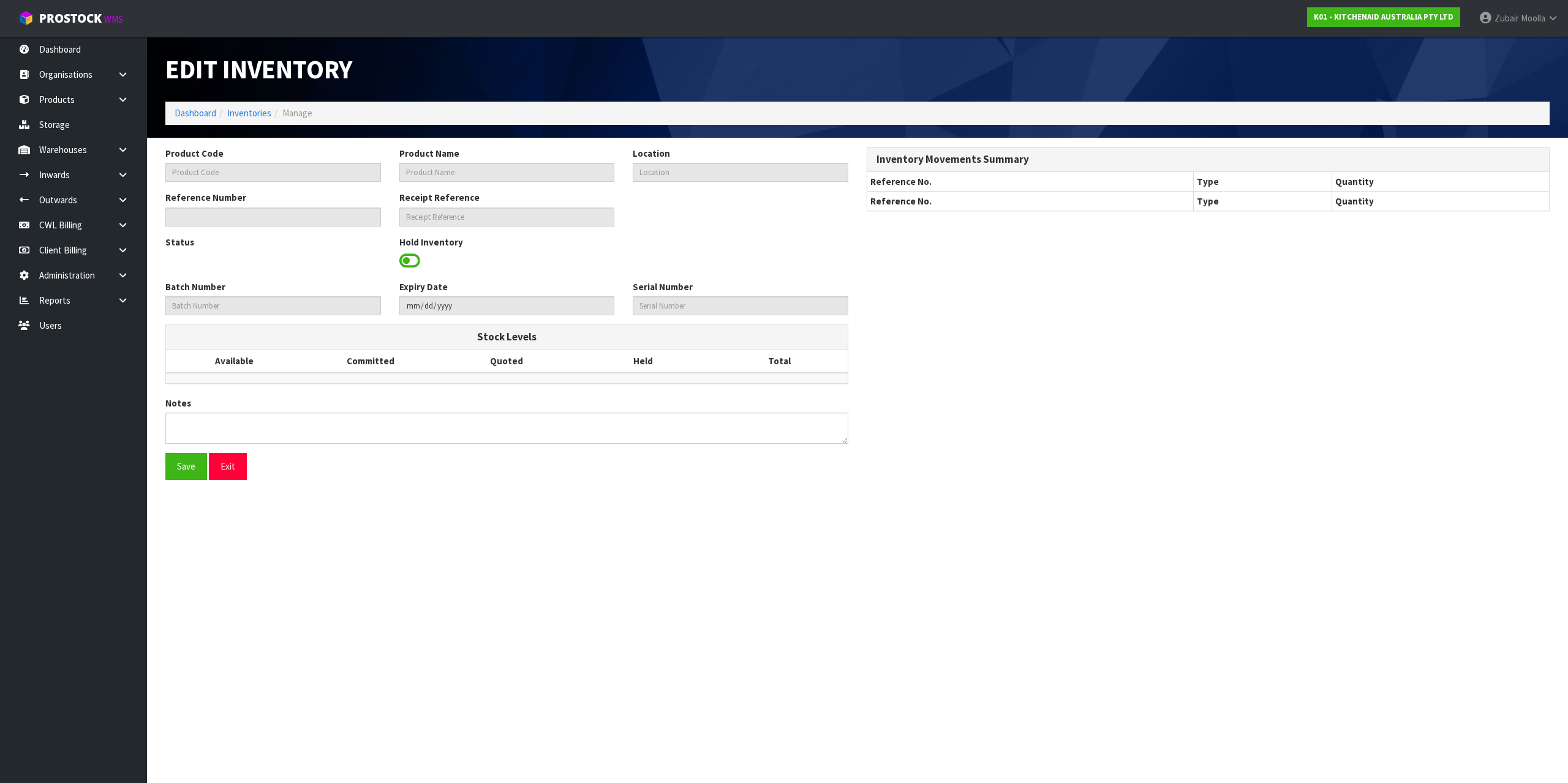
type input "5KSM70SHXABK"
type input "KSM70 CAST IRON BL MIXER"
type input "37-29-1-A"
type input "K01-IRY0176811"
type input "K01-REC0002107"
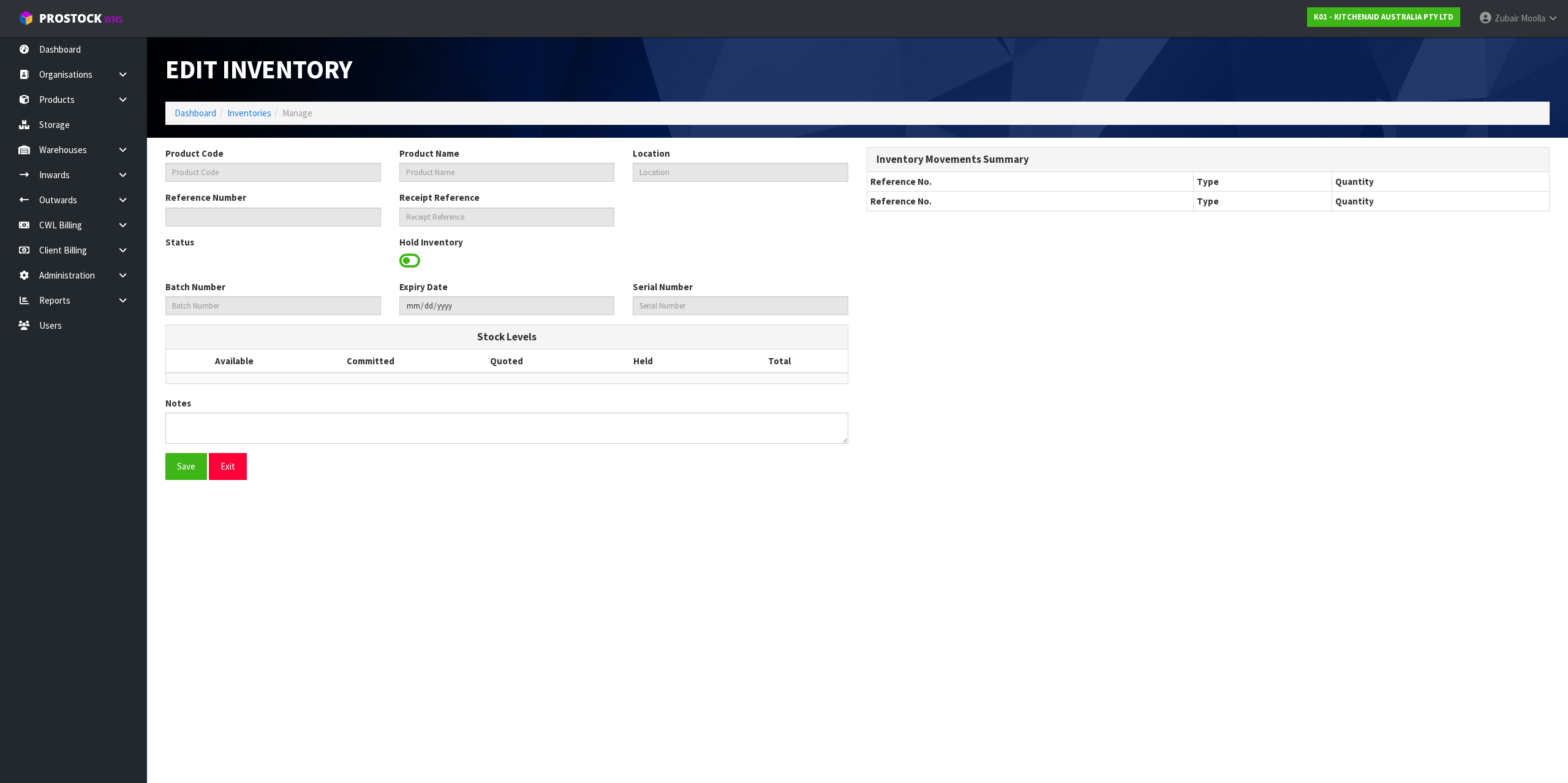
type input "WE1256487"
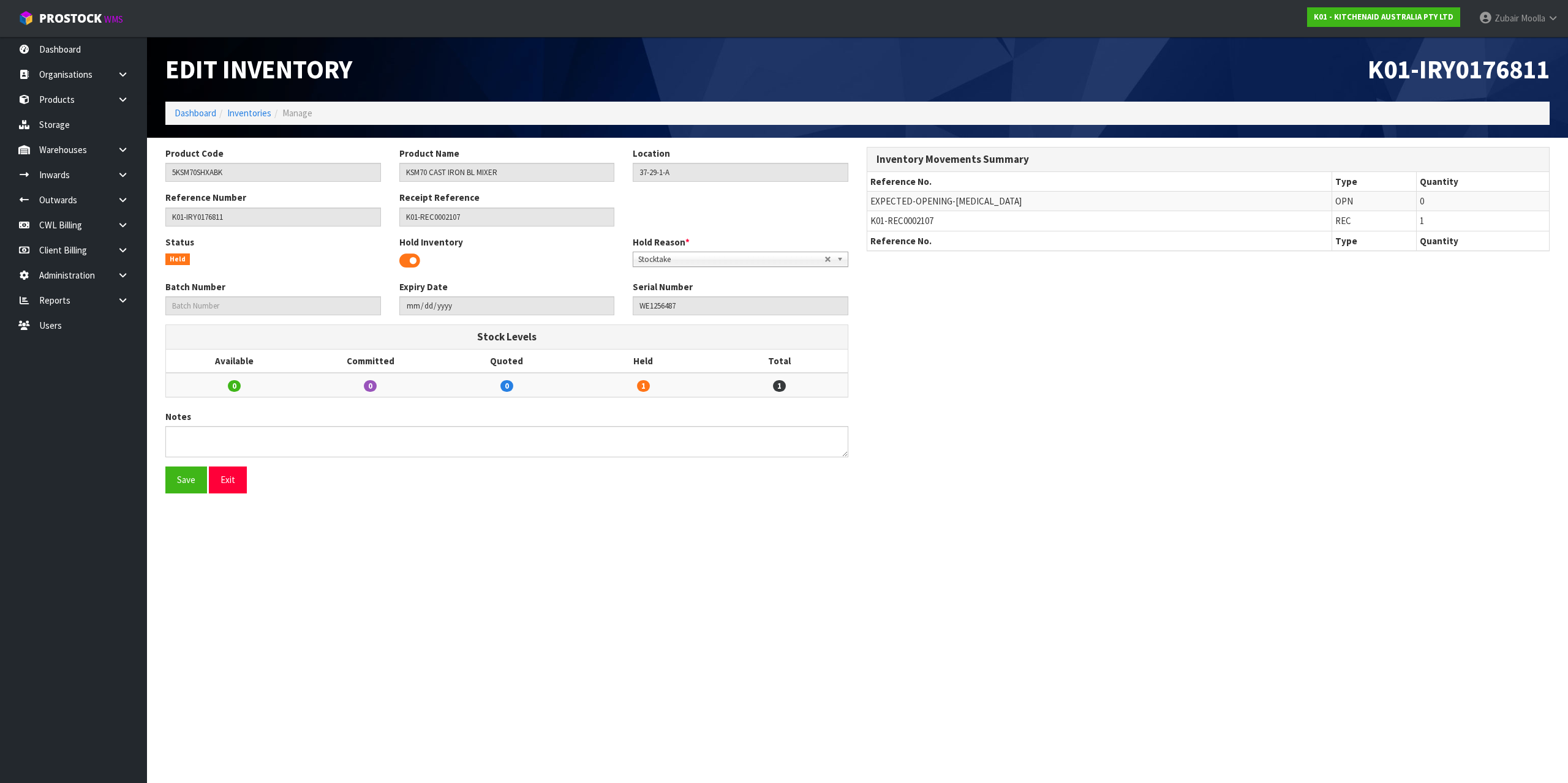
click at [926, 313] on div "Product Code 5KSM70SHXABK Product Name KSM70 CAST IRON BL MIXER Location 37-29-…" at bounding box center [857, 325] width 1403 height 356
click at [128, 54] on link "Dashboard" at bounding box center [73, 49] width 147 height 25
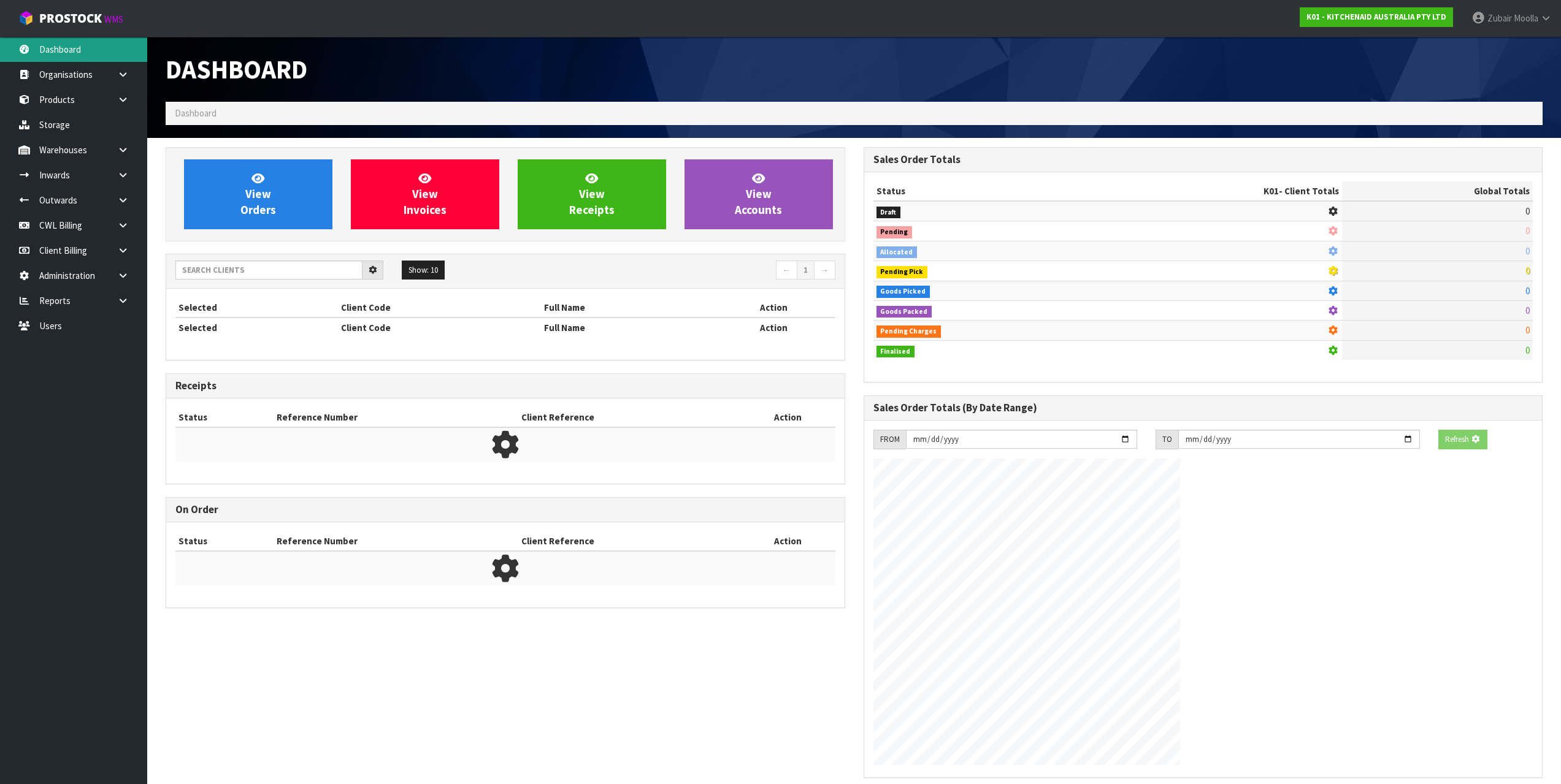
click at [128, 54] on div "Dashboard Dashboard View Orders View Invoices View Receipts View Accounts 5 10" at bounding box center [780, 462] width 1561 height 925
